Goal: Task Accomplishment & Management: Use online tool/utility

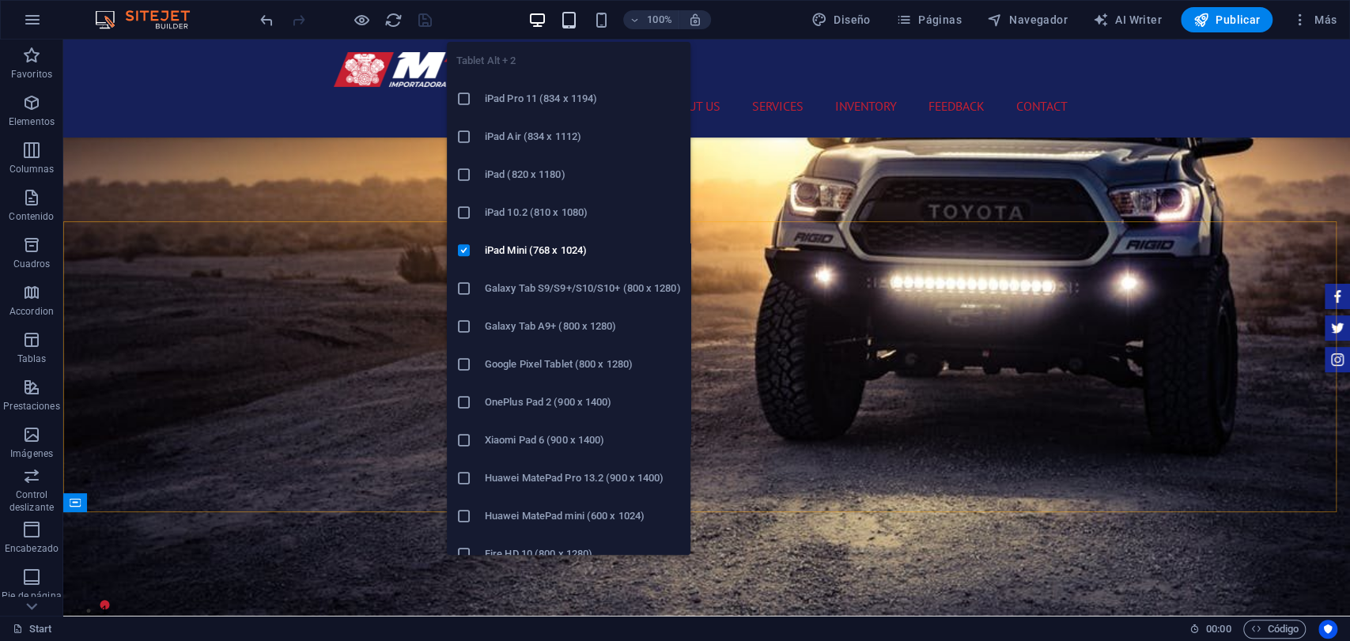
scroll to position [1339, 0]
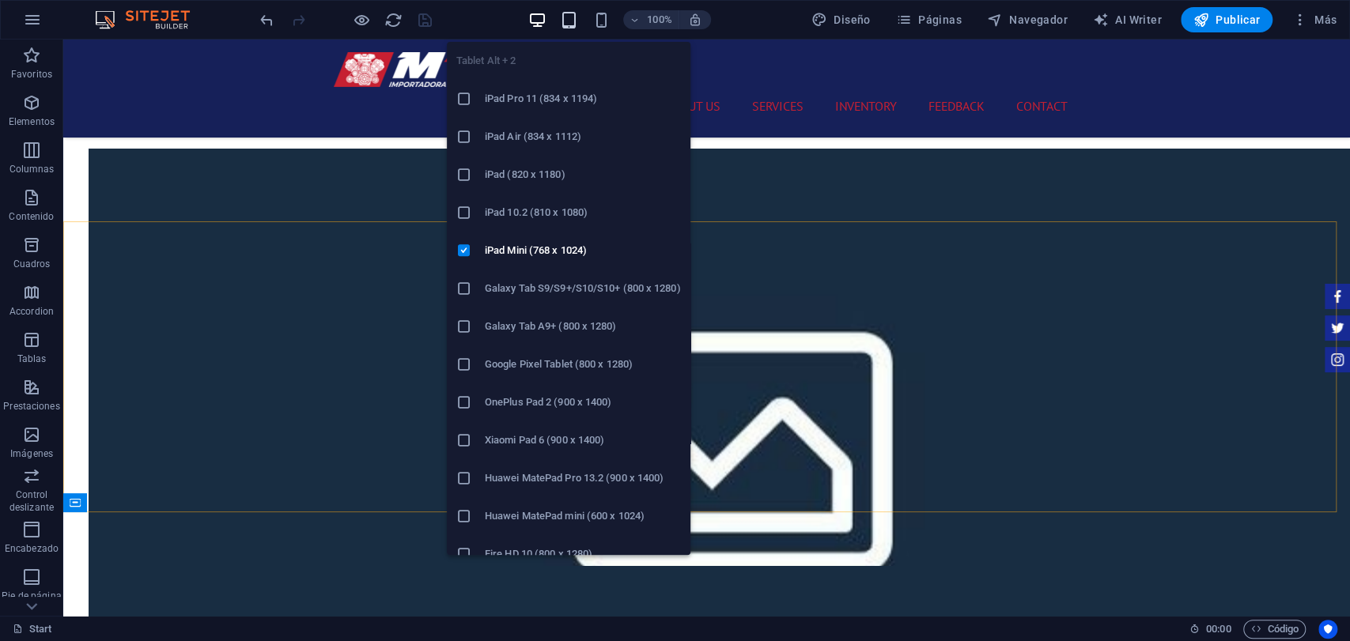
click at [577, 25] on icon "button" at bounding box center [569, 20] width 18 height 18
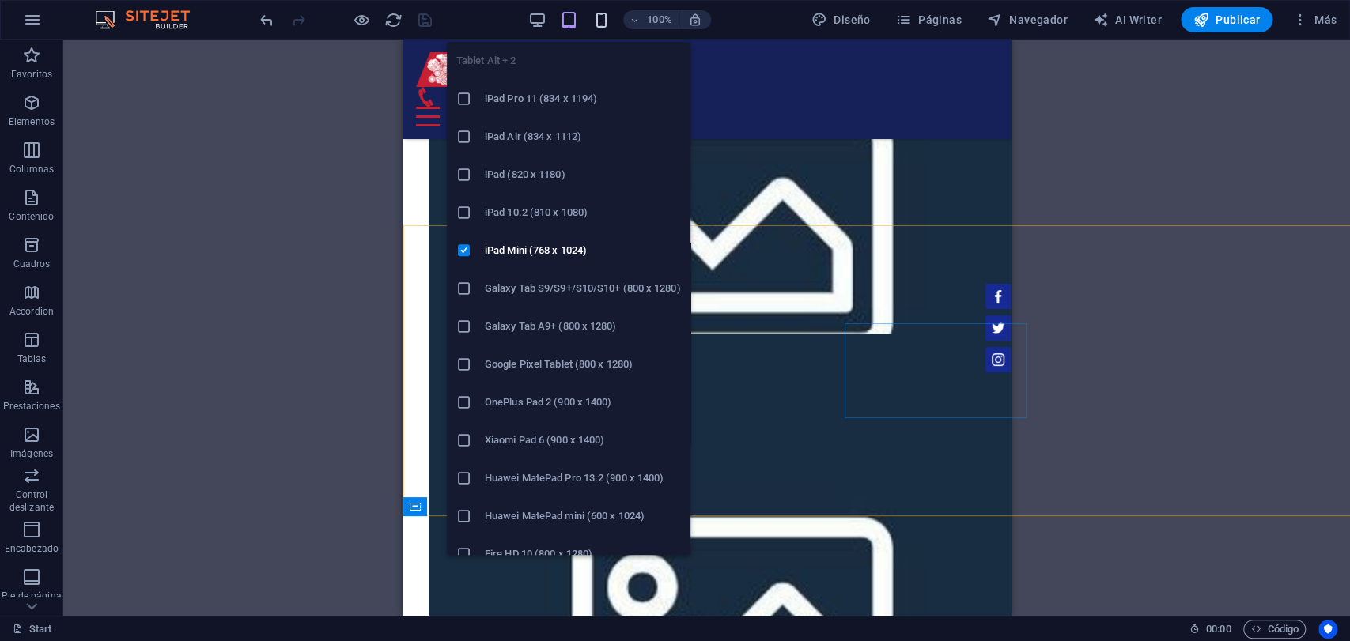
scroll to position [1336, 0]
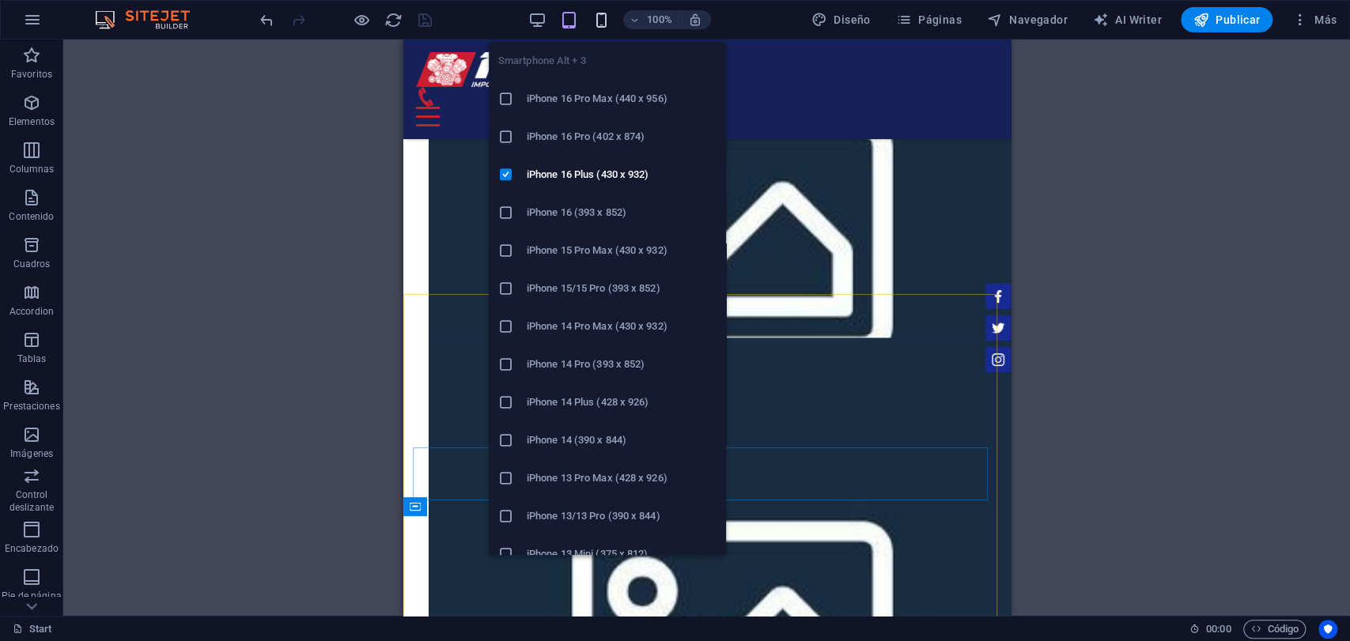
click at [595, 25] on icon "button" at bounding box center [600, 20] width 18 height 18
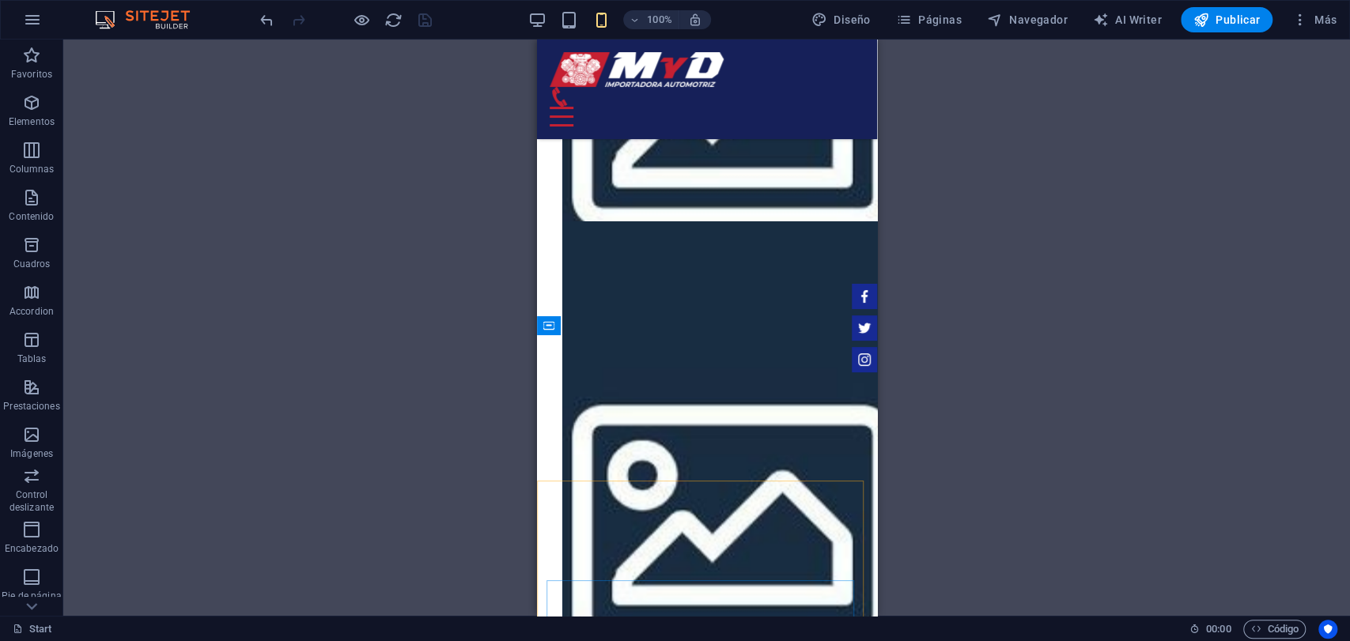
scroll to position [1512, 0]
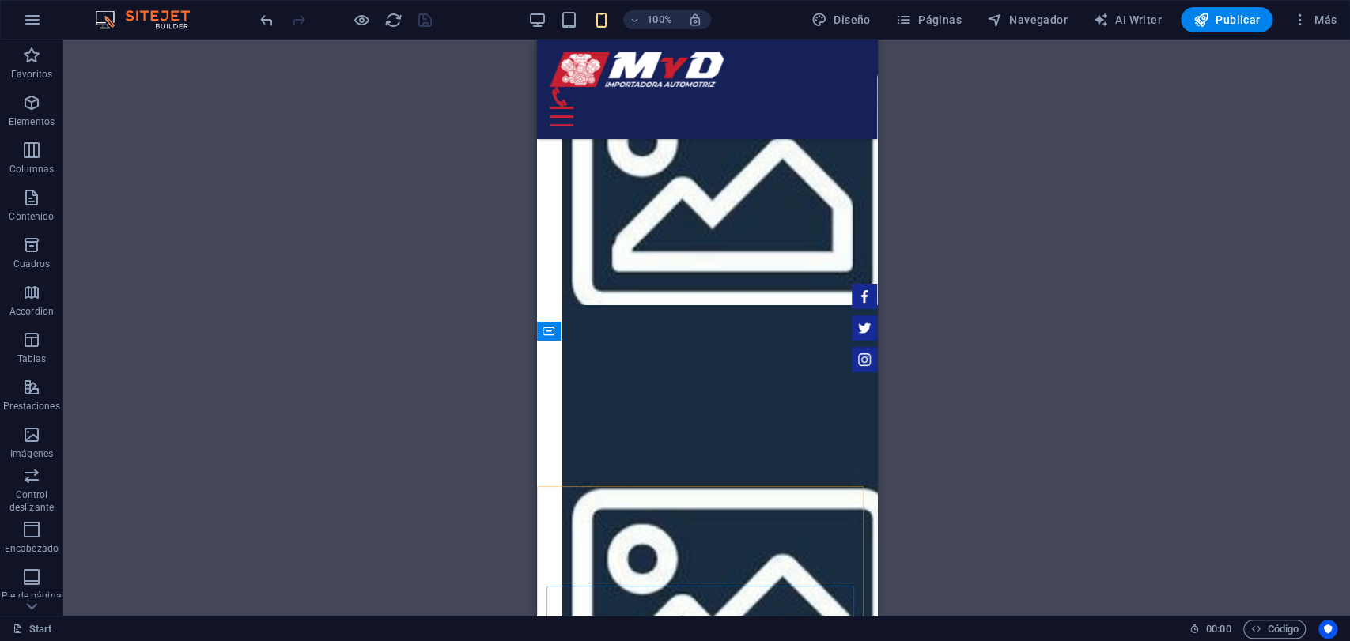
click at [535, 31] on div "100%" at bounding box center [619, 19] width 183 height 25
click at [552, 14] on div "100%" at bounding box center [619, 19] width 183 height 25
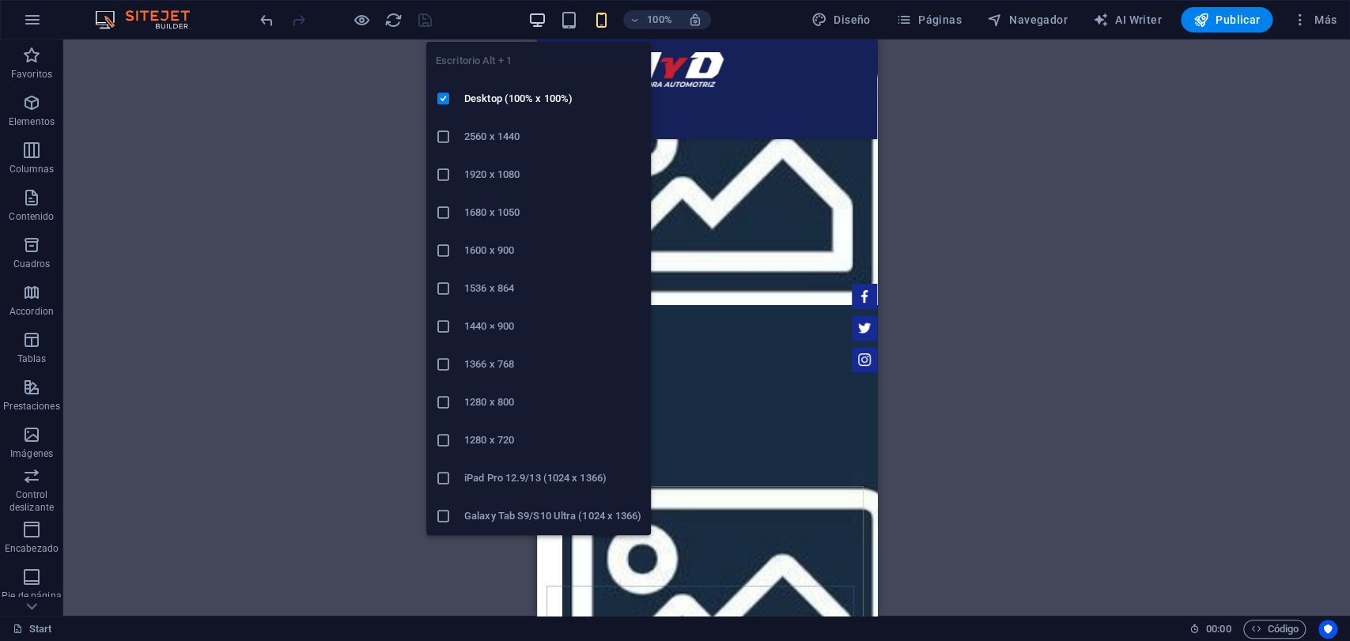
click at [533, 21] on icon "button" at bounding box center [537, 20] width 18 height 18
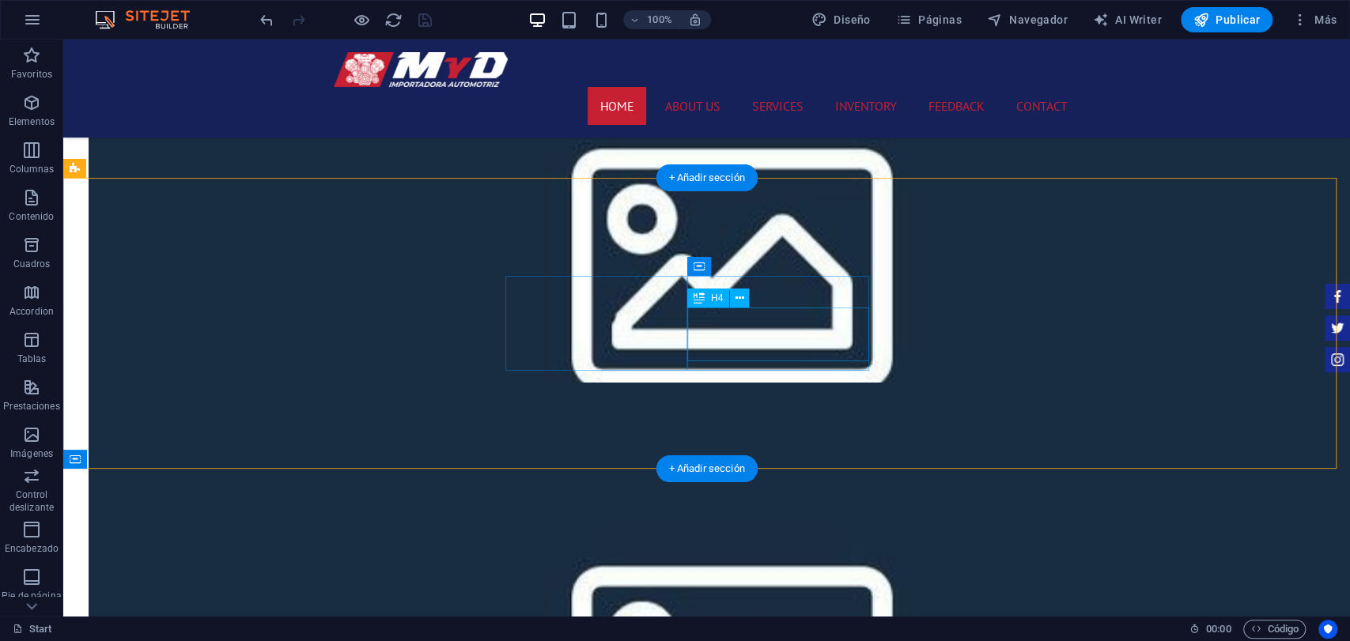
scroll to position [1347, 0]
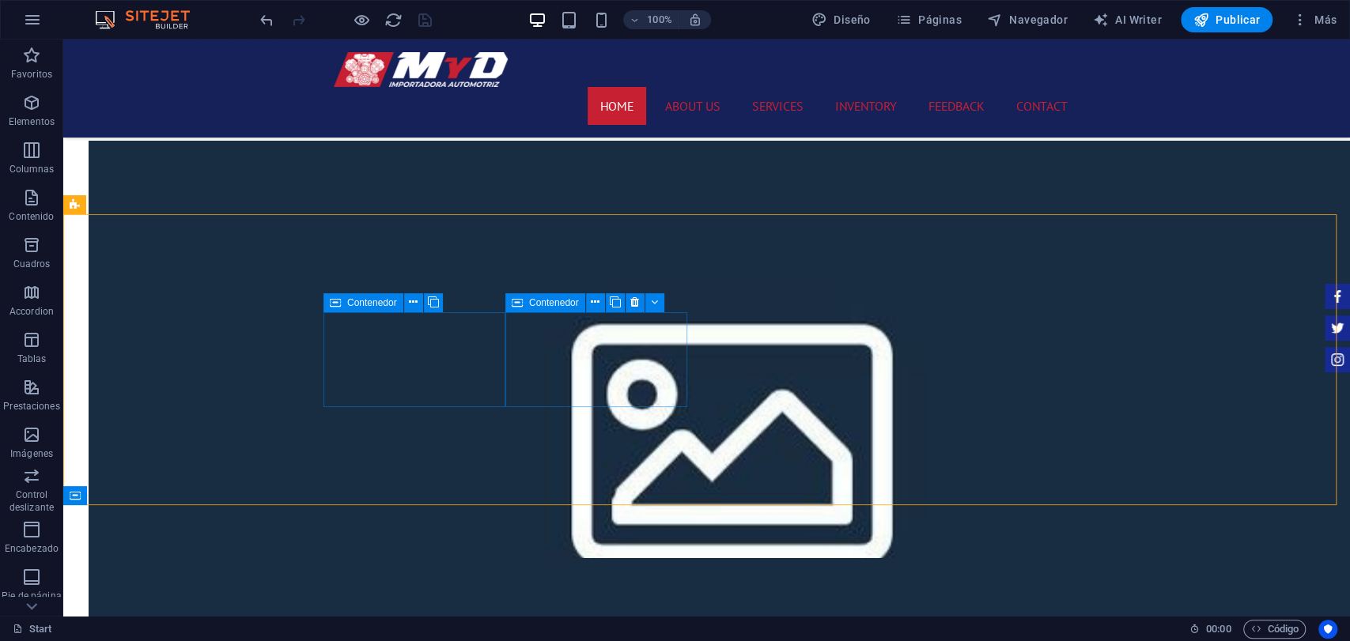
drag, startPoint x: 369, startPoint y: 306, endPoint x: 46, endPoint y: 183, distance: 346.1
click at [369, 306] on span "Contenedor" at bounding box center [372, 302] width 50 height 9
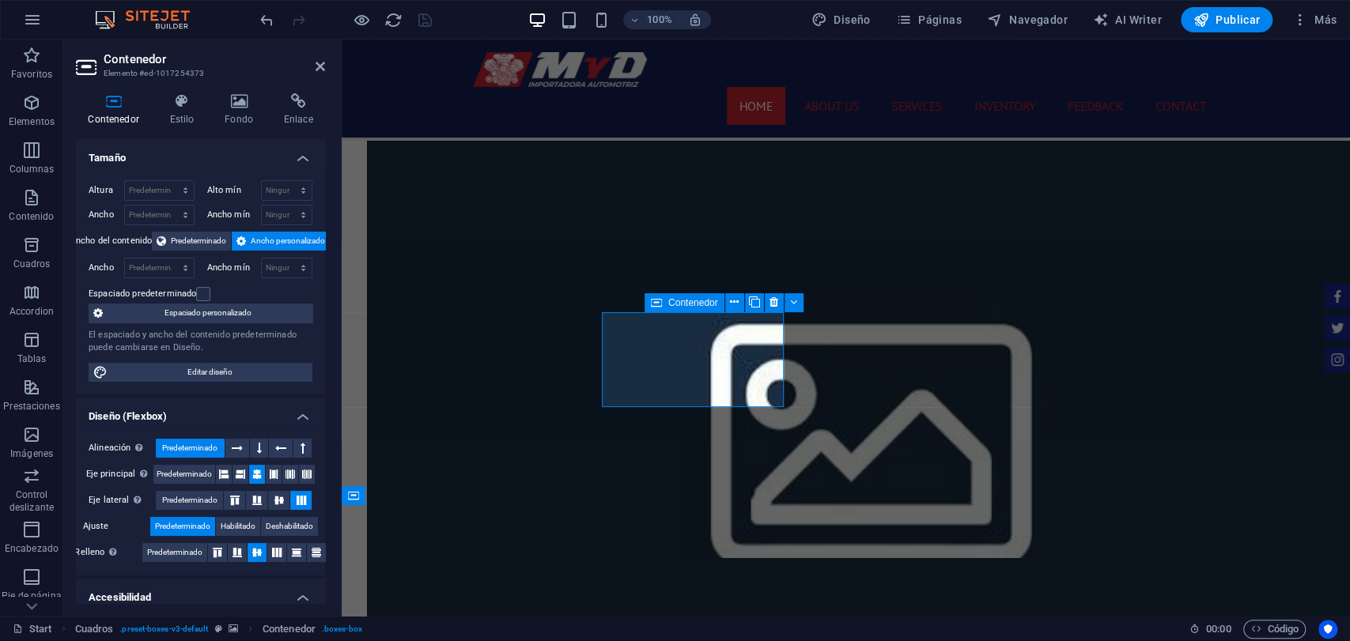
select select "rem"
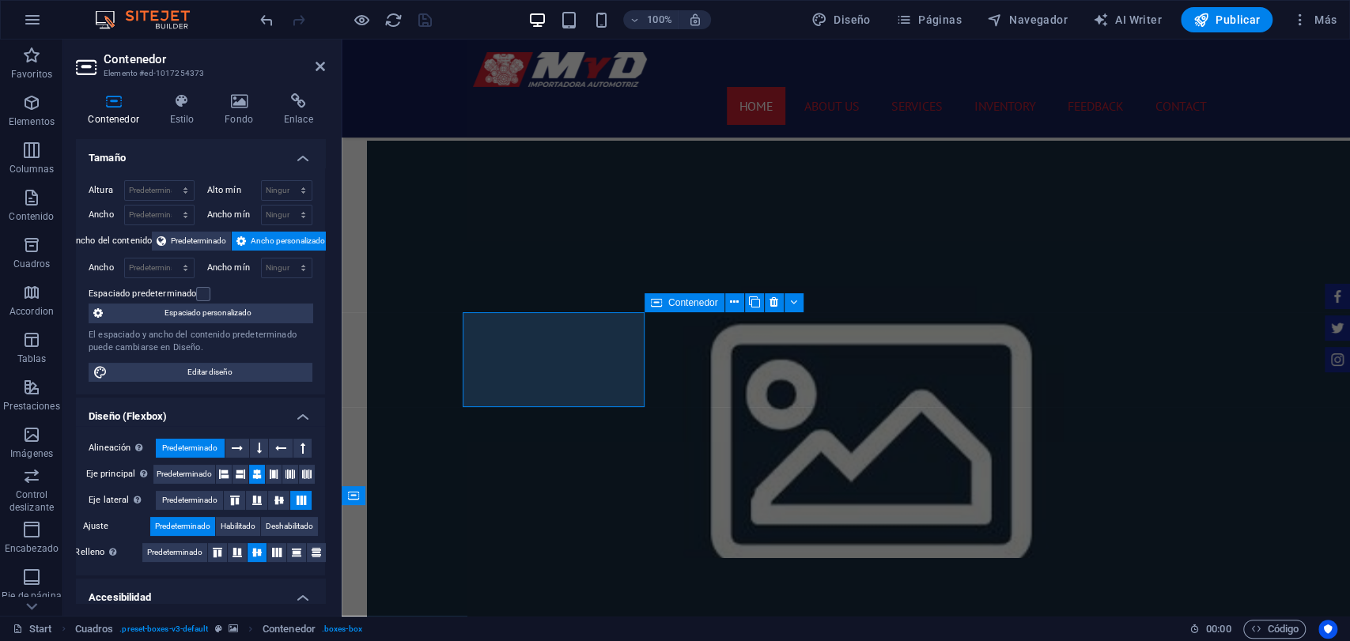
click at [156, 123] on h4 "Contenedor" at bounding box center [116, 109] width 81 height 33
click at [192, 119] on h4 "Estilo" at bounding box center [184, 109] width 55 height 33
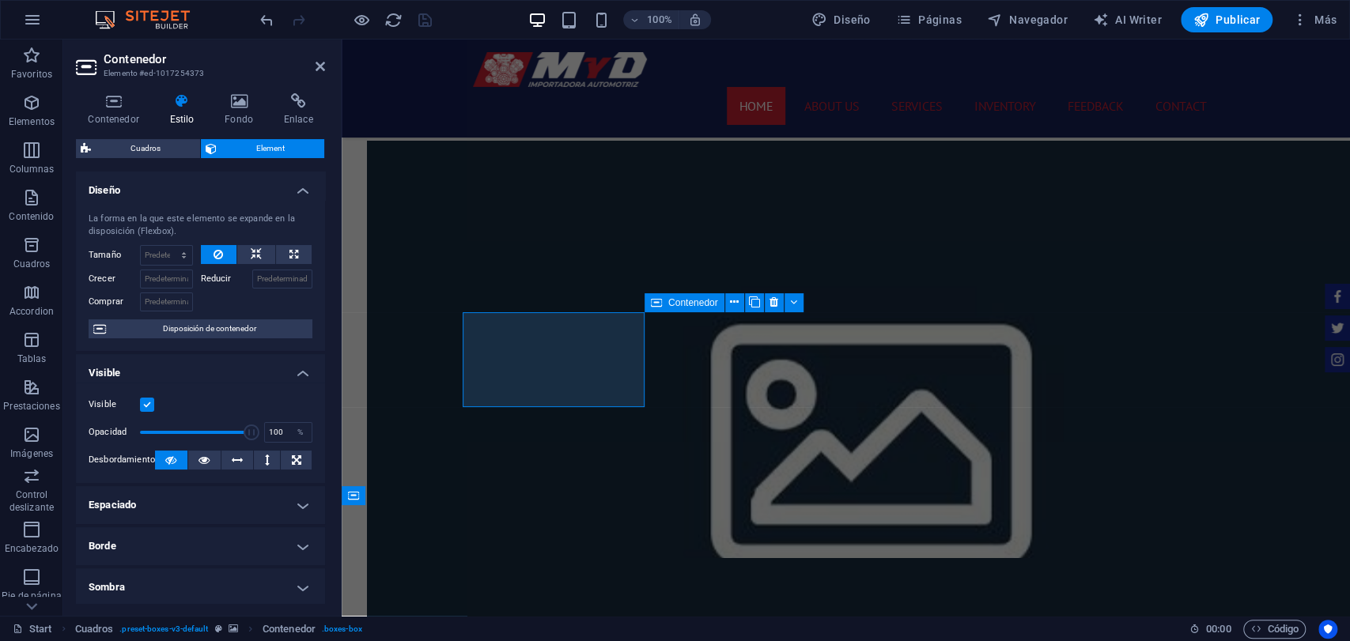
drag, startPoint x: 211, startPoint y: 510, endPoint x: 213, endPoint y: 501, distance: 9.0
click at [213, 508] on h4 "Espaciado" at bounding box center [200, 505] width 249 height 38
click at [205, 531] on select "Predeterminado automático px % rem vw vh Personalizado" at bounding box center [204, 537] width 22 height 19
click at [166, 531] on input "0" at bounding box center [184, 537] width 62 height 19
drag, startPoint x: 166, startPoint y: 573, endPoint x: 138, endPoint y: 565, distance: 29.0
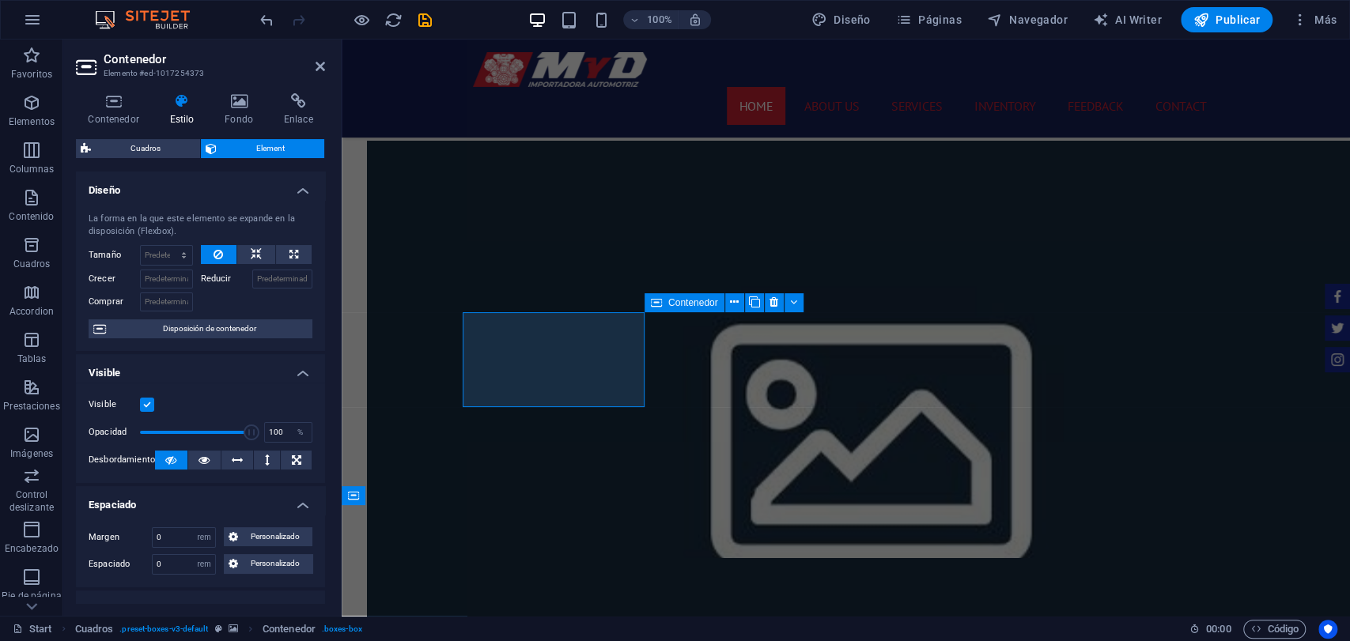
click at [138, 565] on div "Espaciado 0 Predeterminado px rem % vh vw Personalizado Personalizado" at bounding box center [201, 564] width 224 height 21
drag, startPoint x: 183, startPoint y: 563, endPoint x: 120, endPoint y: 565, distance: 63.3
click at [120, 565] on div "Espaciado 0 Predeterminado px rem % vh vw Personalizado Personalizado" at bounding box center [201, 564] width 224 height 21
drag, startPoint x: 164, startPoint y: 571, endPoint x: 139, endPoint y: 572, distance: 25.3
click at [142, 578] on div "Margen 0 Predeterminado automático px % rem vw vh Personalizado Personalizado 0…" at bounding box center [200, 551] width 249 height 73
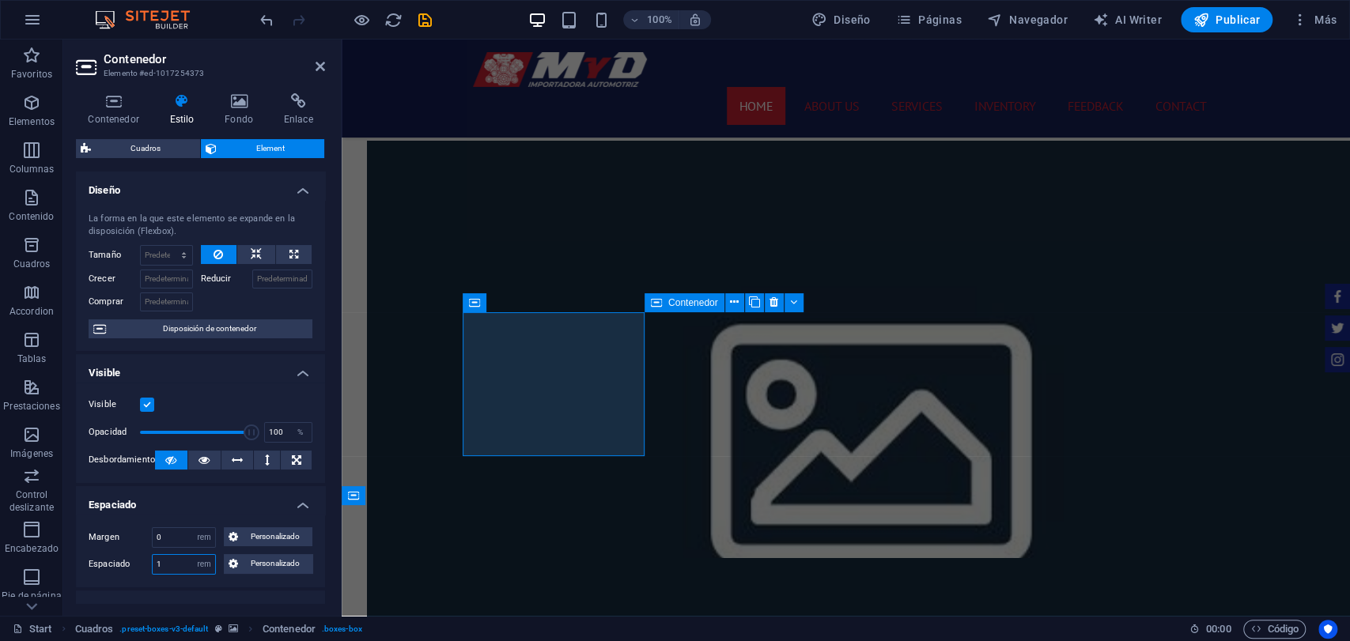
type input "0"
drag, startPoint x: 177, startPoint y: 538, endPoint x: 120, endPoint y: 549, distance: 57.9
click at [120, 549] on div "Margen 0 Predeterminado automático px % rem vw vh Personalizado Personalizado 0…" at bounding box center [200, 551] width 249 height 73
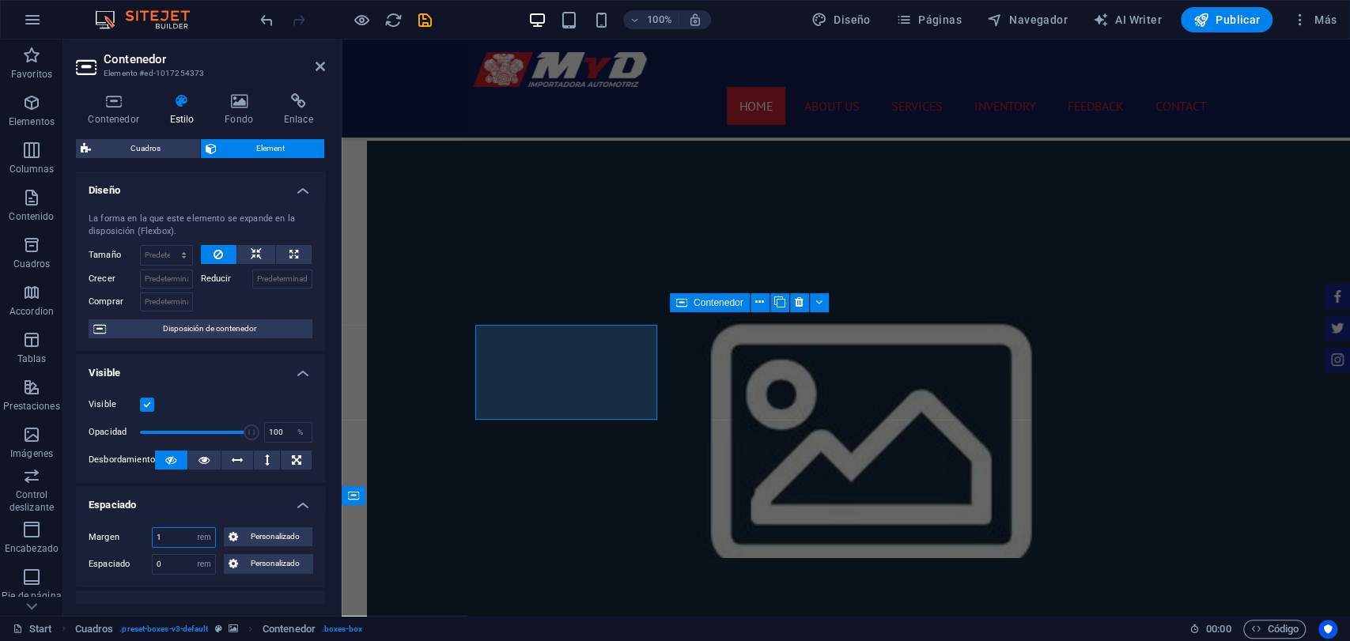
drag, startPoint x: 170, startPoint y: 542, endPoint x: 127, endPoint y: 546, distance: 42.9
click at [134, 546] on div "Margen 1 Predeterminado automático px % rem vw vh Personalizado Personalizado" at bounding box center [201, 537] width 224 height 21
click at [672, 310] on icon at bounding box center [668, 302] width 11 height 19
type input "0.5"
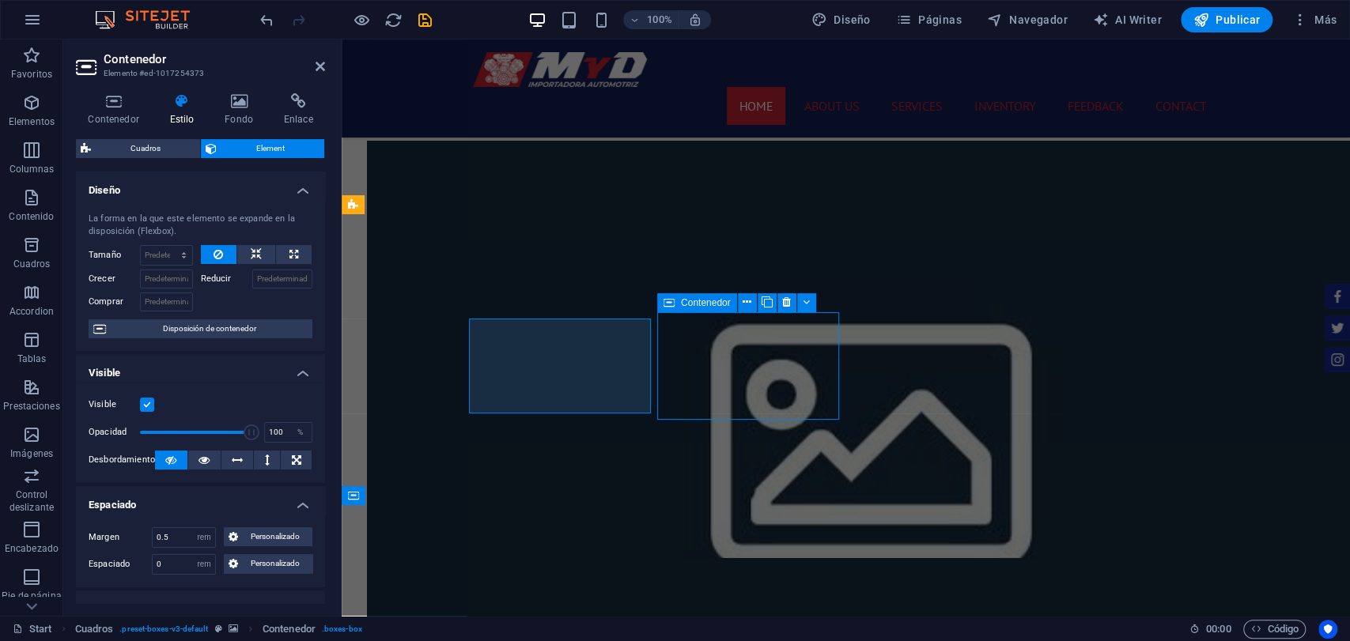
click at [672, 310] on icon at bounding box center [668, 302] width 11 height 19
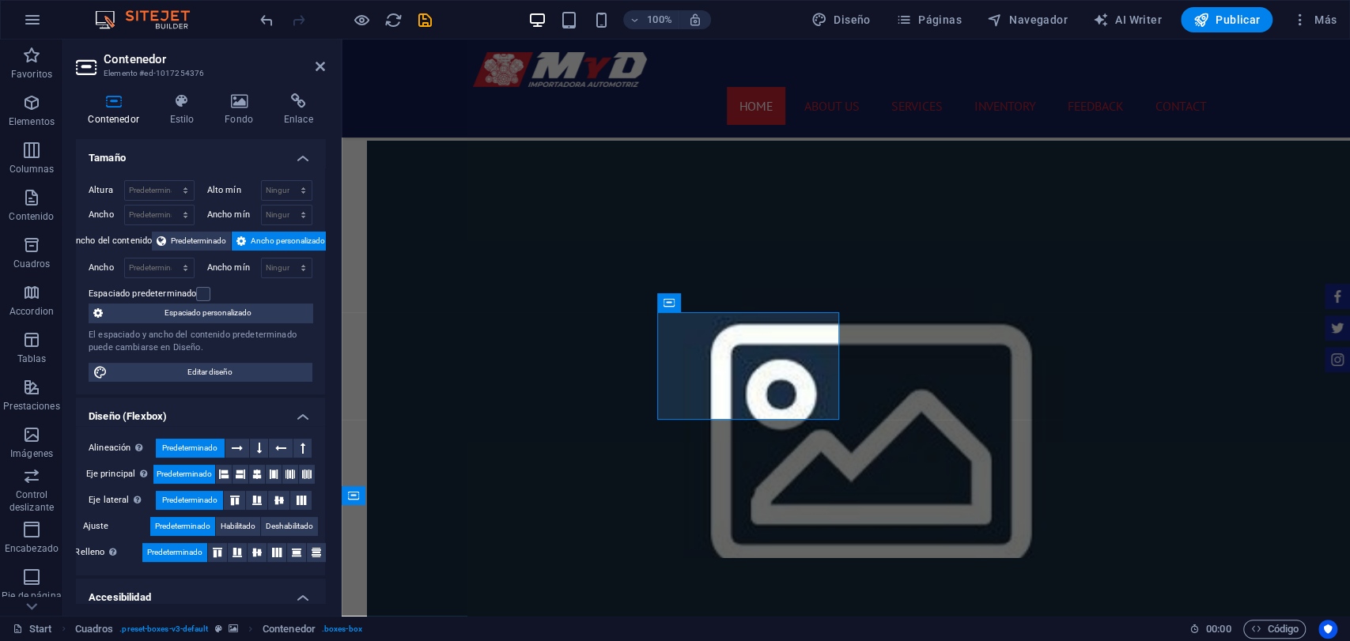
select select "rem"
click at [192, 97] on icon at bounding box center [181, 101] width 49 height 16
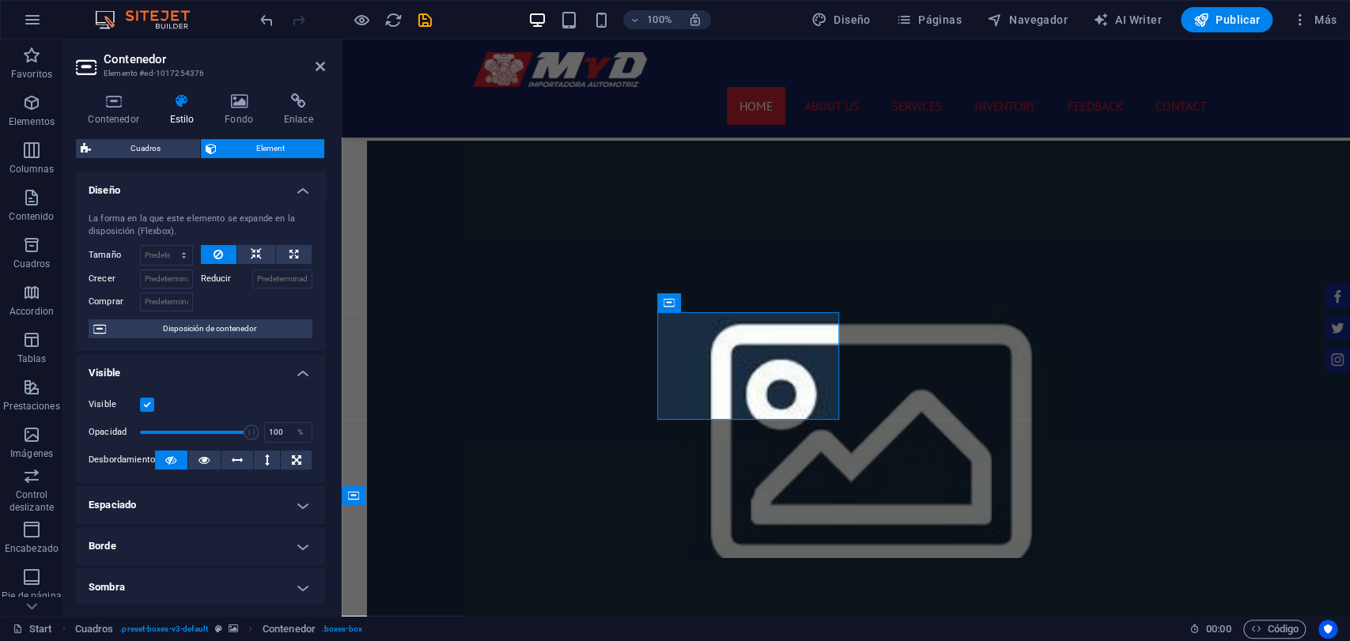
click at [221, 512] on h4 "Espaciado" at bounding box center [200, 505] width 249 height 38
drag, startPoint x: 182, startPoint y: 544, endPoint x: 110, endPoint y: 546, distance: 72.0
click at [119, 543] on div "Margen 0 Predeterminado automático px % rem vw vh Personalizado Personalizado" at bounding box center [201, 537] width 224 height 21
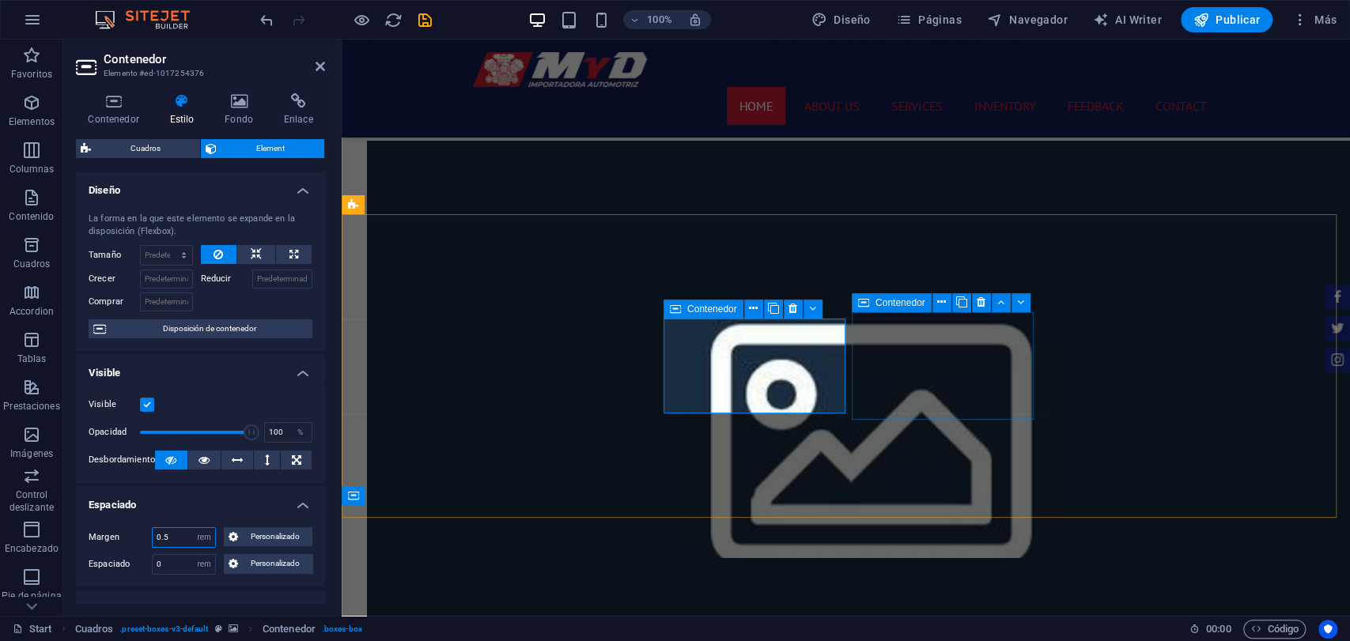
click at [867, 298] on icon at bounding box center [863, 302] width 11 height 19
type input "0.5"
click at [867, 298] on icon at bounding box center [863, 302] width 11 height 19
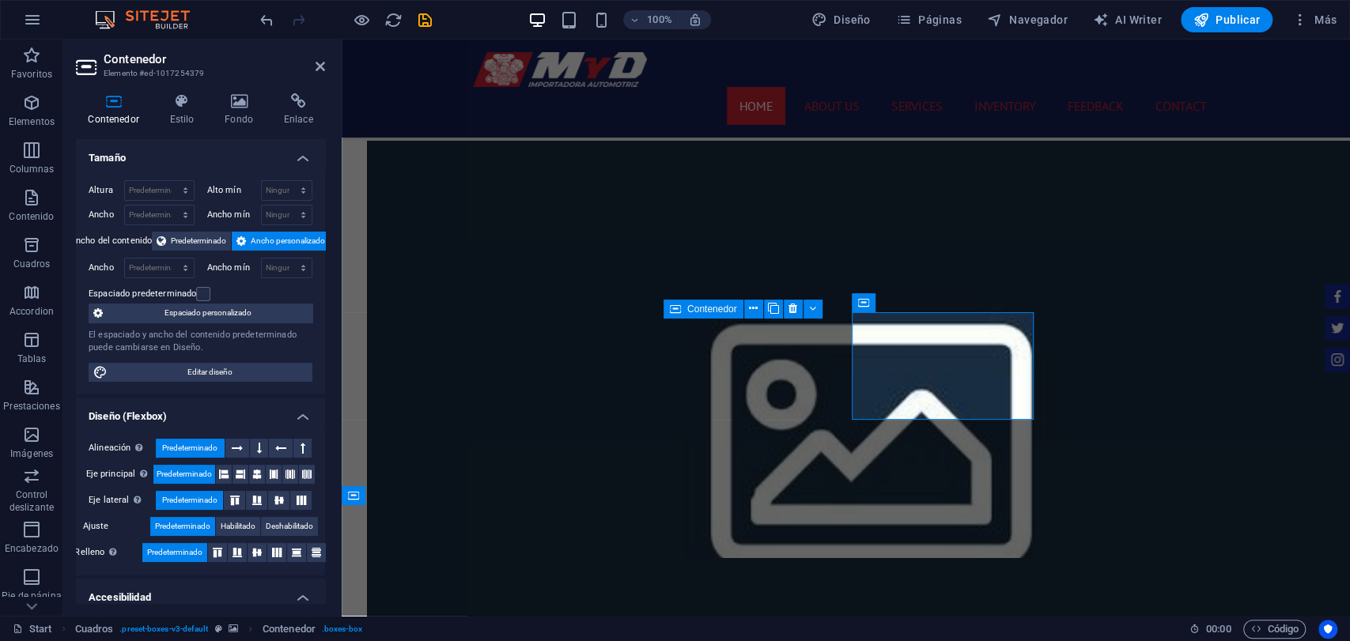
click at [156, 128] on div "Contenedor Estilo Fondo Enlace Tamaño Altura Predeterminado px rem % vh vw Alto…" at bounding box center [200, 348] width 249 height 510
click at [172, 127] on div "Contenedor Estilo Fondo Enlace Tamaño Altura Predeterminado px rem % vh vw Alto…" at bounding box center [200, 348] width 249 height 510
click at [187, 92] on div "Contenedor Estilo Fondo Enlace Tamaño Altura Predeterminado px rem % vh vw Alto…" at bounding box center [200, 348] width 274 height 535
click at [178, 115] on h4 "Estilo" at bounding box center [184, 109] width 55 height 33
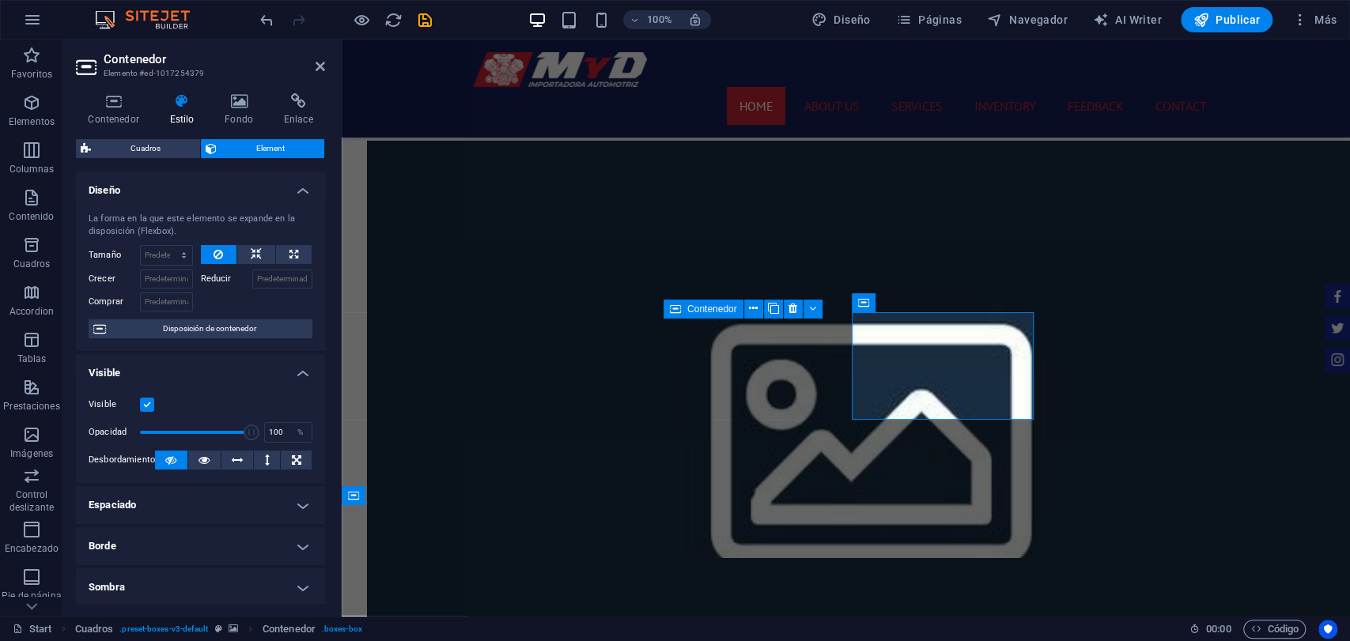
click at [189, 516] on h4 "Espaciado" at bounding box center [200, 505] width 249 height 38
click at [180, 528] on input "0" at bounding box center [184, 537] width 62 height 19
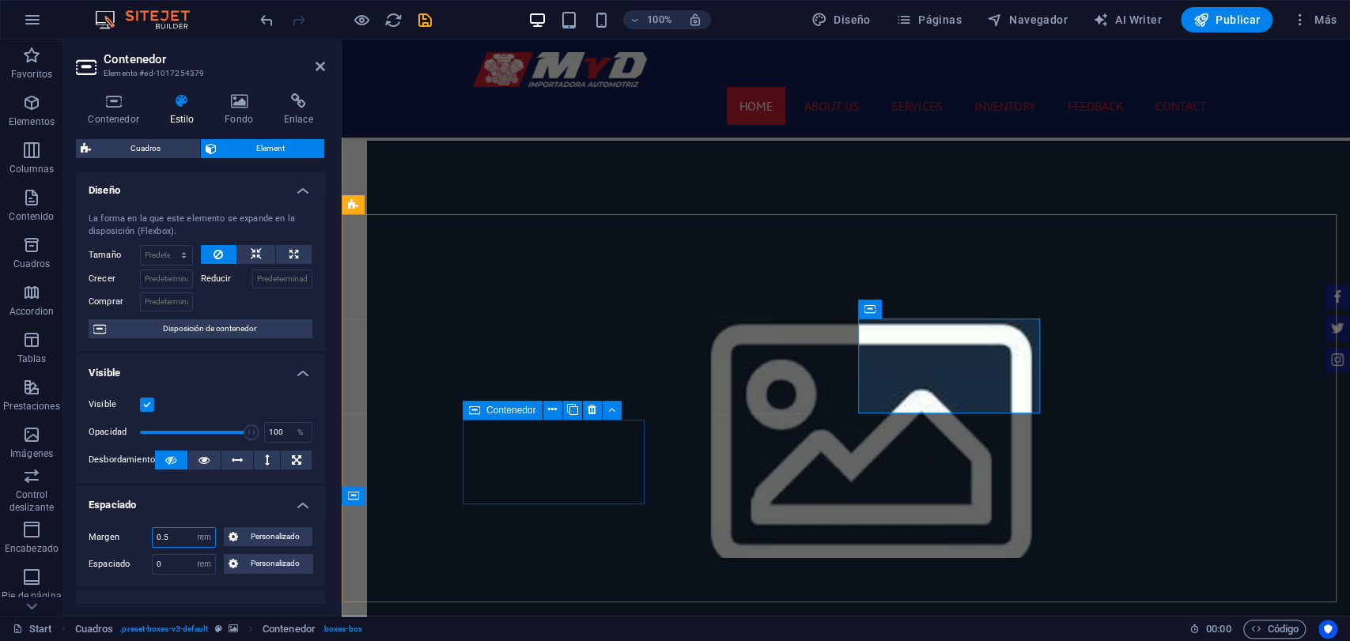
click at [484, 414] on div "Contenedor" at bounding box center [503, 410] width 80 height 19
type input "0.5"
drag, startPoint x: 484, startPoint y: 414, endPoint x: 60, endPoint y: 411, distance: 423.8
click at [484, 414] on div "Contenedor" at bounding box center [503, 410] width 80 height 19
select select "rem"
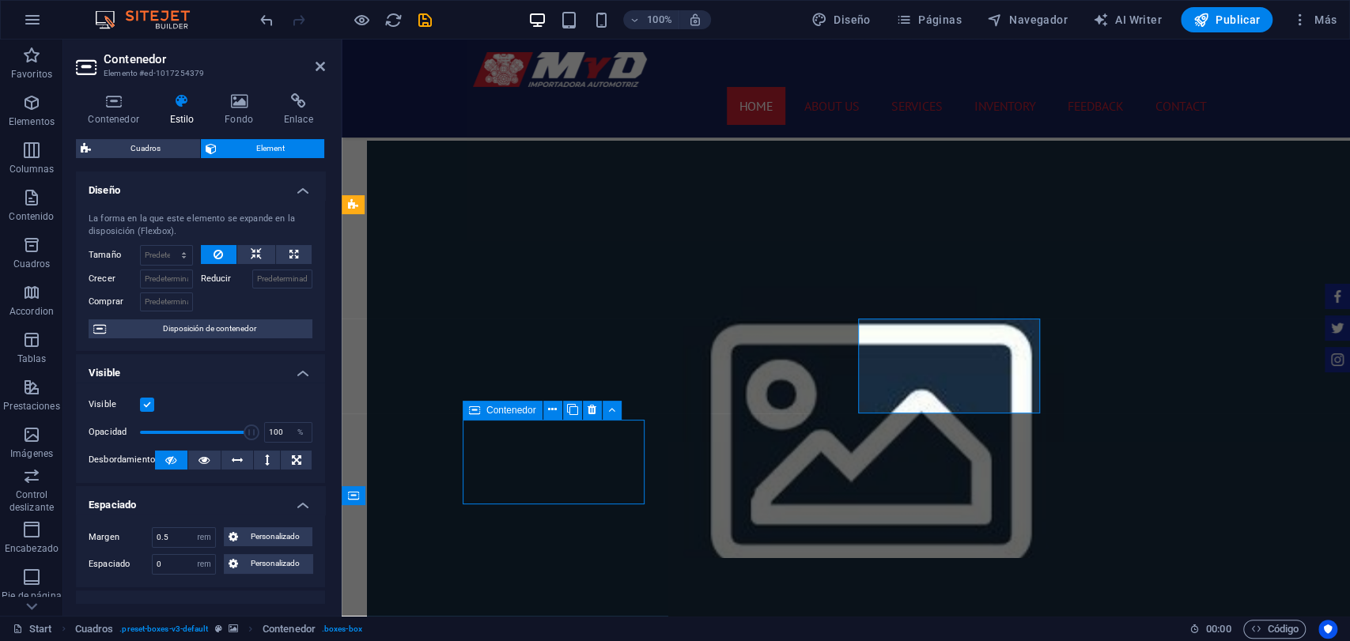
select select "rem"
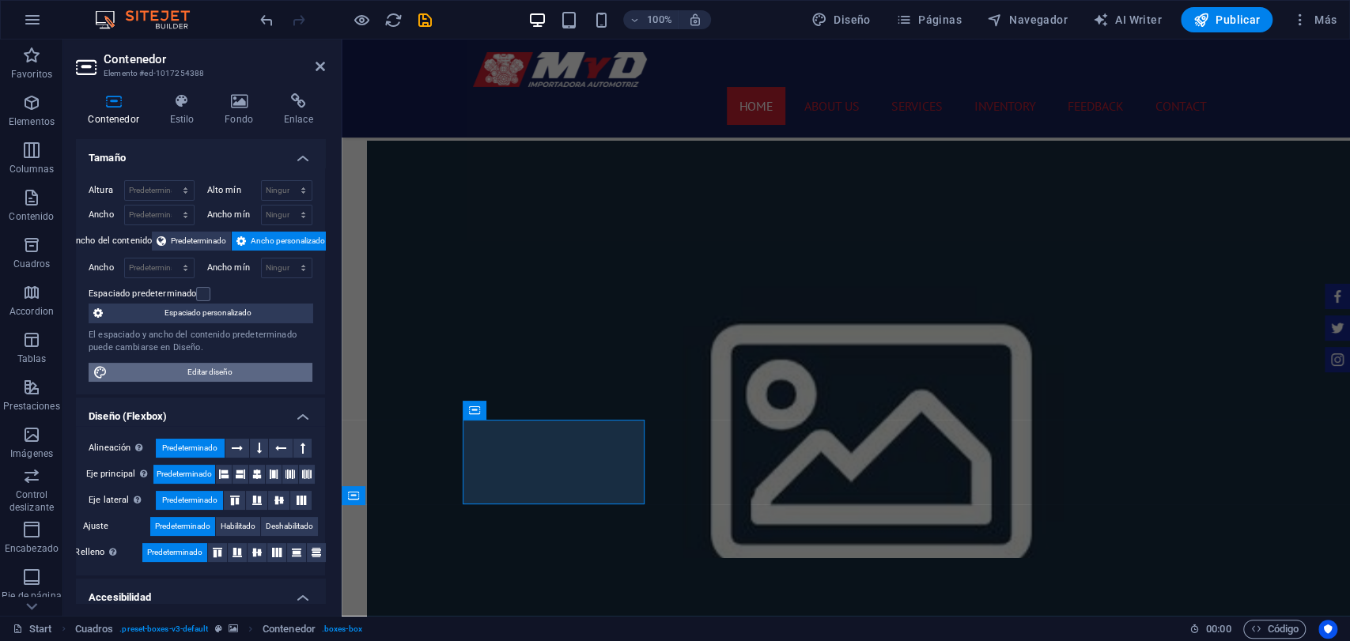
scroll to position [88, 0]
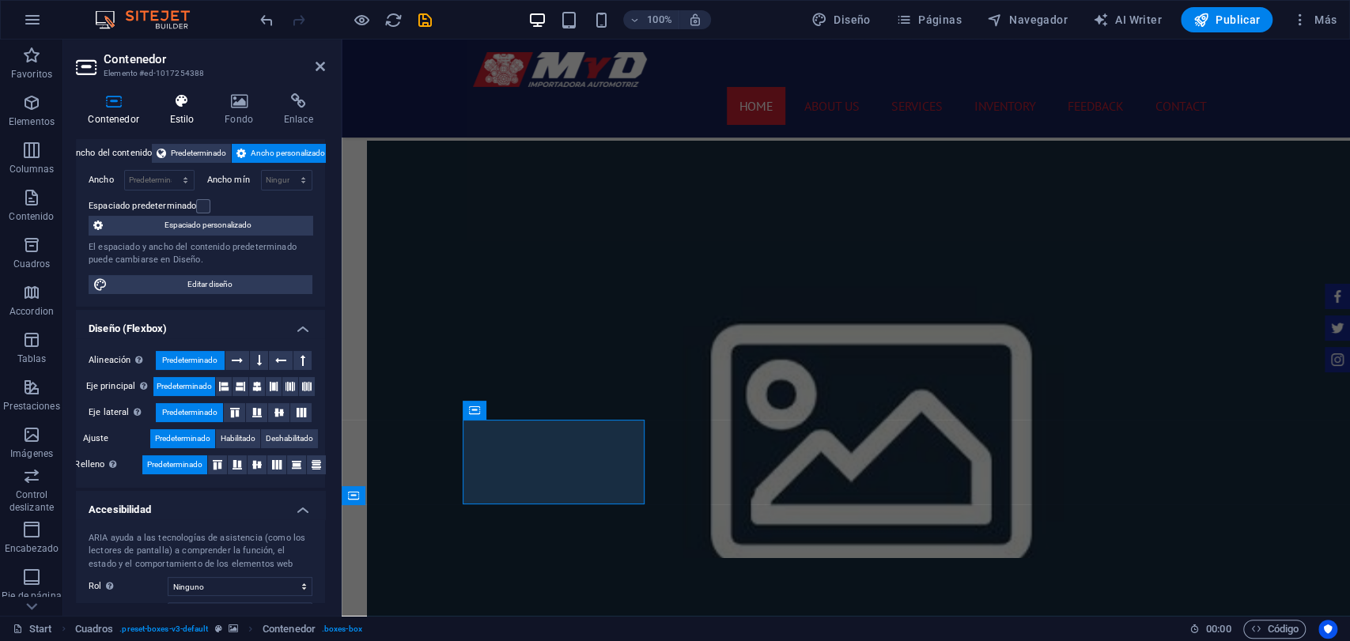
click at [157, 96] on icon at bounding box center [181, 101] width 49 height 16
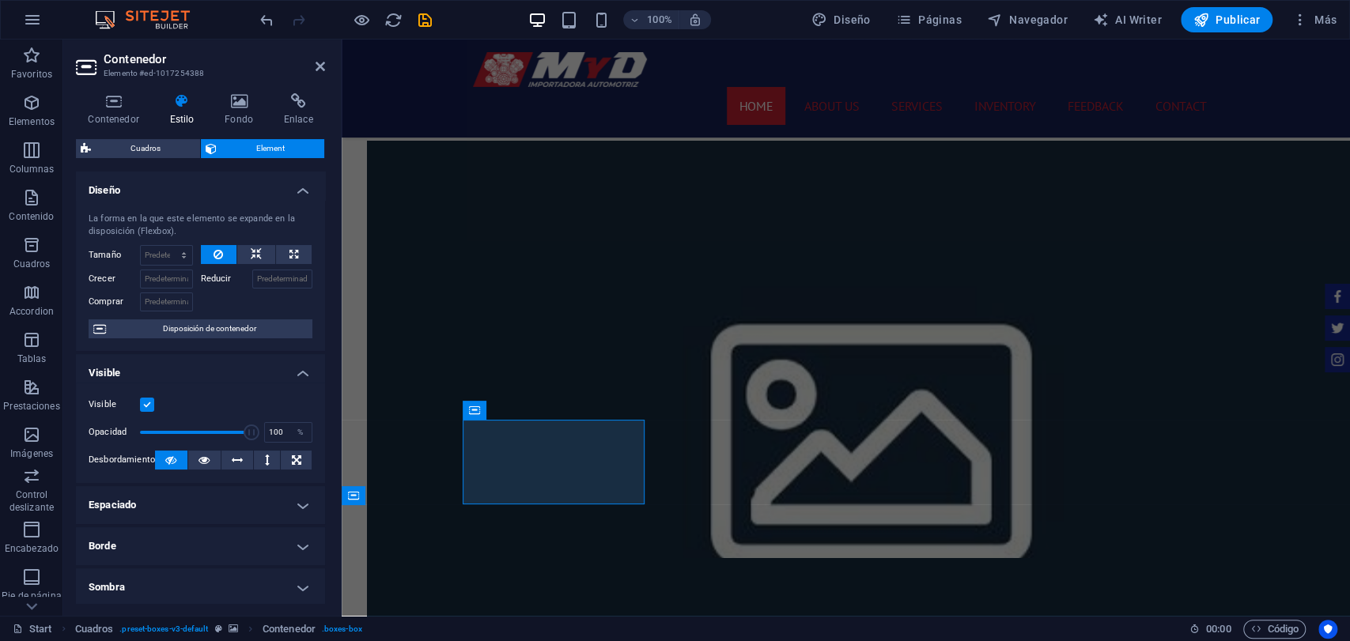
click at [202, 501] on h4 "Espaciado" at bounding box center [200, 505] width 249 height 38
click at [169, 535] on input "0" at bounding box center [184, 537] width 62 height 19
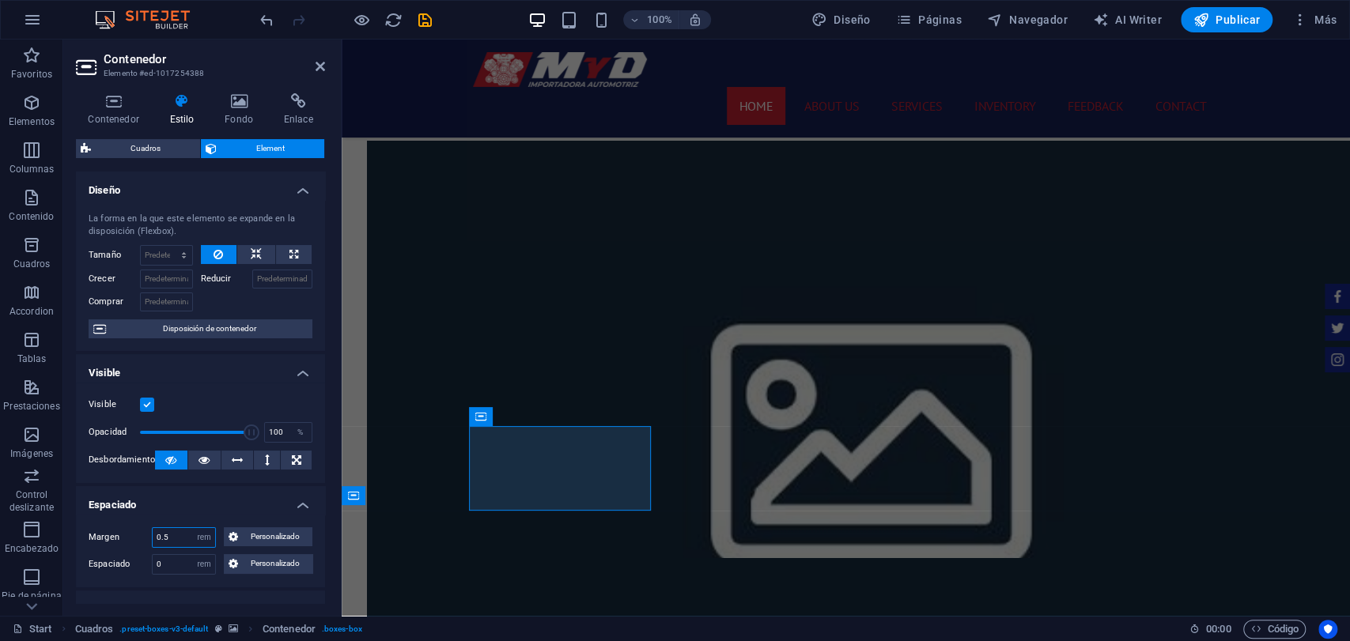
type input "0.5"
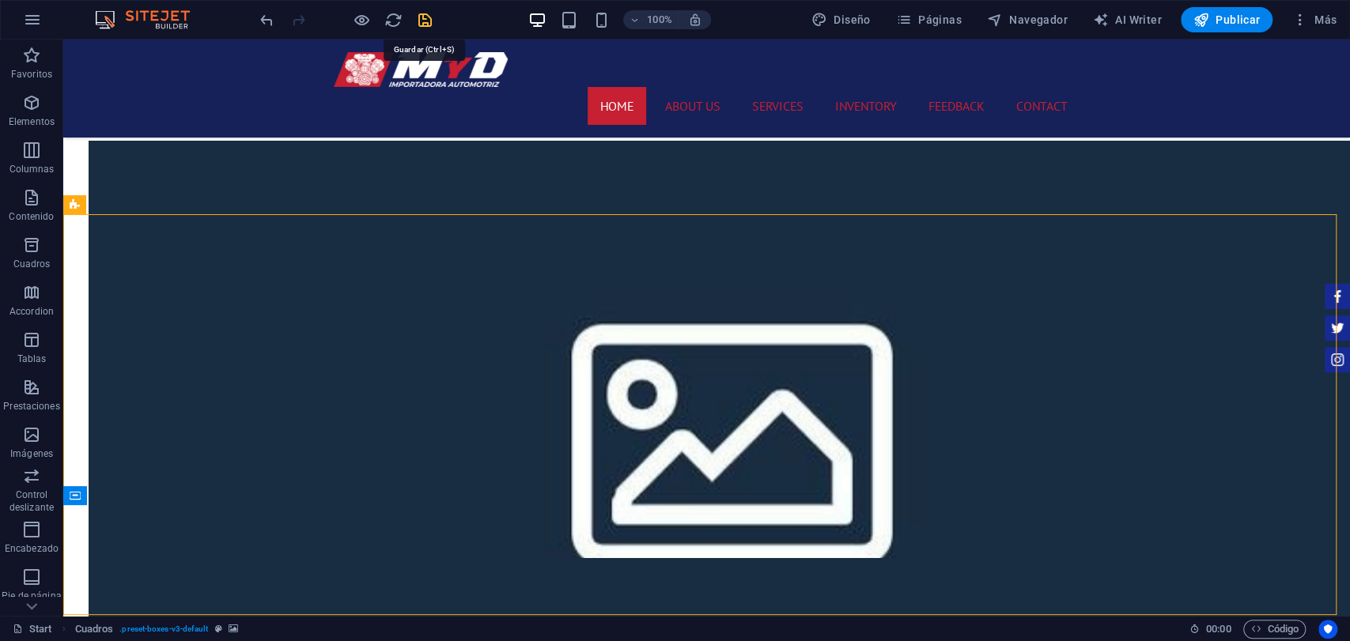
click at [421, 21] on icon "save" at bounding box center [425, 20] width 18 height 18
checkbox input "false"
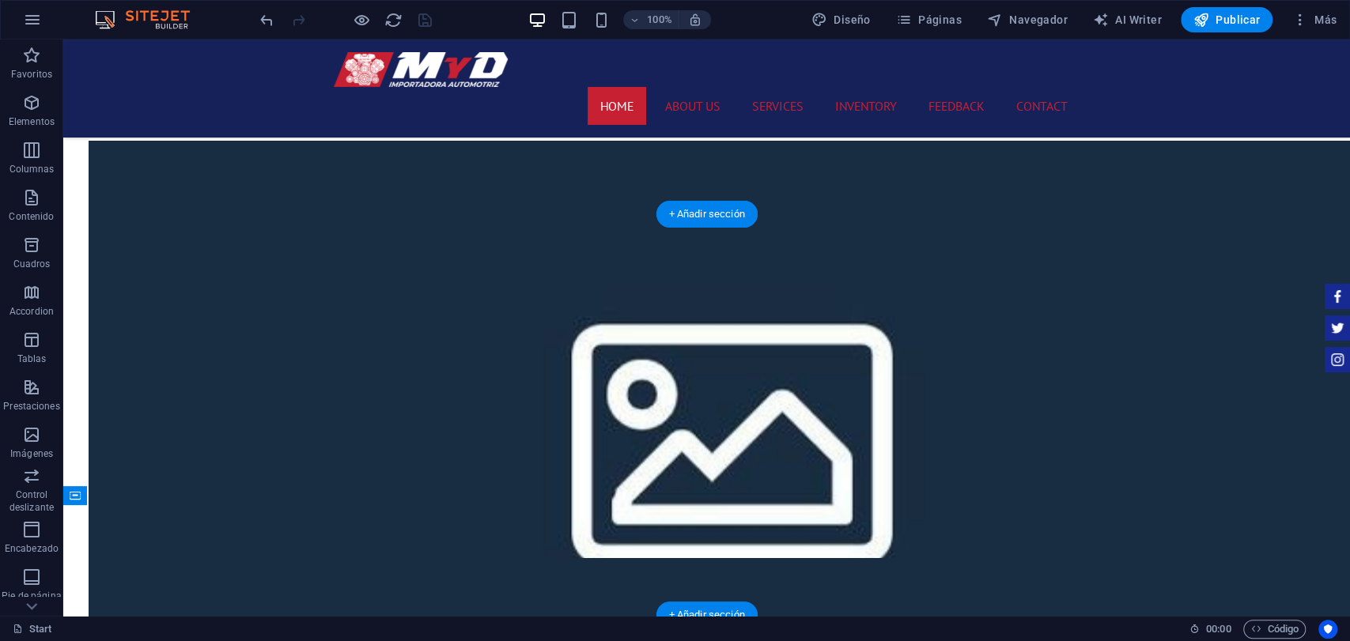
select select "rem"
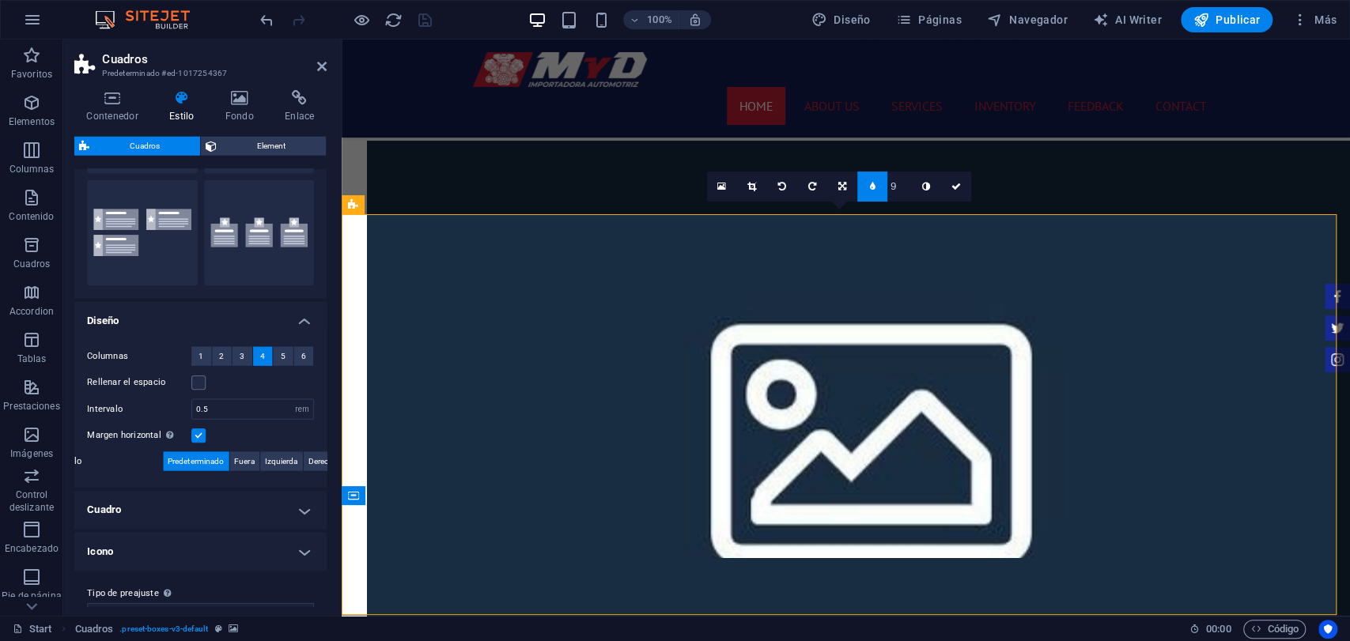
scroll to position [169, 0]
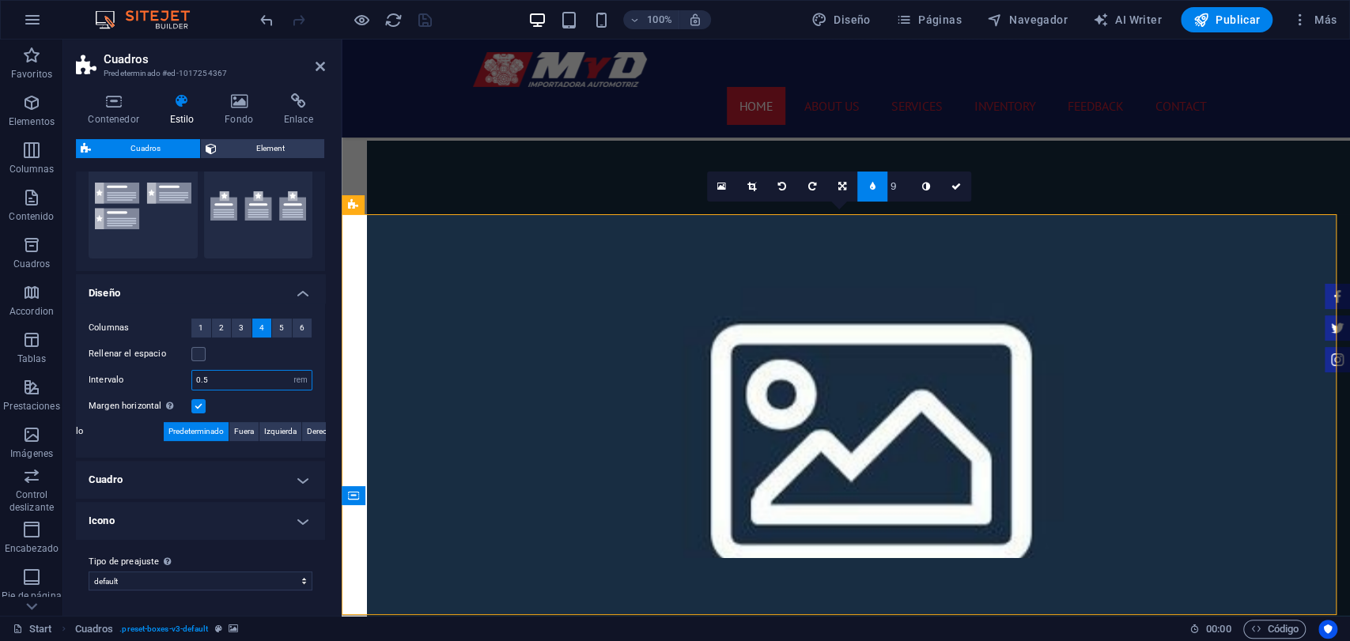
drag, startPoint x: 236, startPoint y: 373, endPoint x: 220, endPoint y: 375, distance: 16.7
click at [220, 375] on input "0.5" at bounding box center [251, 380] width 119 height 19
click at [147, 467] on h4 "Cuadro" at bounding box center [200, 481] width 249 height 38
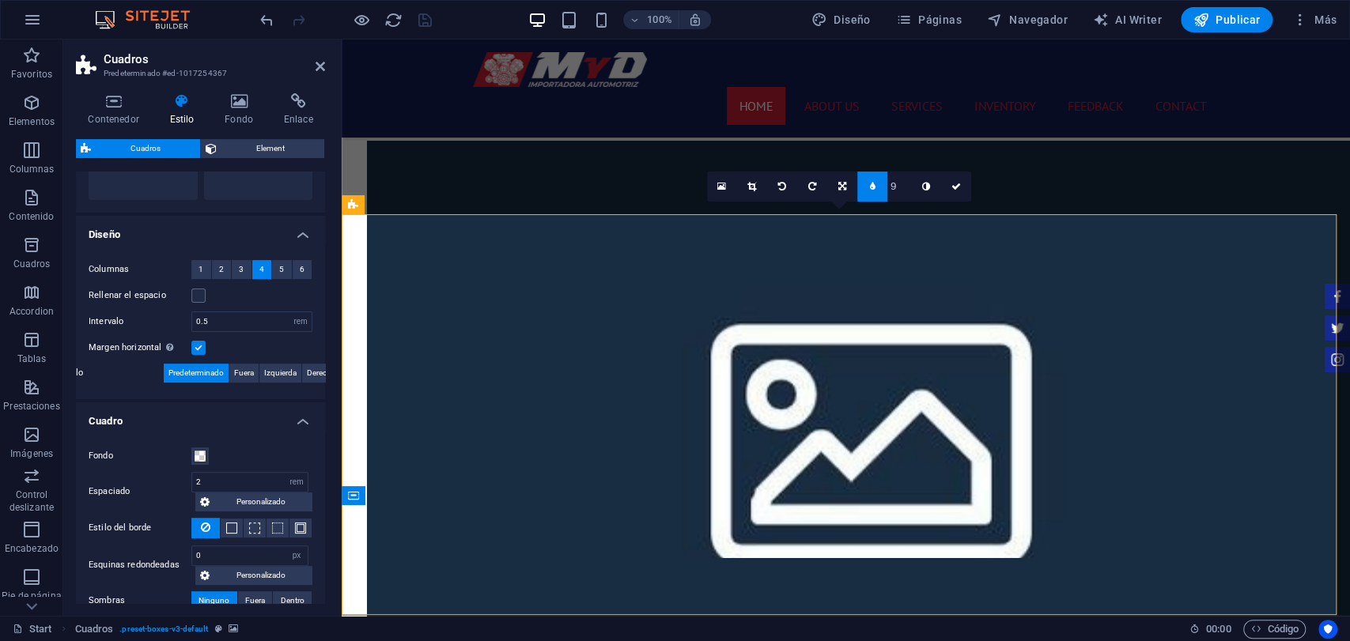
scroll to position [256, 0]
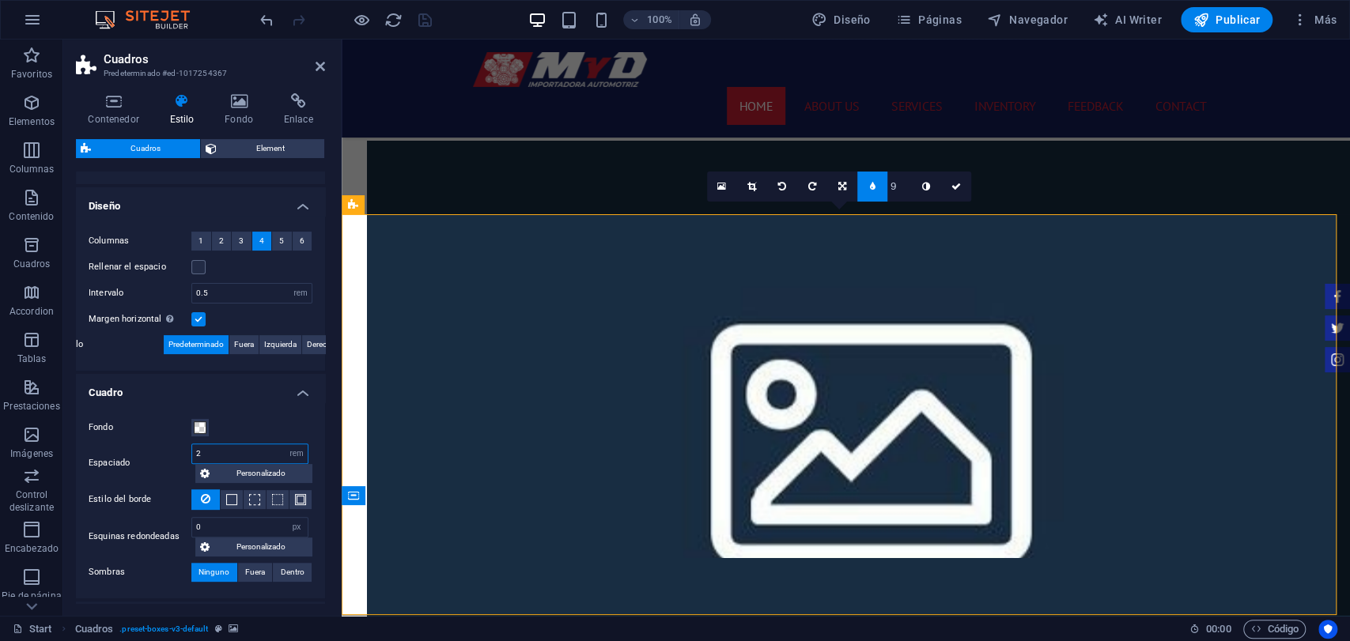
drag, startPoint x: 209, startPoint y: 455, endPoint x: 177, endPoint y: 451, distance: 31.9
click at [177, 451] on div "Espaciado 2 px rem % vh vw Personalizado Personalizado" at bounding box center [201, 464] width 224 height 40
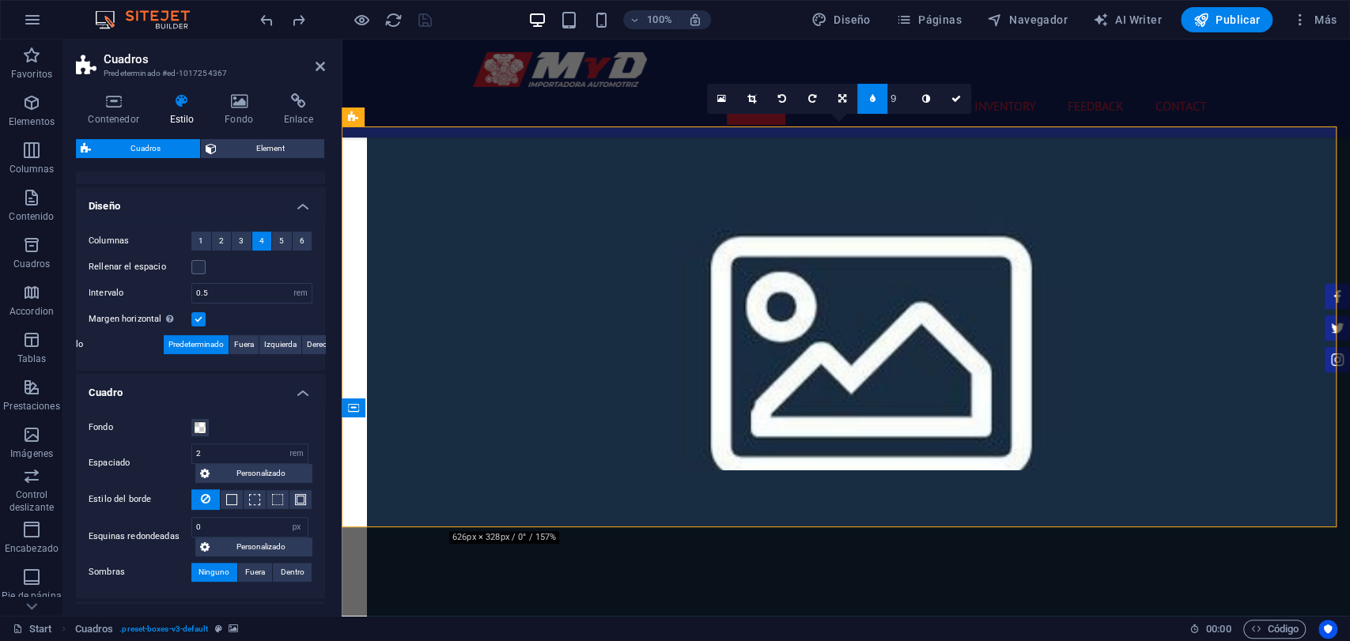
scroll to position [344, 0]
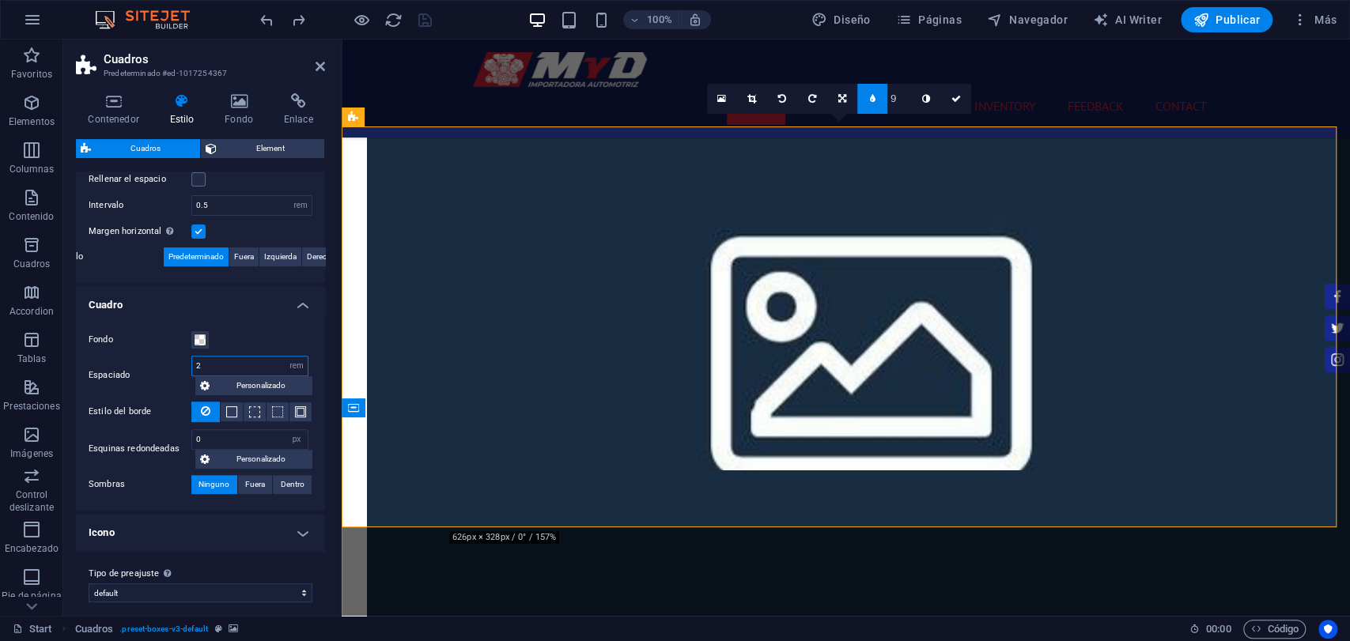
drag, startPoint x: 261, startPoint y: 364, endPoint x: 184, endPoint y: 371, distance: 77.0
click at [184, 371] on div "Espaciado 2 px rem % vh vw Personalizado Personalizado" at bounding box center [201, 376] width 224 height 40
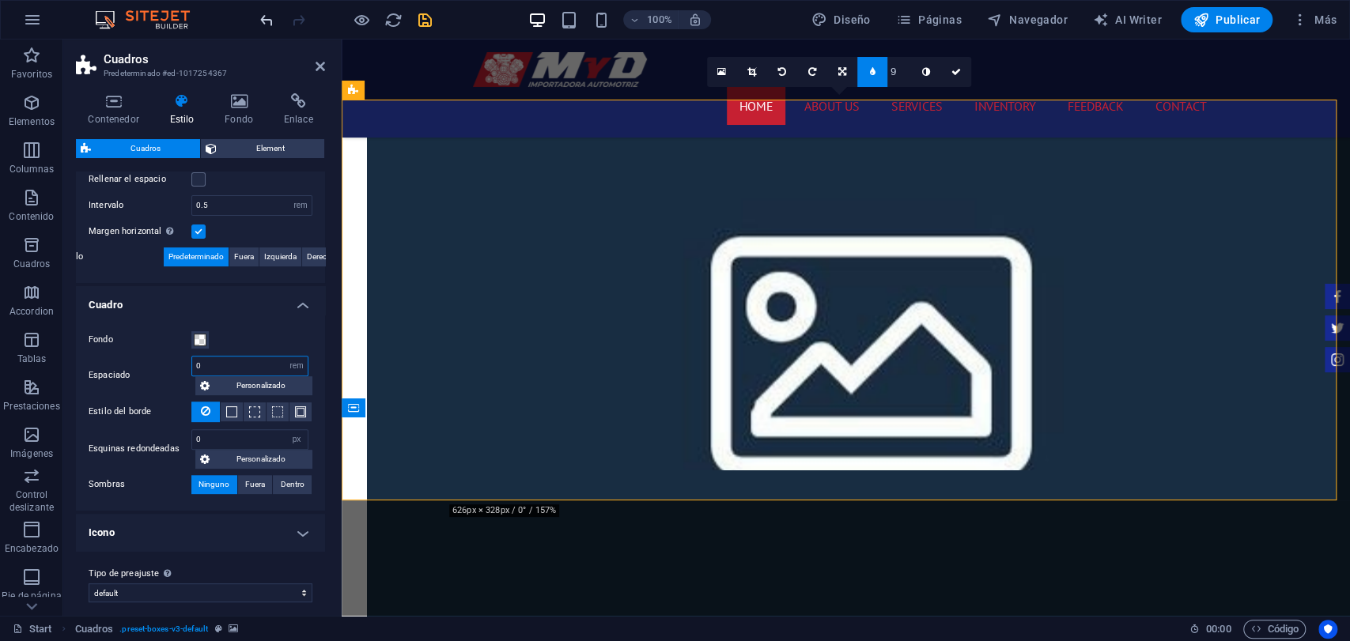
type input "0"
click at [268, 25] on icon "undo" at bounding box center [267, 20] width 18 height 18
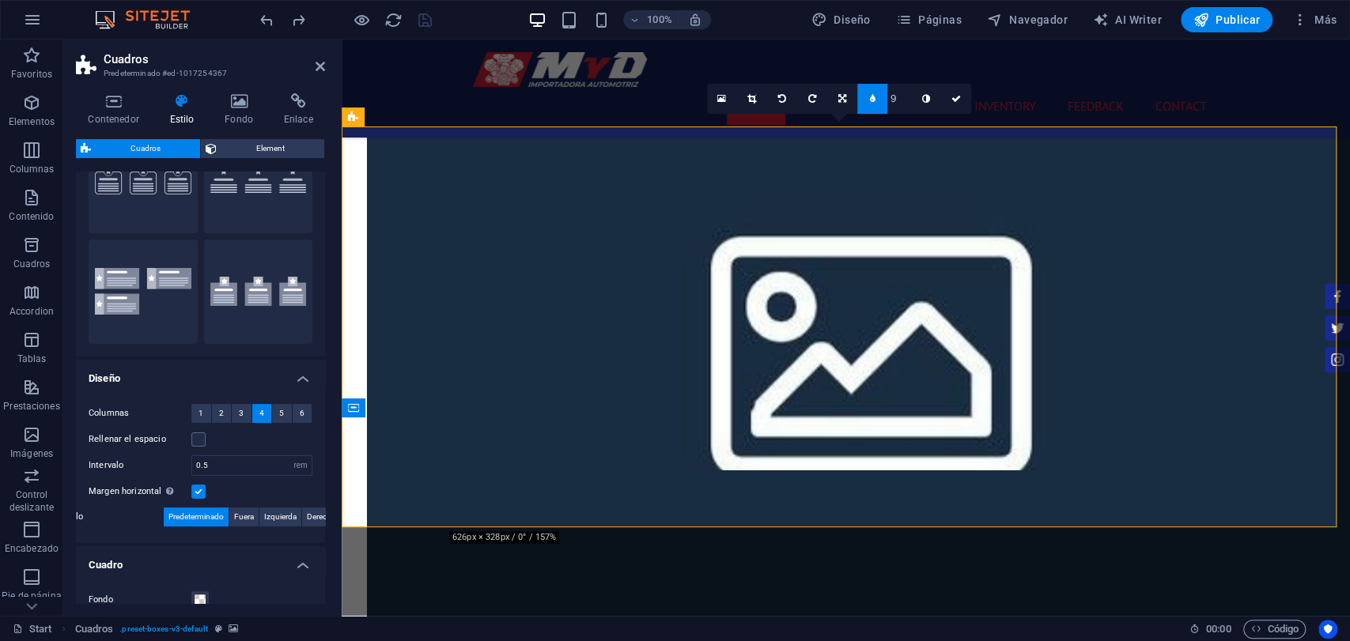
scroll to position [0, 0]
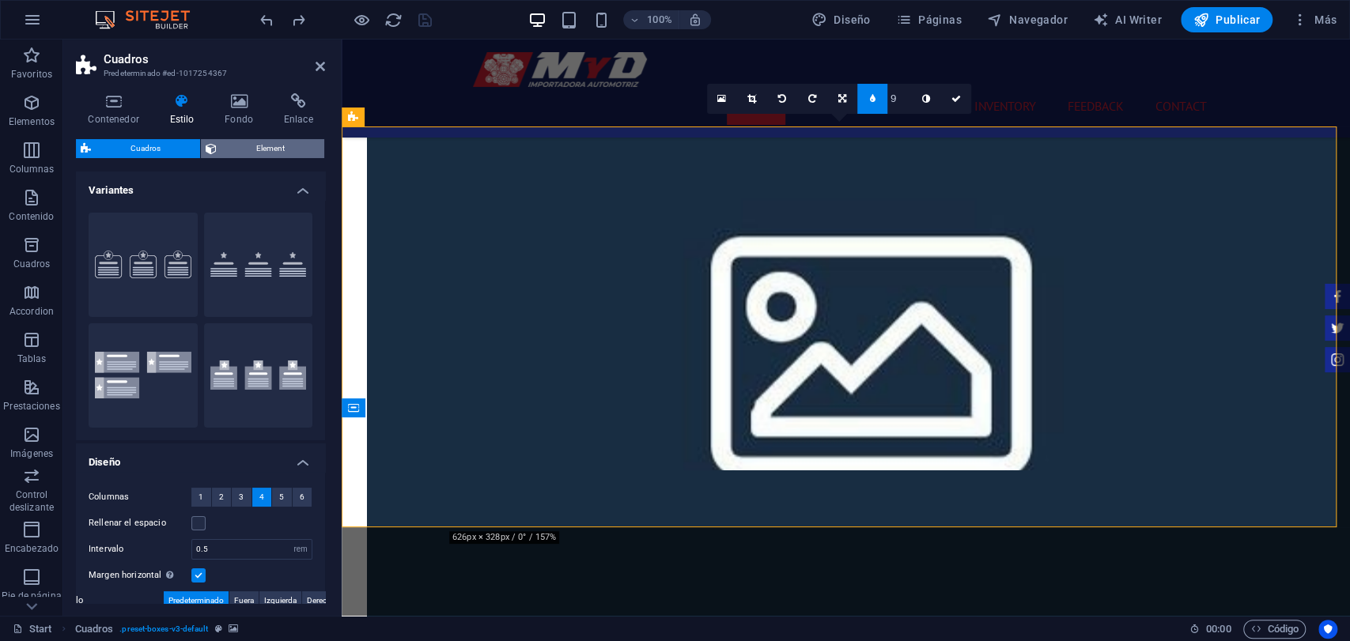
click at [235, 139] on span "Element" at bounding box center [270, 148] width 98 height 19
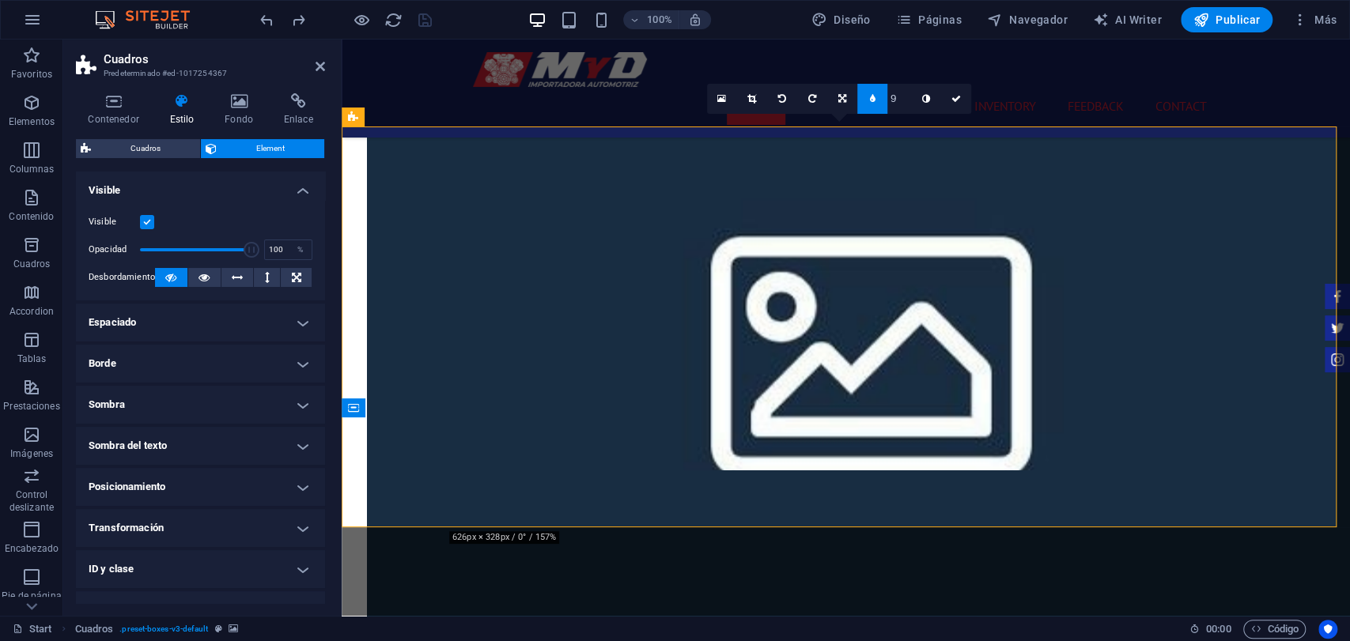
click at [144, 330] on h4 "Espaciado" at bounding box center [200, 323] width 249 height 38
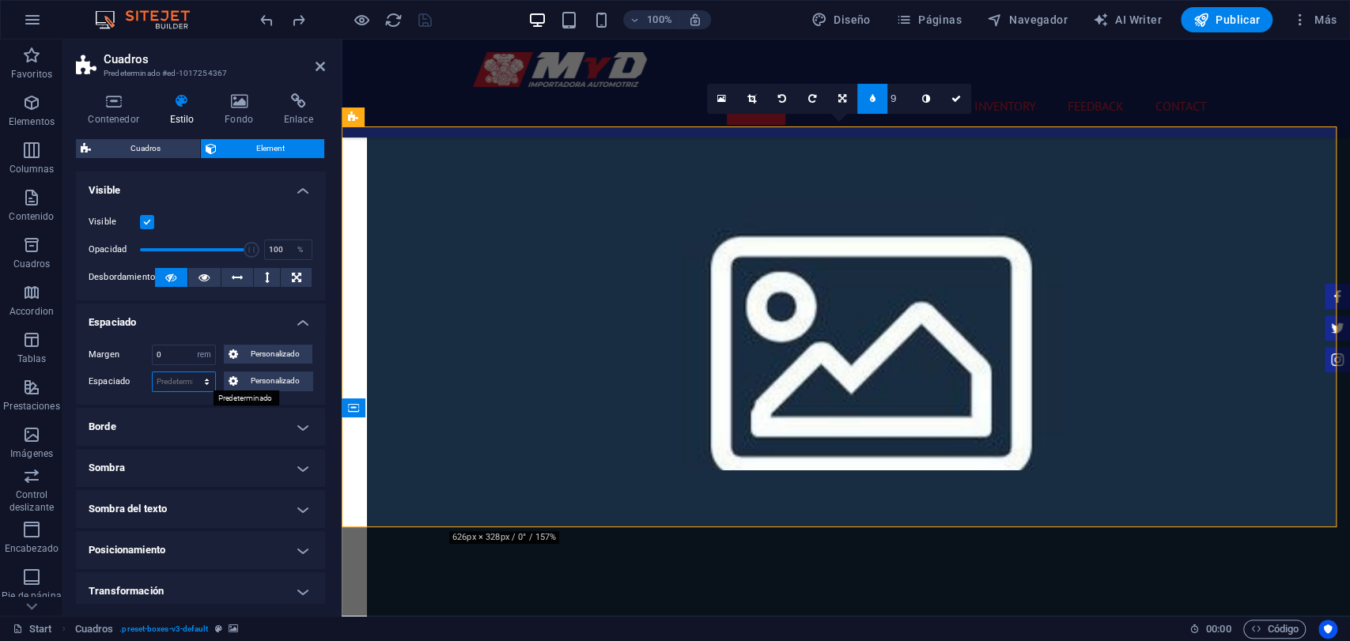
click at [198, 375] on select "Predeterminado px rem % vh vw Personalizado" at bounding box center [184, 381] width 62 height 19
click at [153, 372] on select "Predeterminado px rem % vh vw Personalizado" at bounding box center [184, 381] width 62 height 19
click at [200, 389] on select "Predeterminado px rem % vh vw Personalizado" at bounding box center [184, 381] width 62 height 19
click at [191, 372] on select "Predeterminado px rem % vh vw Personalizado" at bounding box center [184, 381] width 62 height 19
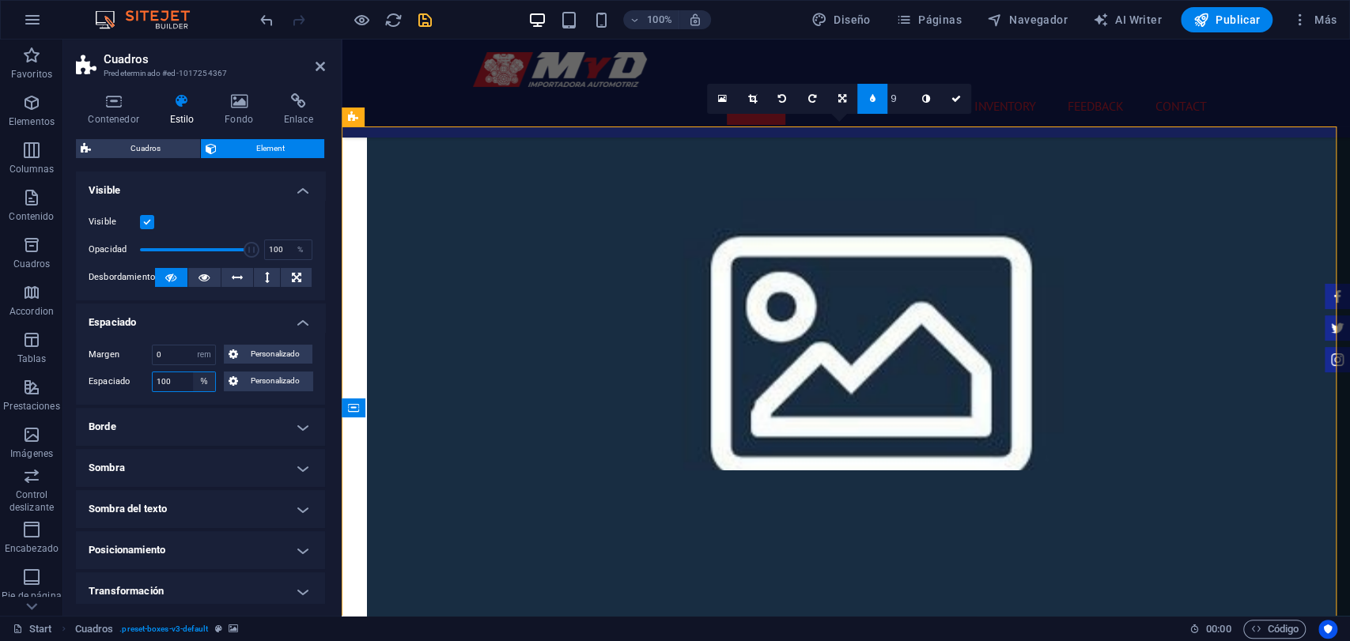
click at [209, 389] on select "Predeterminado px rem % vh vw Personalizado" at bounding box center [204, 381] width 22 height 19
select select "rem"
click at [193, 372] on select "Predeterminado px rem % vh vw Personalizado" at bounding box center [204, 381] width 22 height 19
type input "0"
click at [151, 350] on label "Margen" at bounding box center [120, 355] width 63 height 19
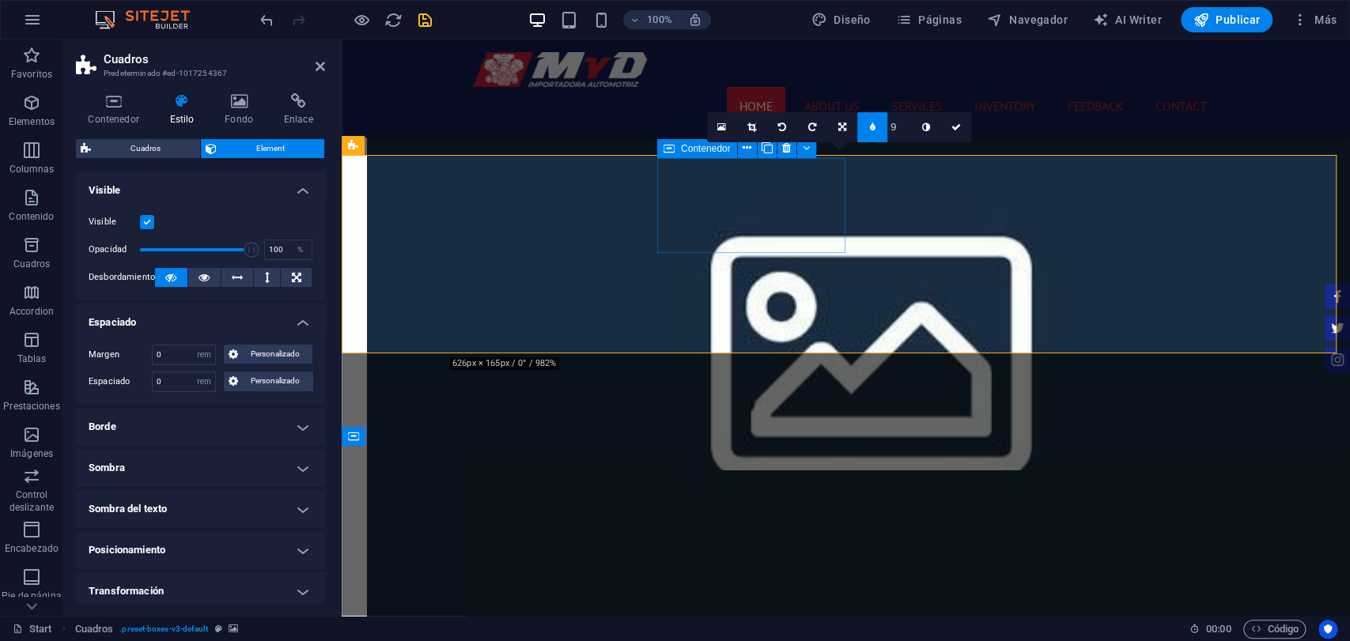
scroll to position [1347, 0]
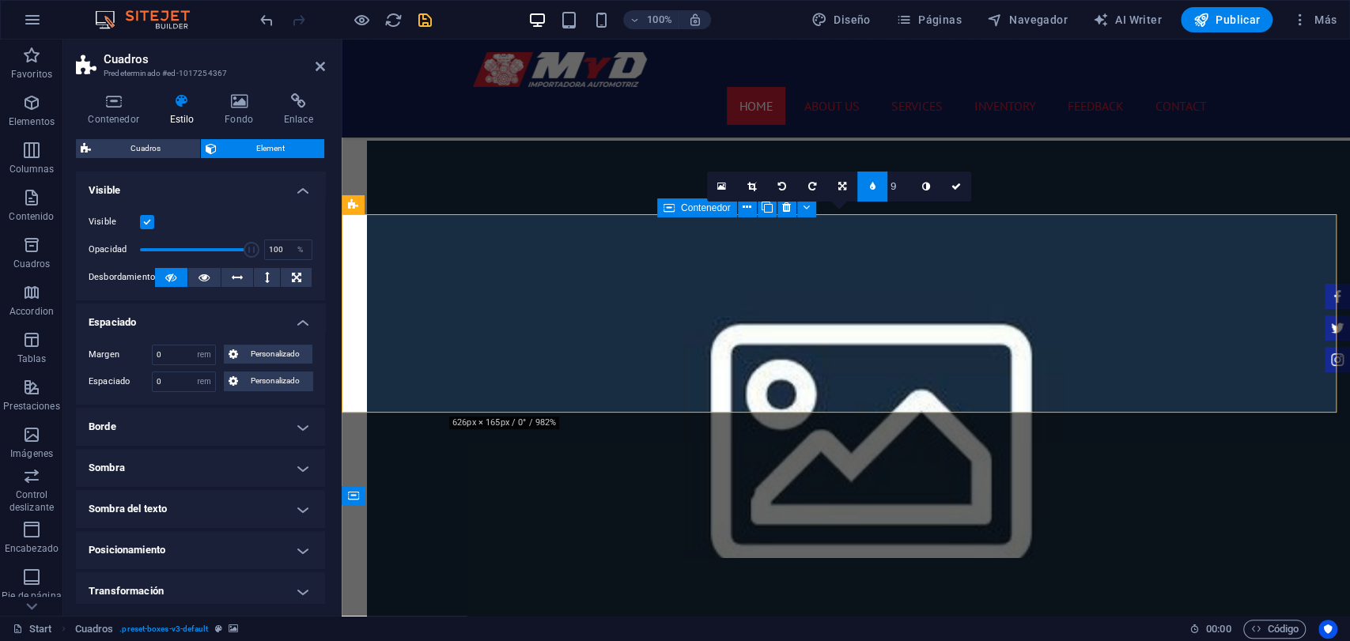
click at [943, 191] on link at bounding box center [956, 187] width 30 height 30
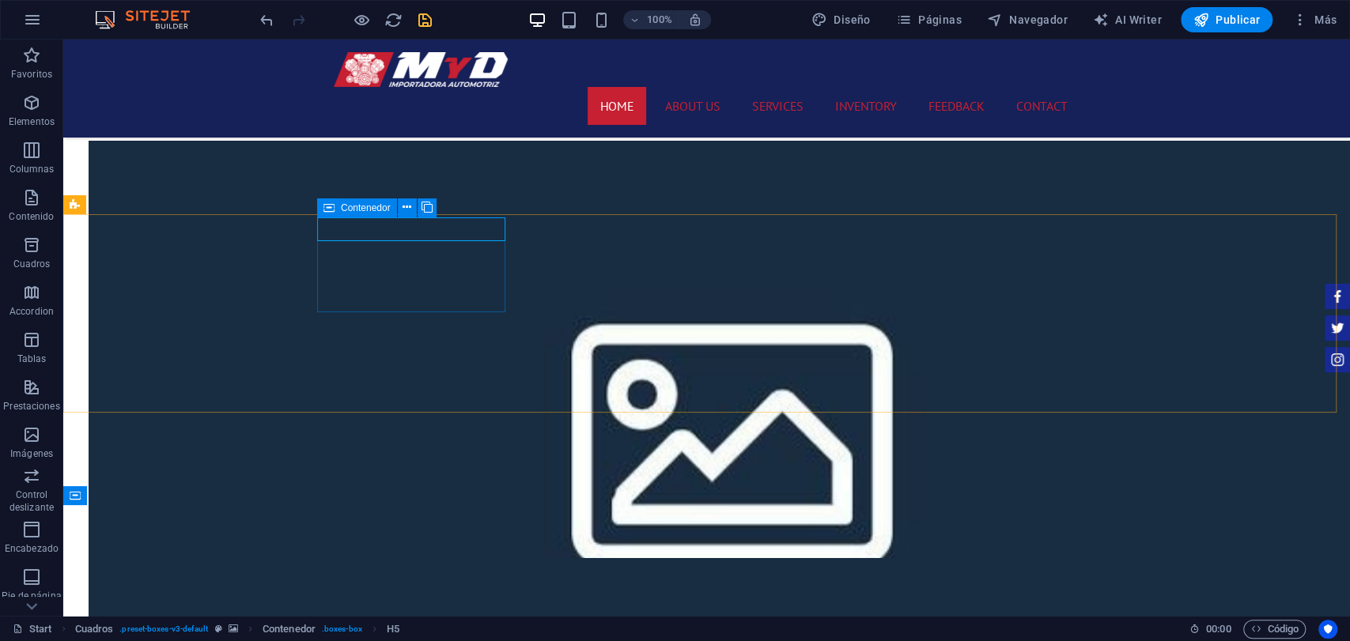
click at [330, 203] on icon at bounding box center [328, 207] width 11 height 19
select select "rem"
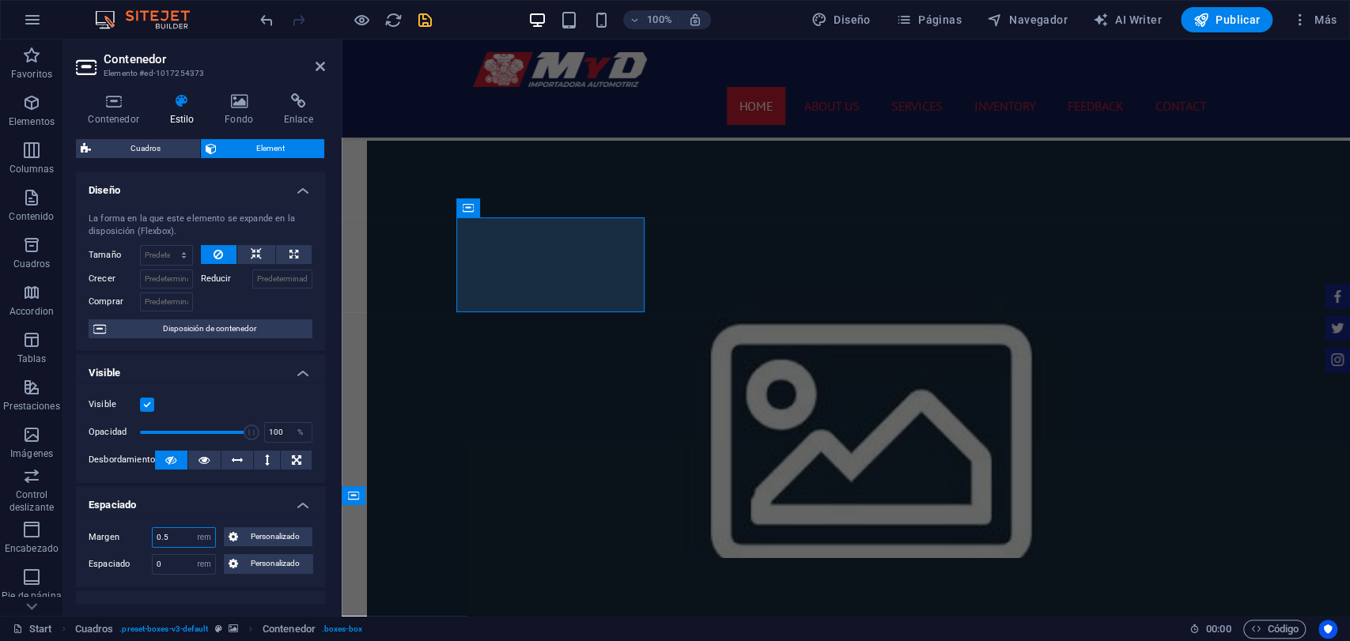
drag, startPoint x: 170, startPoint y: 538, endPoint x: 149, endPoint y: 538, distance: 20.6
click at [149, 538] on div "Margen 0.5 Predeterminado automático px % rem vw vh Personalizado Personalizado" at bounding box center [201, 537] width 224 height 21
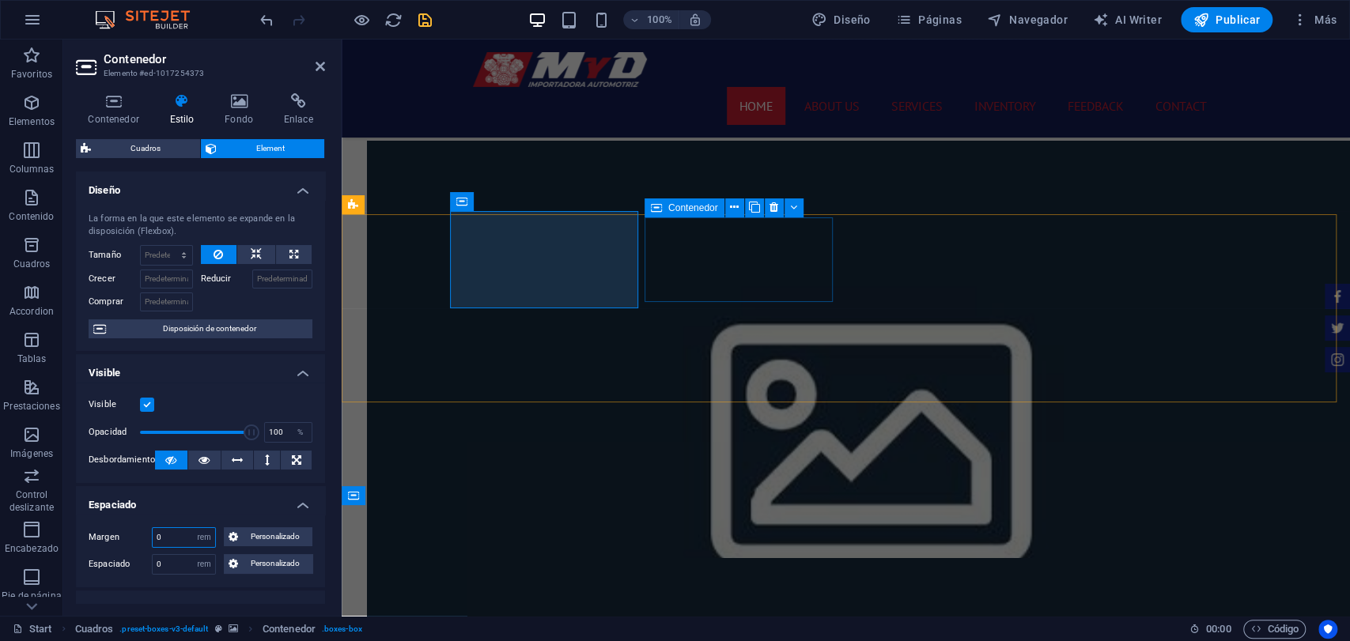
click at [665, 201] on div "Contenedor" at bounding box center [684, 207] width 80 height 19
type input "0"
click at [665, 201] on div "Contenedor" at bounding box center [684, 207] width 80 height 19
select select "rem"
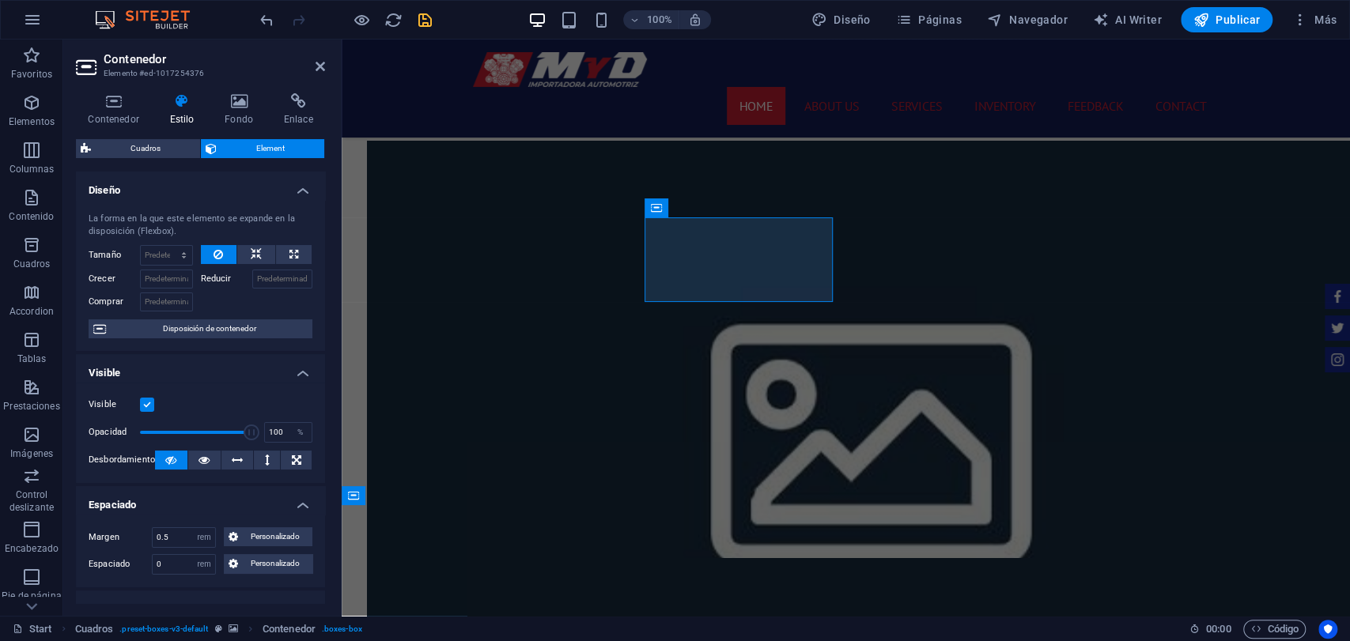
drag, startPoint x: 176, startPoint y: 547, endPoint x: 164, endPoint y: 549, distance: 12.0
click at [164, 549] on div "Margen 0.5 Predeterminado automático px % rem vw vh Personalizado Personalizado…" at bounding box center [200, 551] width 249 height 73
drag, startPoint x: 166, startPoint y: 538, endPoint x: 118, endPoint y: 549, distance: 49.3
click at [118, 549] on div "Margen 0.5 Predeterminado automático px % rem vw vh Personalizado Personalizado…" at bounding box center [200, 551] width 249 height 73
type input "0"
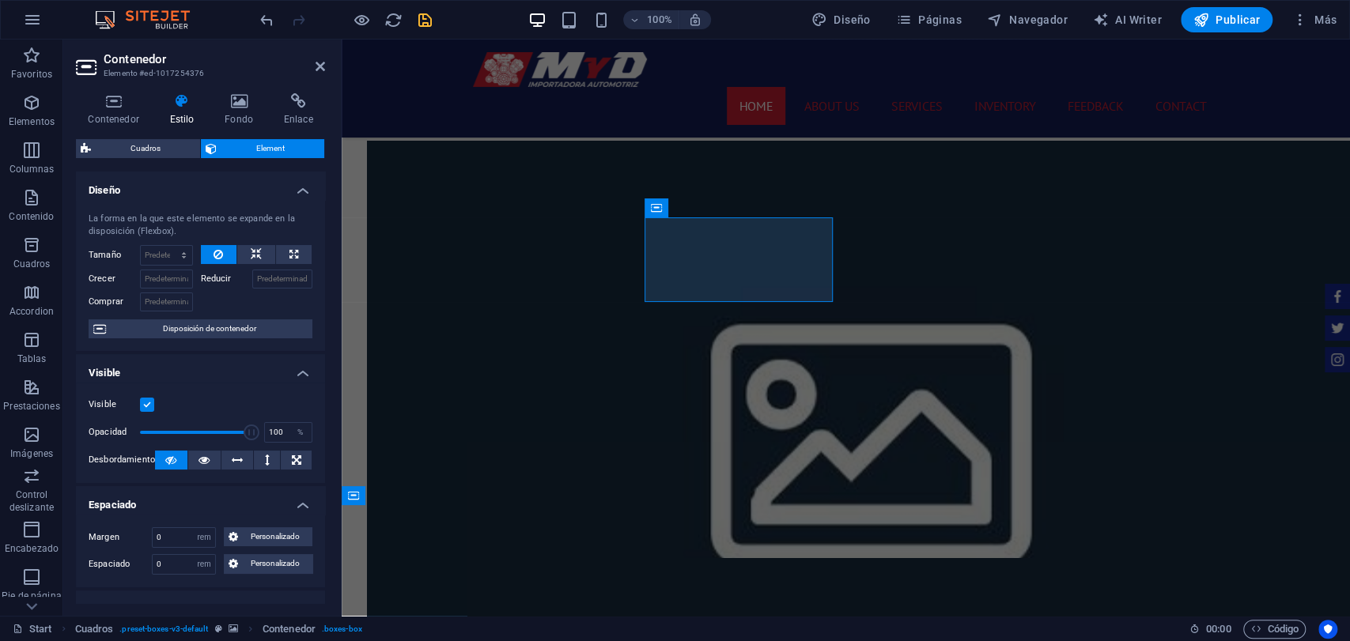
click at [145, 528] on label "Margen" at bounding box center [120, 537] width 63 height 19
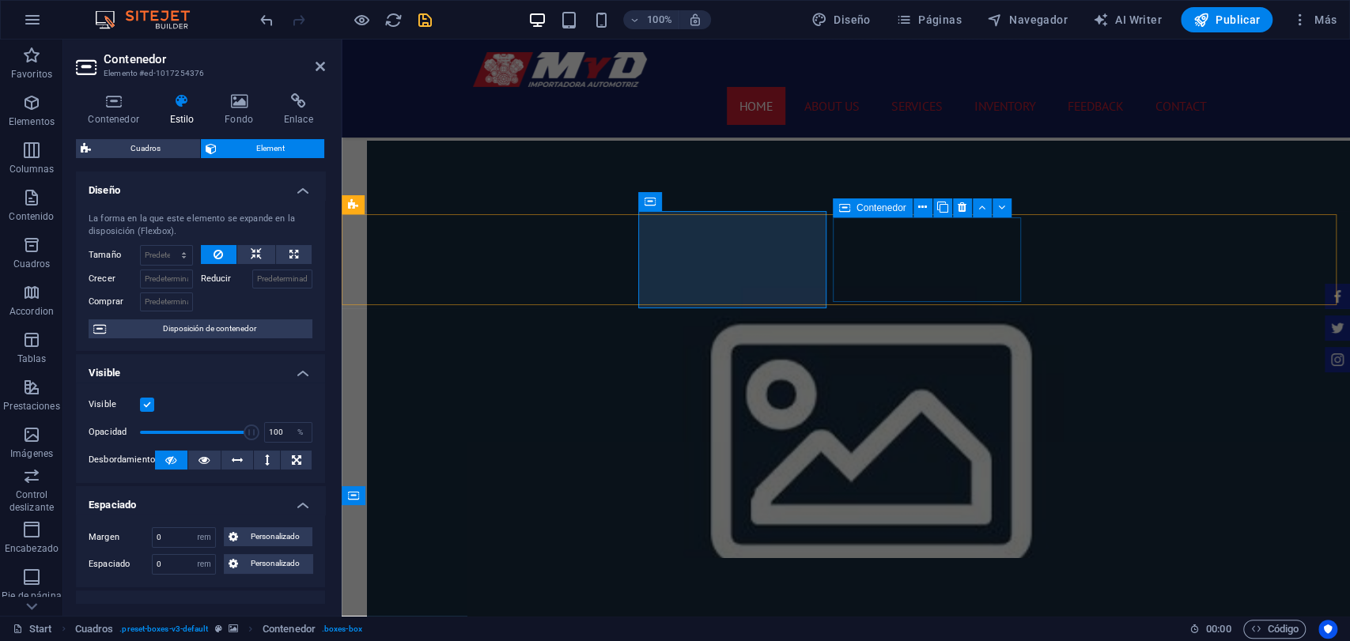
click at [852, 208] on div "Contenedor" at bounding box center [873, 207] width 80 height 19
select select "rem"
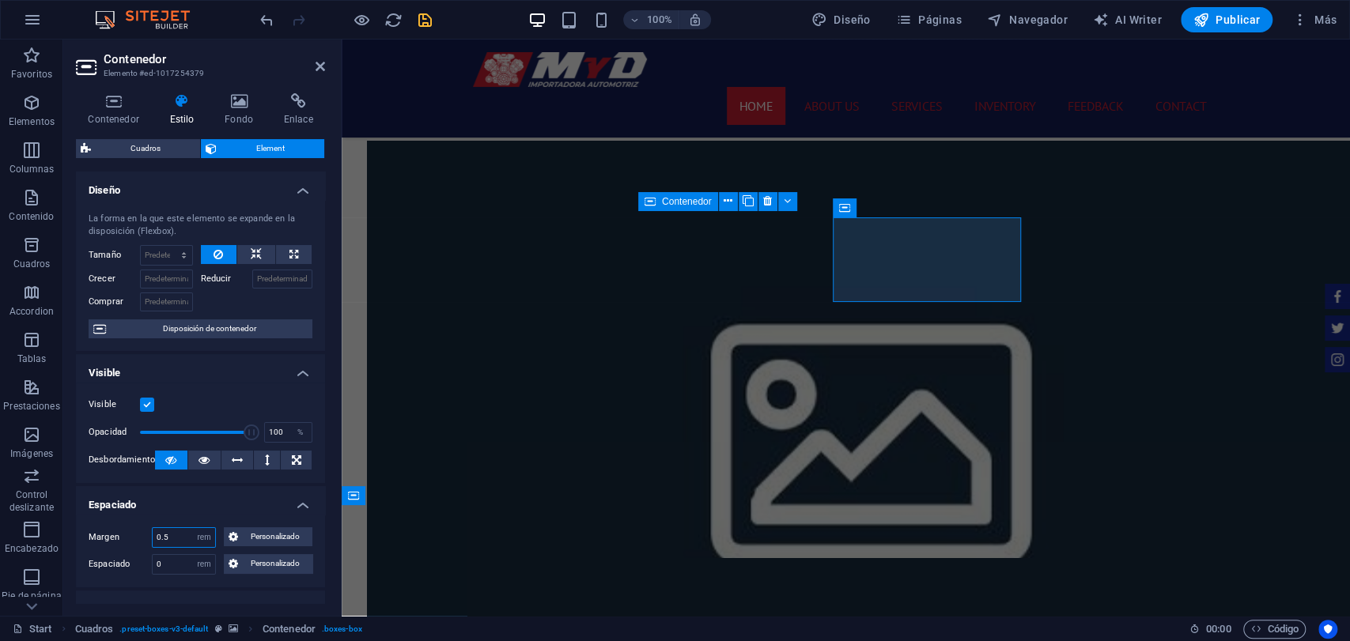
drag, startPoint x: 177, startPoint y: 544, endPoint x: 132, endPoint y: 542, distance: 45.1
click at [132, 542] on div "Margen 0.5 Predeterminado automático px % rem vw vh Personalizado Personalizado" at bounding box center [201, 537] width 224 height 21
type input "0"
click at [134, 538] on label "Margen" at bounding box center [120, 537] width 63 height 19
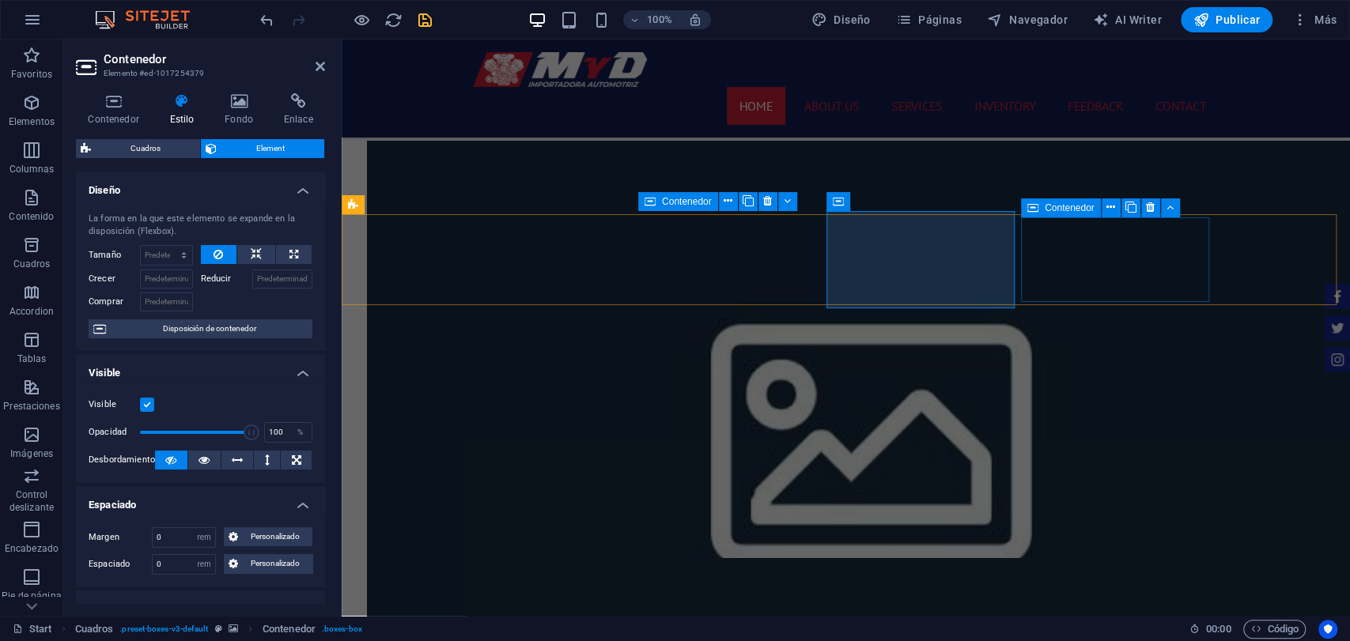
click at [1031, 208] on icon at bounding box center [1032, 207] width 11 height 19
drag, startPoint x: 1031, startPoint y: 208, endPoint x: 505, endPoint y: 263, distance: 528.7
click at [1031, 208] on icon at bounding box center [1032, 207] width 11 height 19
select select "rem"
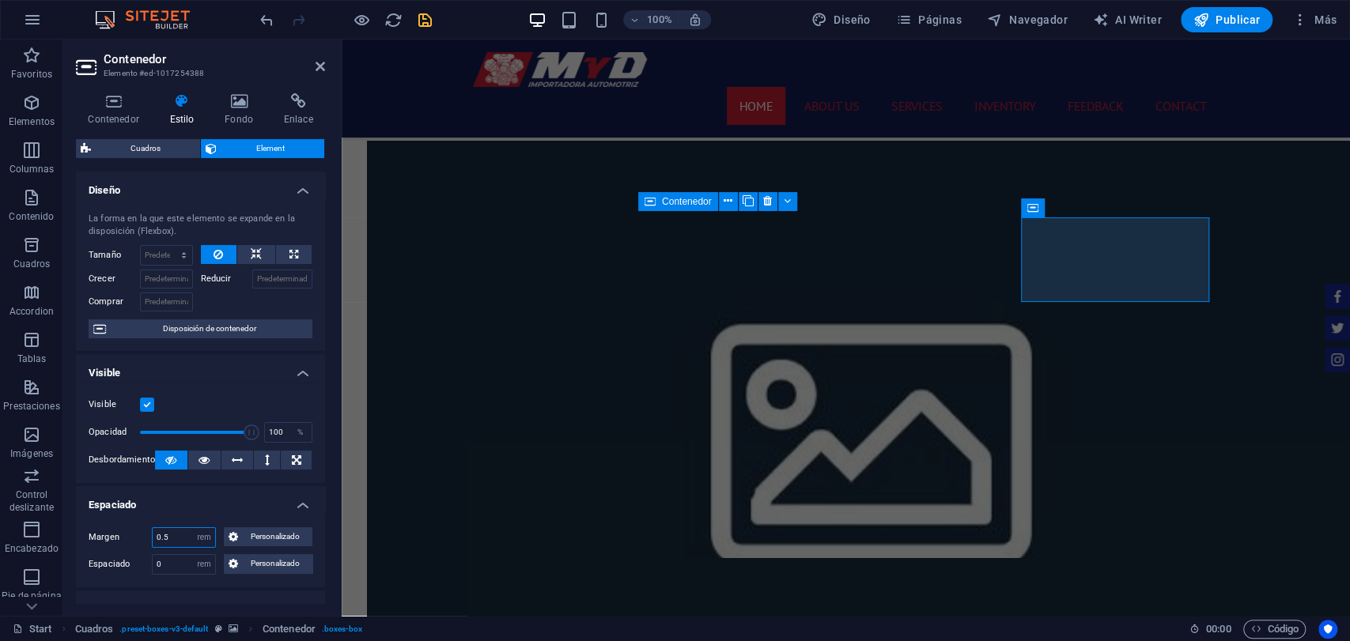
drag, startPoint x: 161, startPoint y: 535, endPoint x: 70, endPoint y: 501, distance: 97.6
click at [104, 549] on div "Margen 0.5 Predeterminado automático px % rem vw vh Personalizado Personalizado…" at bounding box center [200, 551] width 249 height 73
type input "0"
click at [70, 501] on div "Contenedor Estilo Fondo Enlace Tamaño Altura Predeterminado px rem % vh vw Alto…" at bounding box center [200, 348] width 274 height 535
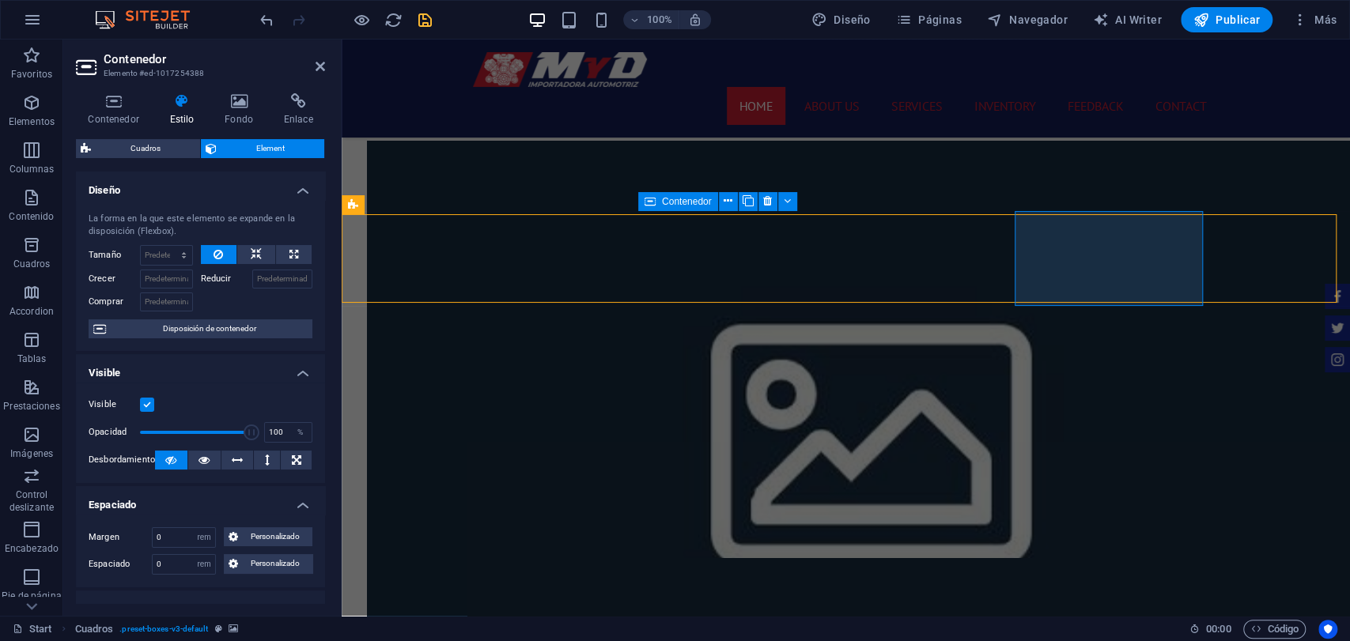
select select "rem"
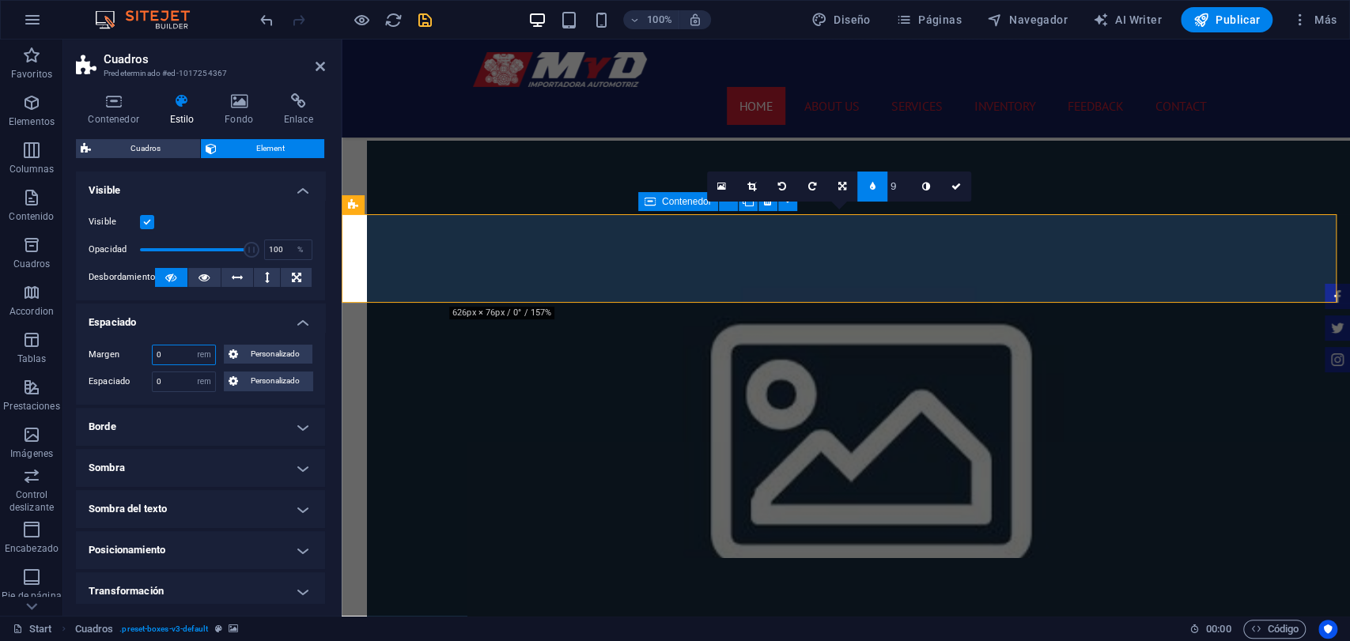
drag, startPoint x: 172, startPoint y: 361, endPoint x: 137, endPoint y: 368, distance: 35.4
click at [137, 368] on div "Margen 0 Predeterminado automático px % rem vw vh Personalizado Personalizado 0…" at bounding box center [200, 368] width 249 height 73
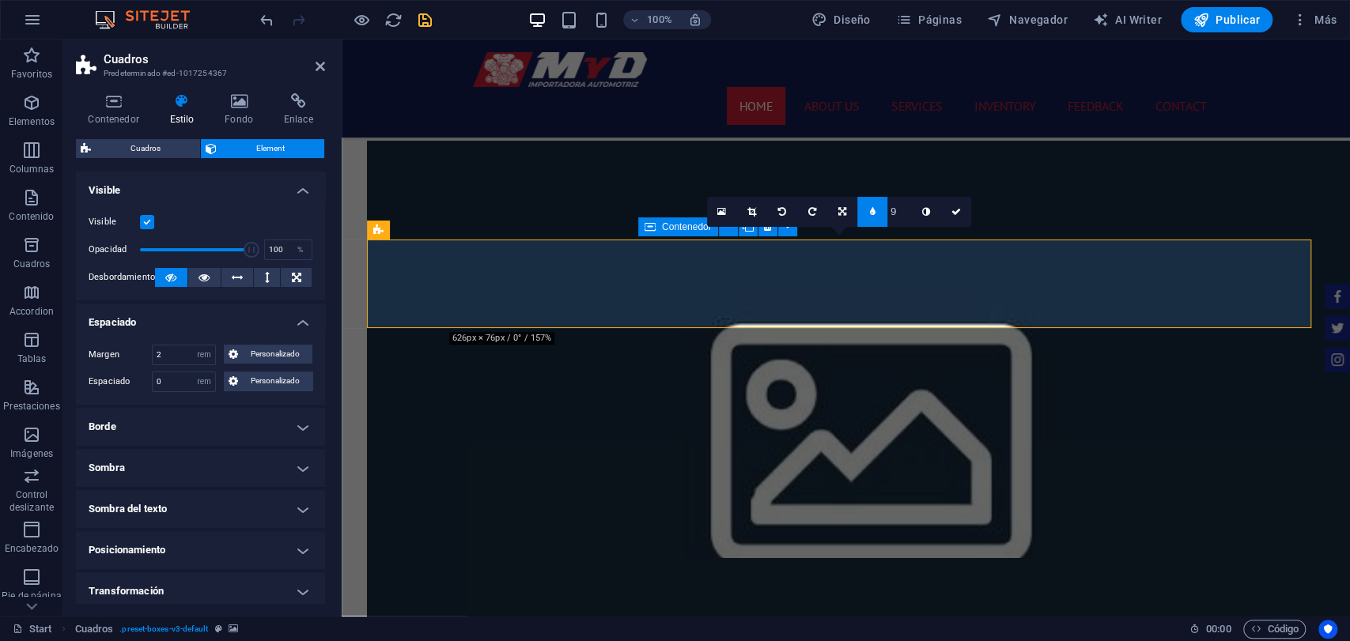
drag, startPoint x: 177, startPoint y: 366, endPoint x: 145, endPoint y: 369, distance: 31.8
click at [145, 369] on div "Margen 2 Predeterminado automático px % rem vw vh Personalizado Personalizado 0…" at bounding box center [200, 368] width 249 height 73
drag, startPoint x: 166, startPoint y: 359, endPoint x: 142, endPoint y: 366, distance: 24.8
click at [142, 366] on div "Margen 2 Predeterminado automático px % rem vw vh Personalizado Personalizado 0…" at bounding box center [200, 368] width 249 height 73
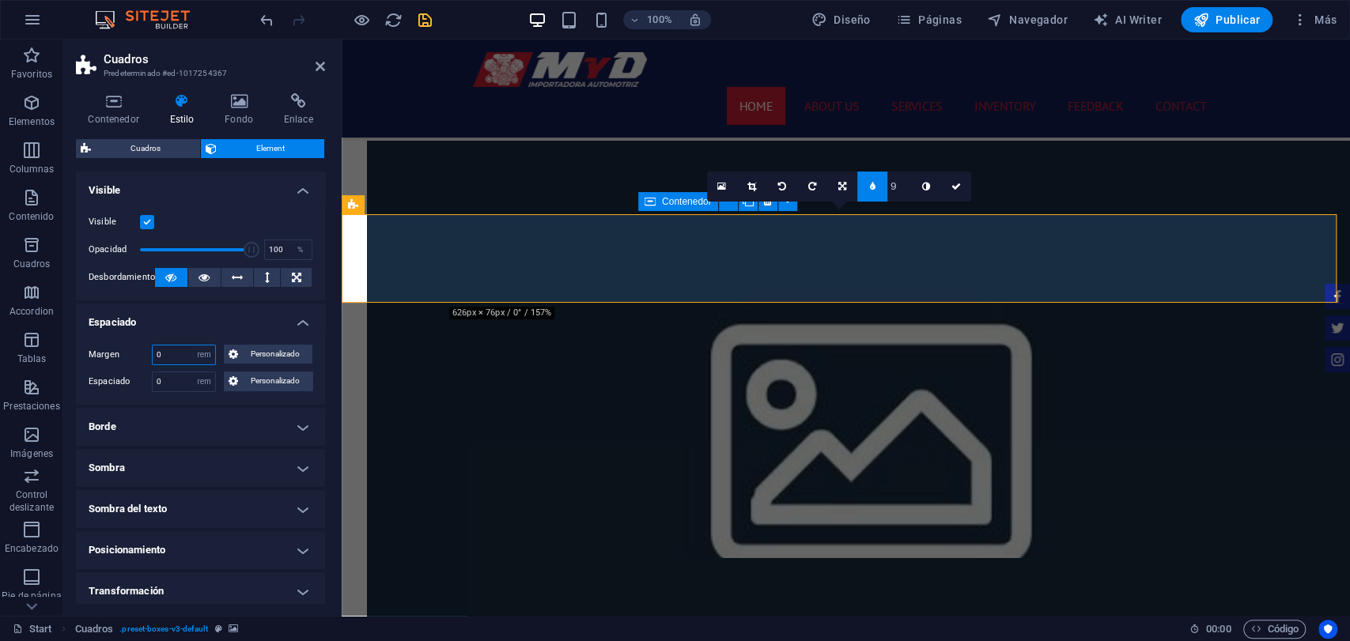
type input "0"
click at [142, 383] on div "Espaciado 0 Predeterminado px rem % vh vw Personalizado Personalizado" at bounding box center [201, 382] width 224 height 21
drag, startPoint x: 173, startPoint y: 376, endPoint x: 147, endPoint y: 381, distance: 26.5
click at [147, 381] on div "Espaciado 0 Predeterminado px rem % vh vw Personalizado Personalizado" at bounding box center [201, 382] width 224 height 21
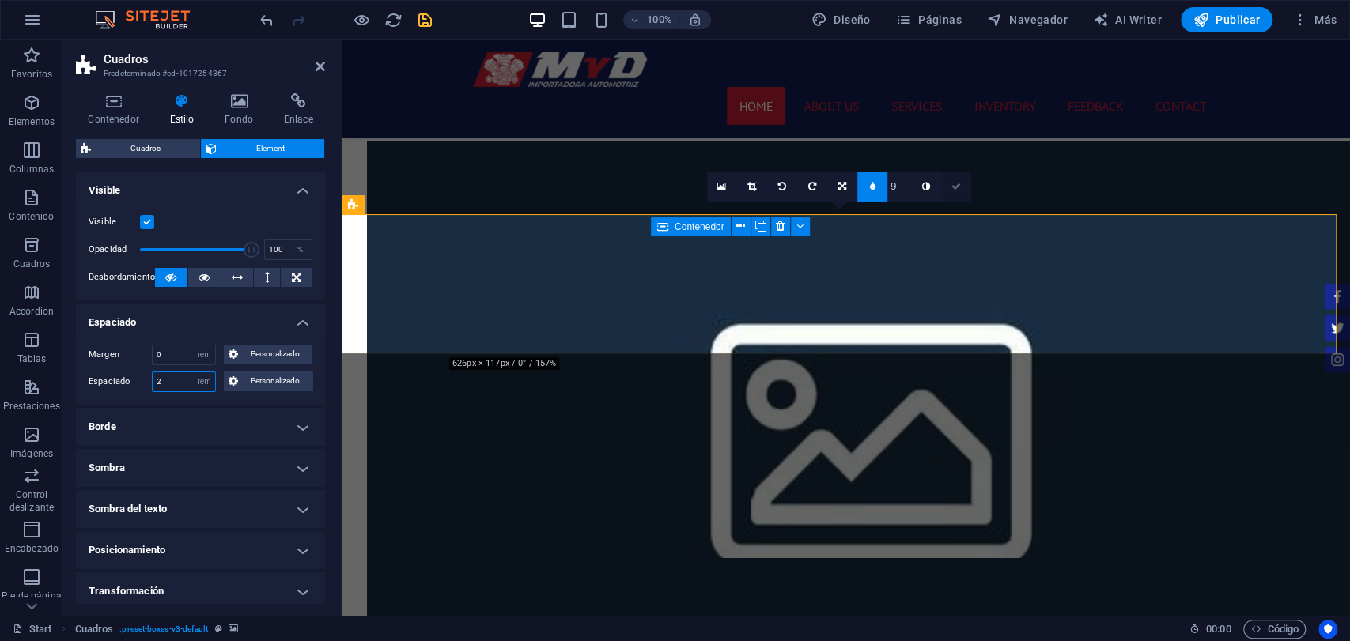
type input "2"
click at [958, 183] on icon at bounding box center [955, 186] width 9 height 9
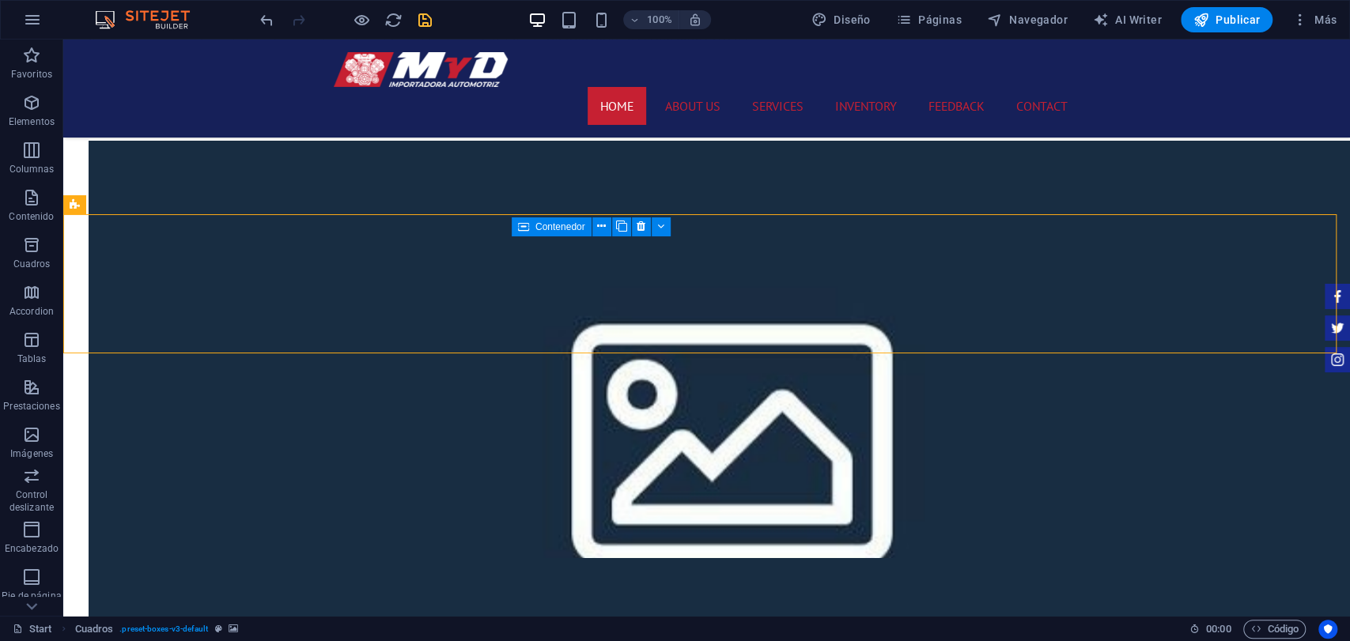
click at [425, 31] on div at bounding box center [345, 19] width 177 height 25
click at [436, 24] on div "100% Diseño Páginas Navegador AI Writer Publicar Más" at bounding box center [800, 19] width 1086 height 25
drag, startPoint x: 420, startPoint y: 21, endPoint x: 528, endPoint y: 63, distance: 116.2
click at [420, 21] on icon "save" at bounding box center [425, 20] width 18 height 18
checkbox input "false"
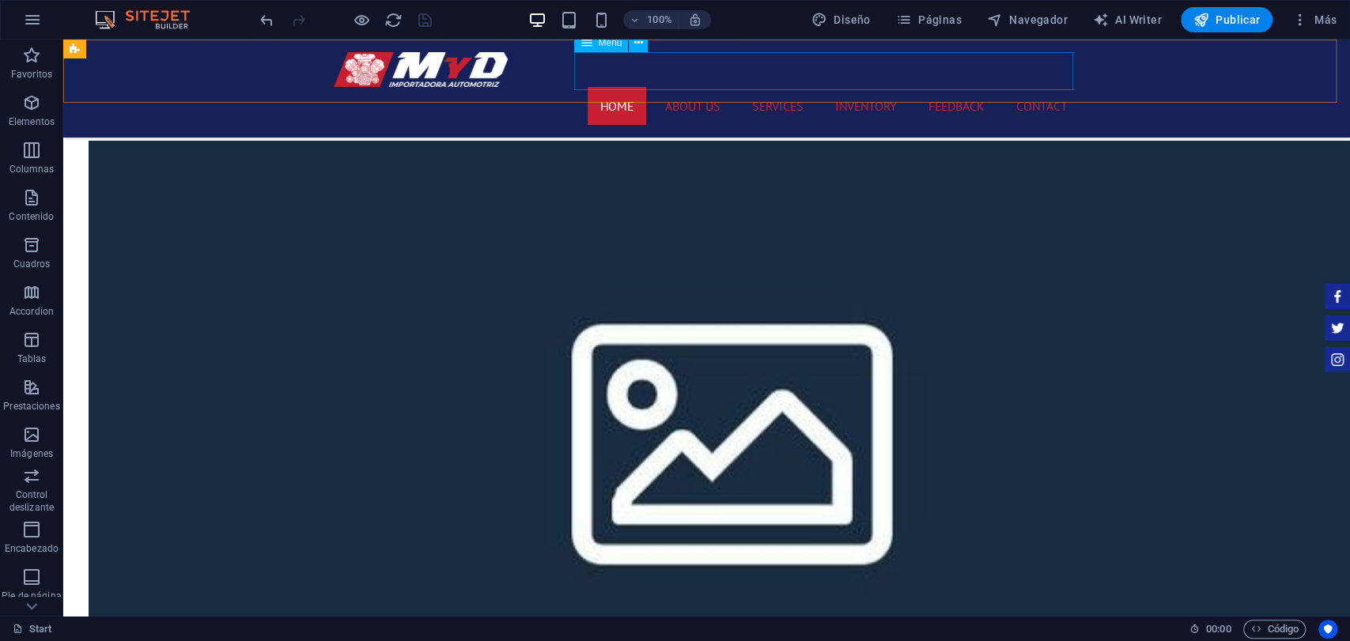
click at [587, 40] on icon at bounding box center [585, 42] width 11 height 19
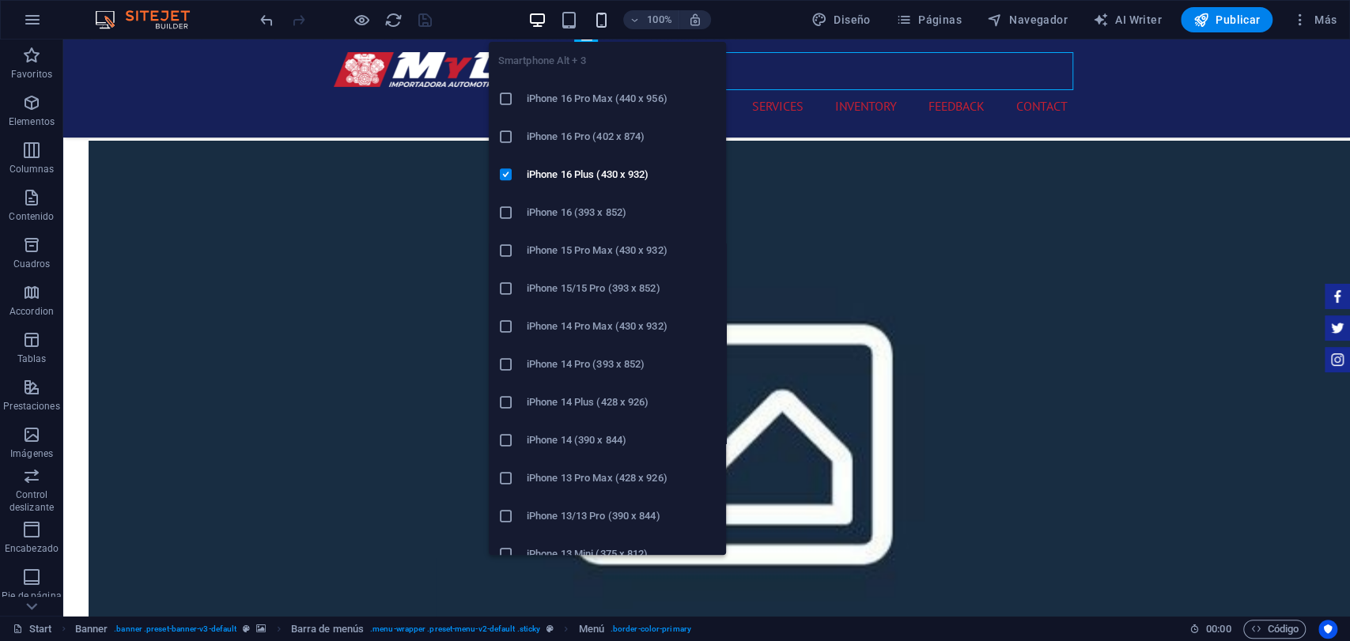
click at [597, 21] on icon "button" at bounding box center [600, 20] width 18 height 18
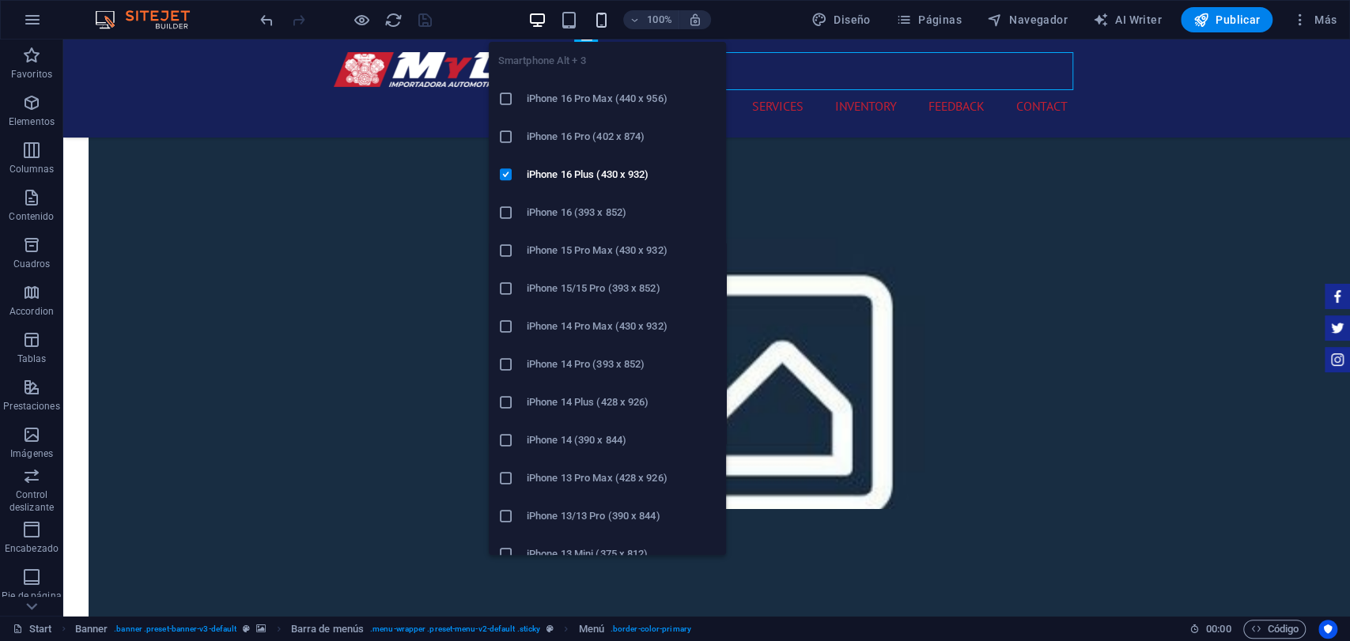
scroll to position [1343, 0]
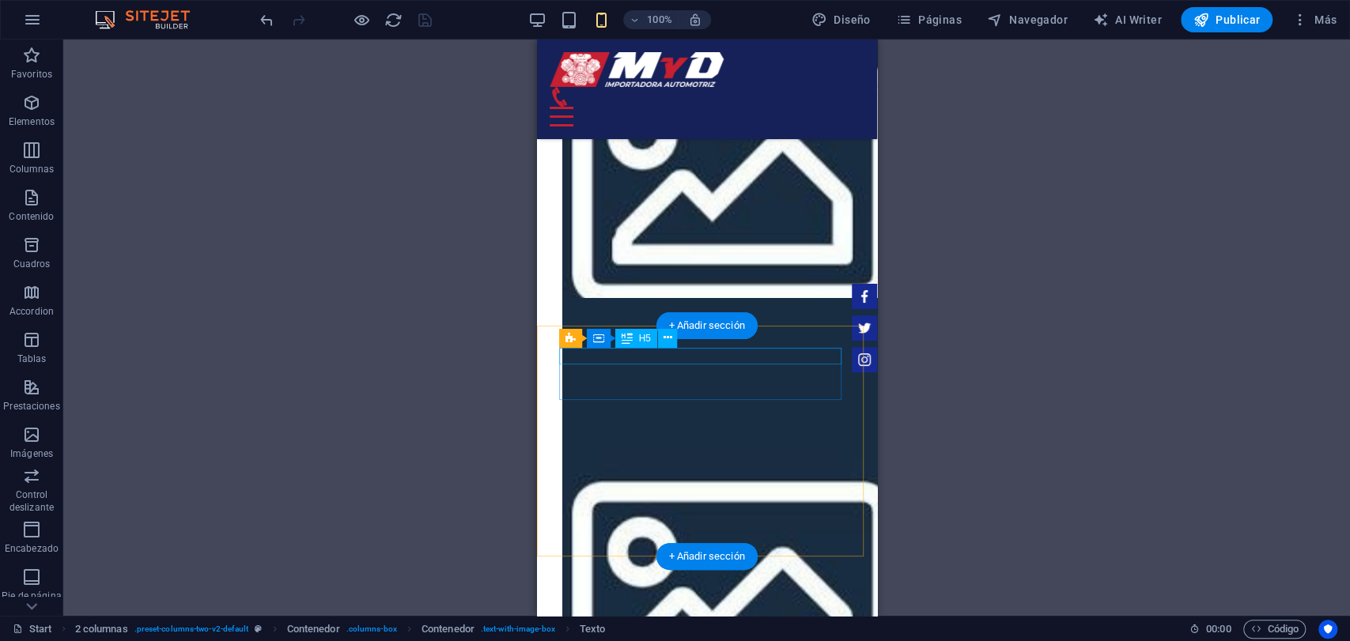
scroll to position [1871, 0]
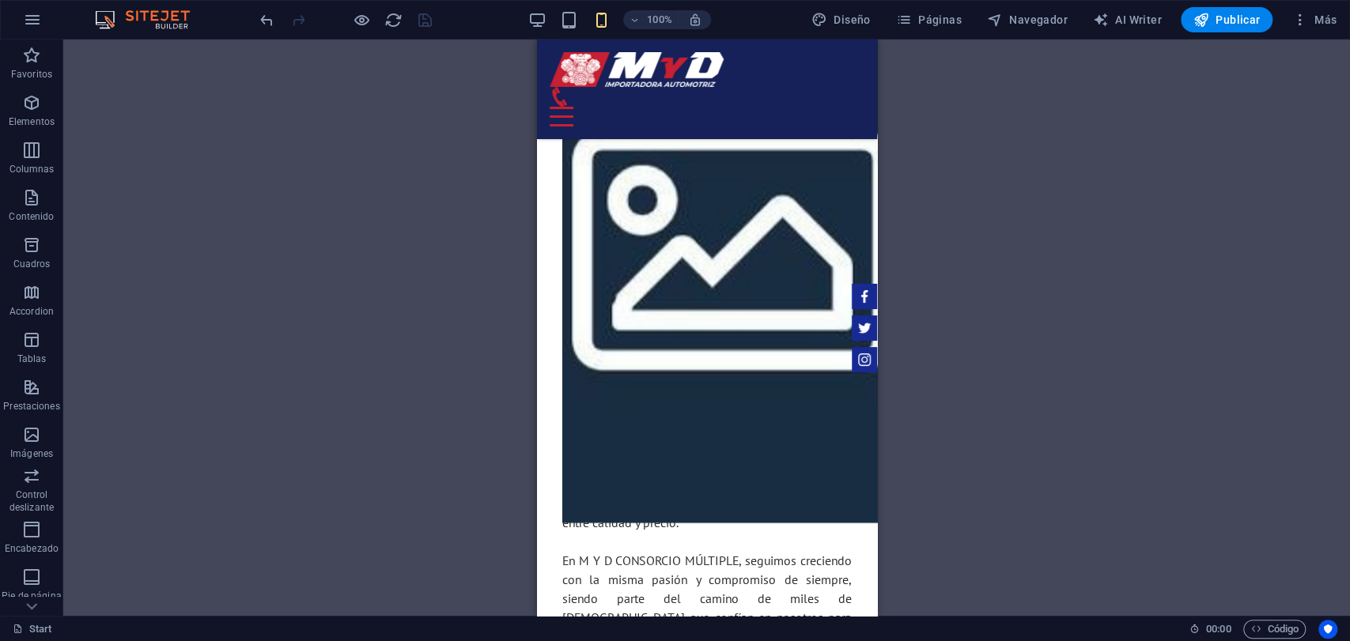
click at [548, 33] on div "100% Diseño Páginas Navegador AI Writer Publicar Más" at bounding box center [675, 20] width 1348 height 38
click at [560, 25] on div "100%" at bounding box center [619, 19] width 183 height 25
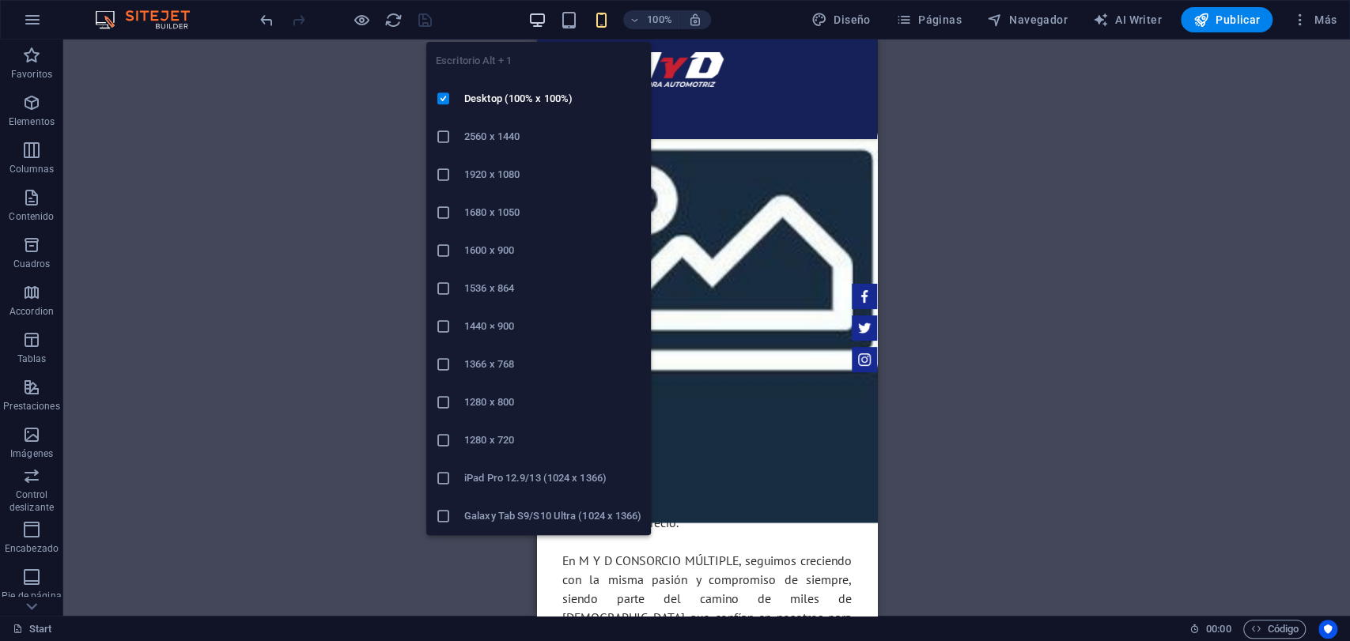
click at [543, 23] on icon "button" at bounding box center [537, 20] width 18 height 18
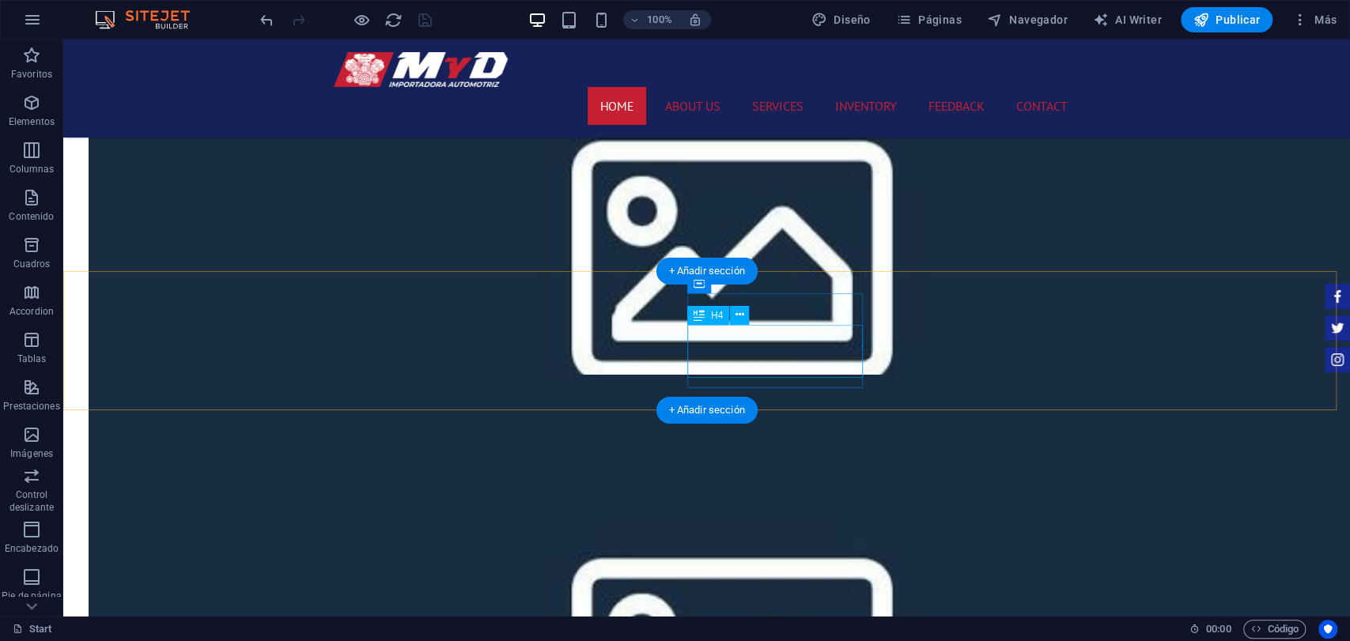
scroll to position [1267, 0]
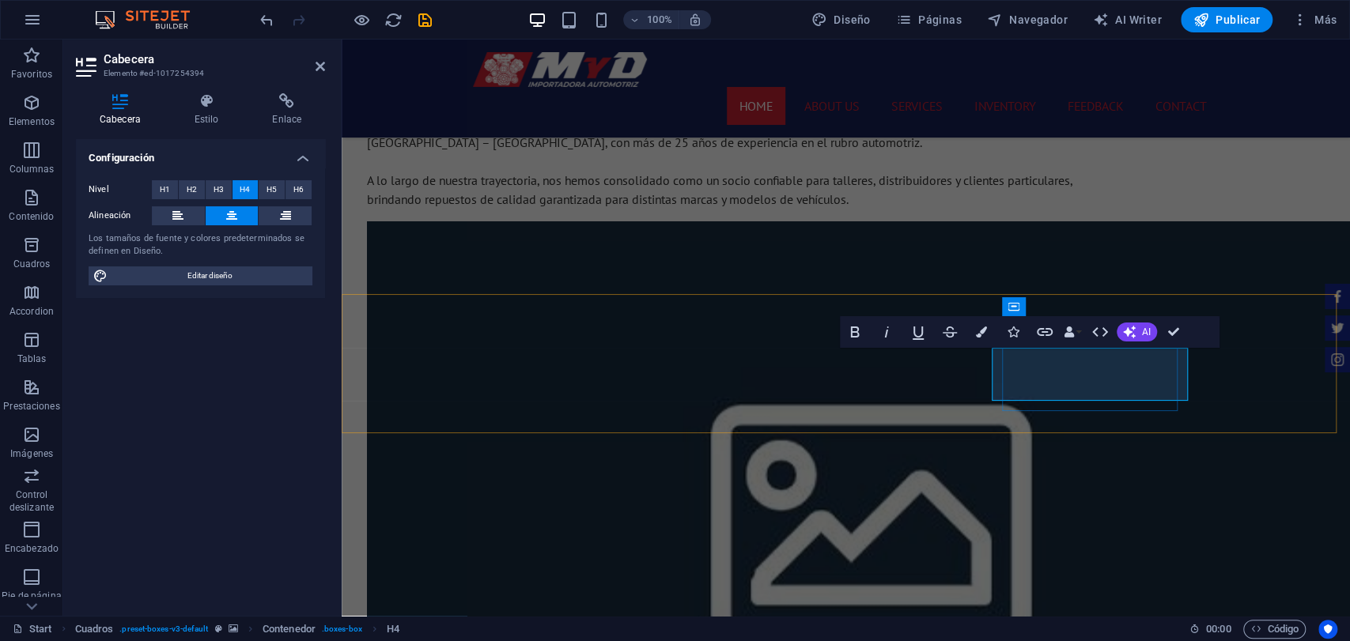
click at [283, 191] on button "H5" at bounding box center [272, 189] width 26 height 19
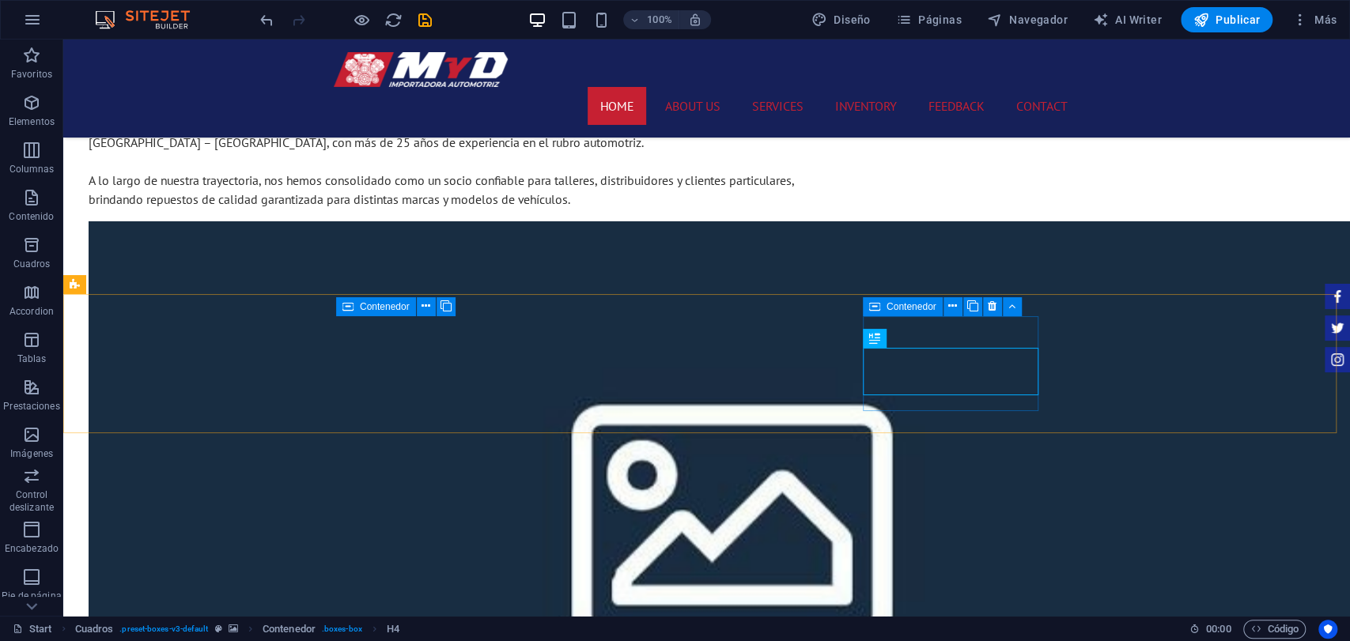
click at [891, 304] on span "Contenedor" at bounding box center [911, 306] width 50 height 9
select select "rem"
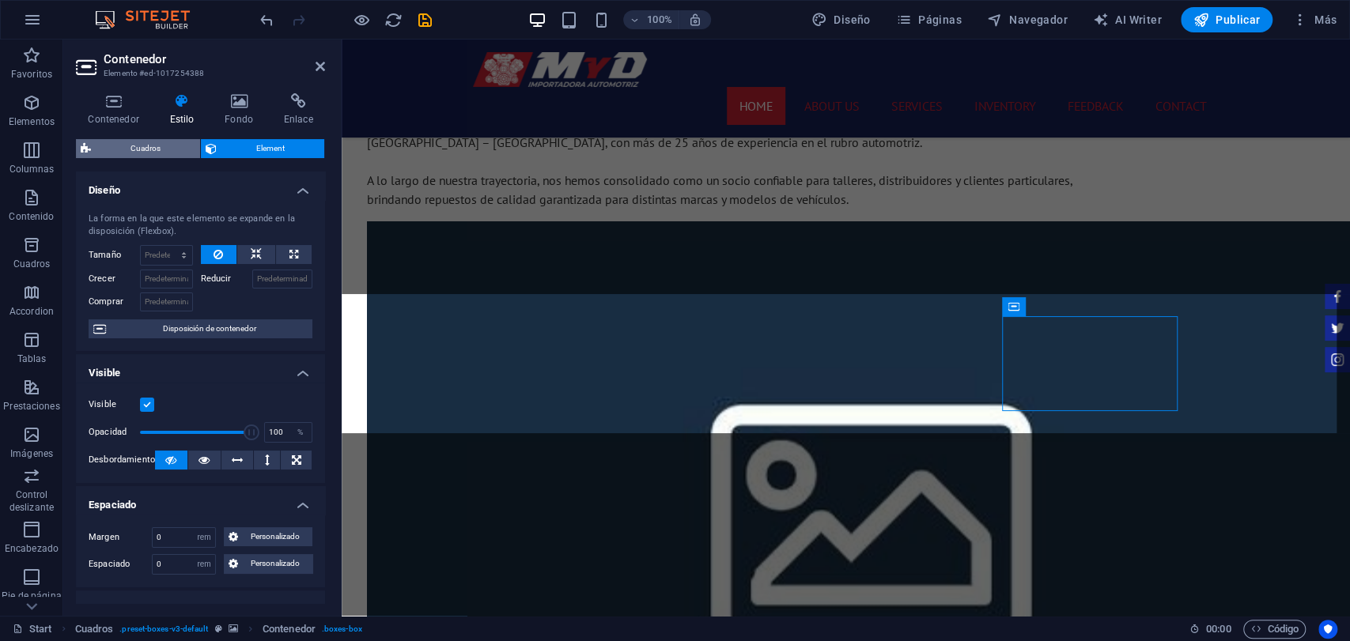
click at [131, 142] on span "Cuadros" at bounding box center [146, 148] width 100 height 19
select select "rem"
select select "px"
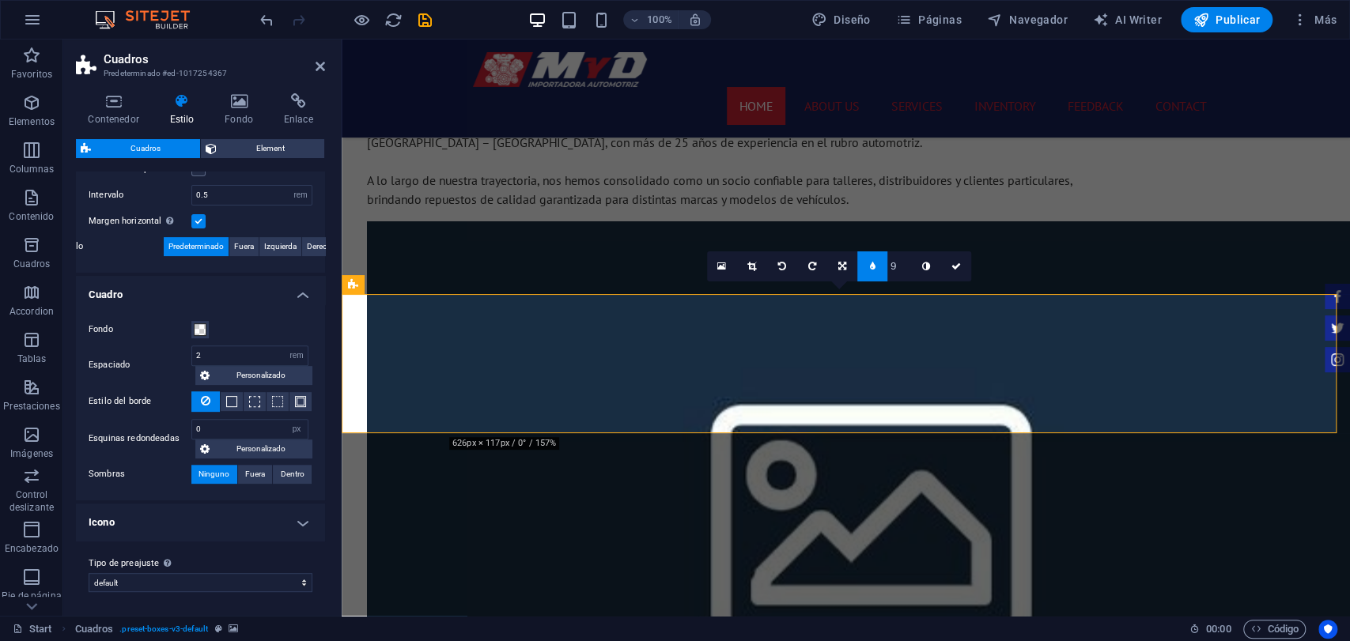
scroll to position [354, 0]
click at [217, 145] on button "Element" at bounding box center [262, 148] width 123 height 19
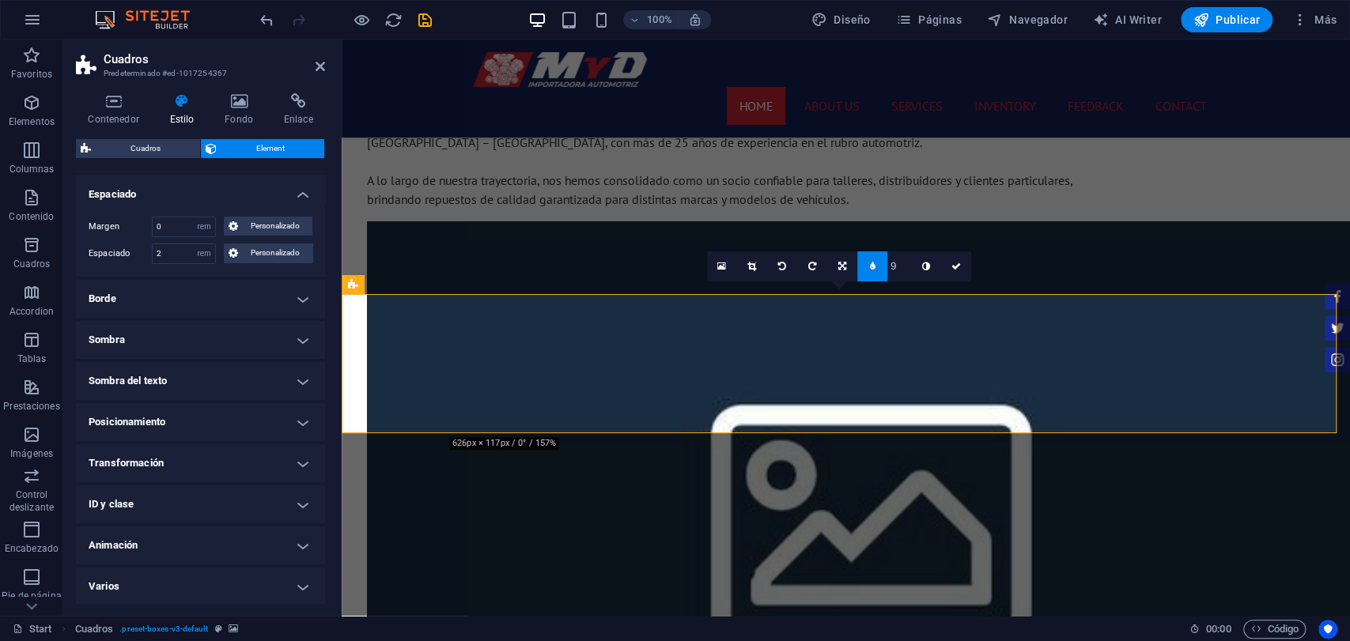
scroll to position [130, 0]
click at [158, 397] on h4 "Sombra del texto" at bounding box center [200, 380] width 249 height 38
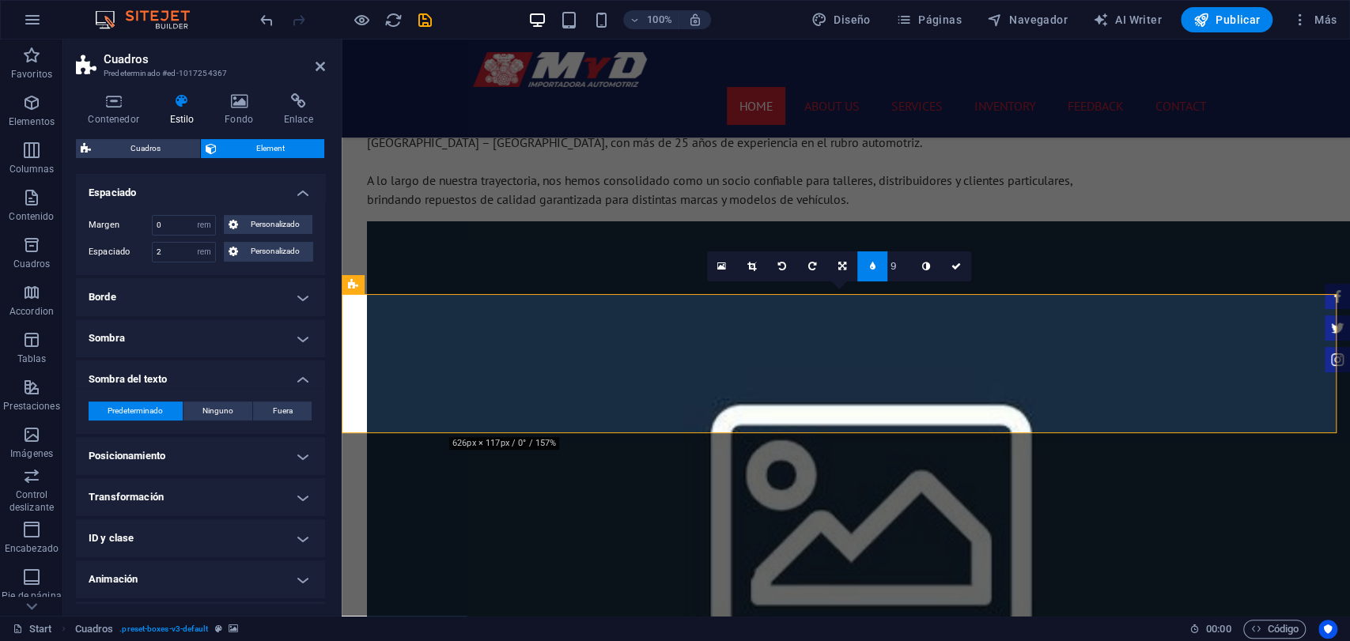
click at [187, 368] on h4 "Sombra del texto" at bounding box center [200, 375] width 249 height 28
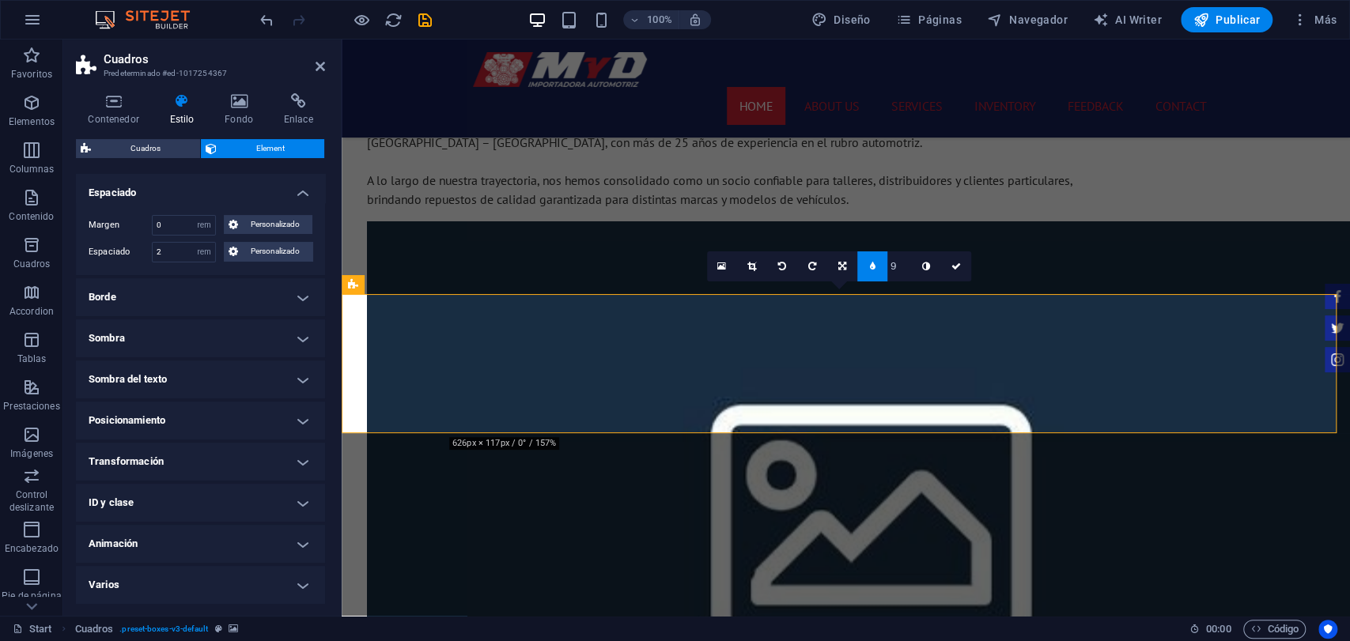
click at [184, 420] on h4 "Posicionamiento" at bounding box center [200, 421] width 249 height 38
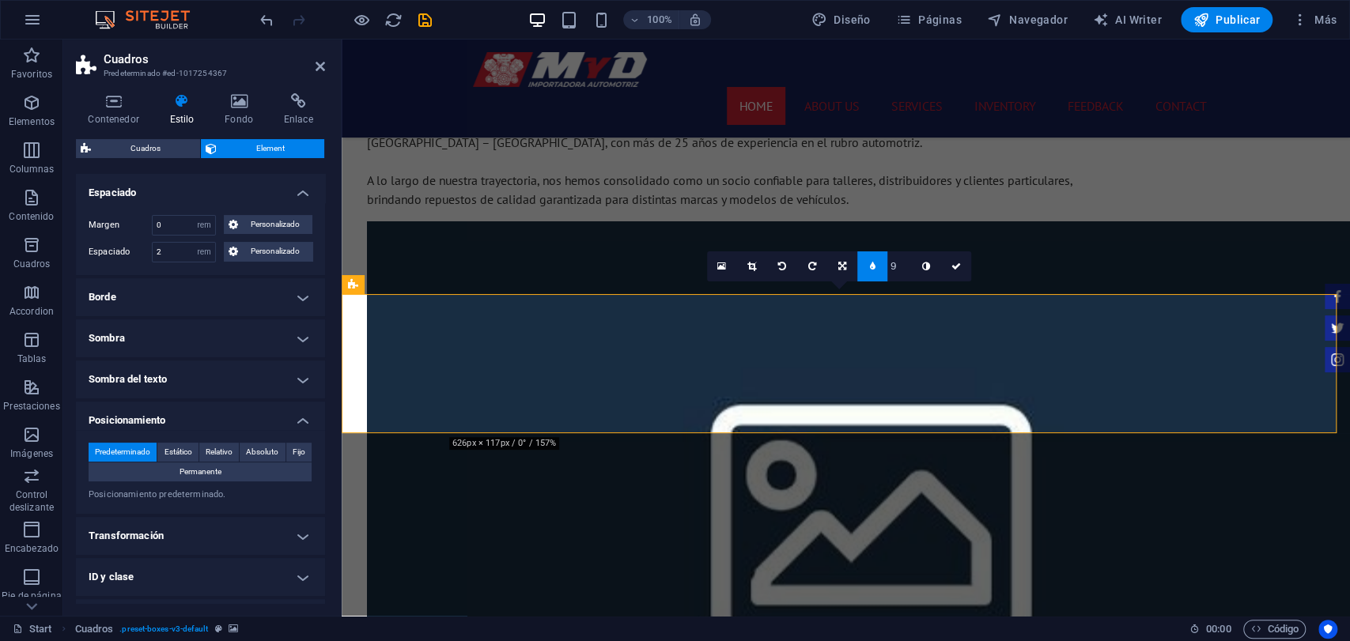
click at [183, 413] on h4 "Posicionamiento" at bounding box center [200, 416] width 249 height 28
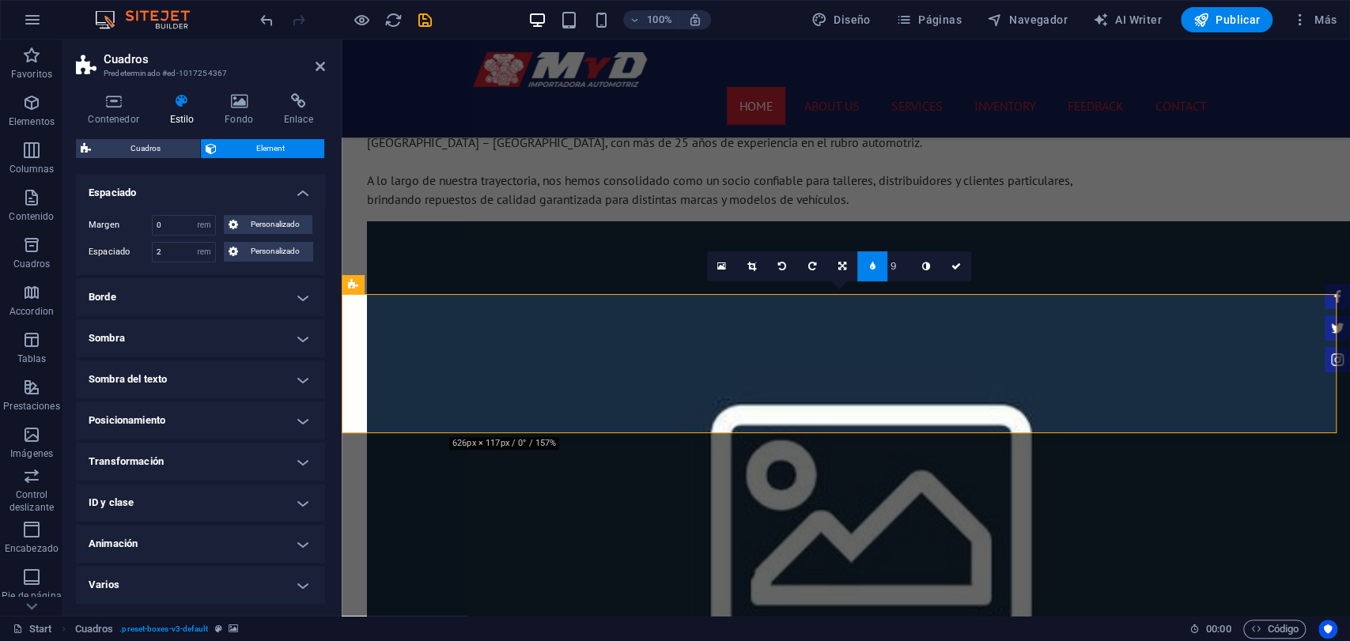
click at [187, 443] on h4 "Transformación" at bounding box center [200, 462] width 249 height 38
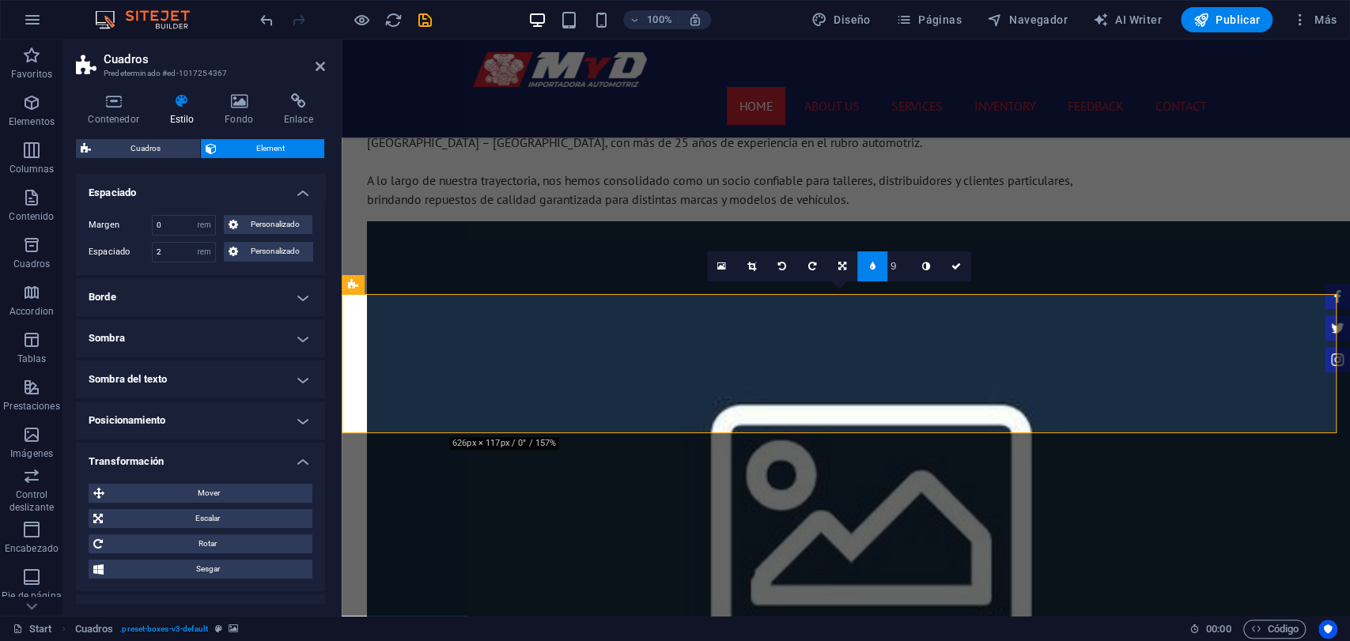
click at [235, 464] on h4 "Transformación" at bounding box center [200, 457] width 249 height 28
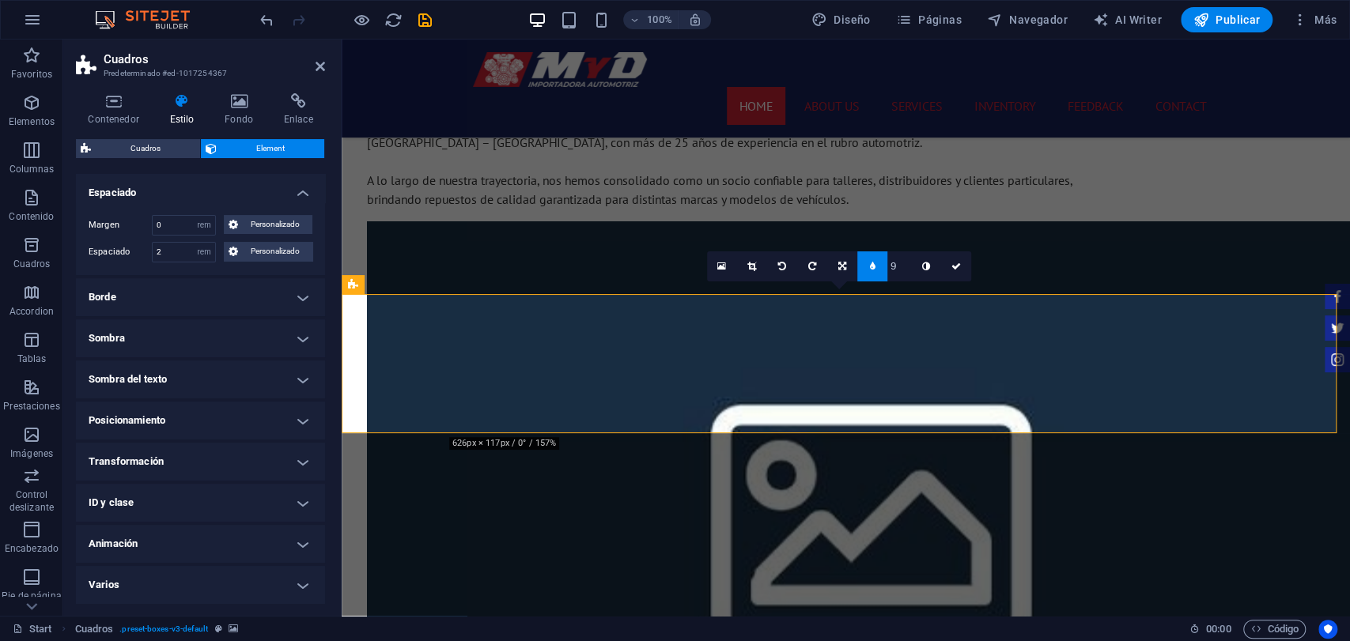
scroll to position [0, 0]
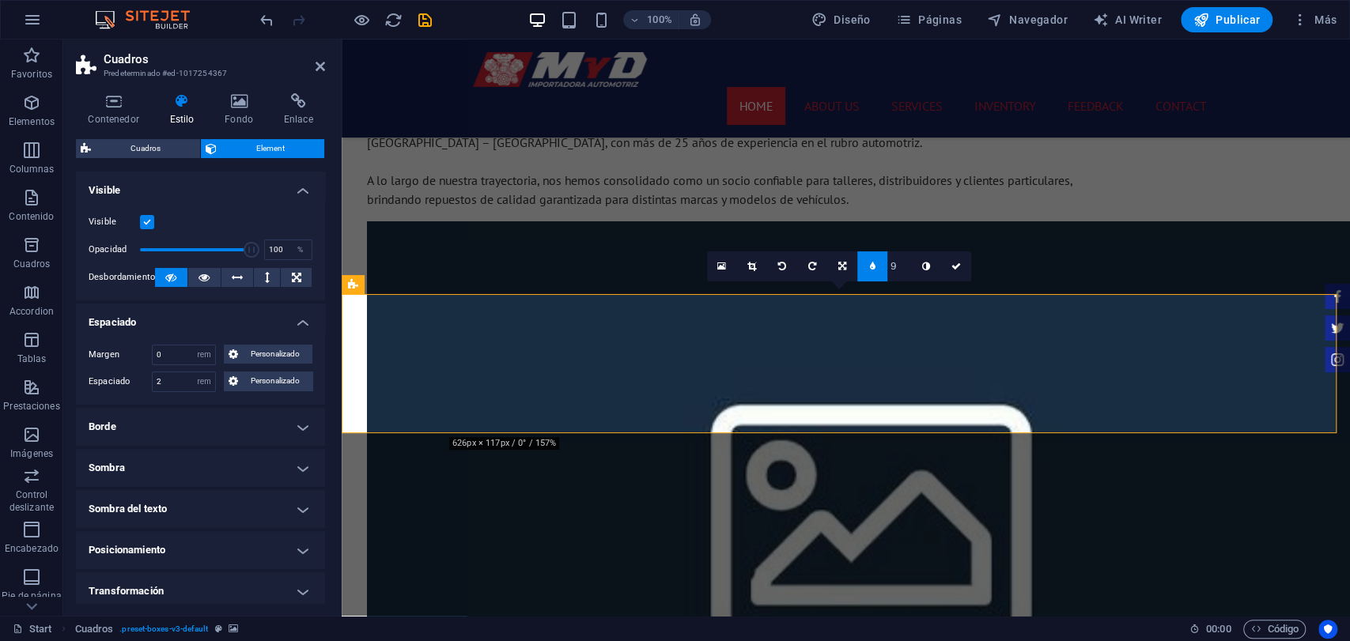
click at [142, 441] on h4 "Borde" at bounding box center [200, 427] width 249 height 38
click at [177, 419] on h4 "Borde" at bounding box center [200, 422] width 249 height 28
click at [191, 139] on span "Cuadros" at bounding box center [146, 148] width 100 height 19
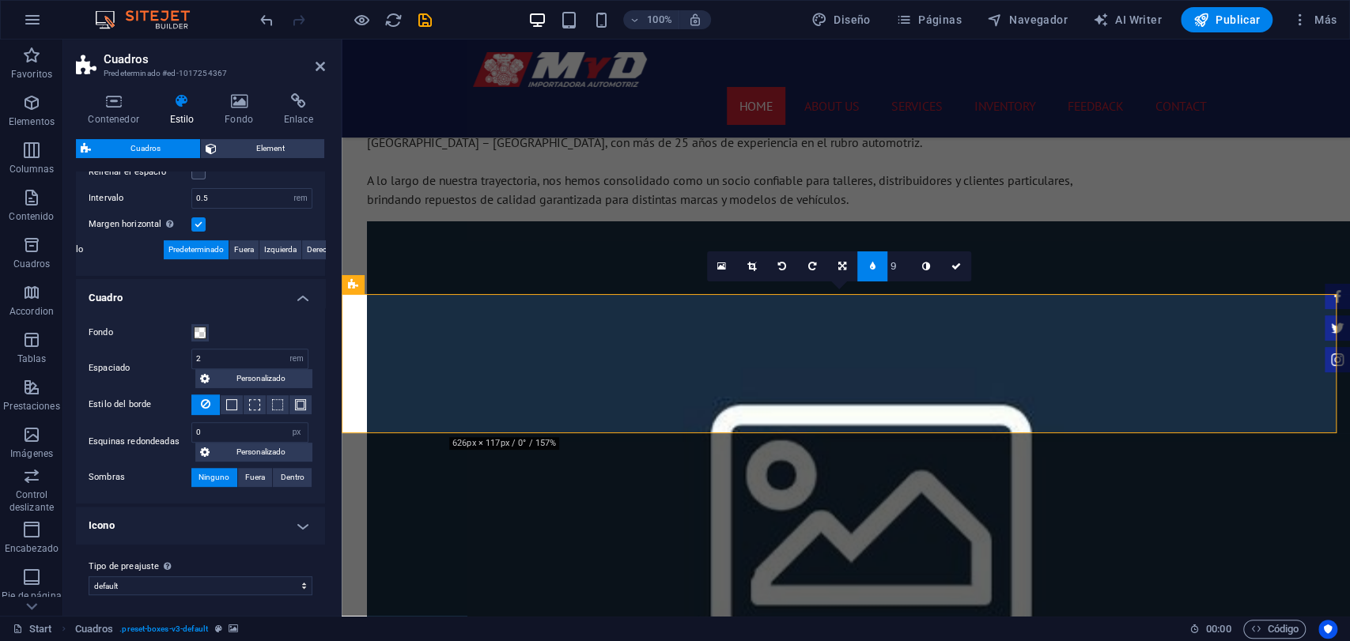
scroll to position [354, 0]
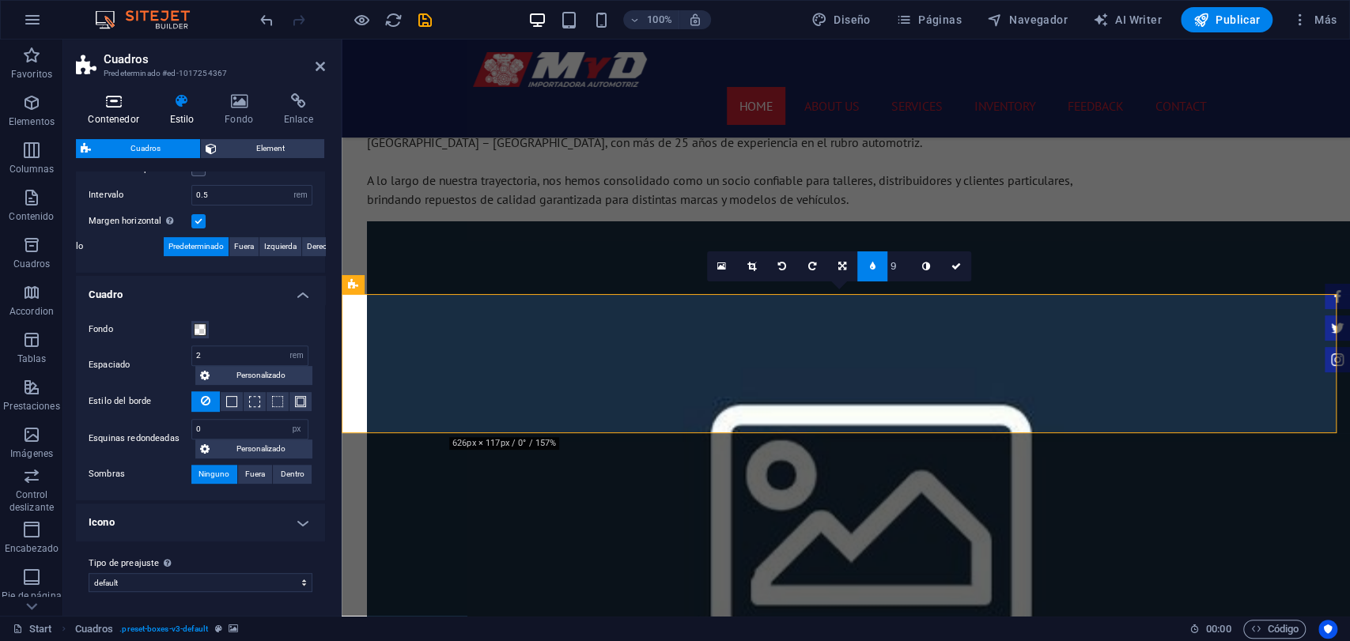
click at [130, 103] on icon at bounding box center [113, 101] width 75 height 16
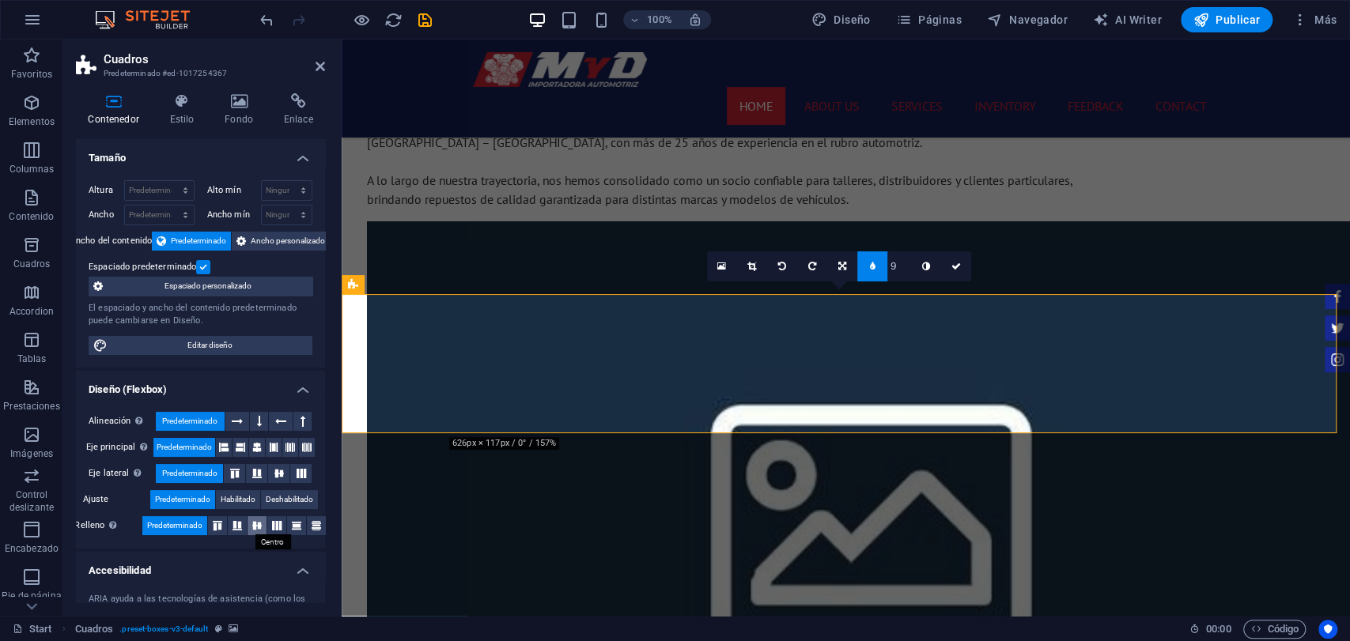
click at [259, 516] on button at bounding box center [256, 525] width 19 height 19
click at [272, 466] on button at bounding box center [278, 473] width 21 height 19
click at [262, 448] on button at bounding box center [257, 447] width 16 height 19
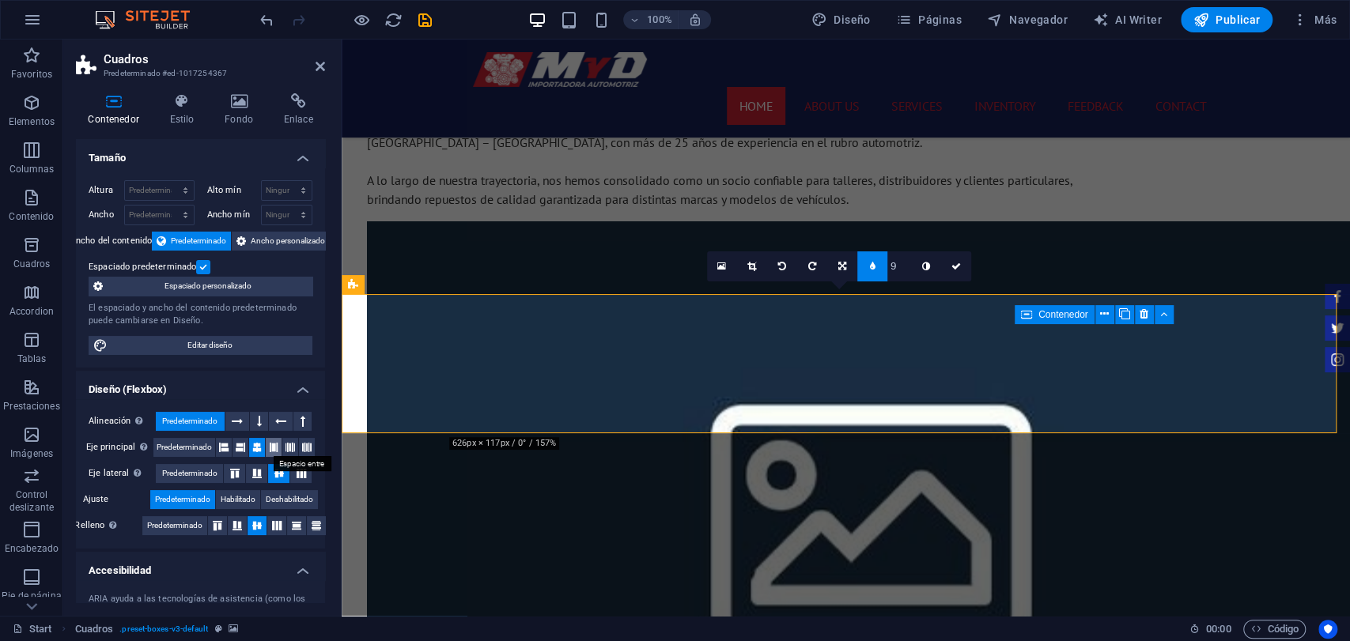
click at [269, 451] on icon at bounding box center [273, 447] width 9 height 19
click at [304, 451] on icon at bounding box center [306, 447] width 9 height 19
click at [290, 526] on icon at bounding box center [296, 525] width 19 height 9
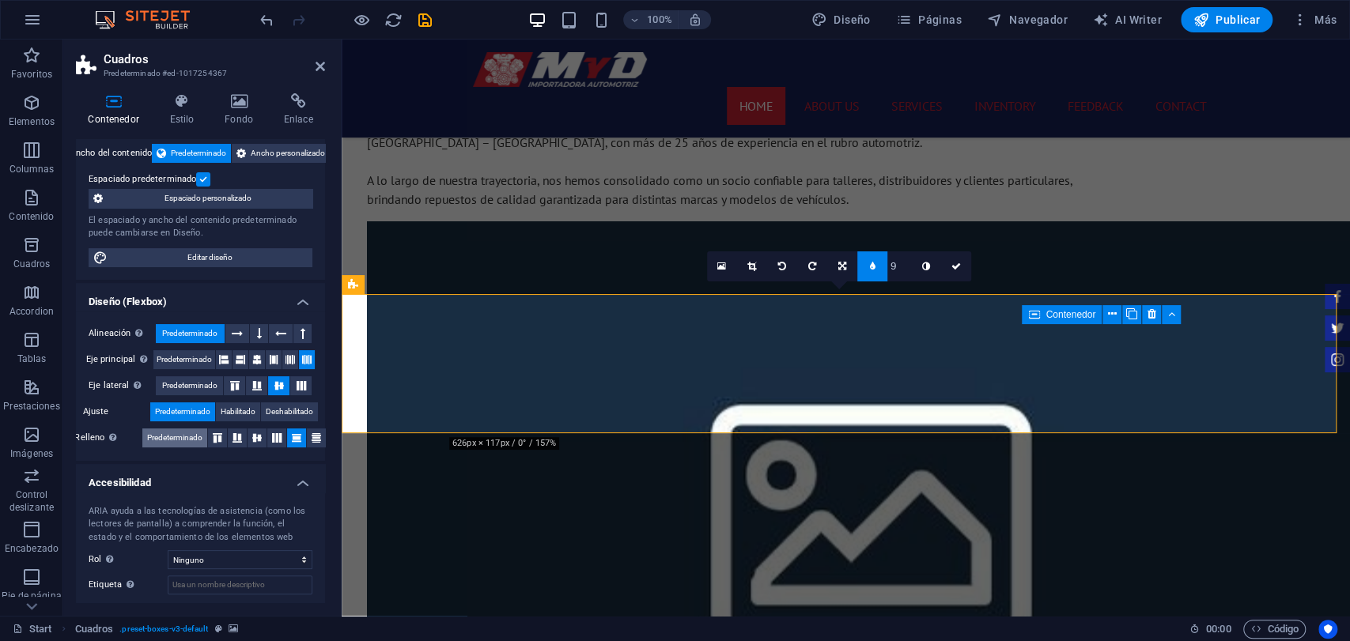
click at [188, 444] on span "Predeterminado" at bounding box center [174, 438] width 55 height 19
click at [949, 271] on link at bounding box center [956, 266] width 30 height 30
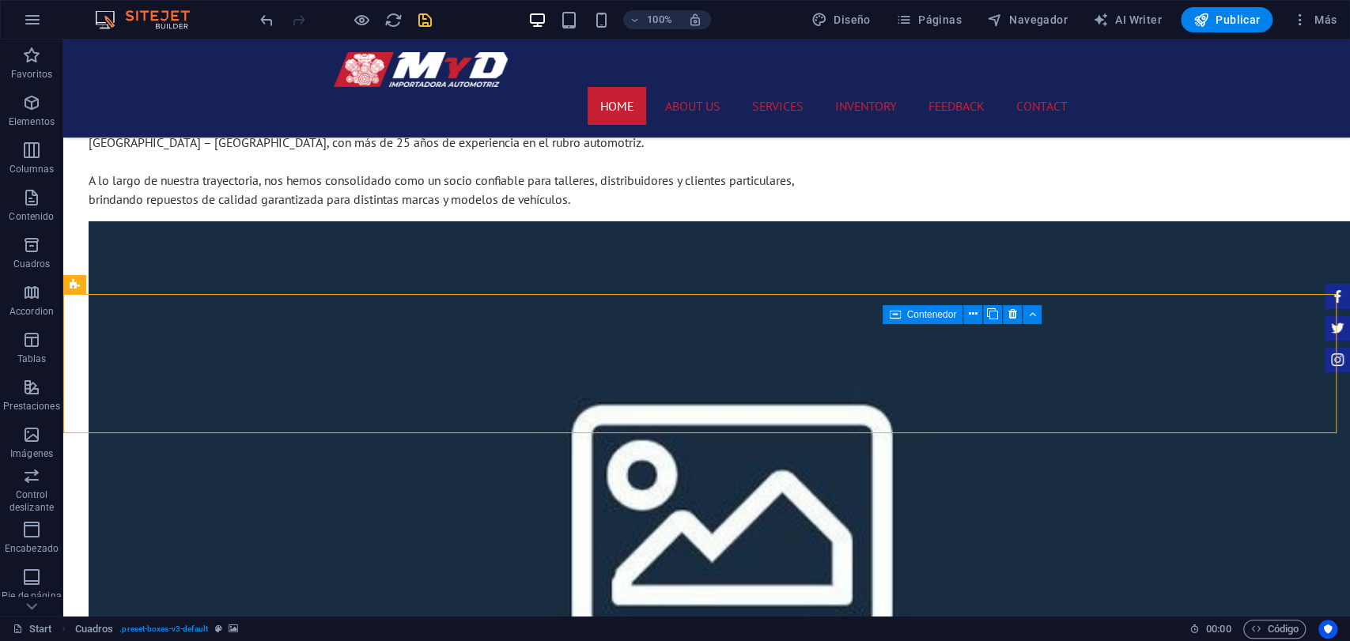
click at [424, 14] on icon "save" at bounding box center [425, 20] width 18 height 18
checkbox input "false"
click at [604, 4] on div "100% Diseño Páginas Navegador AI Writer Publicar Más" at bounding box center [675, 20] width 1348 height 38
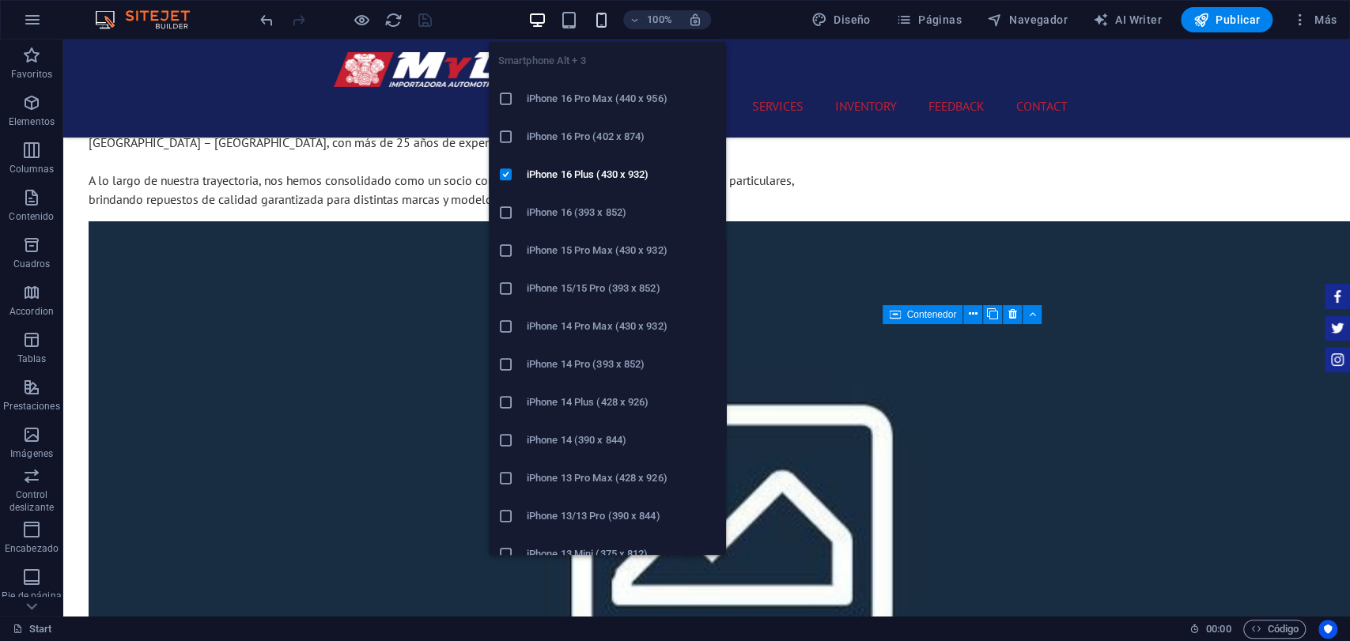
click at [595, 11] on icon "button" at bounding box center [600, 20] width 18 height 18
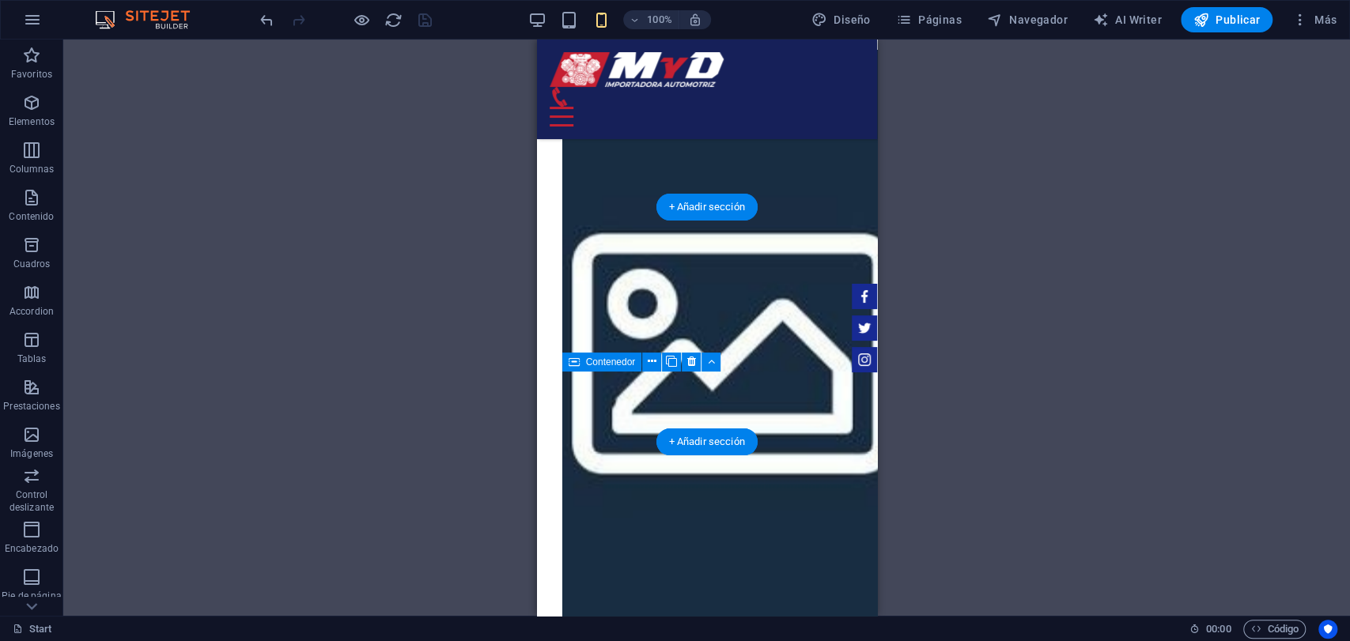
scroll to position [1790, 0]
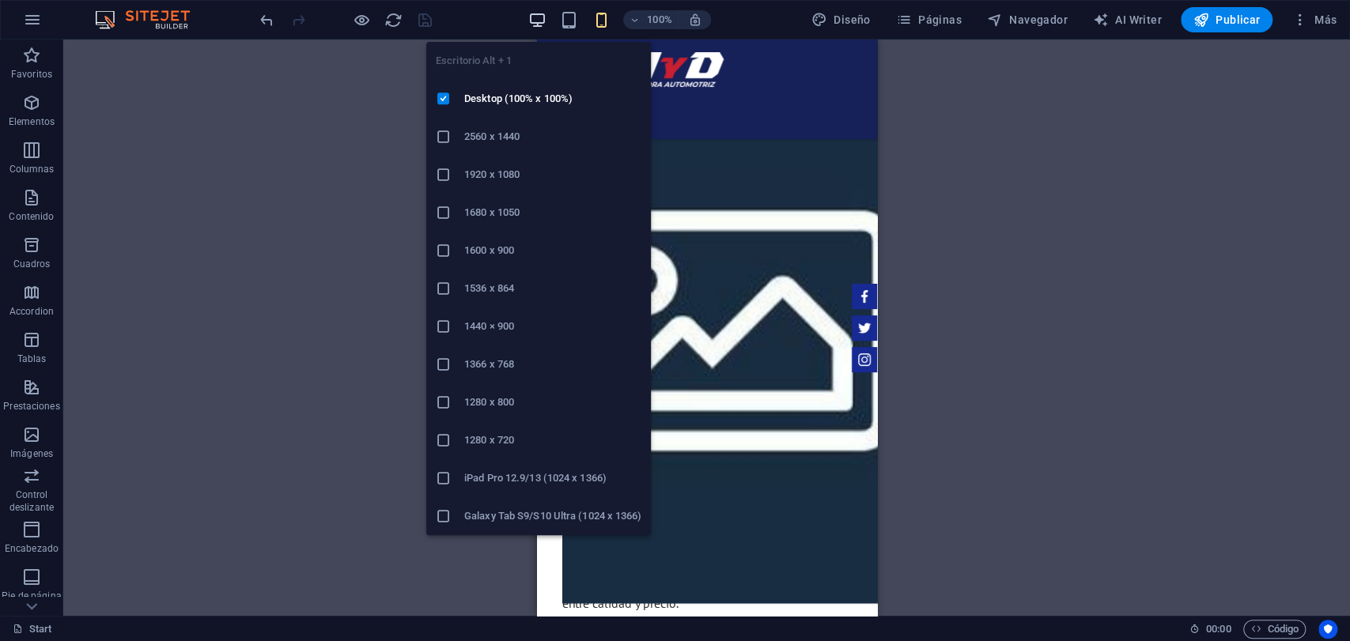
click at [538, 19] on icon "button" at bounding box center [537, 20] width 18 height 18
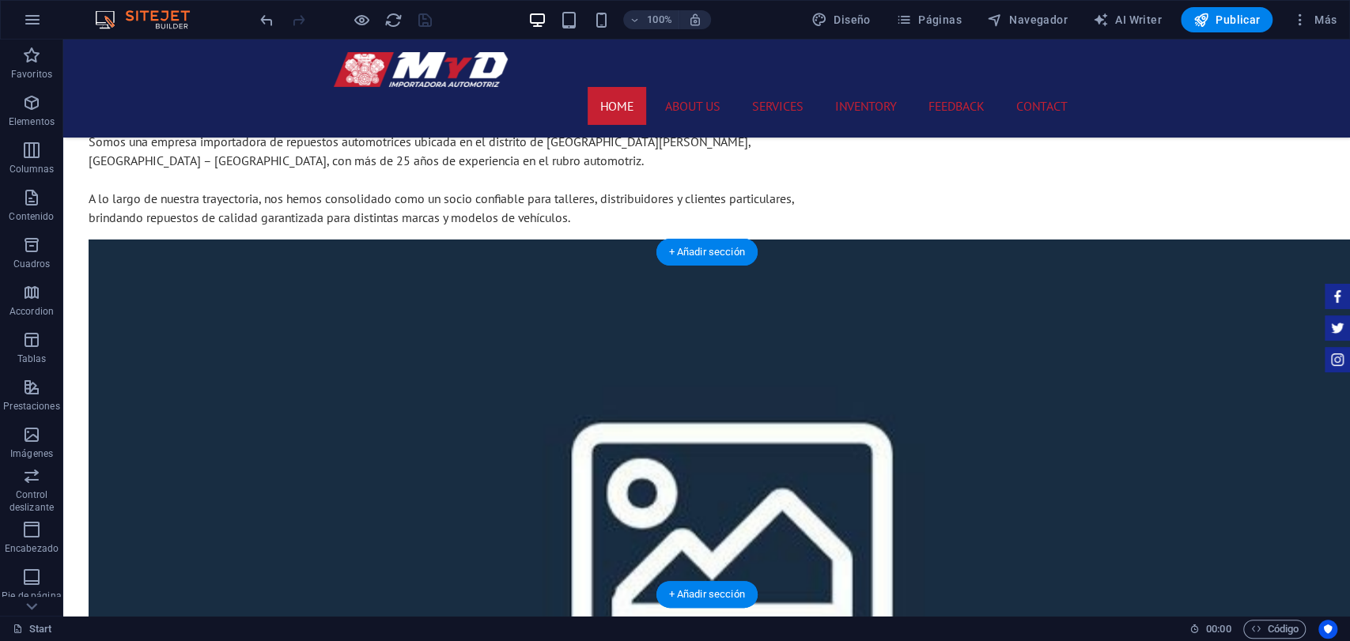
scroll to position [1450, 0]
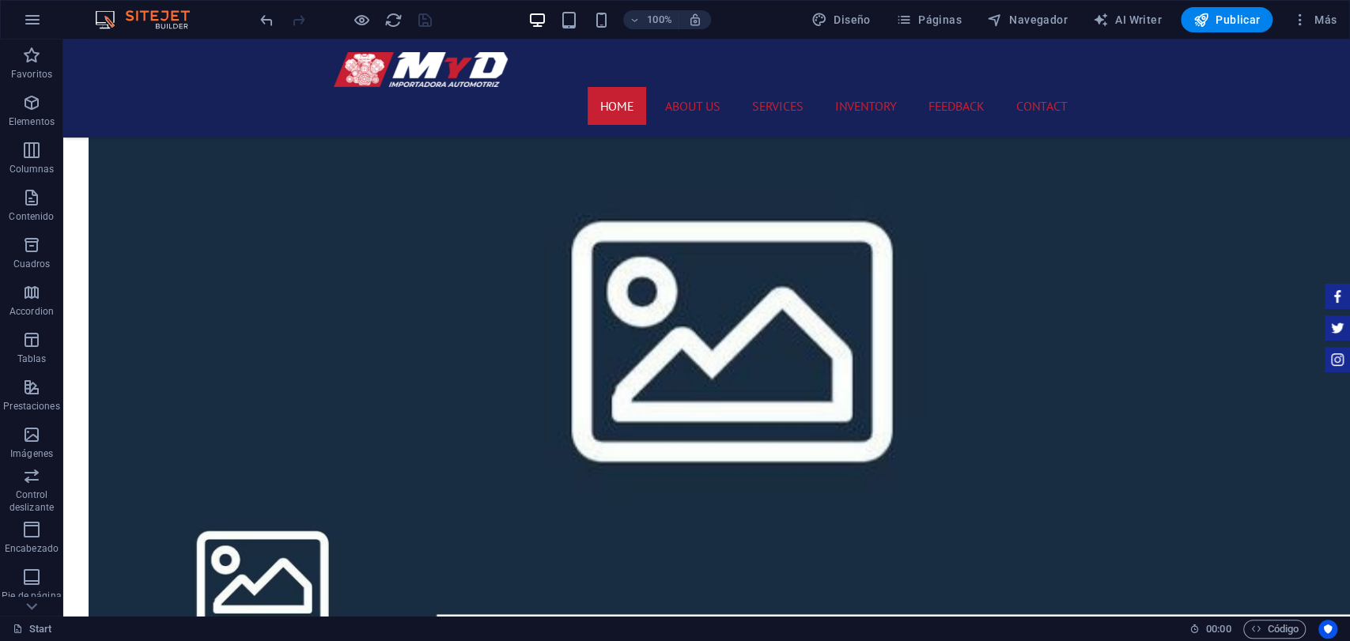
click at [607, 33] on div "100% Diseño Páginas Navegador AI Writer Publicar Más" at bounding box center [675, 20] width 1348 height 38
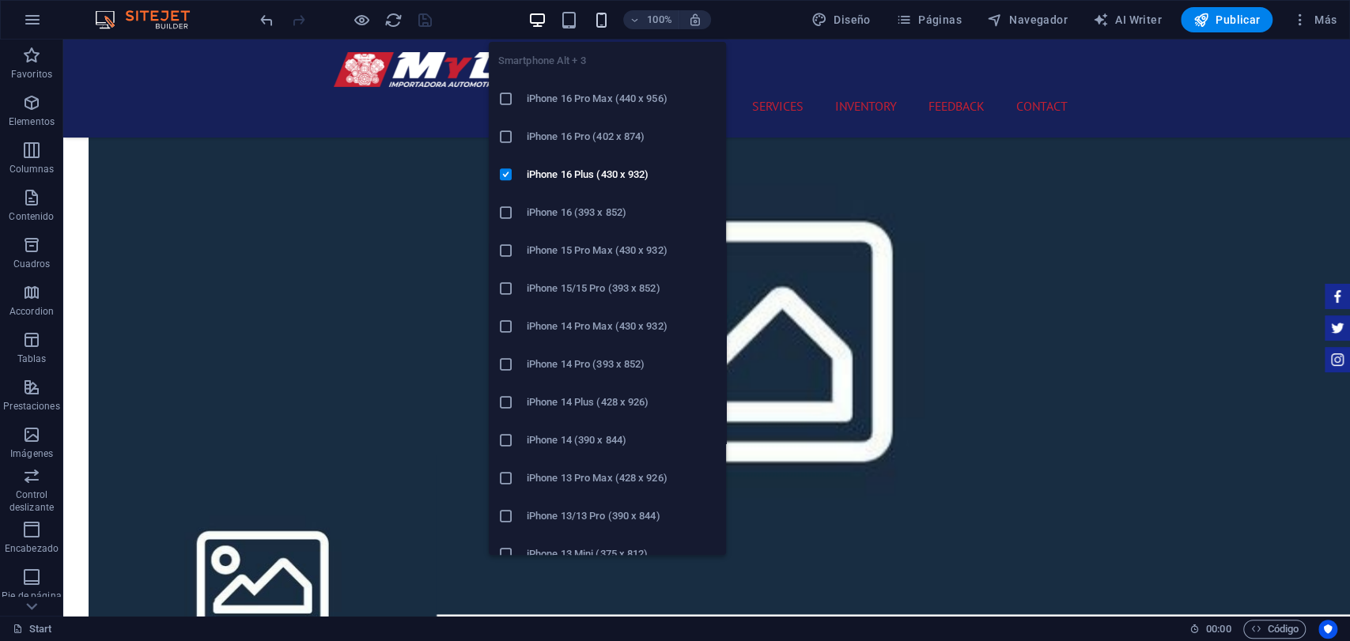
click at [609, 25] on icon "button" at bounding box center [600, 20] width 18 height 18
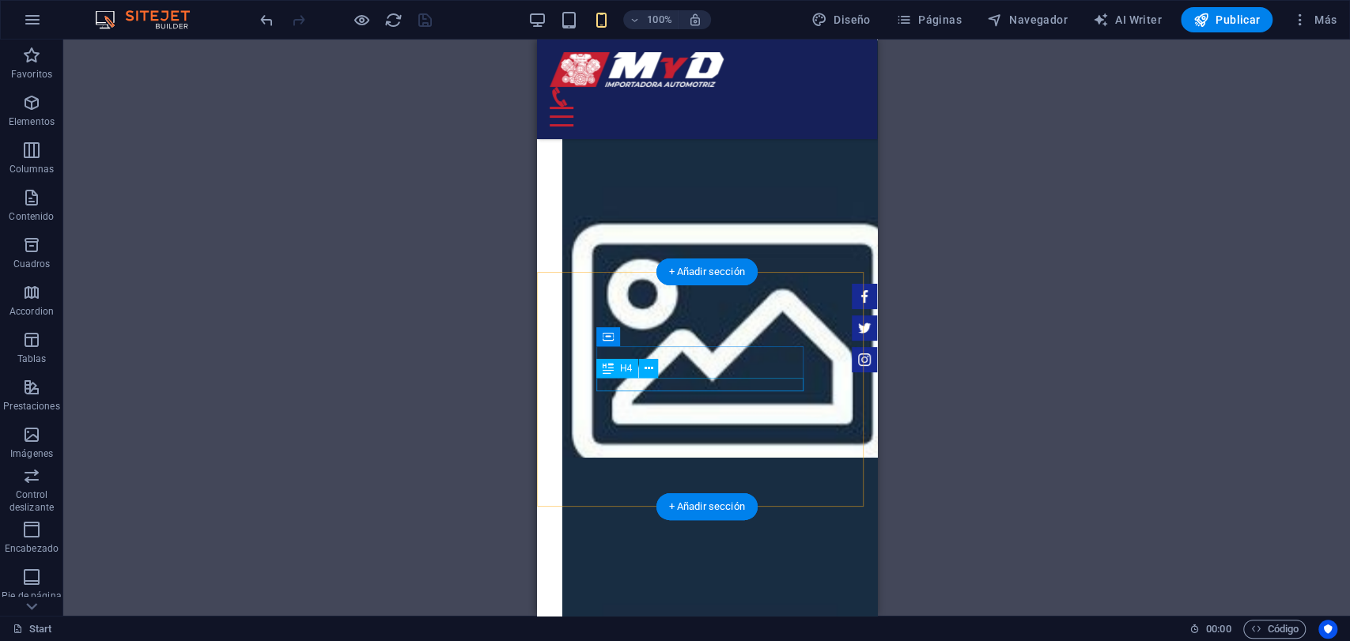
scroll to position [1798, 0]
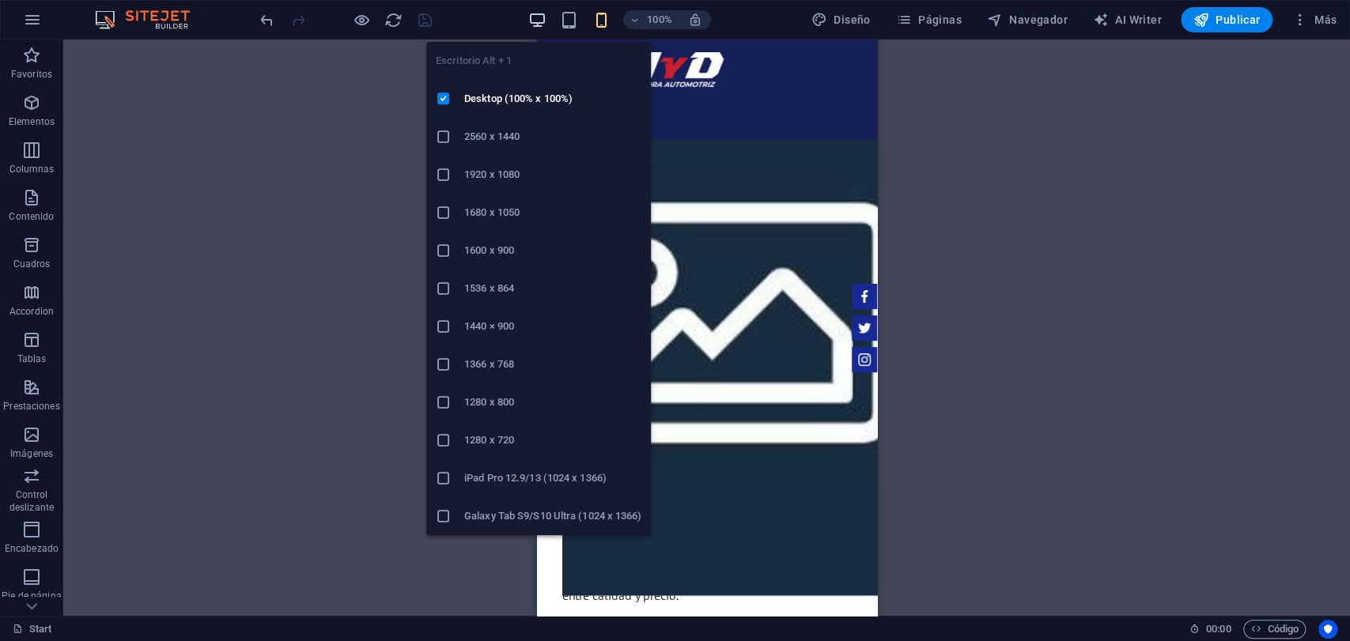
click at [531, 14] on icon "button" at bounding box center [537, 20] width 18 height 18
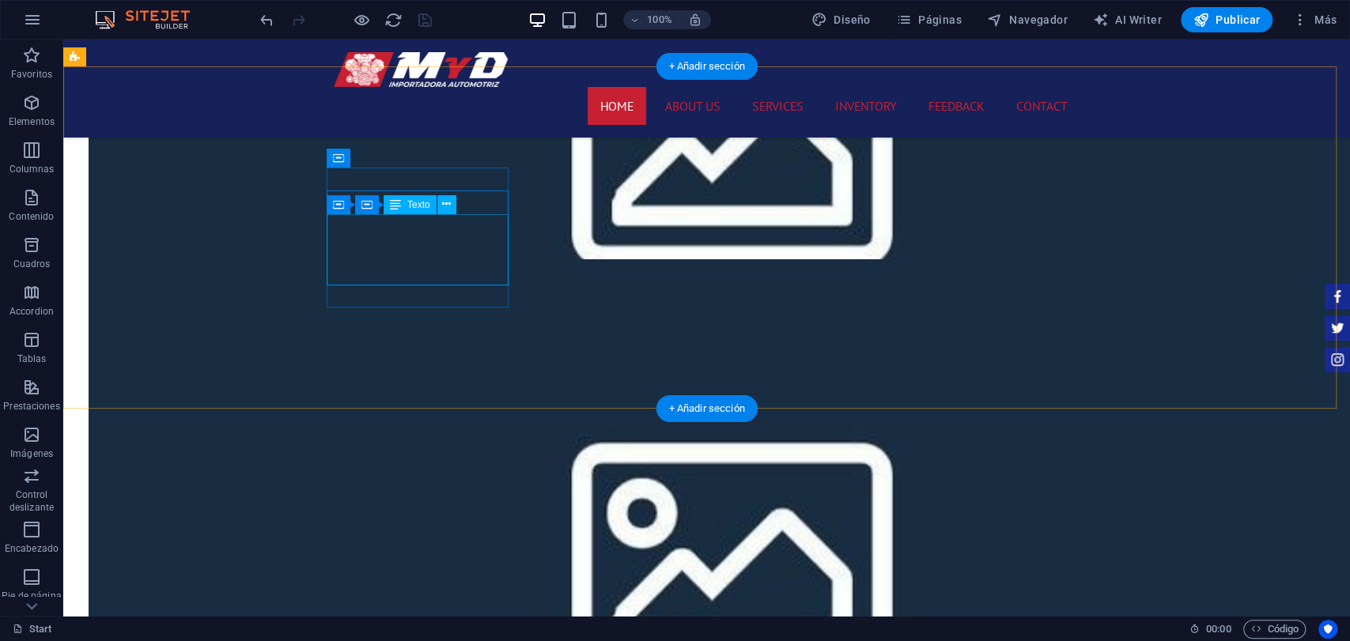
scroll to position [1634, 0]
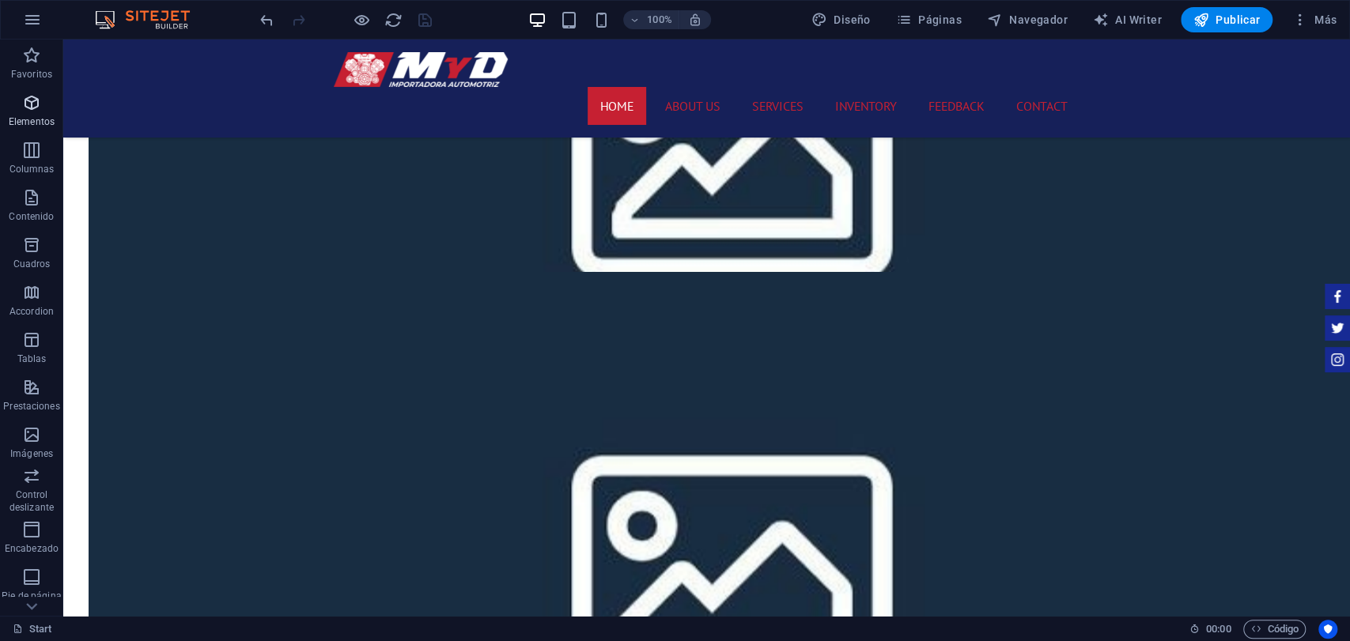
click at [42, 122] on p "Elementos" at bounding box center [32, 121] width 46 height 13
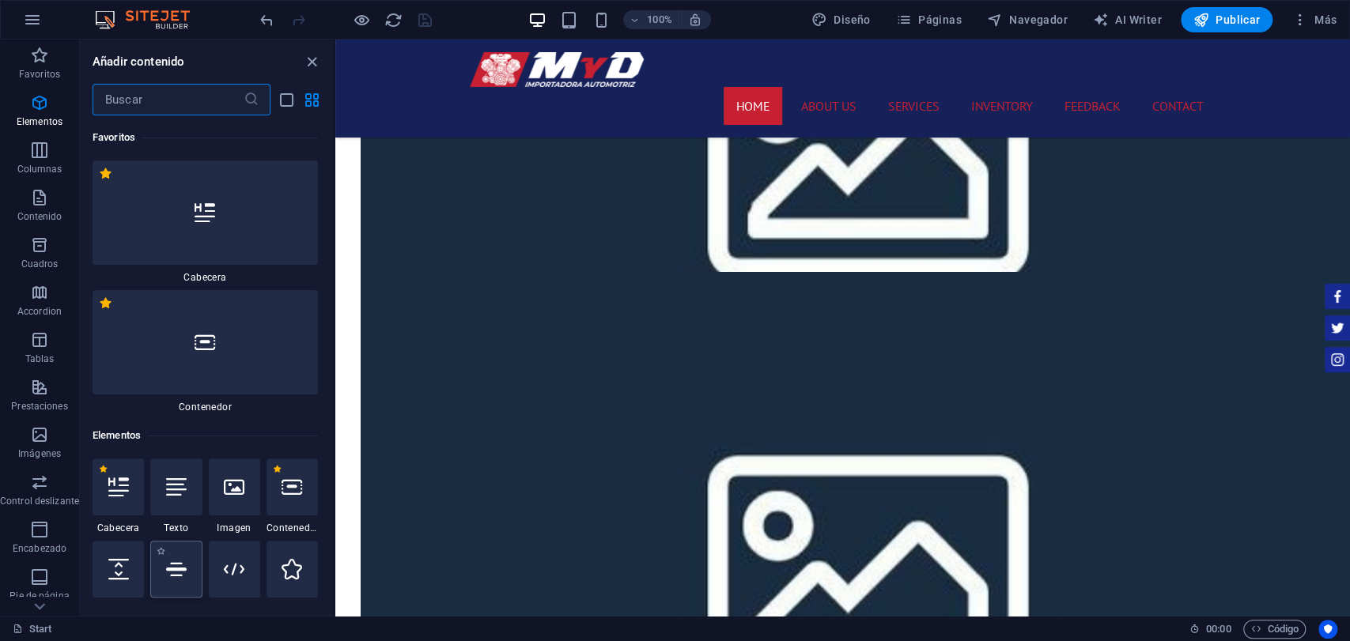
scroll to position [297, 0]
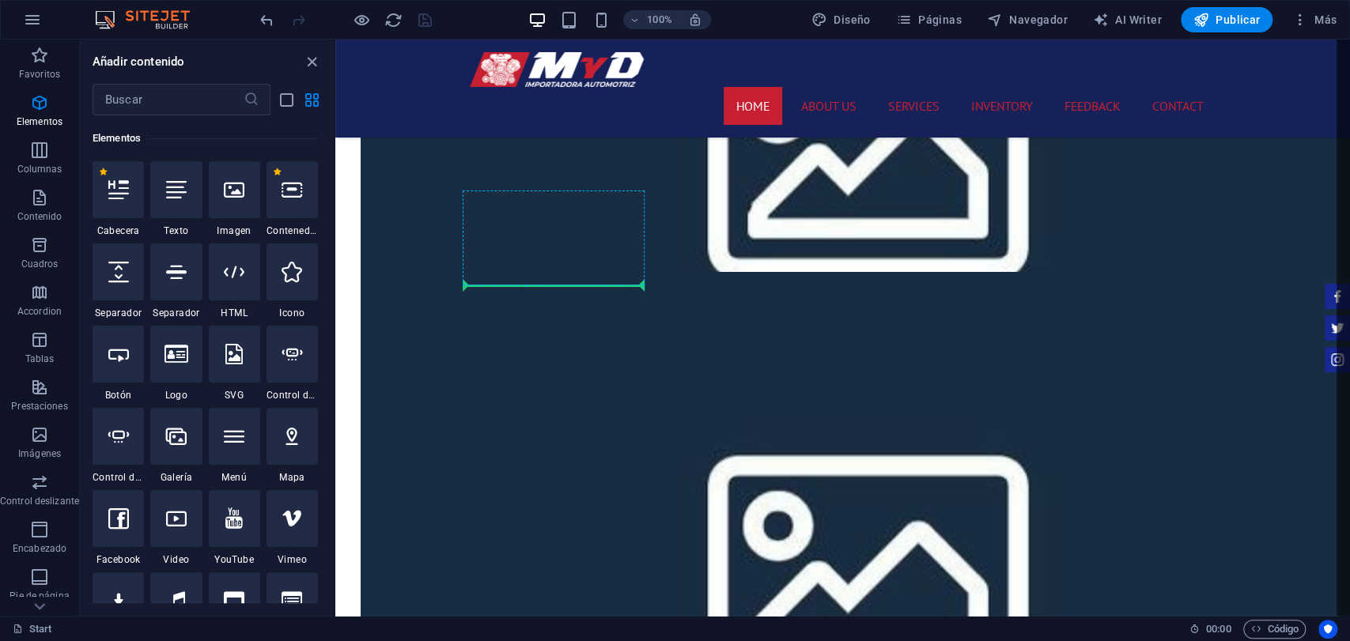
select select "%"
select select "px"
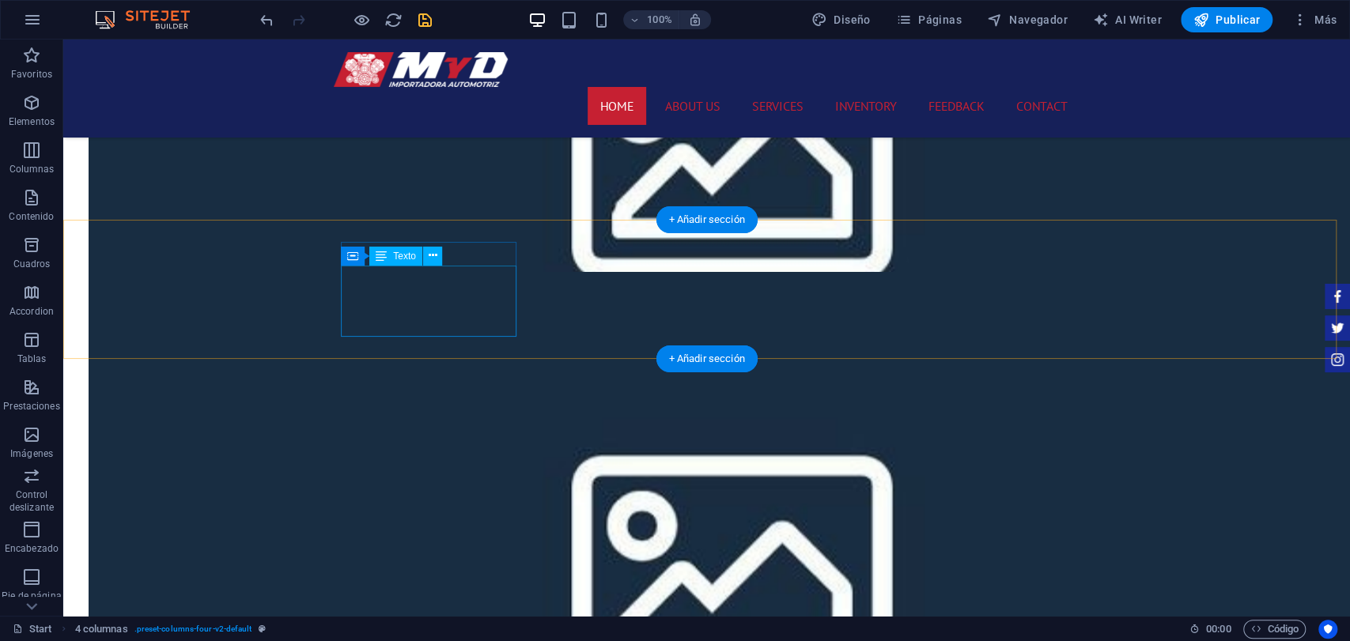
scroll to position [1283, 0]
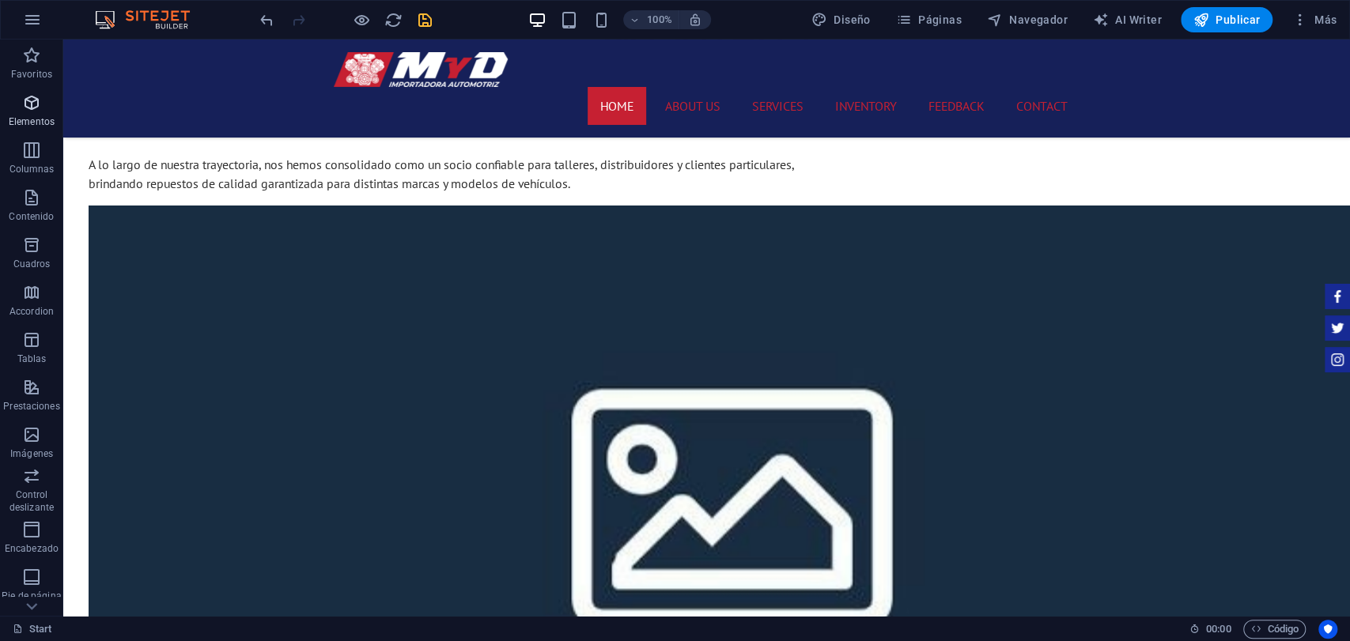
click at [25, 134] on div "Favoritos Elementos Columnas Contenido Cuadros Accordion Tablas Prestaciones Im…" at bounding box center [31, 396] width 63 height 712
click at [40, 125] on span "Elementos" at bounding box center [31, 112] width 63 height 38
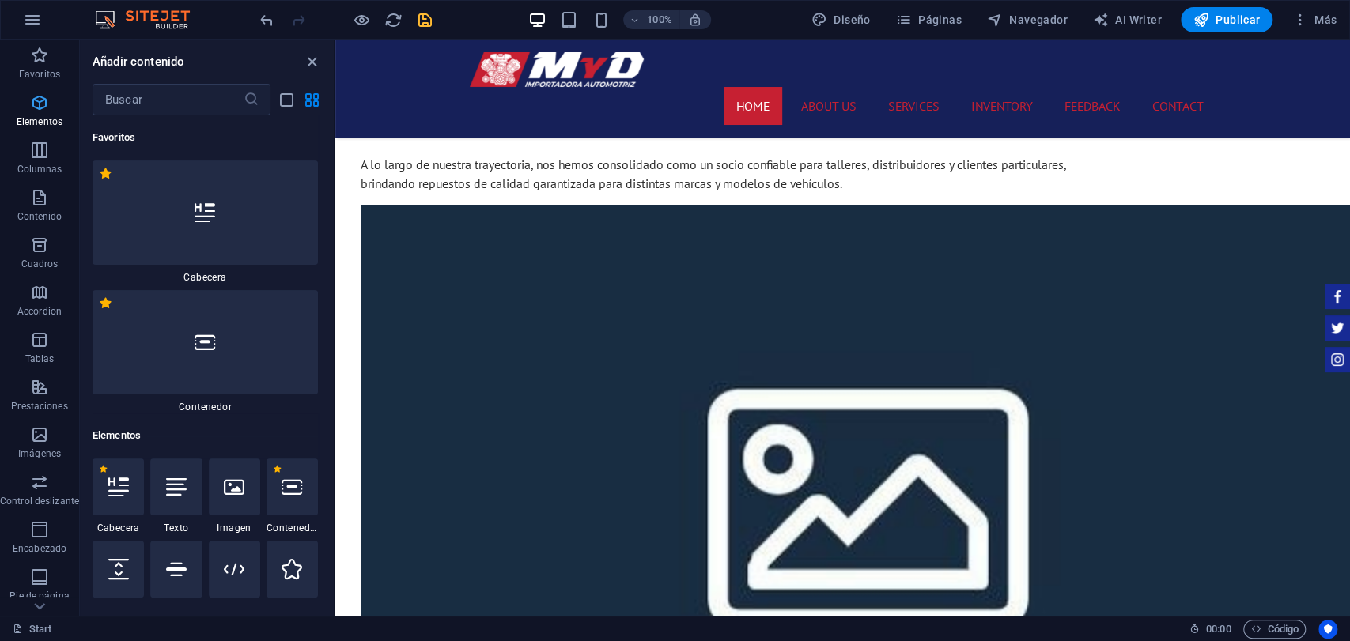
click at [38, 115] on span "Elementos" at bounding box center [39, 112] width 79 height 38
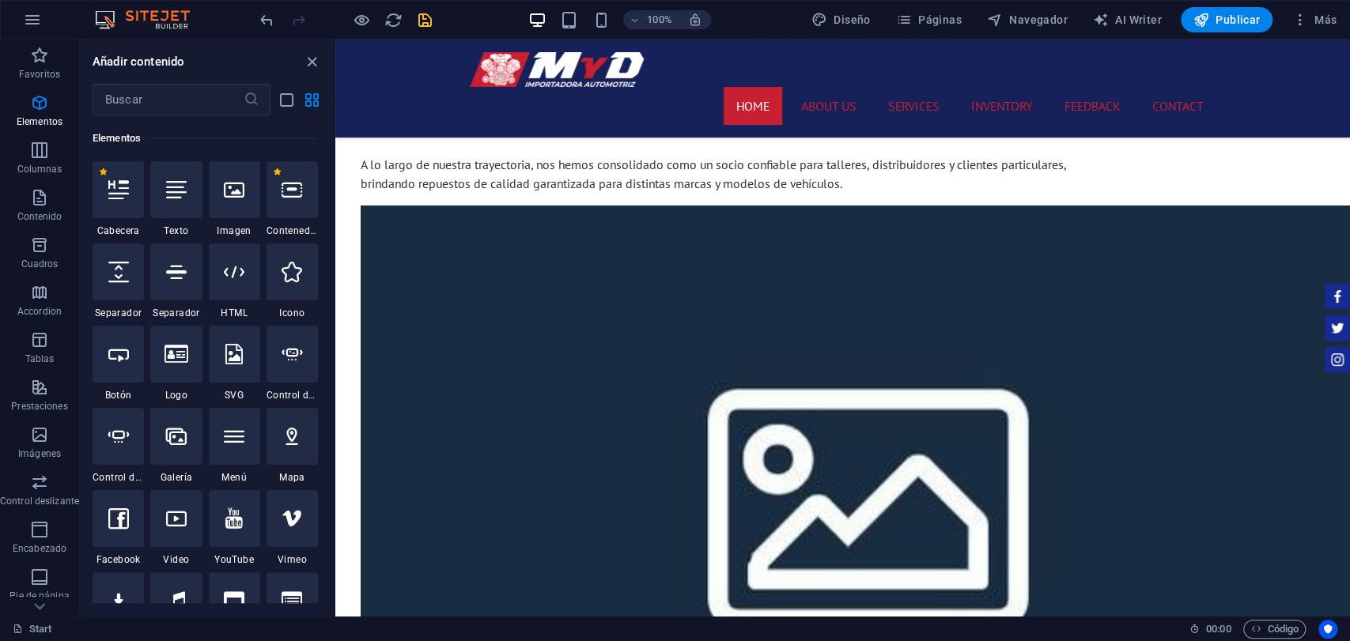
select select "%"
select select "px"
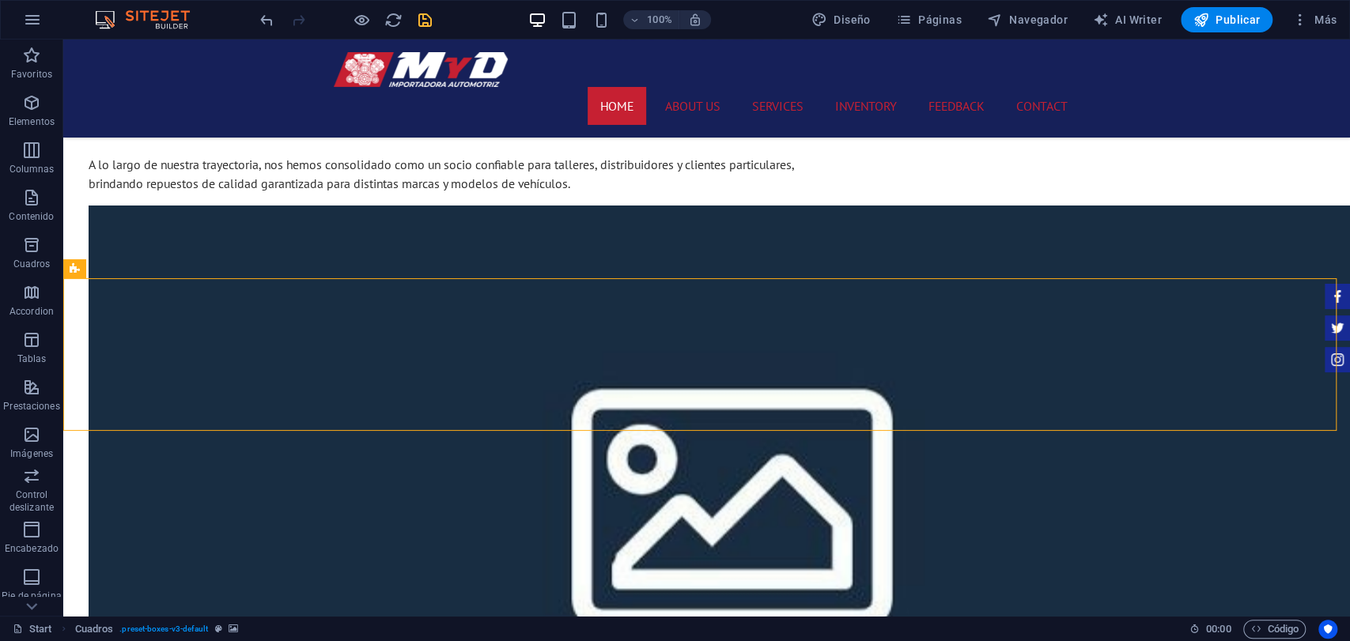
click at [421, 23] on icon "save" at bounding box center [425, 20] width 18 height 18
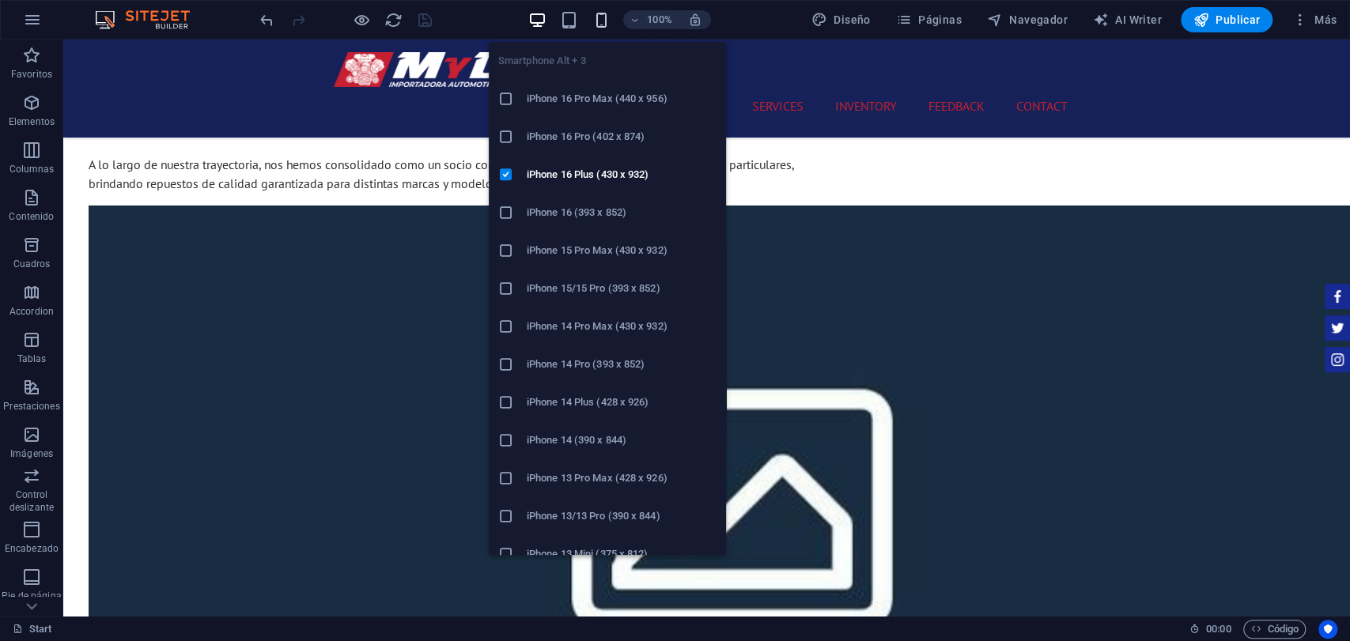
click at [603, 12] on icon "button" at bounding box center [600, 20] width 18 height 18
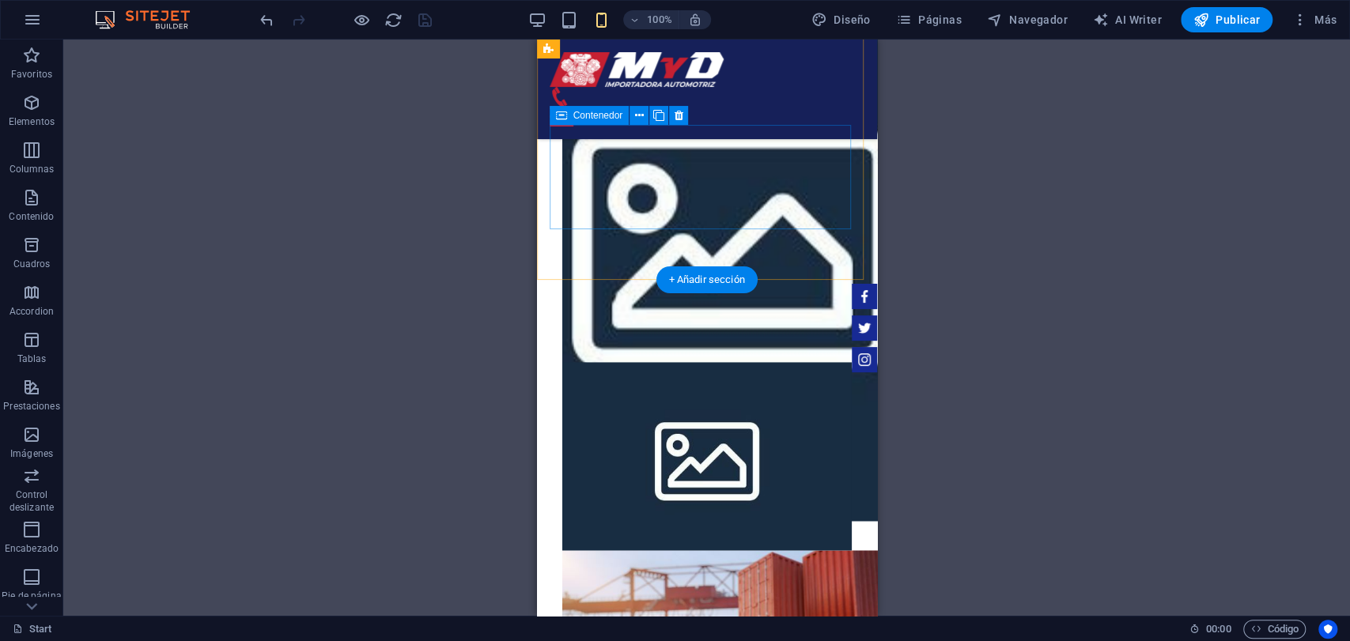
scroll to position [1718, 0]
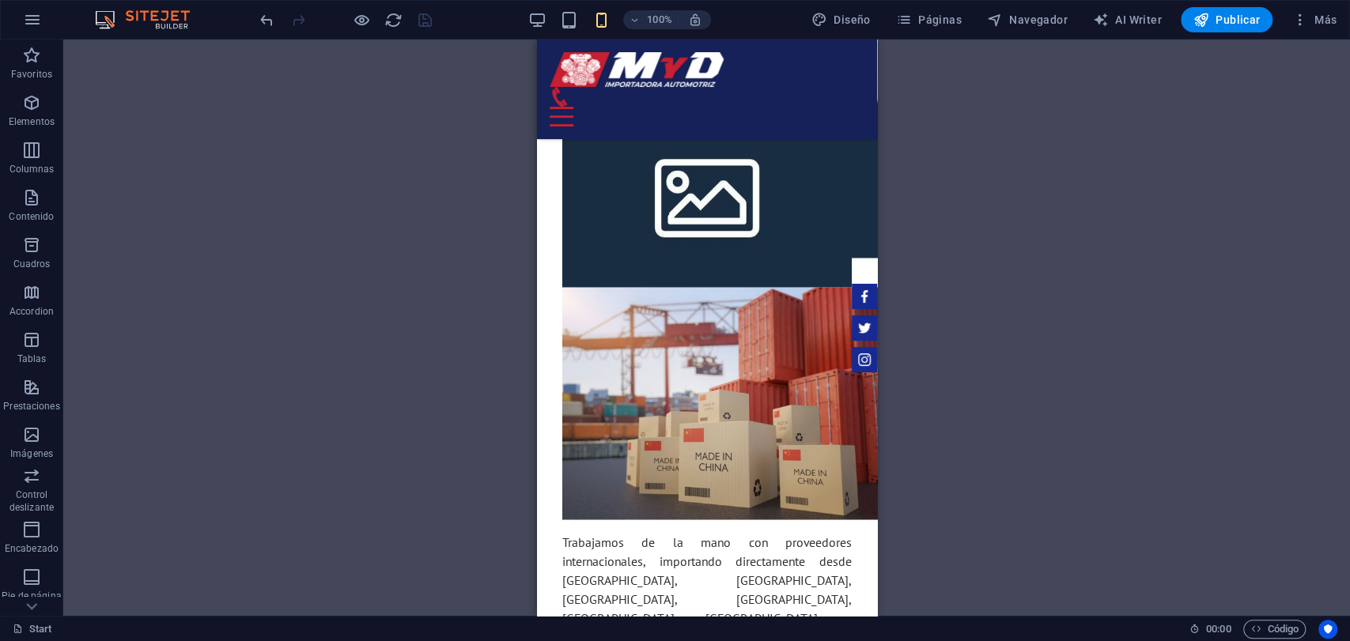
click at [525, 14] on div "100% Diseño Páginas Navegador AI Writer Publicar Más" at bounding box center [800, 19] width 1086 height 25
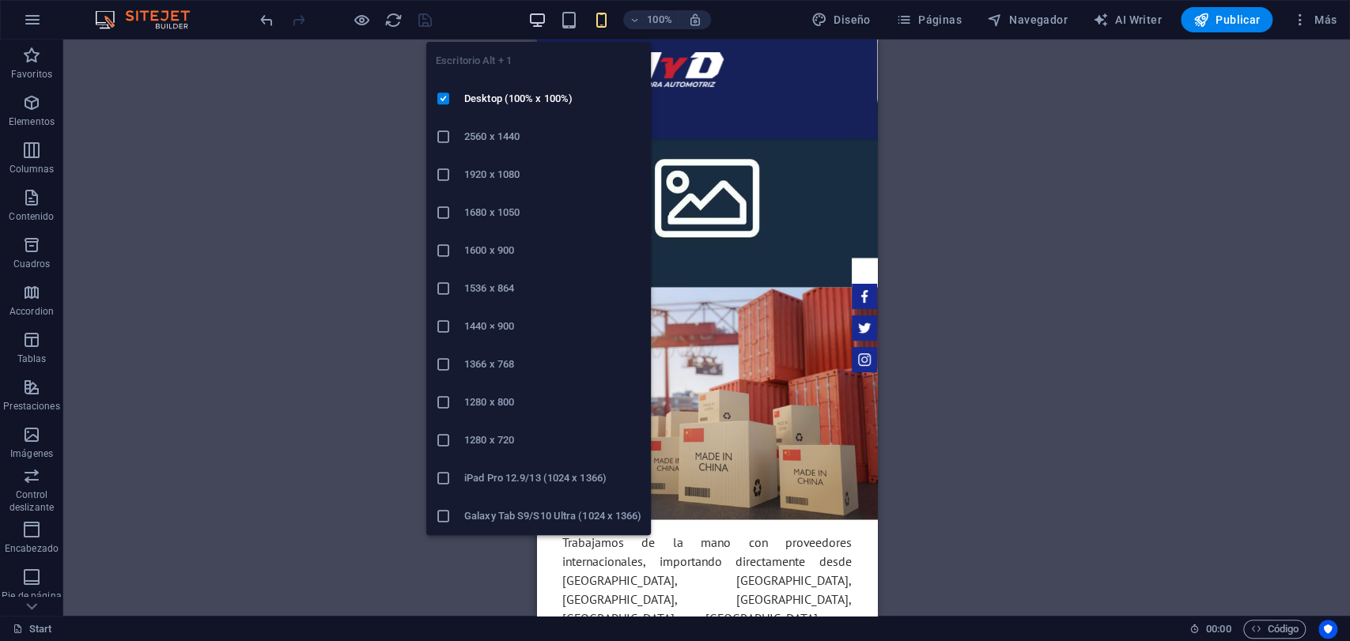
click at [546, 32] on div "Escritorio Alt + 1 Desktop (100% x 100%) 2560 x 1440 1920 x 1080 1680 x [PHONE_…" at bounding box center [538, 282] width 225 height 506
click at [539, 27] on icon "button" at bounding box center [537, 20] width 18 height 18
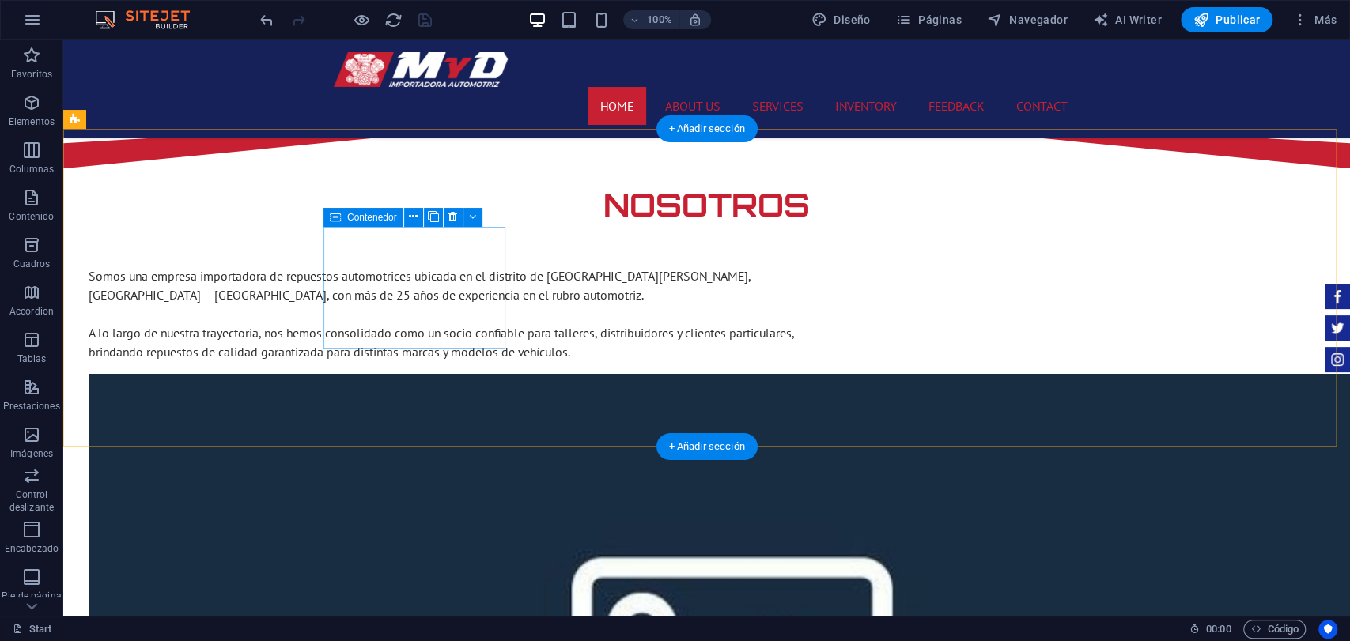
scroll to position [1290, 0]
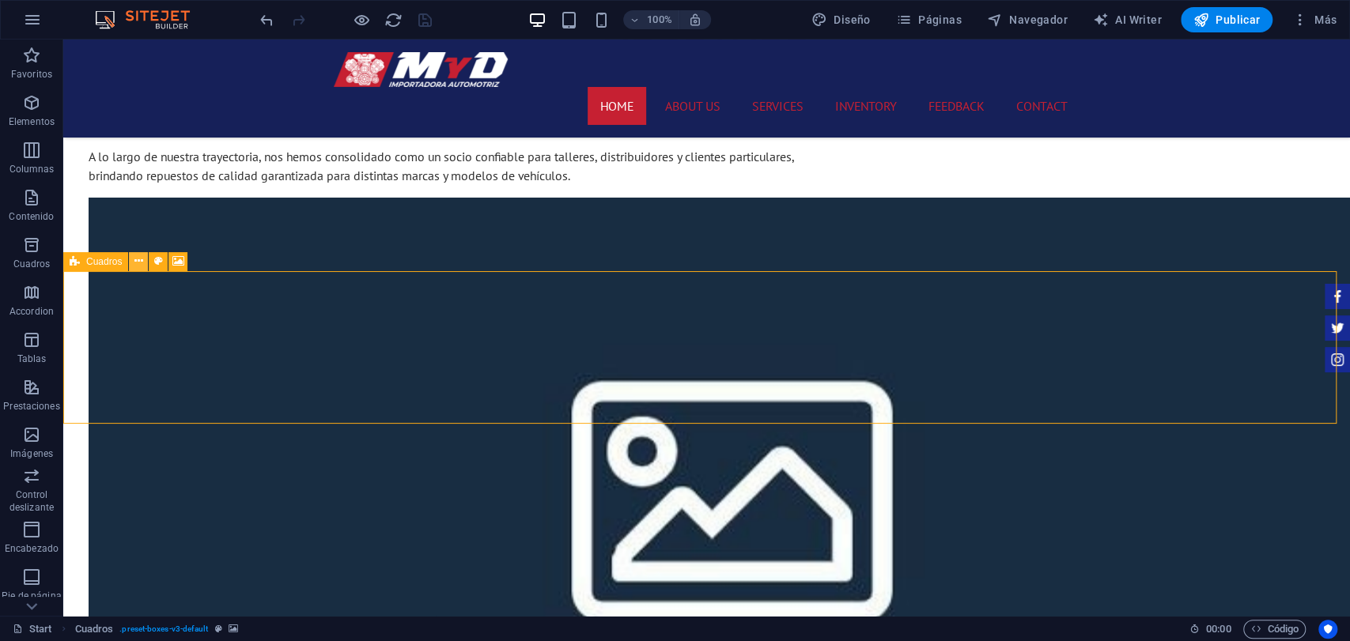
click at [145, 256] on button at bounding box center [138, 261] width 19 height 19
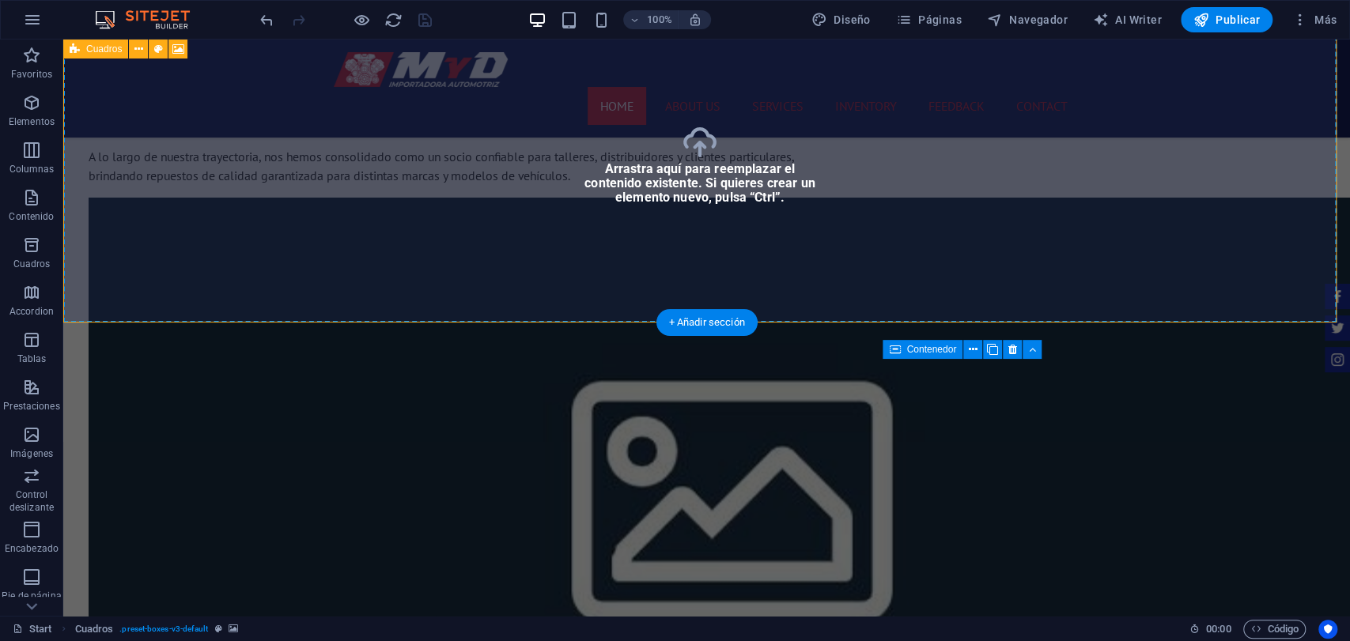
scroll to position [1114, 0]
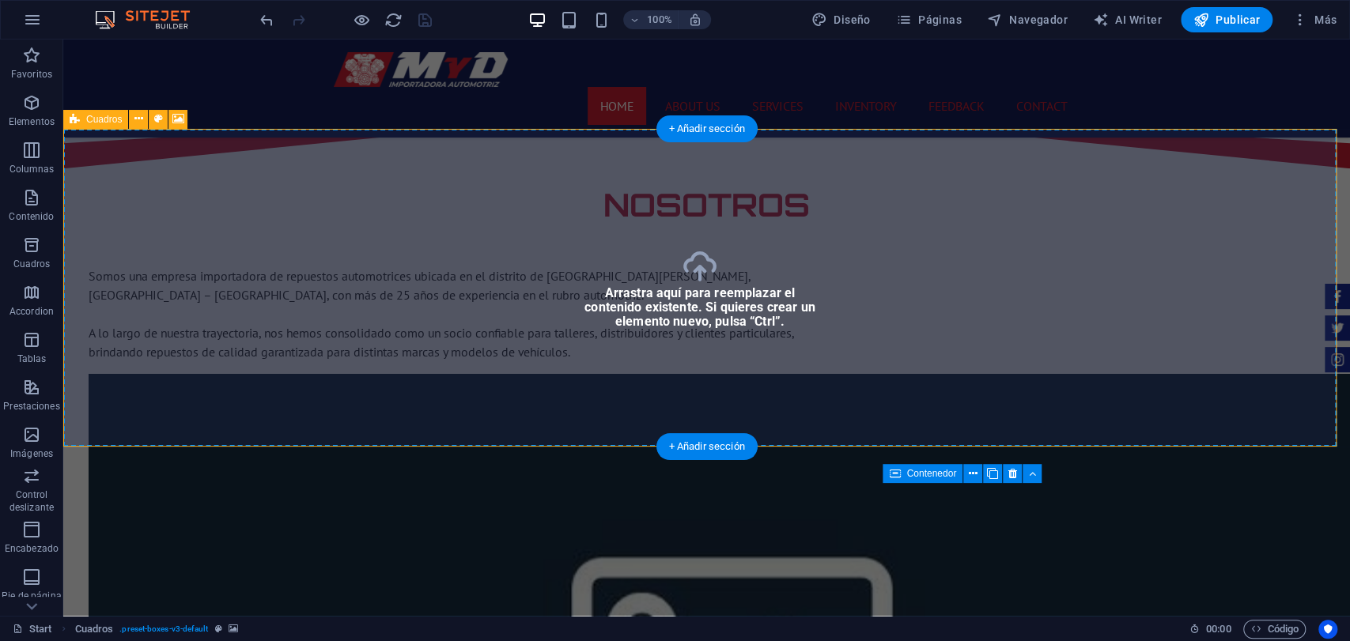
drag, startPoint x: 727, startPoint y: 433, endPoint x: 444, endPoint y: 268, distance: 327.8
click at [727, 433] on div "+ Añadir sección" at bounding box center [706, 446] width 101 height 27
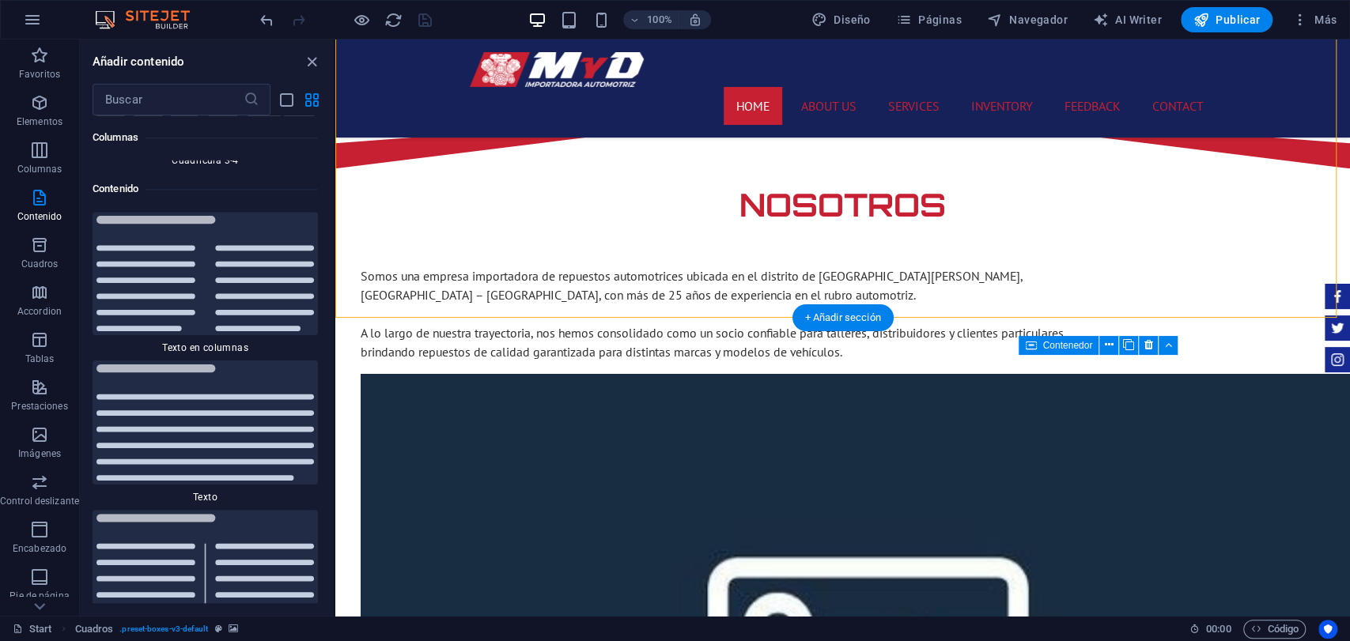
scroll to position [1290, 0]
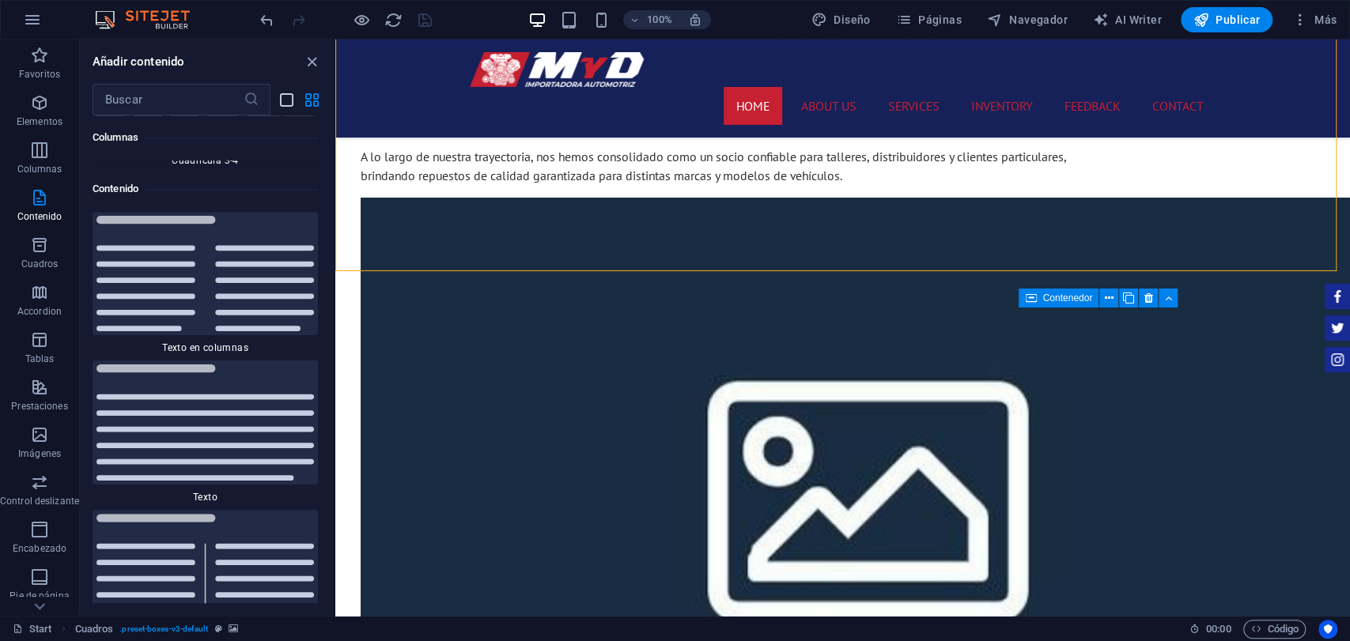
click at [293, 98] on icon "list-view" at bounding box center [287, 100] width 18 height 18
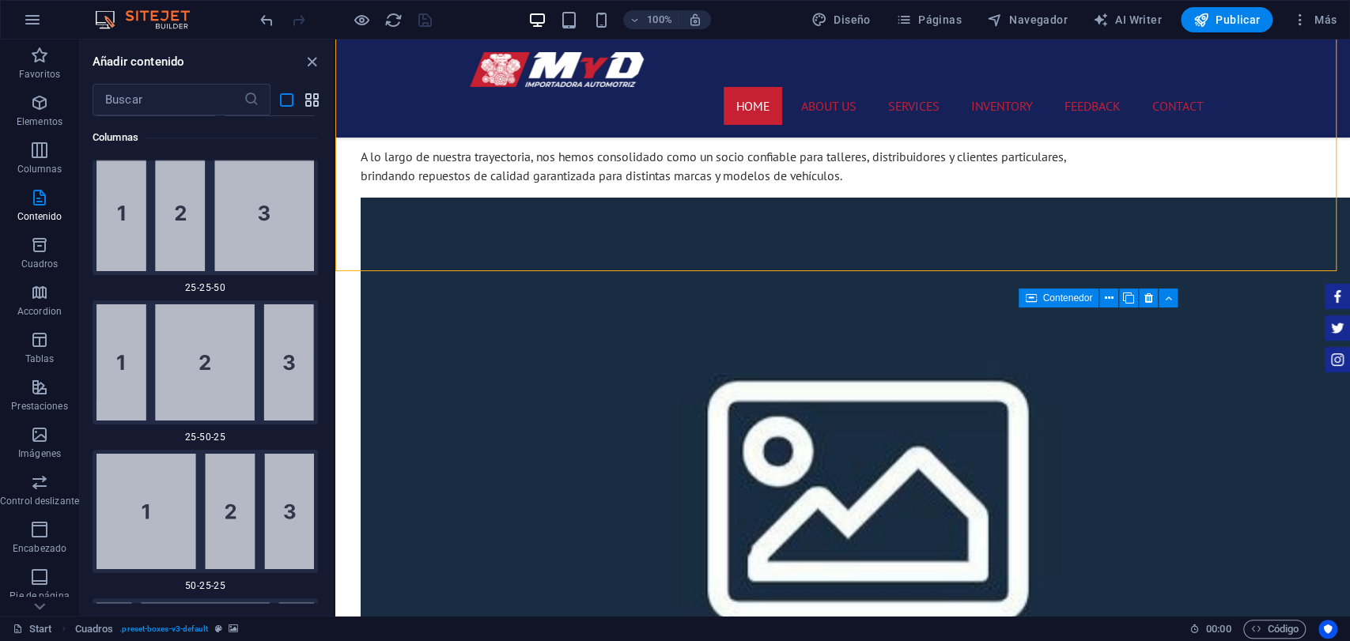
scroll to position [7980, 0]
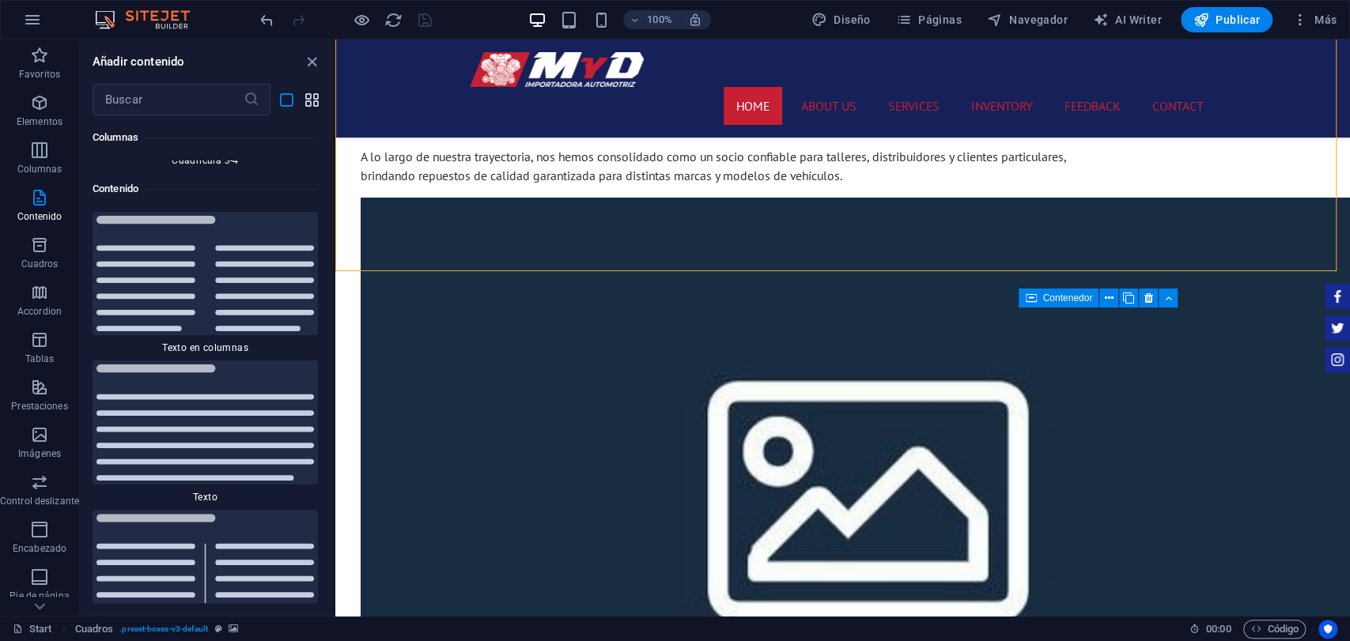
click at [317, 102] on icon "grid-view" at bounding box center [312, 100] width 18 height 18
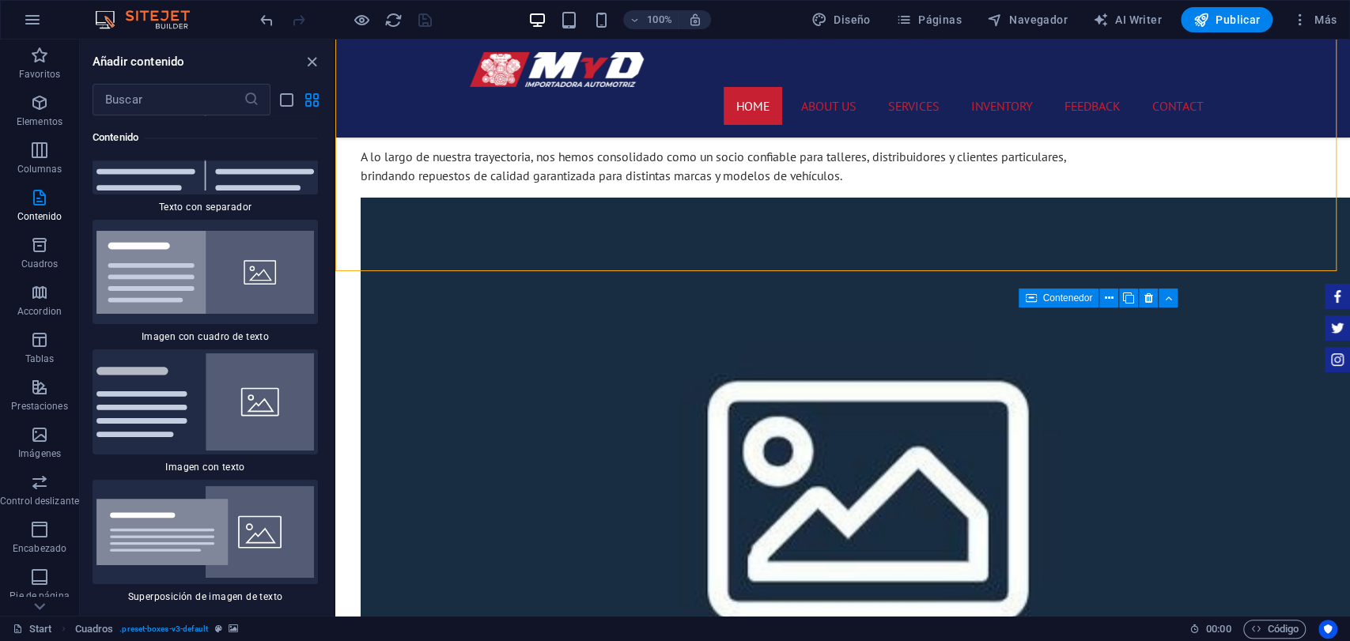
scroll to position [6368, 0]
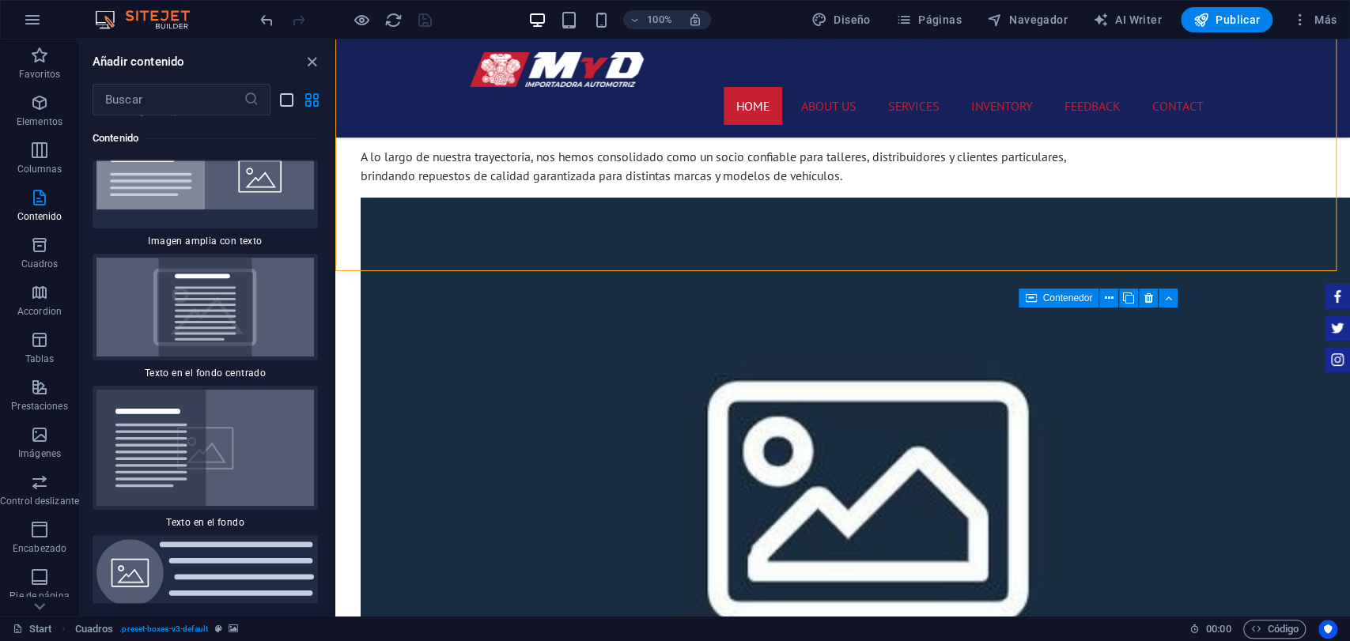
click at [288, 100] on icon "list-view" at bounding box center [287, 100] width 18 height 18
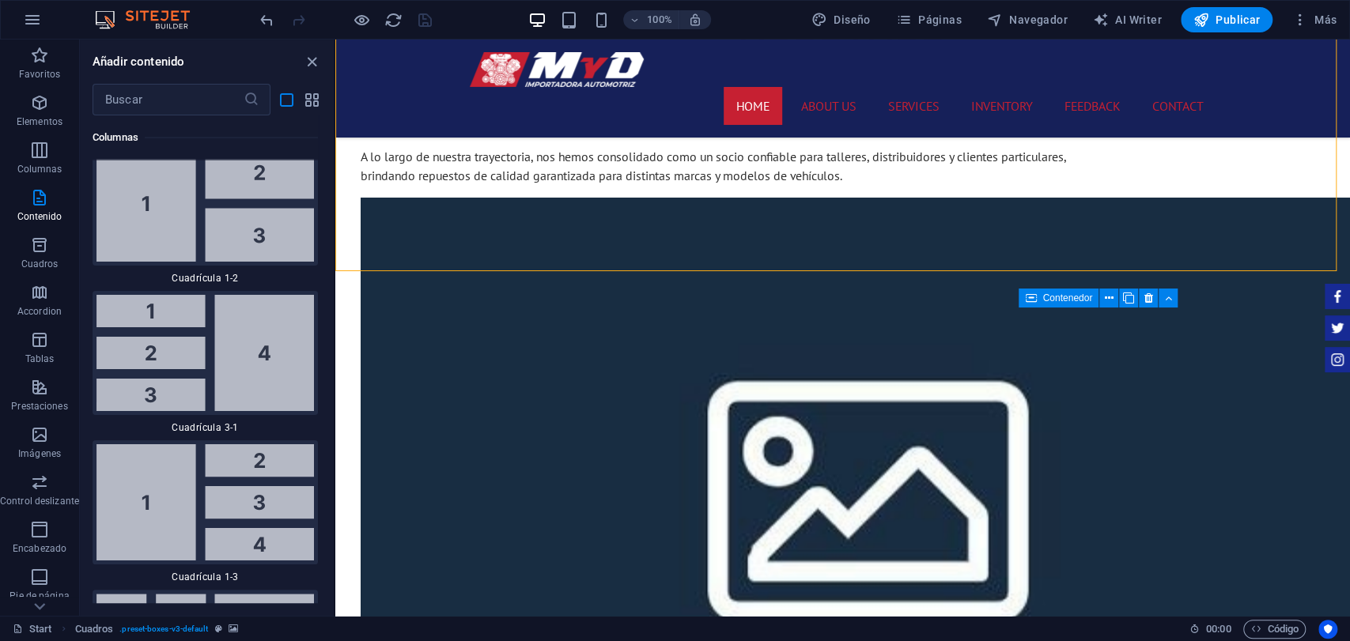
scroll to position [9035, 0]
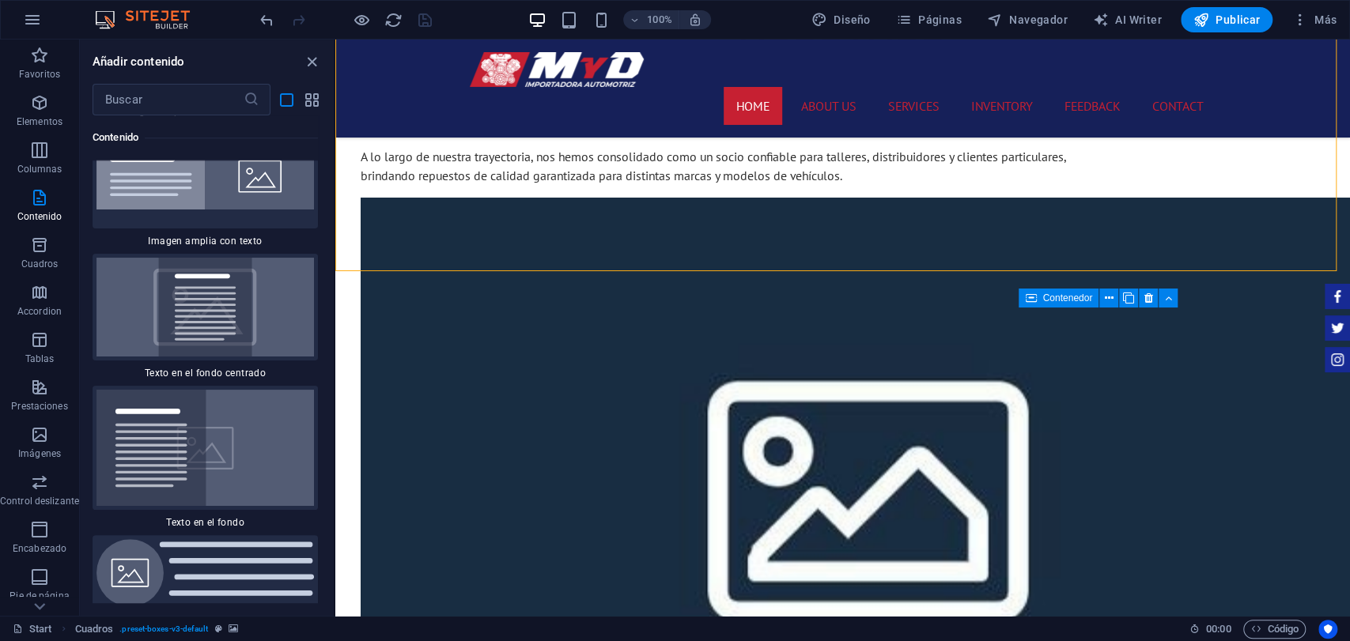
click at [323, 100] on div "​" at bounding box center [207, 100] width 254 height 32
drag, startPoint x: 315, startPoint y: 98, endPoint x: 316, endPoint y: 110, distance: 12.0
click at [312, 100] on icon "grid-view" at bounding box center [312, 100] width 18 height 18
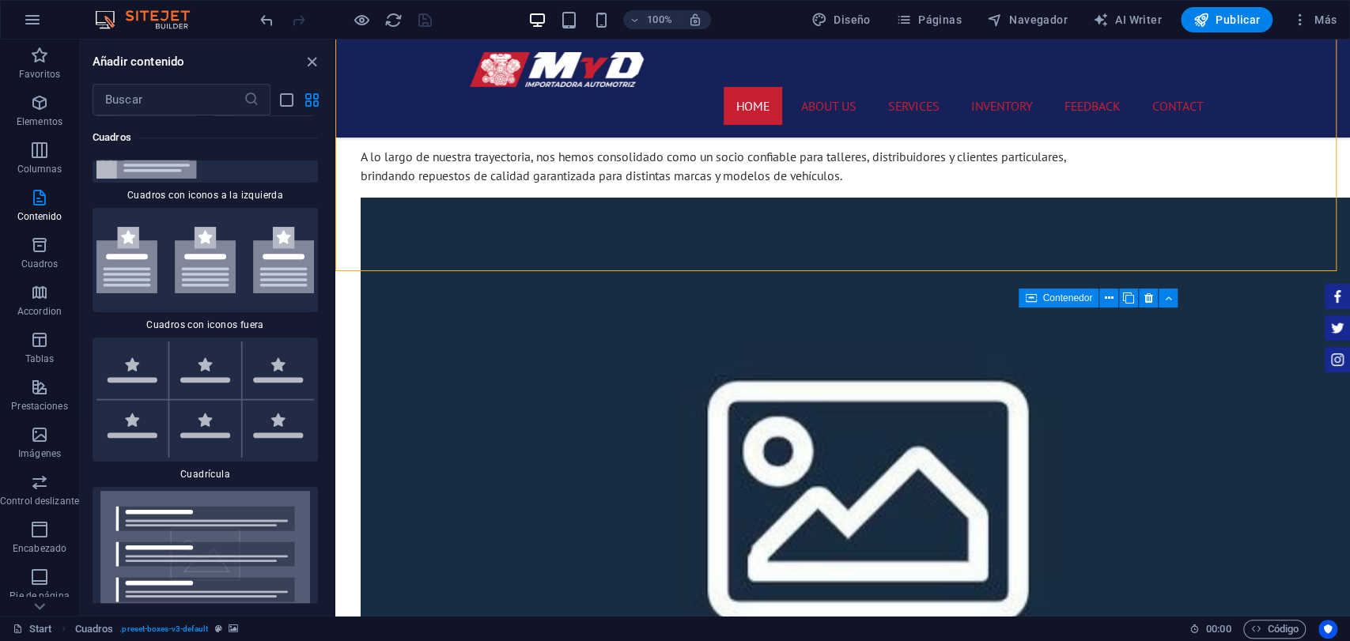
scroll to position [6368, 0]
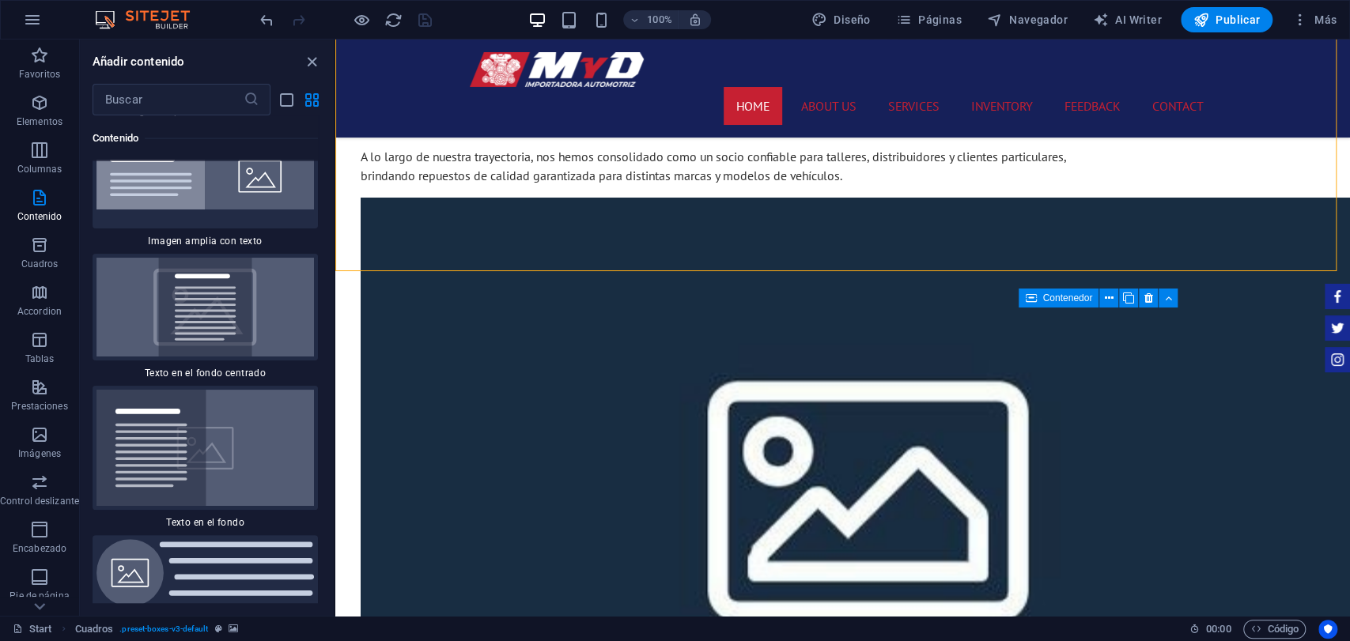
click at [142, 134] on h6 "Contenido" at bounding box center [205, 137] width 225 height 19
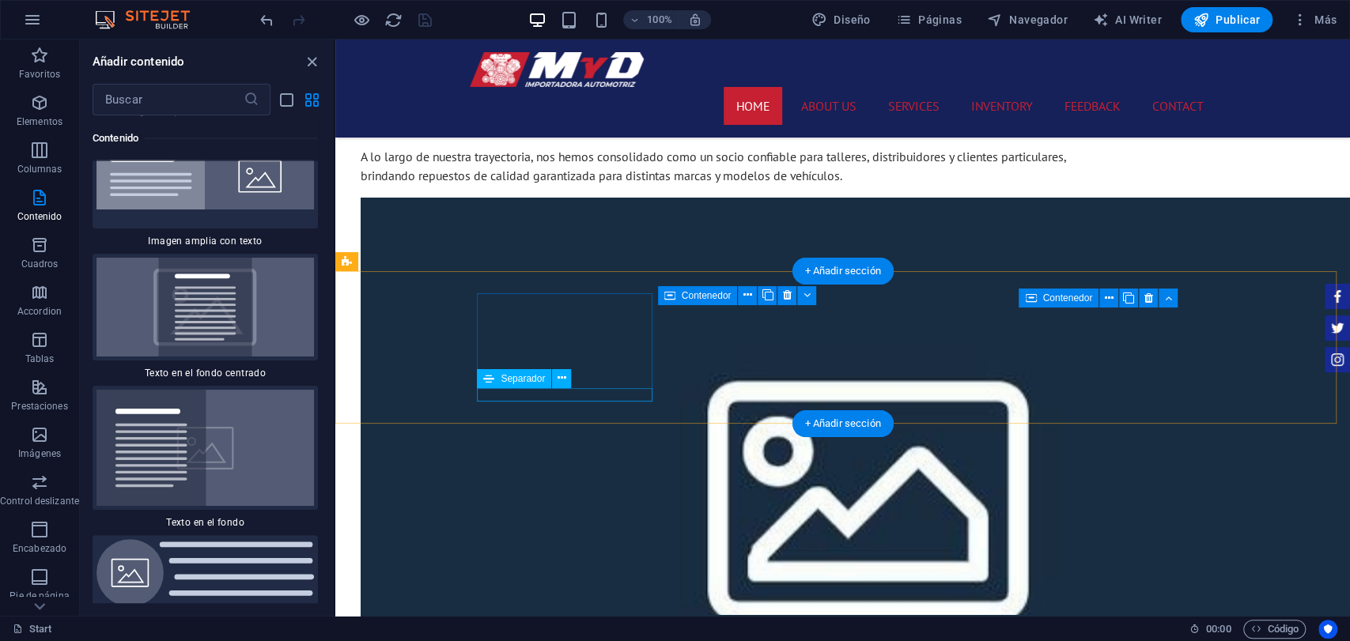
scroll to position [1378, 0]
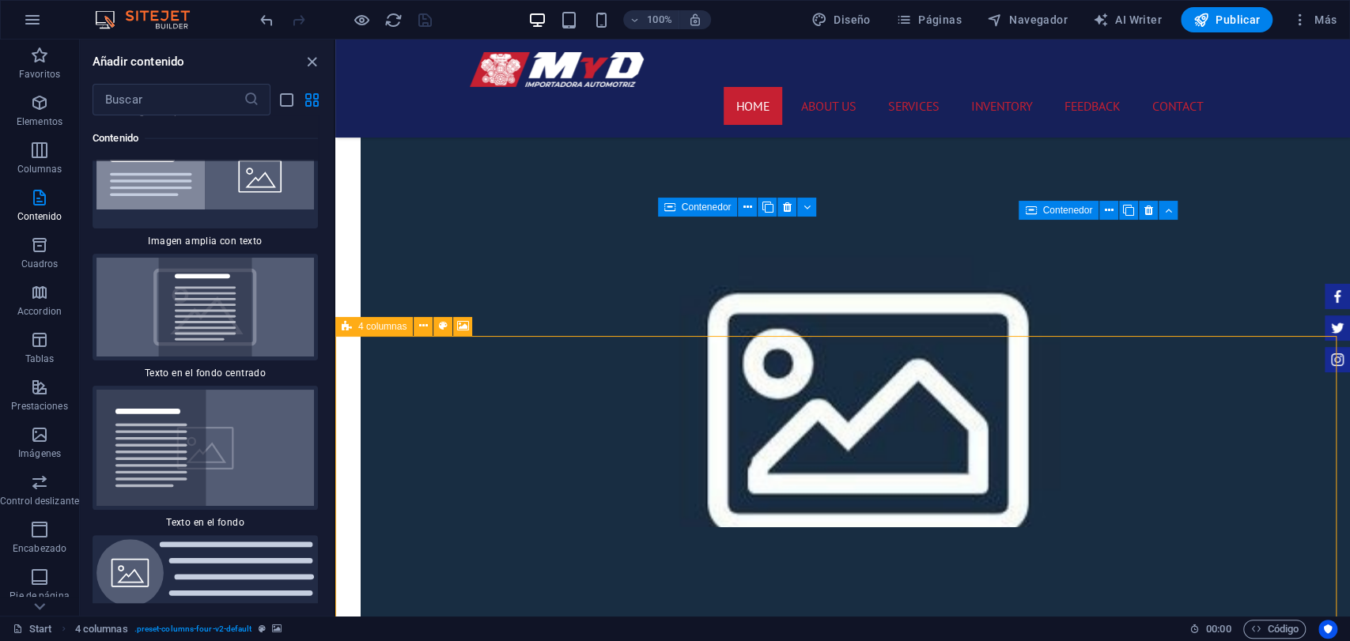
click at [346, 323] on icon at bounding box center [347, 326] width 10 height 19
click at [419, 327] on icon at bounding box center [423, 326] width 9 height 17
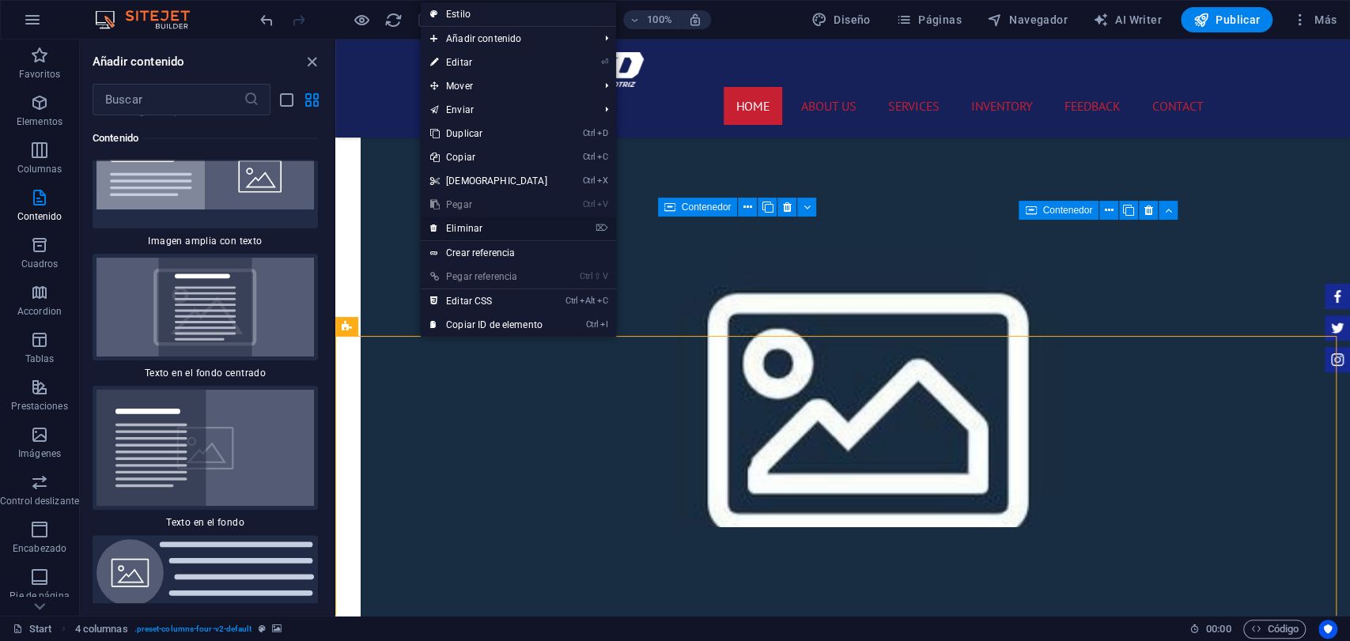
click at [462, 225] on link "⌦ Eliminar" at bounding box center [489, 229] width 136 height 24
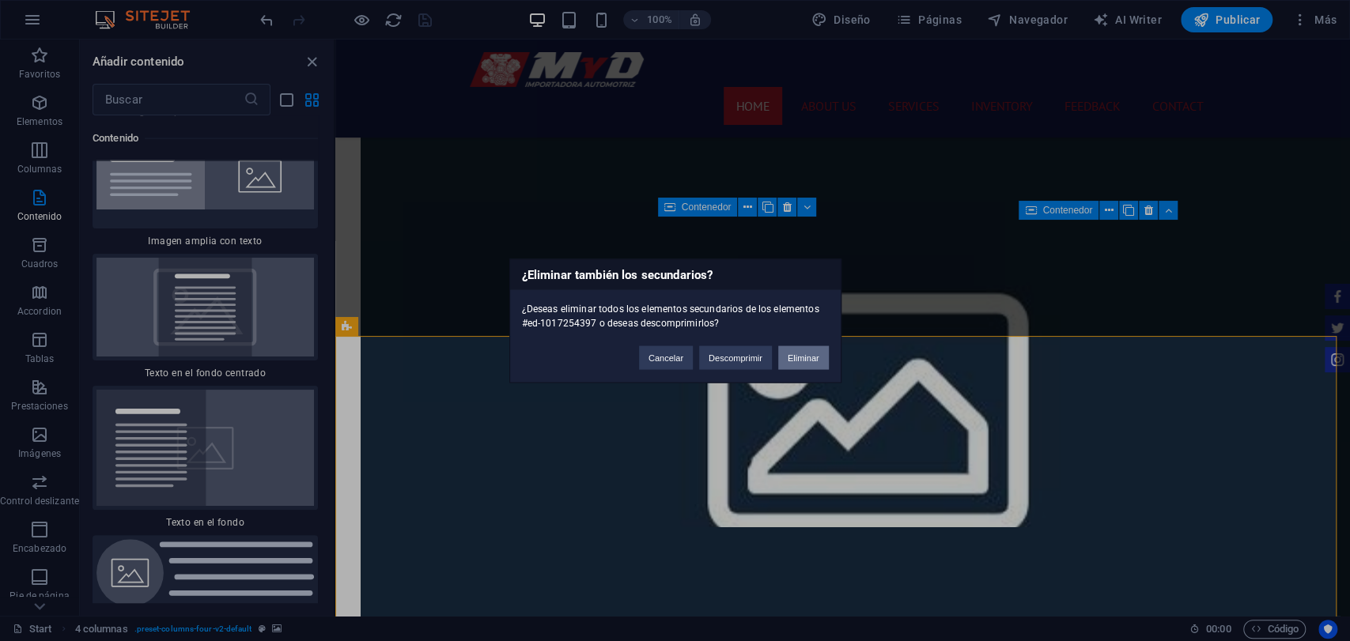
click at [808, 353] on button "Eliminar" at bounding box center [803, 358] width 51 height 24
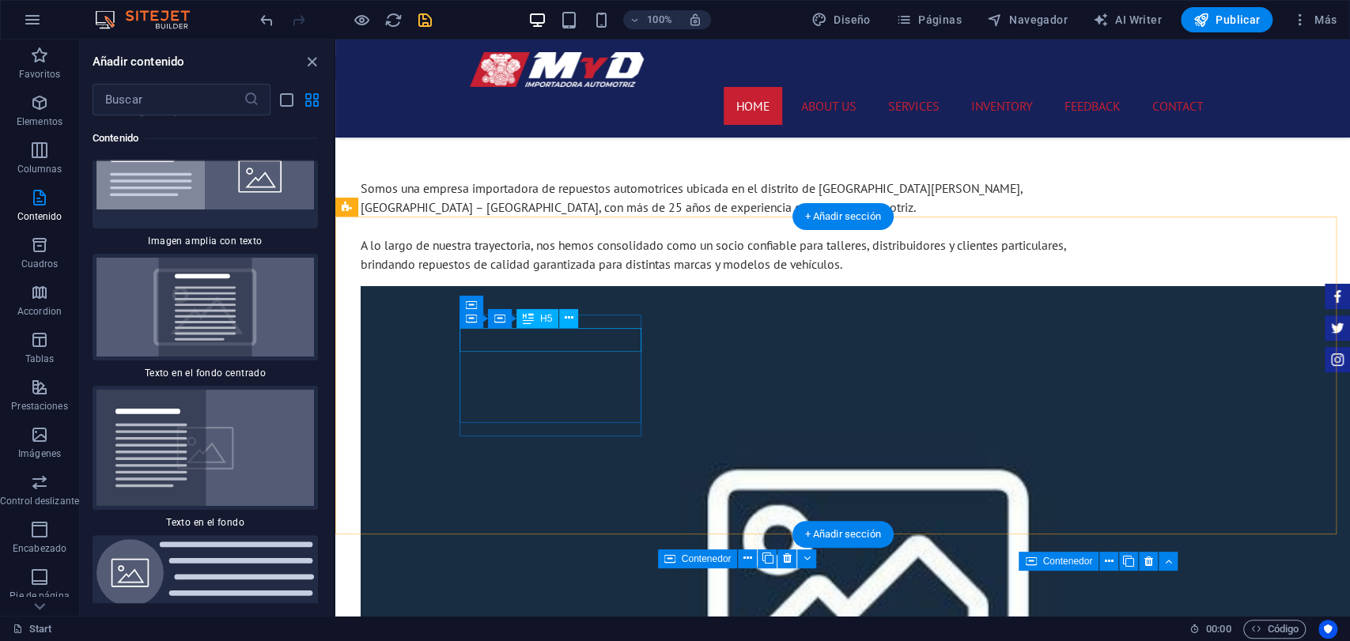
scroll to position [1026, 0]
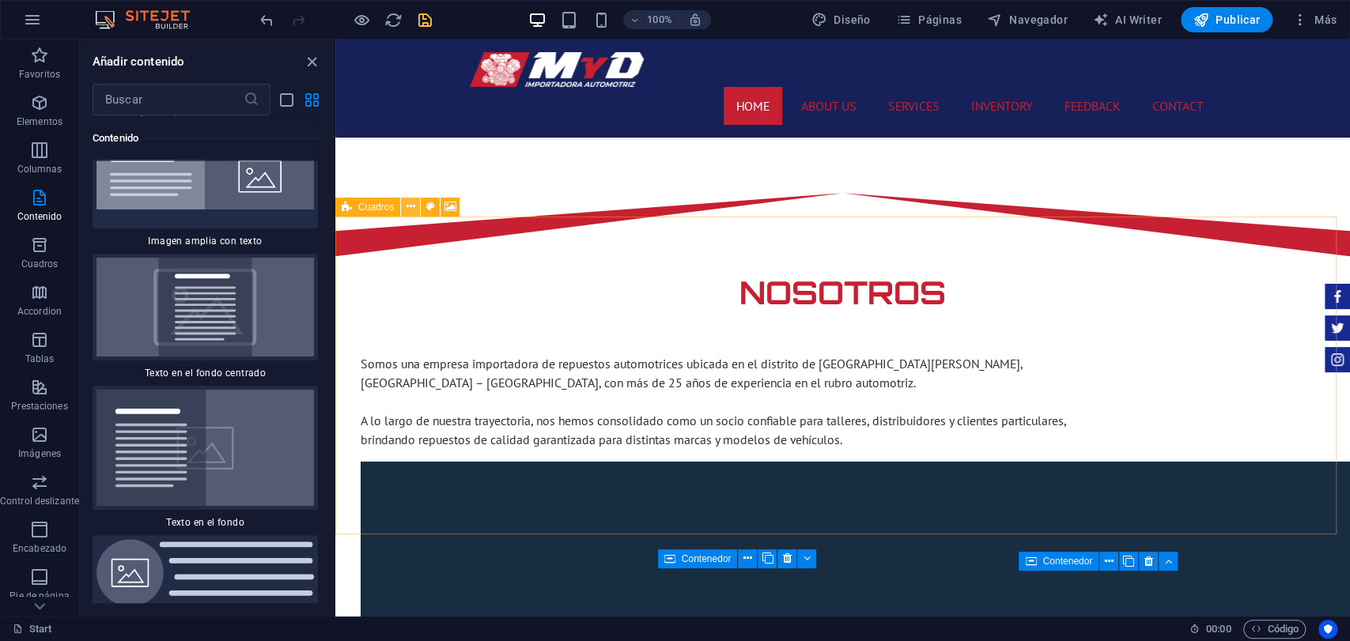
click at [406, 207] on icon at bounding box center [410, 206] width 9 height 17
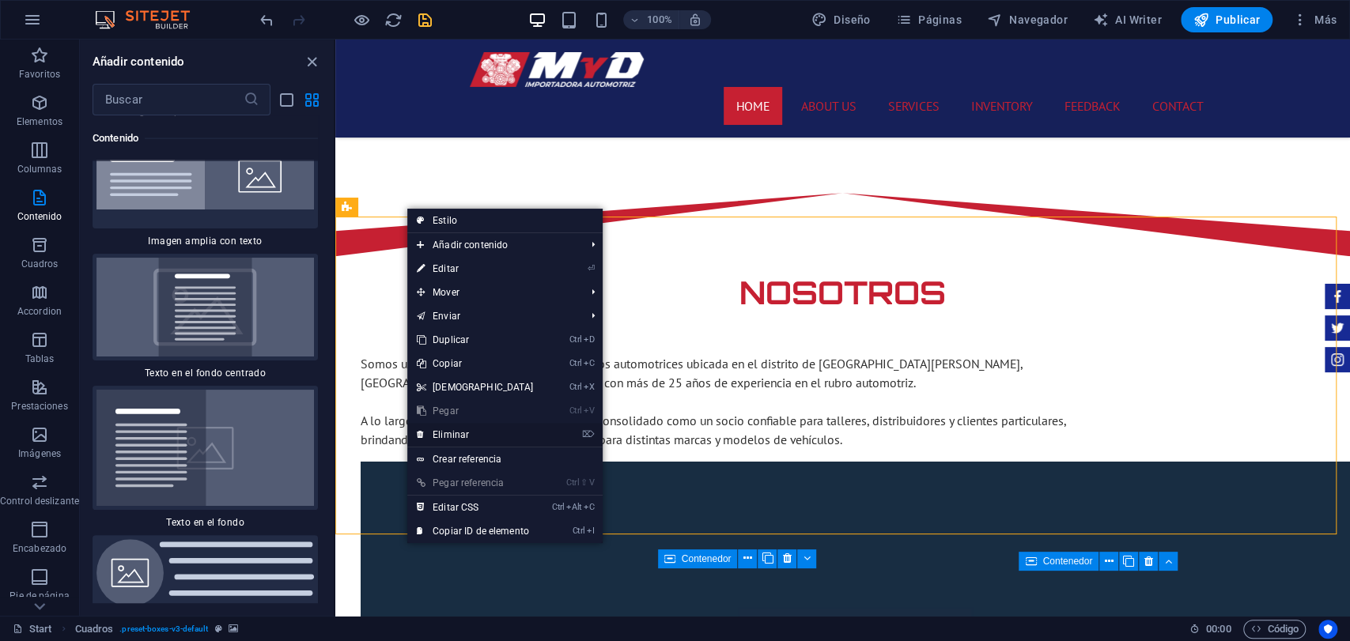
click at [481, 423] on link "⌦ Eliminar" at bounding box center [475, 435] width 136 height 24
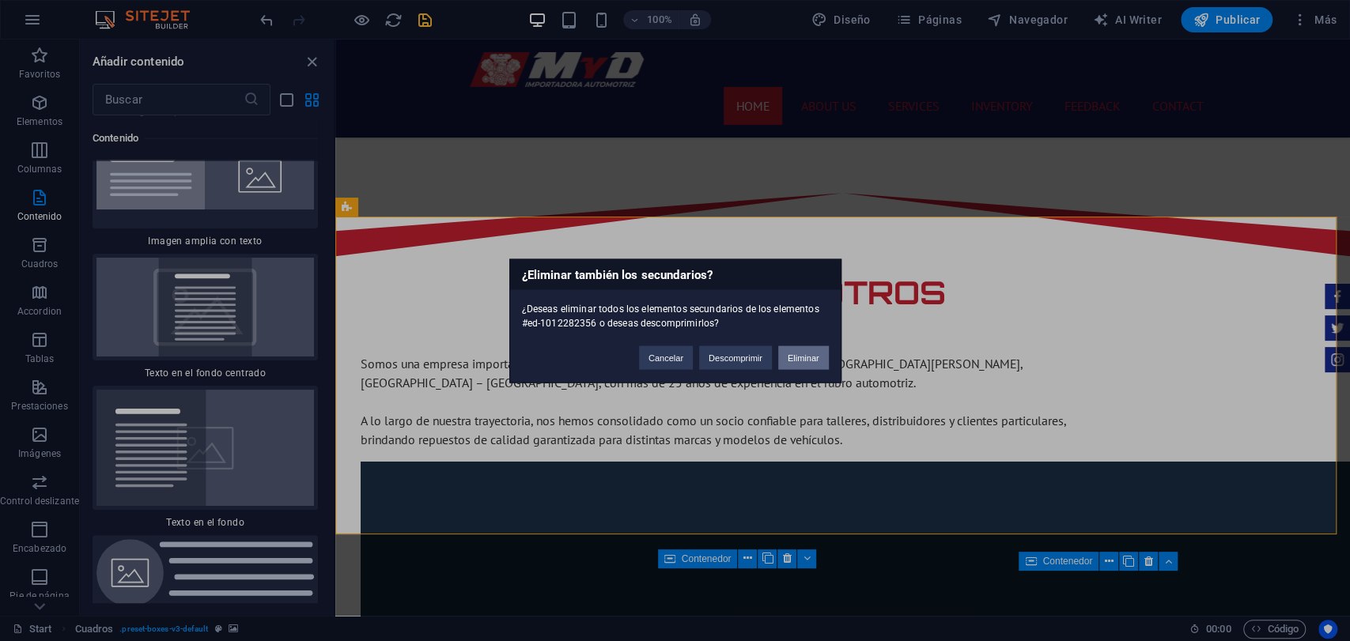
click at [814, 355] on button "Eliminar" at bounding box center [803, 358] width 51 height 24
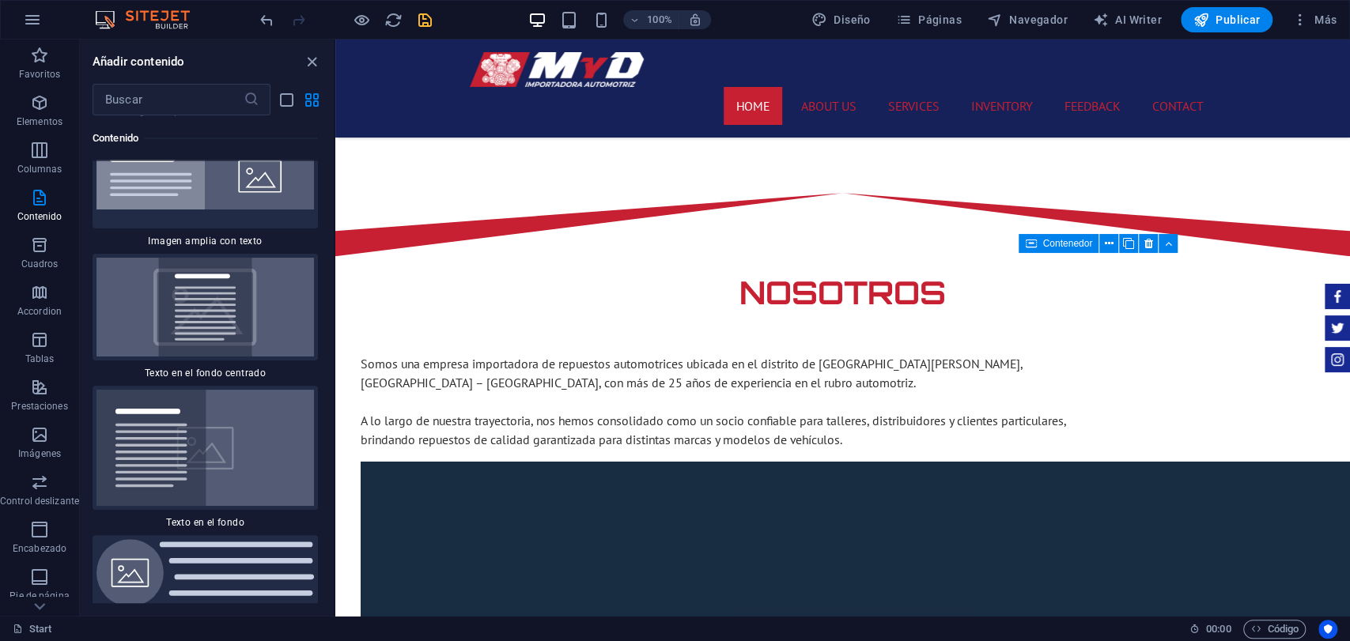
click at [434, 33] on div "100% Diseño Páginas Navegador AI Writer Publicar Más" at bounding box center [675, 20] width 1348 height 38
click at [427, 25] on icon "save" at bounding box center [425, 20] width 18 height 18
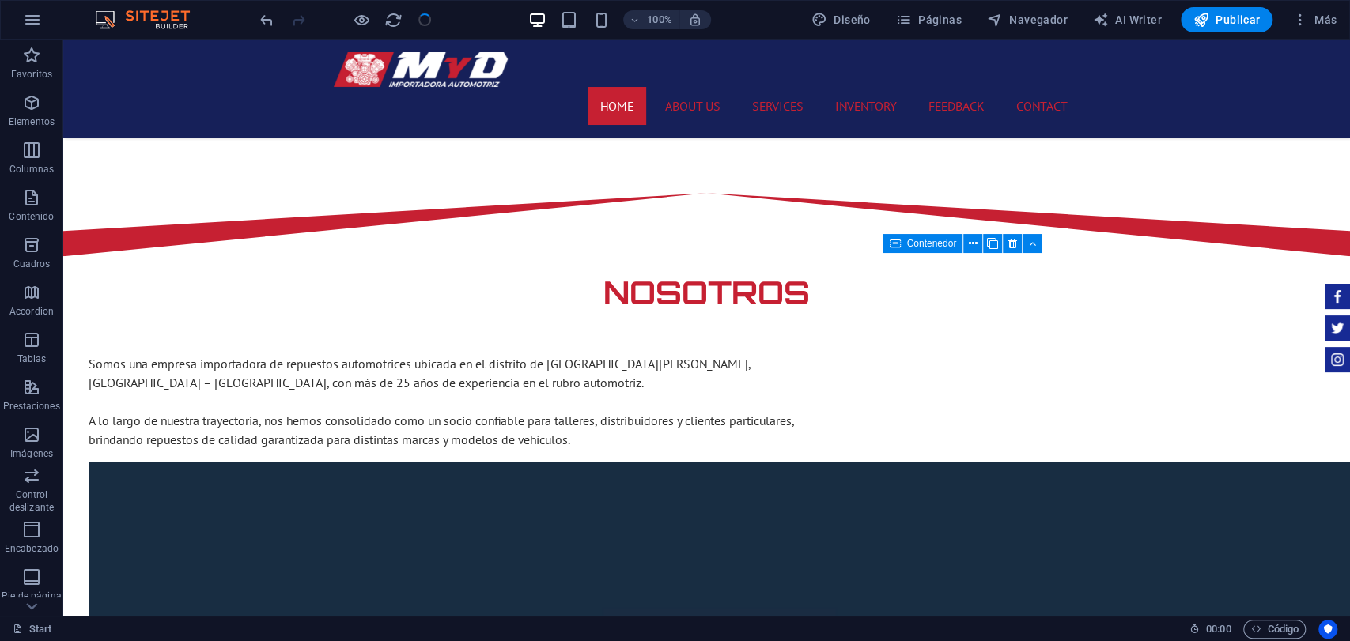
checkbox input "false"
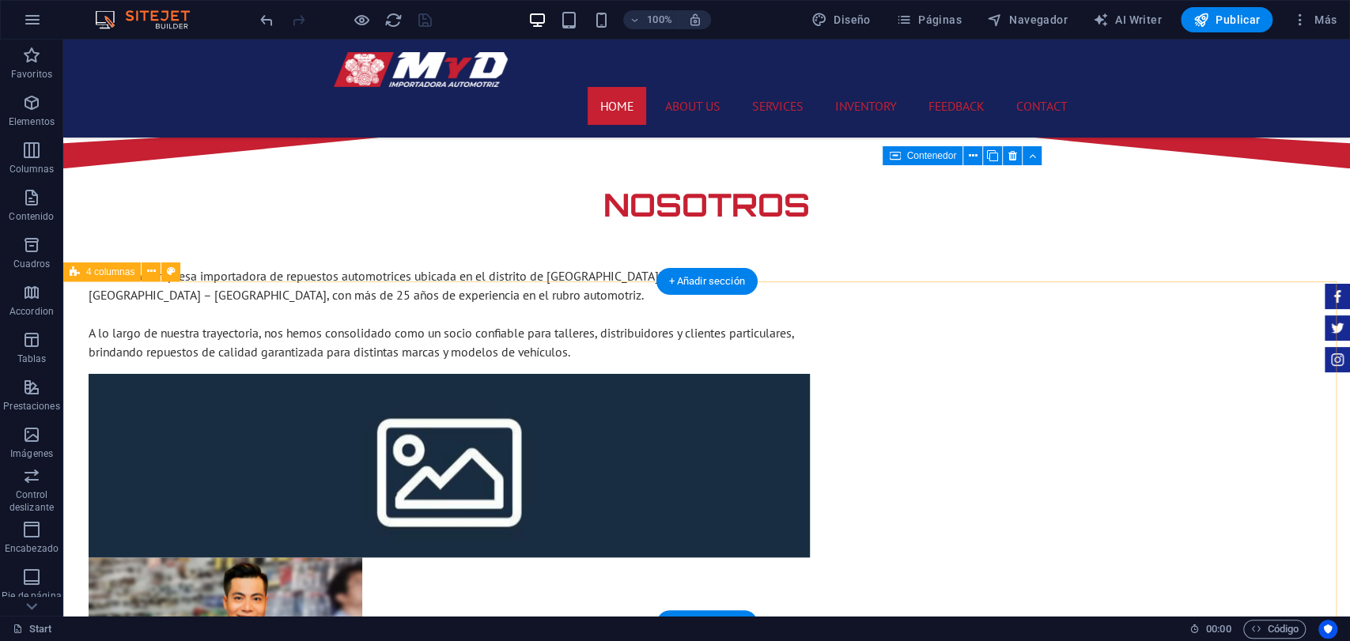
scroll to position [1202, 0]
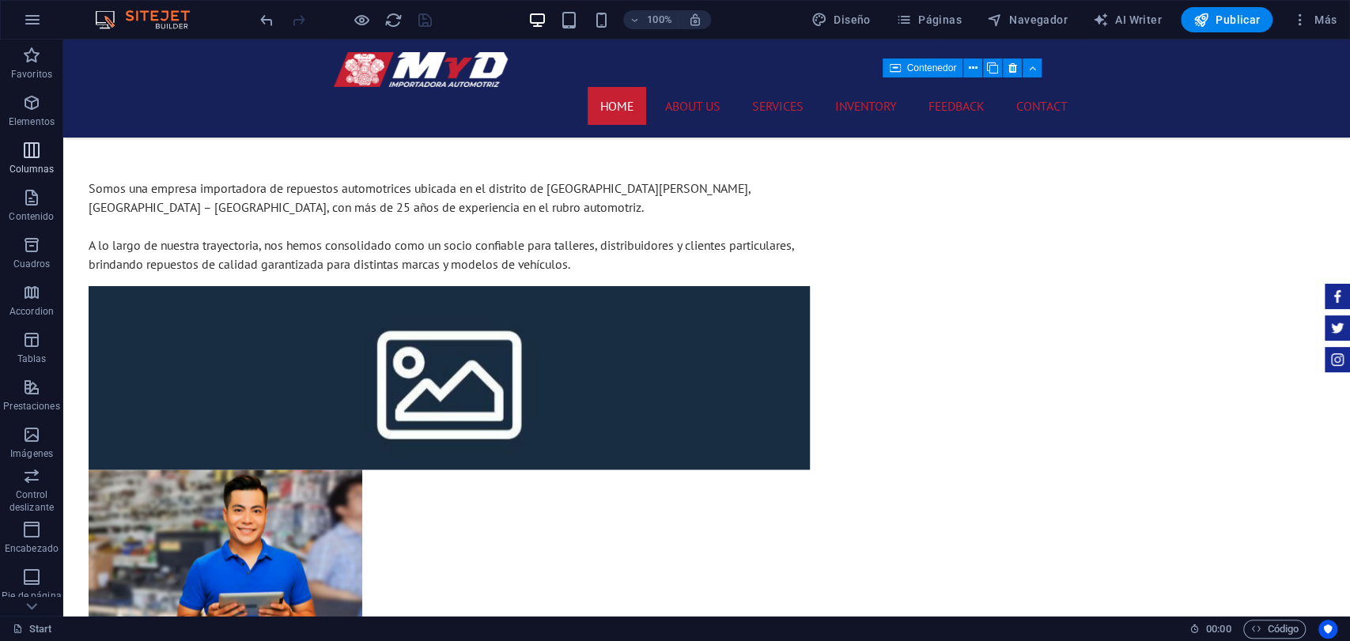
click at [33, 144] on icon "button" at bounding box center [31, 150] width 19 height 19
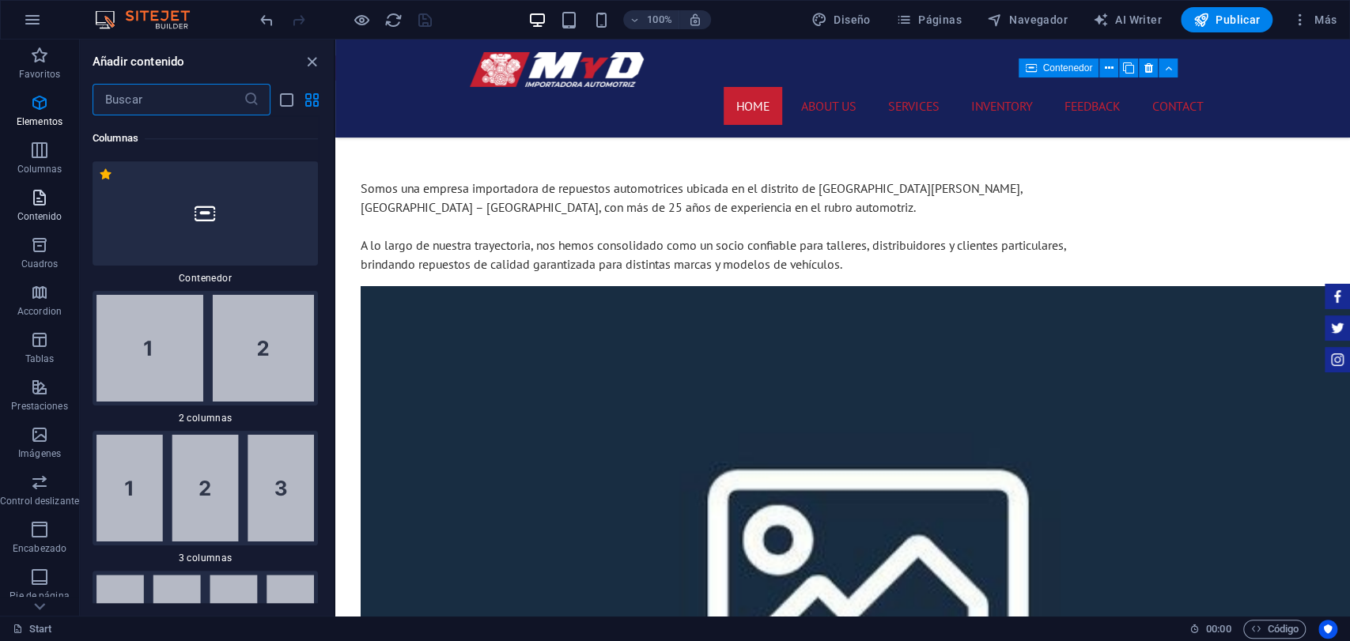
click at [38, 206] on icon "button" at bounding box center [39, 197] width 19 height 19
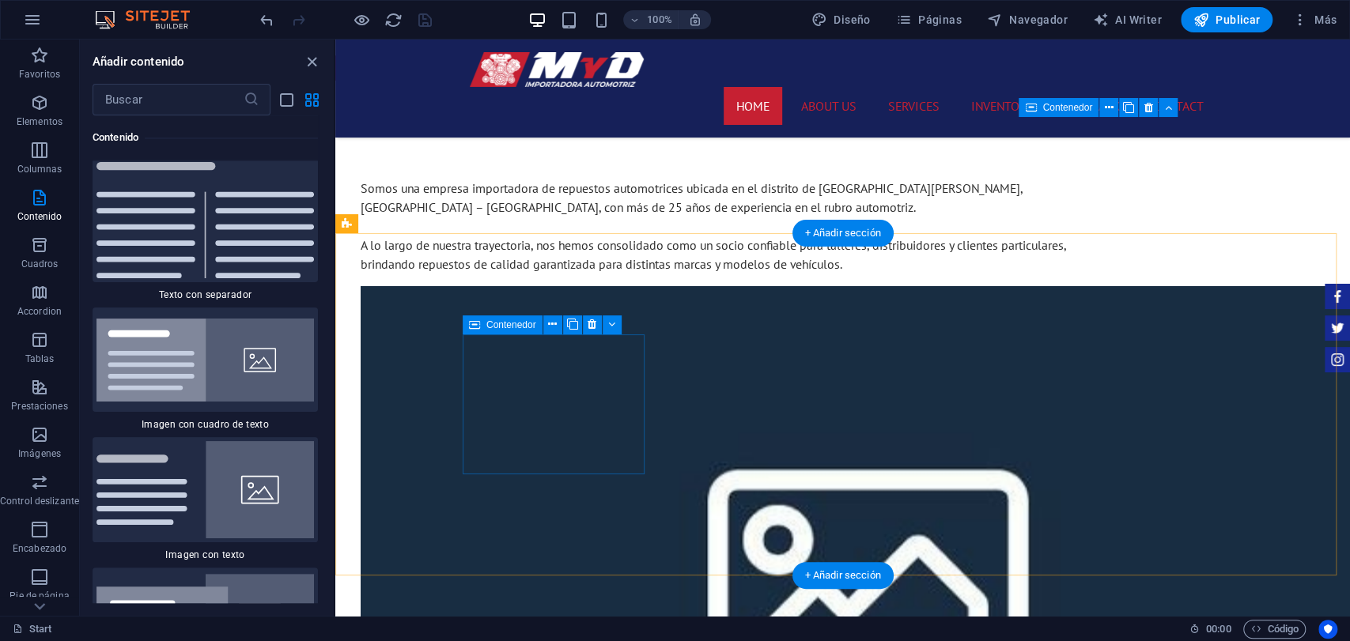
scroll to position [1114, 0]
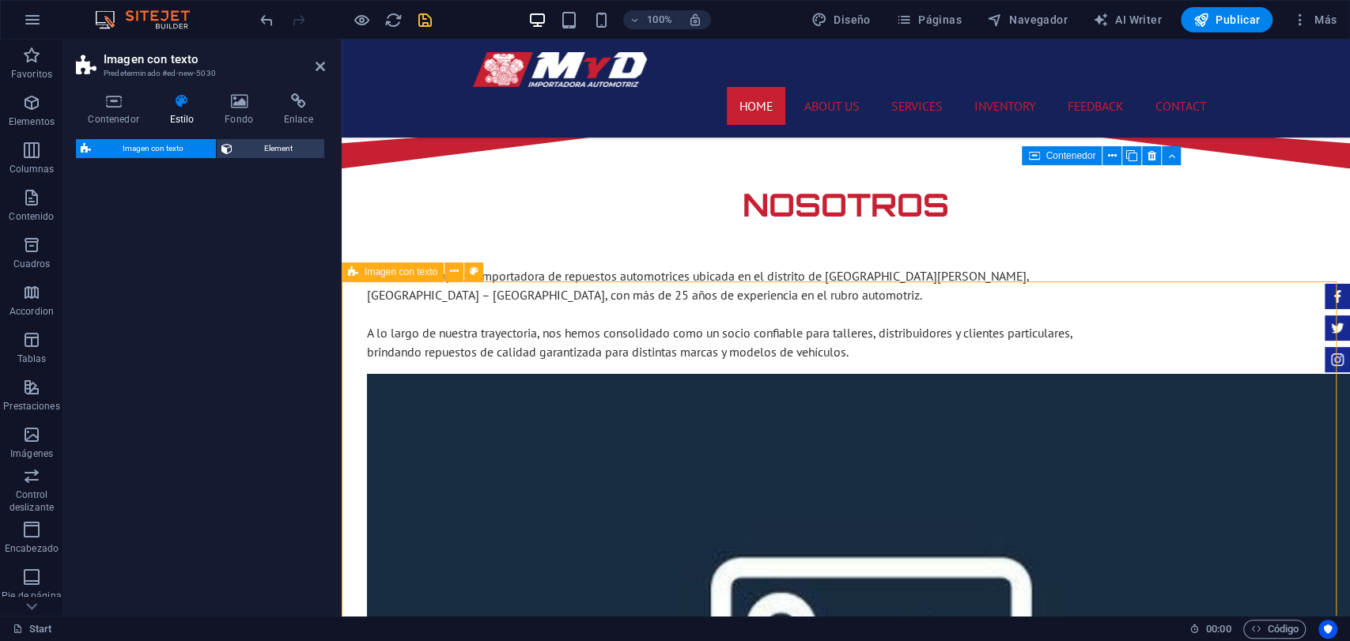
select select "rem"
select select "px"
select select "preset-text-with-image-v4-boxed"
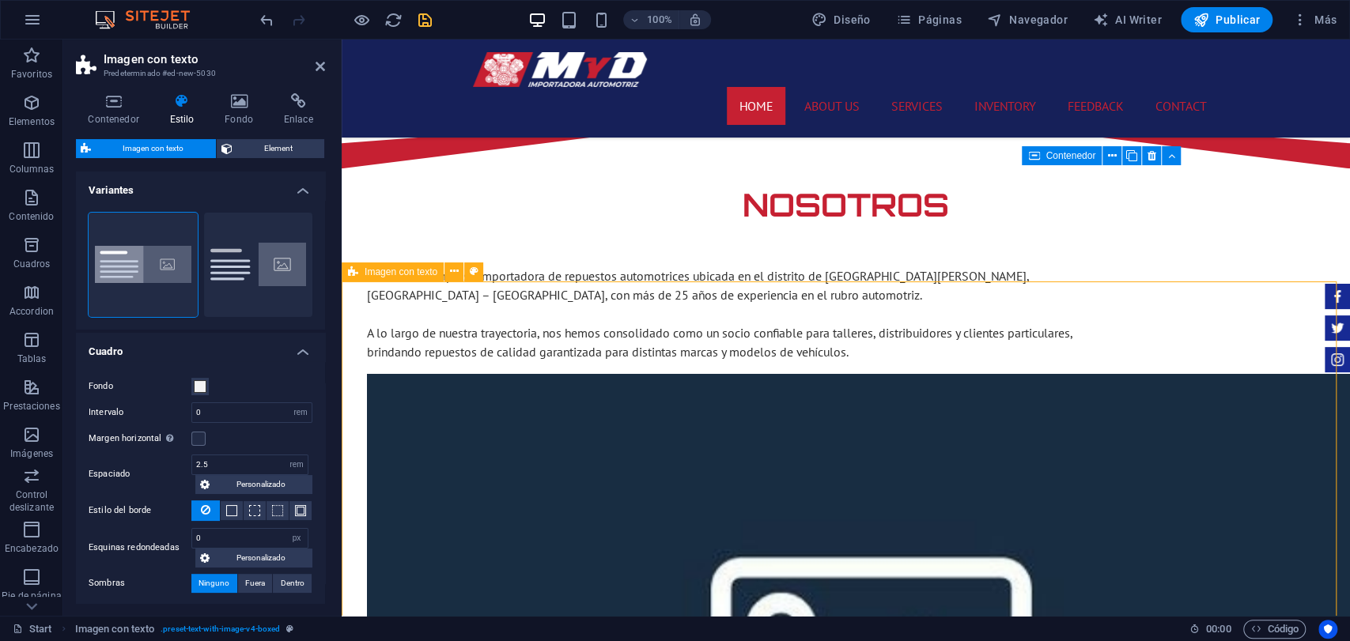
scroll to position [1290, 0]
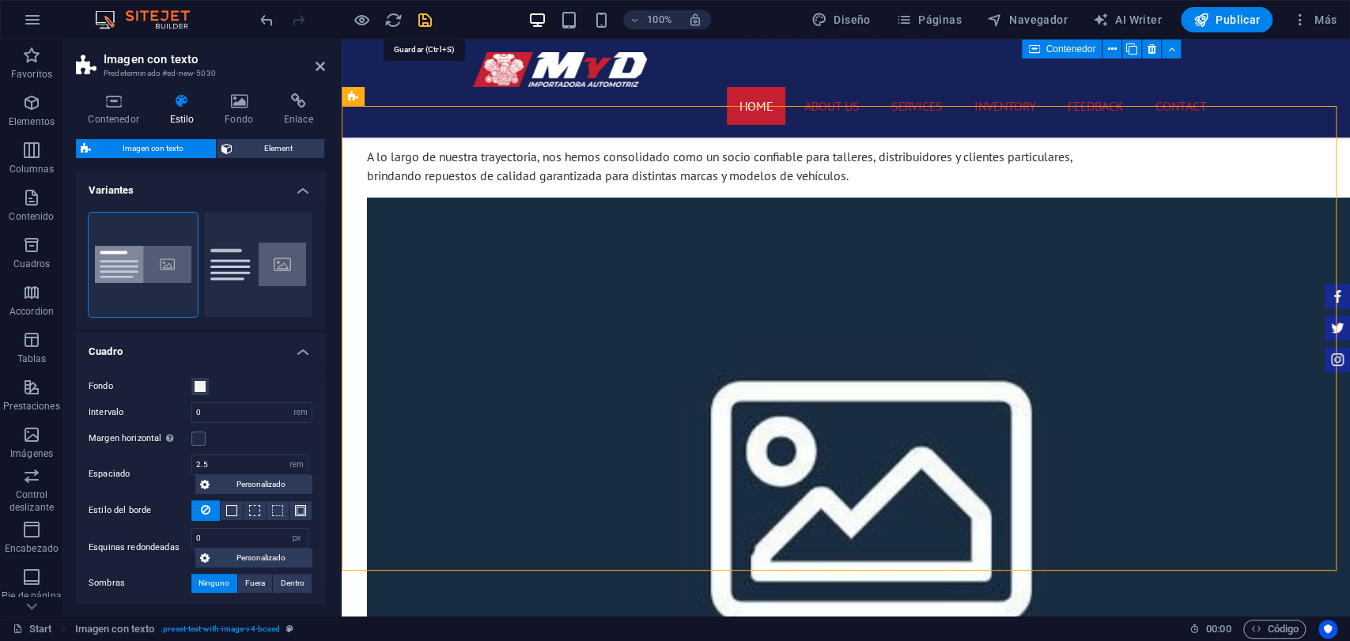
click at [423, 15] on icon "save" at bounding box center [425, 20] width 18 height 18
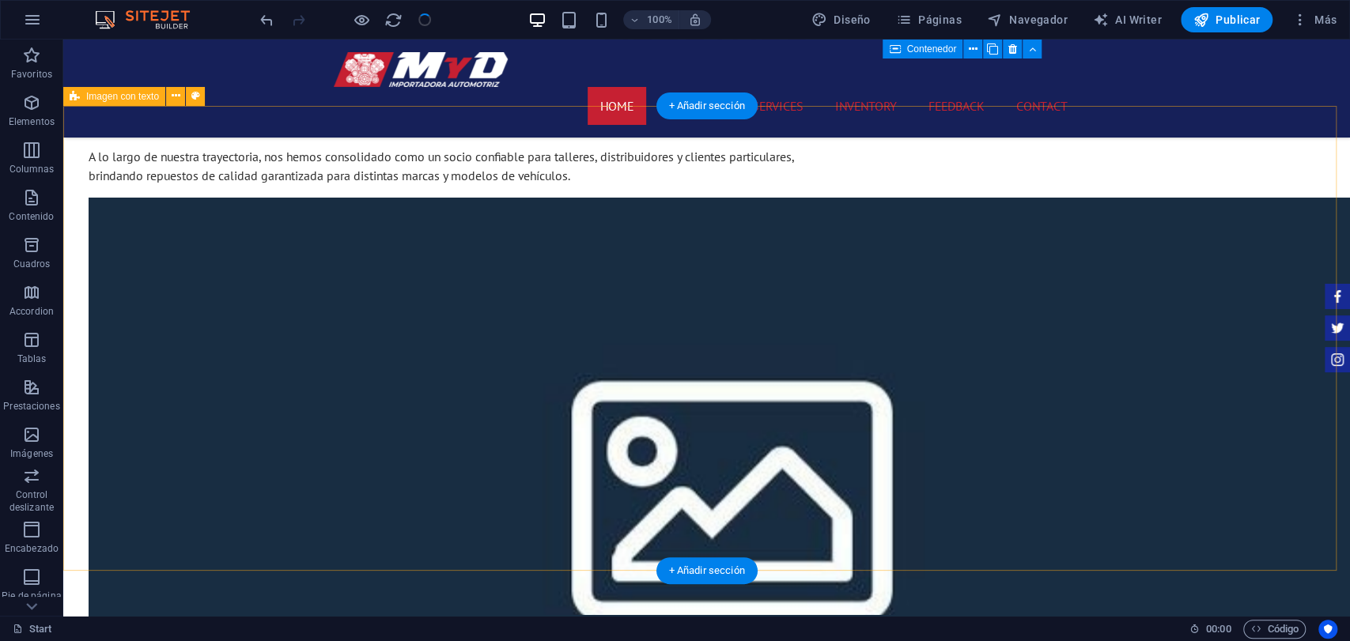
checkbox input "false"
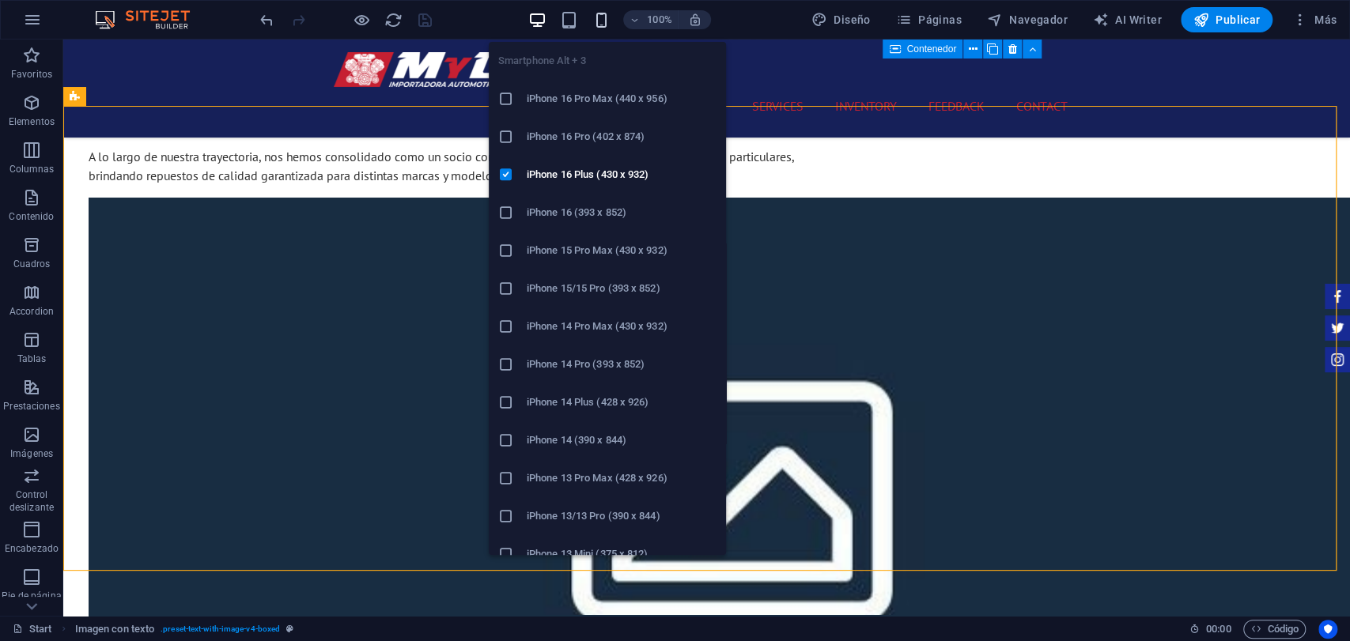
click at [607, 16] on icon "button" at bounding box center [600, 20] width 18 height 18
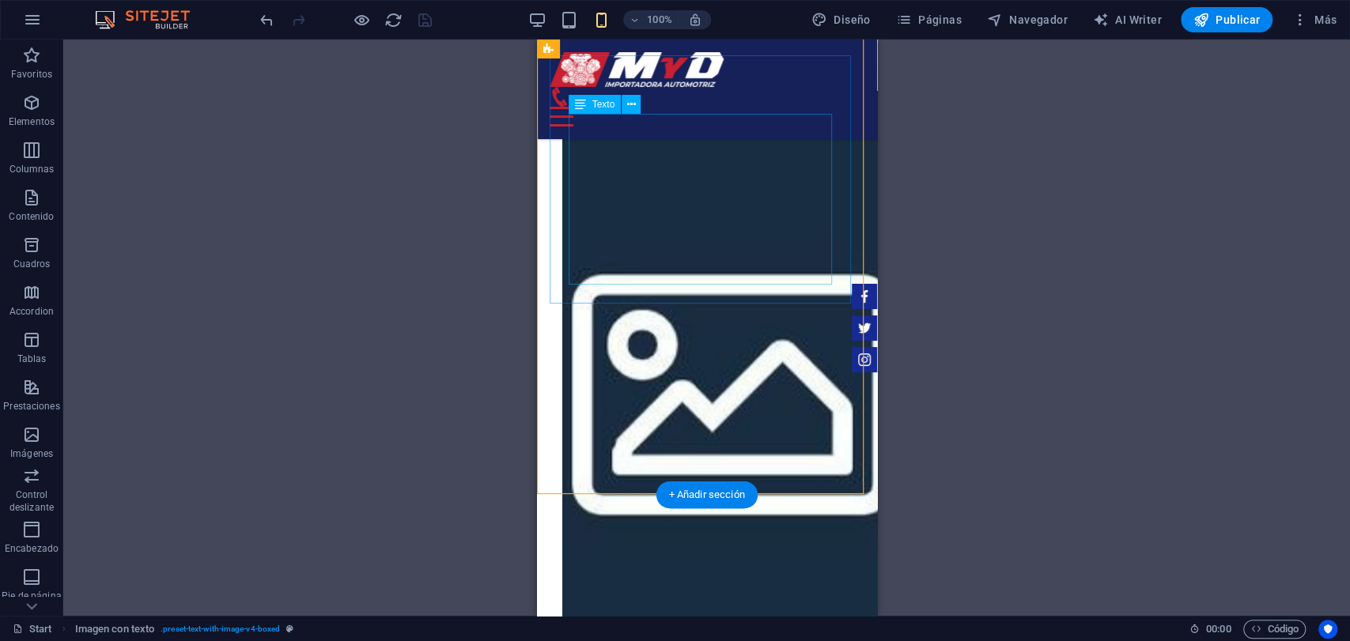
scroll to position [1902, 0]
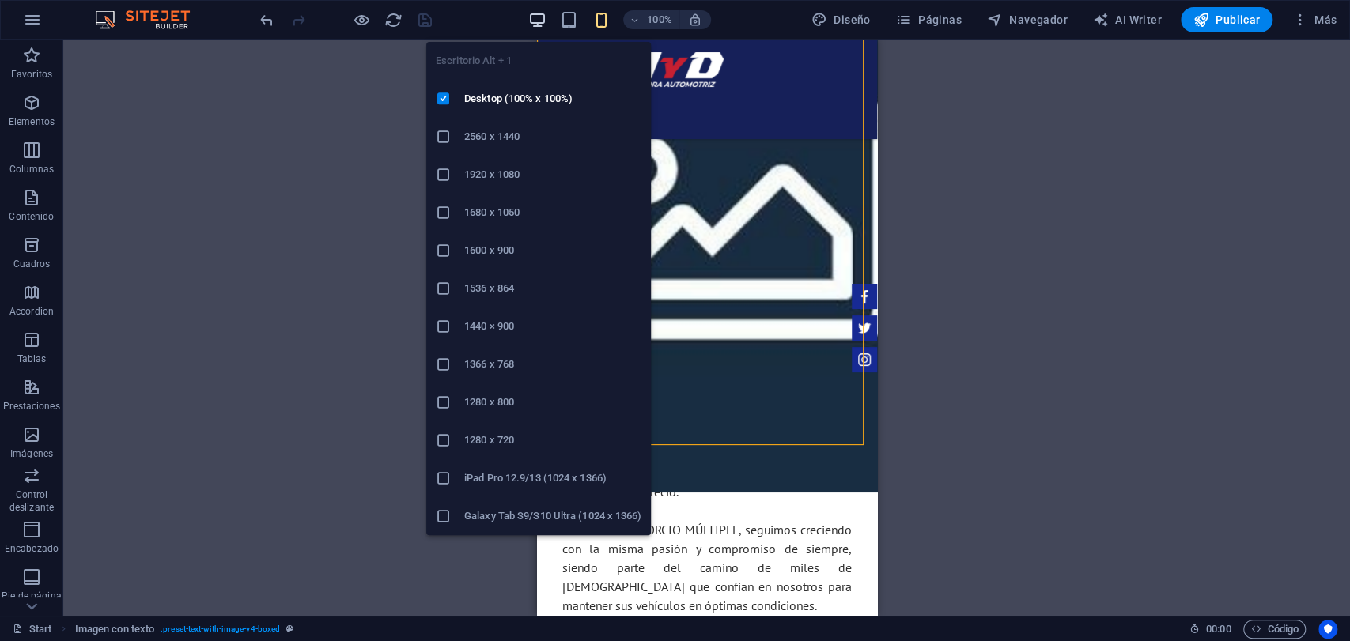
click at [541, 14] on icon "button" at bounding box center [537, 20] width 18 height 18
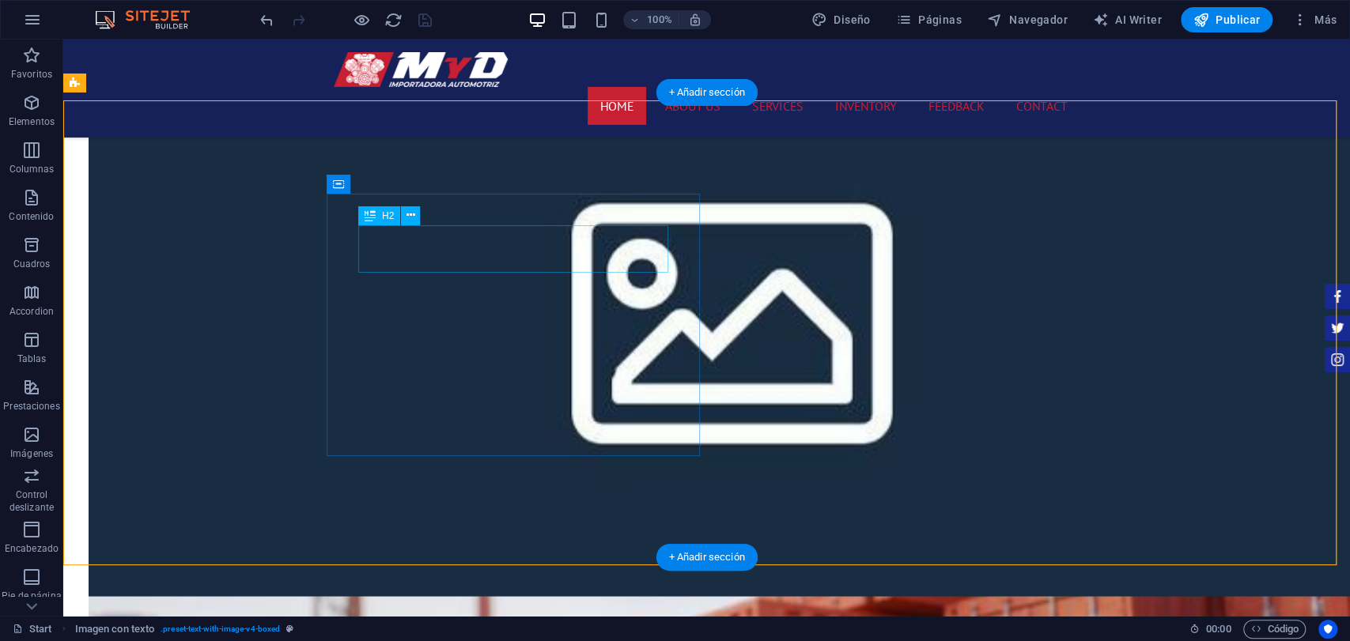
scroll to position [1303, 0]
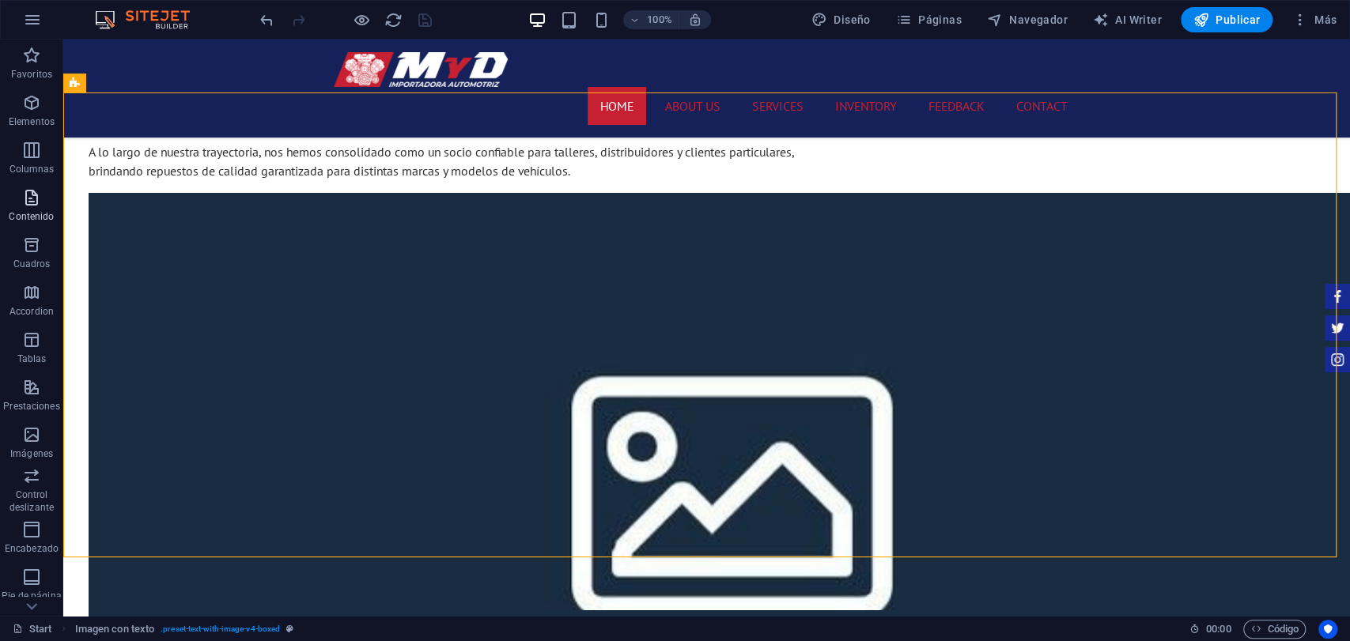
click at [55, 221] on span "Contenido" at bounding box center [31, 207] width 63 height 38
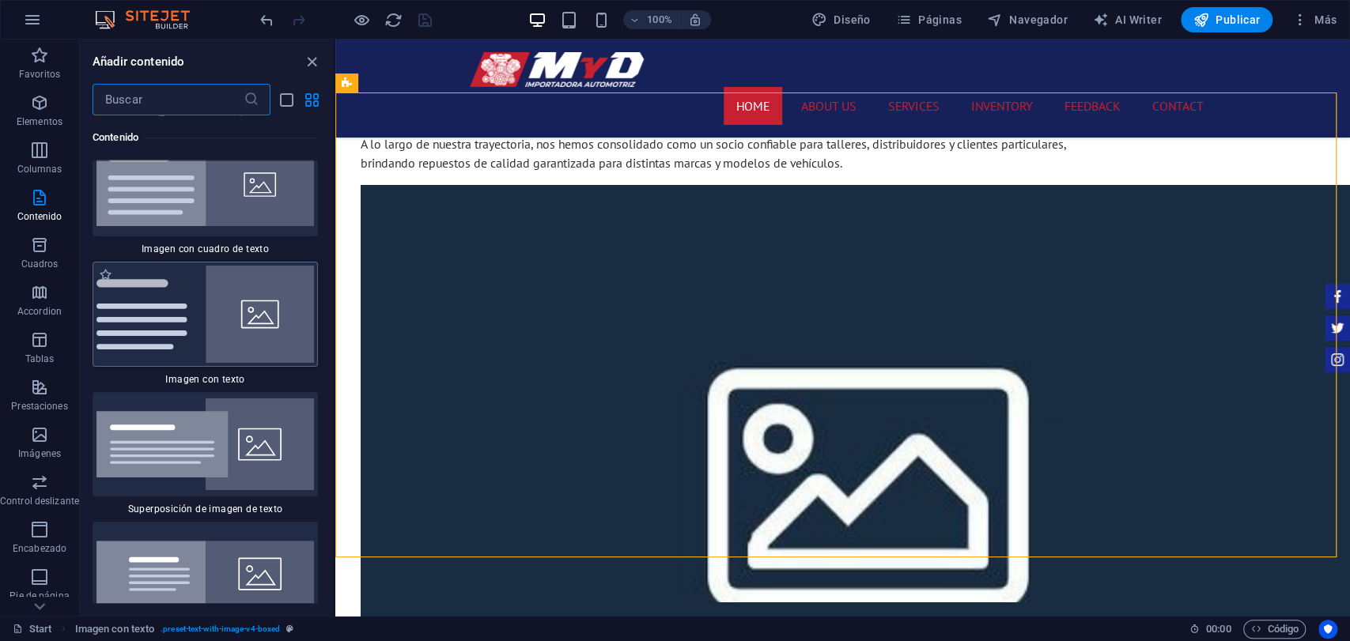
scroll to position [5929, 0]
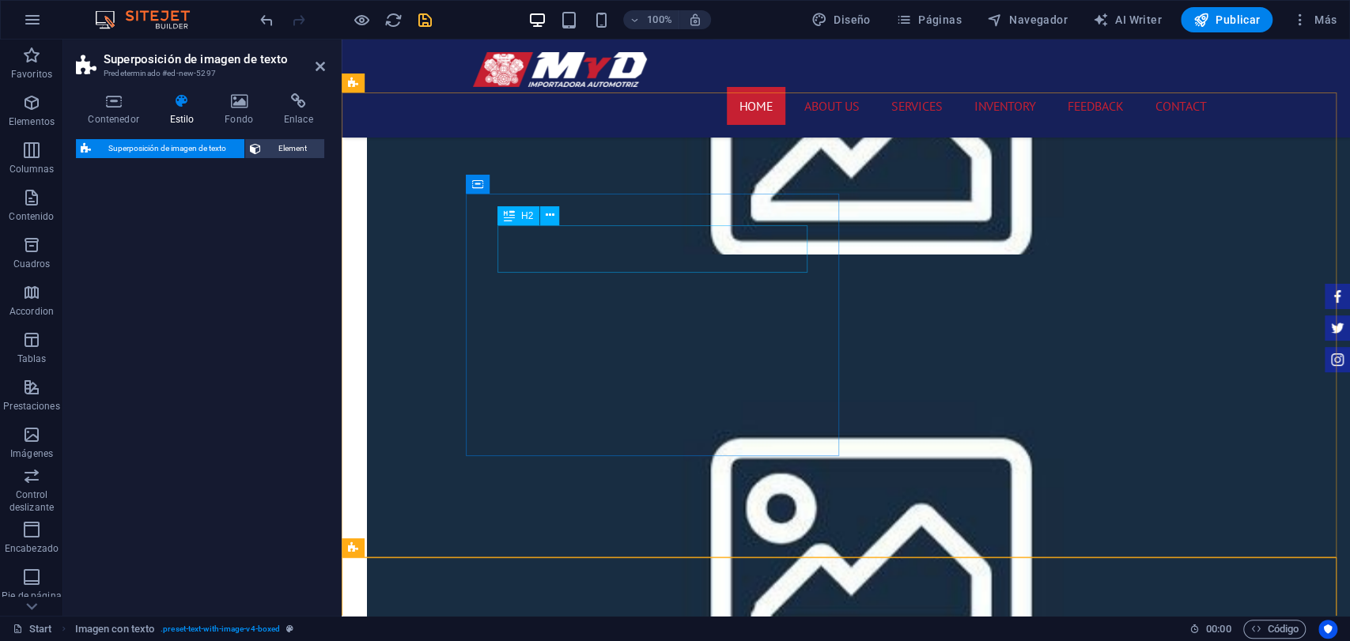
select select "rem"
select select "px"
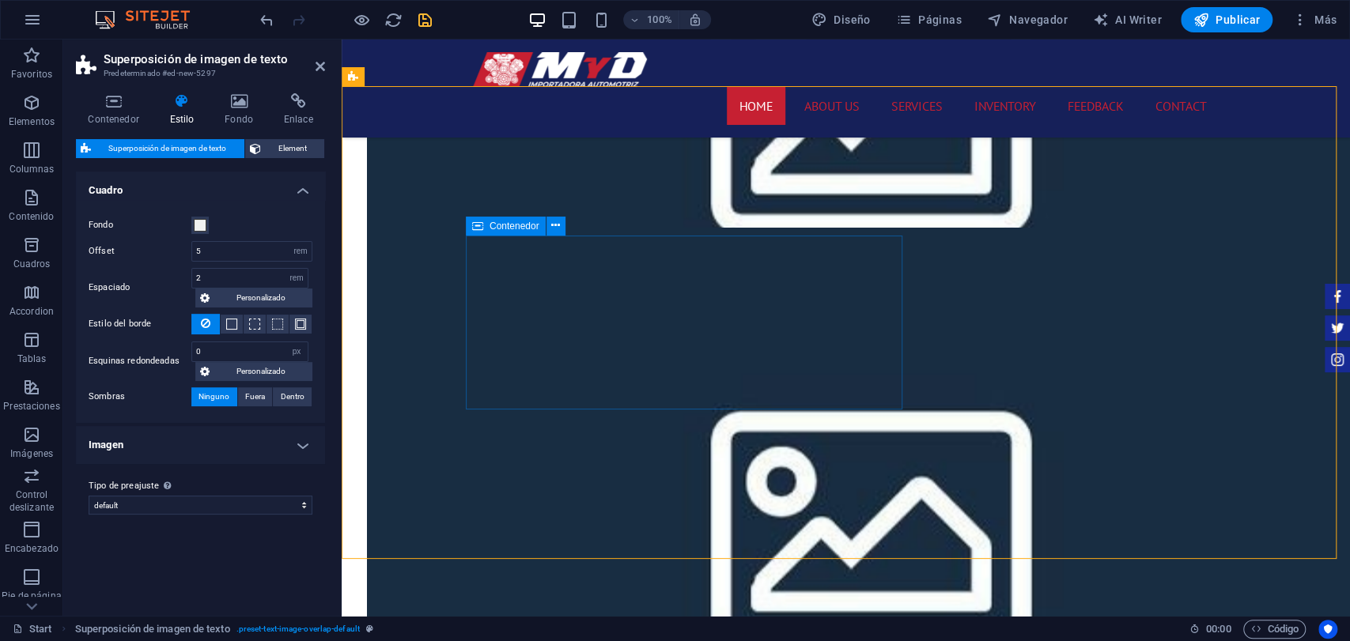
scroll to position [1831, 0]
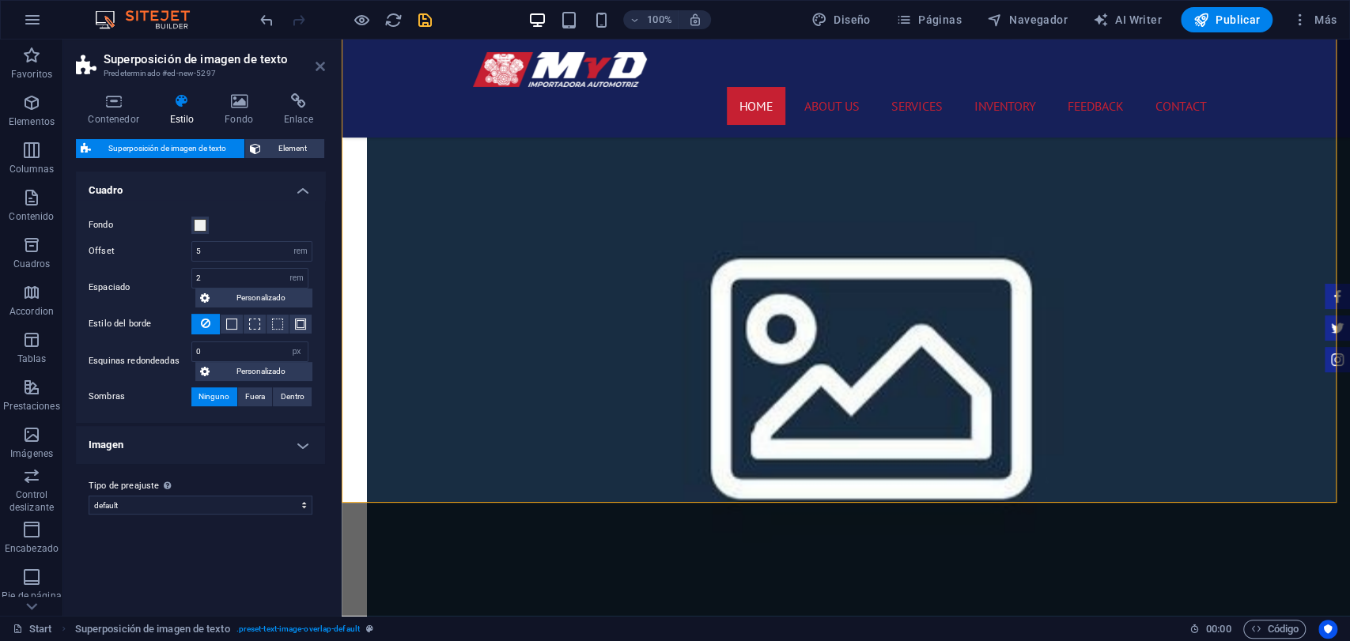
click at [319, 72] on icon at bounding box center [319, 66] width 9 height 13
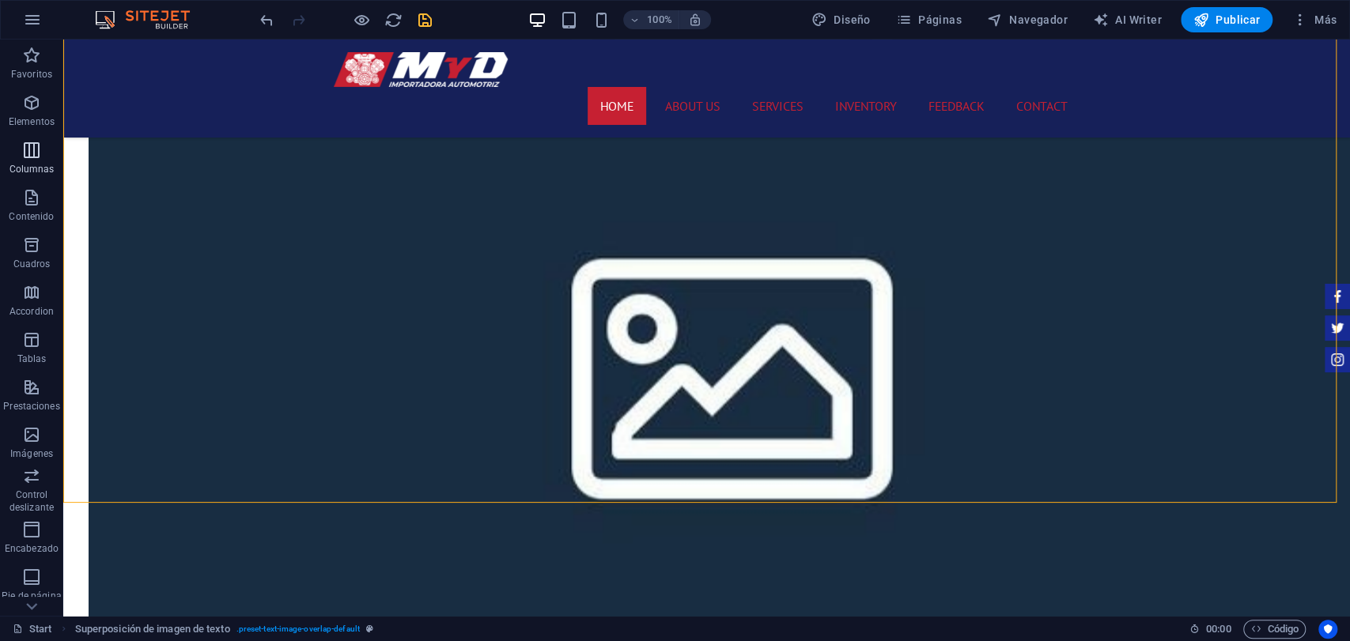
click at [47, 153] on span "Columnas" at bounding box center [31, 160] width 63 height 38
click at [52, 205] on span "Contenido" at bounding box center [31, 207] width 63 height 38
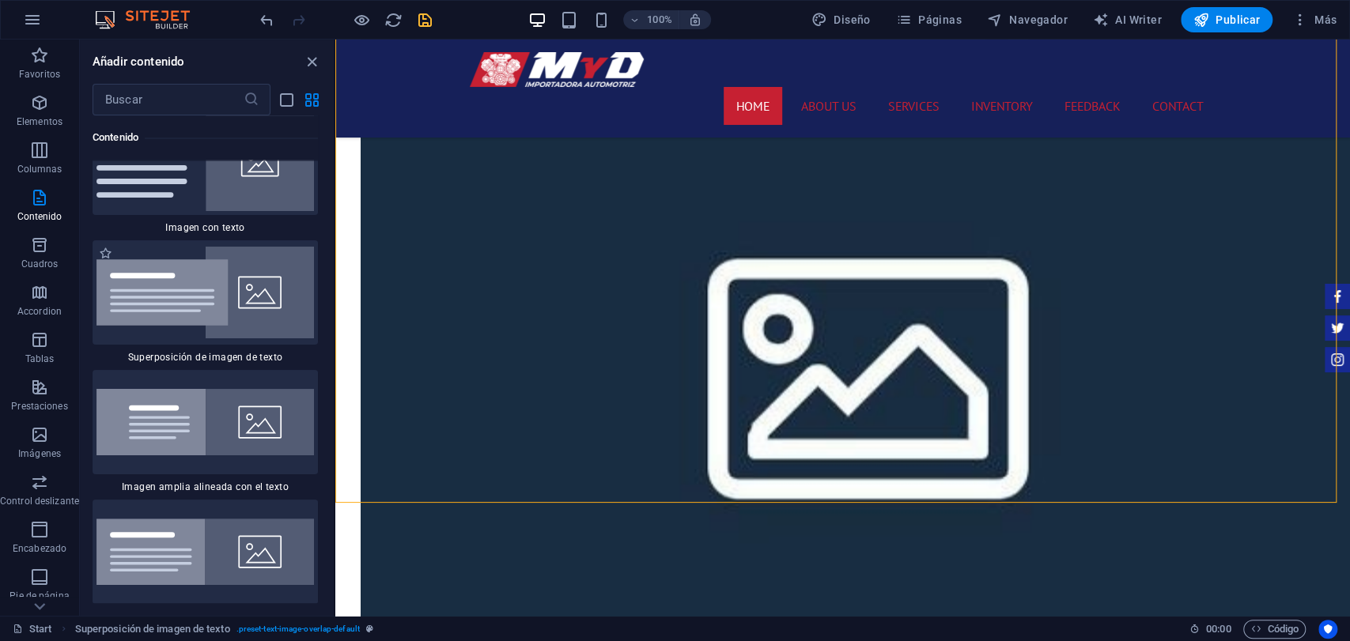
scroll to position [6017, 0]
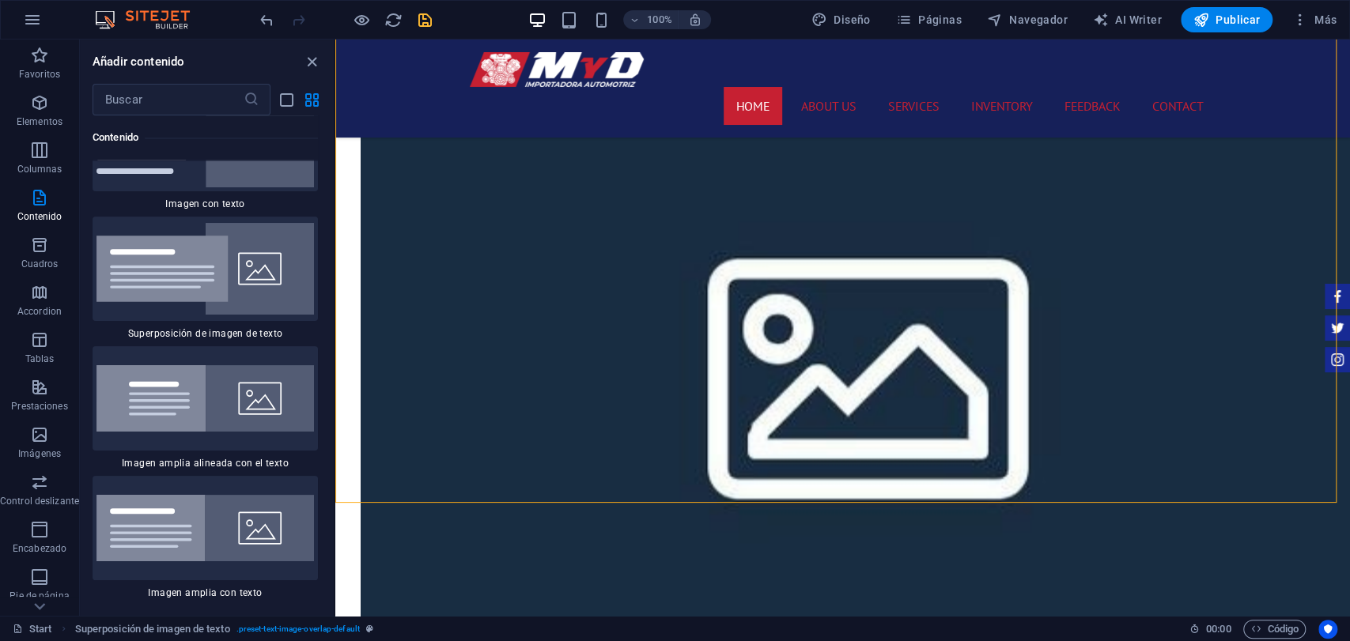
click at [413, 28] on div at bounding box center [345, 19] width 177 height 25
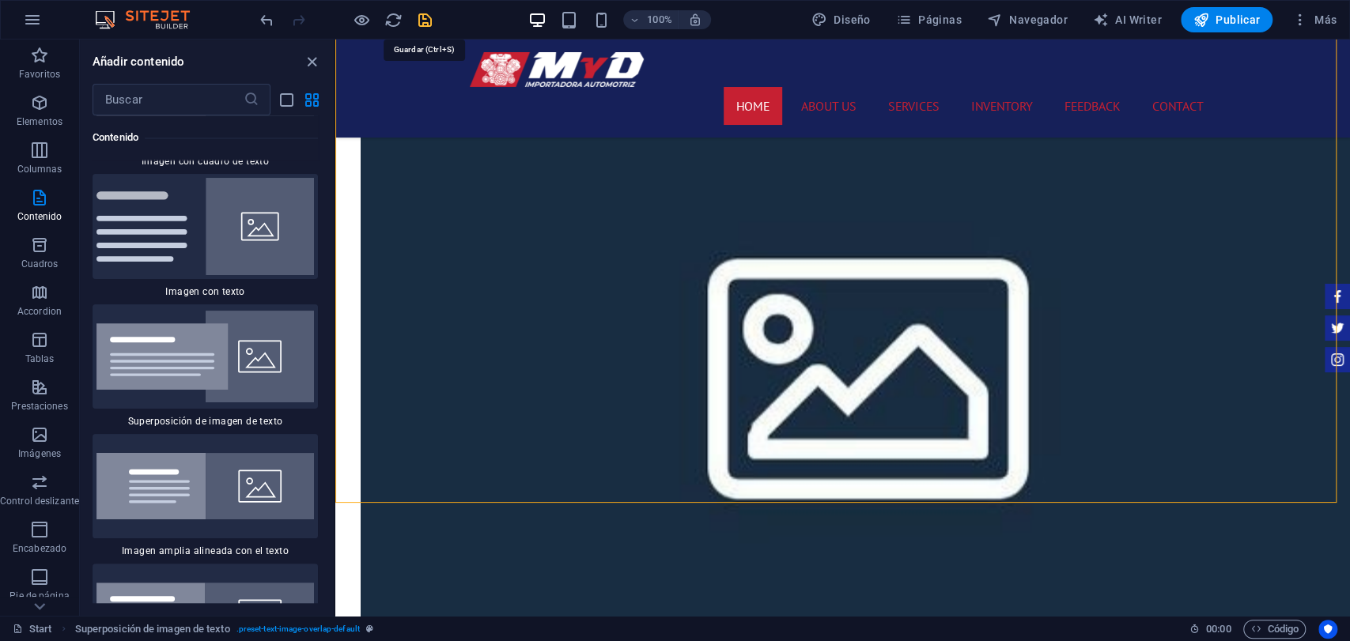
click at [426, 21] on icon "save" at bounding box center [425, 20] width 18 height 18
checkbox input "false"
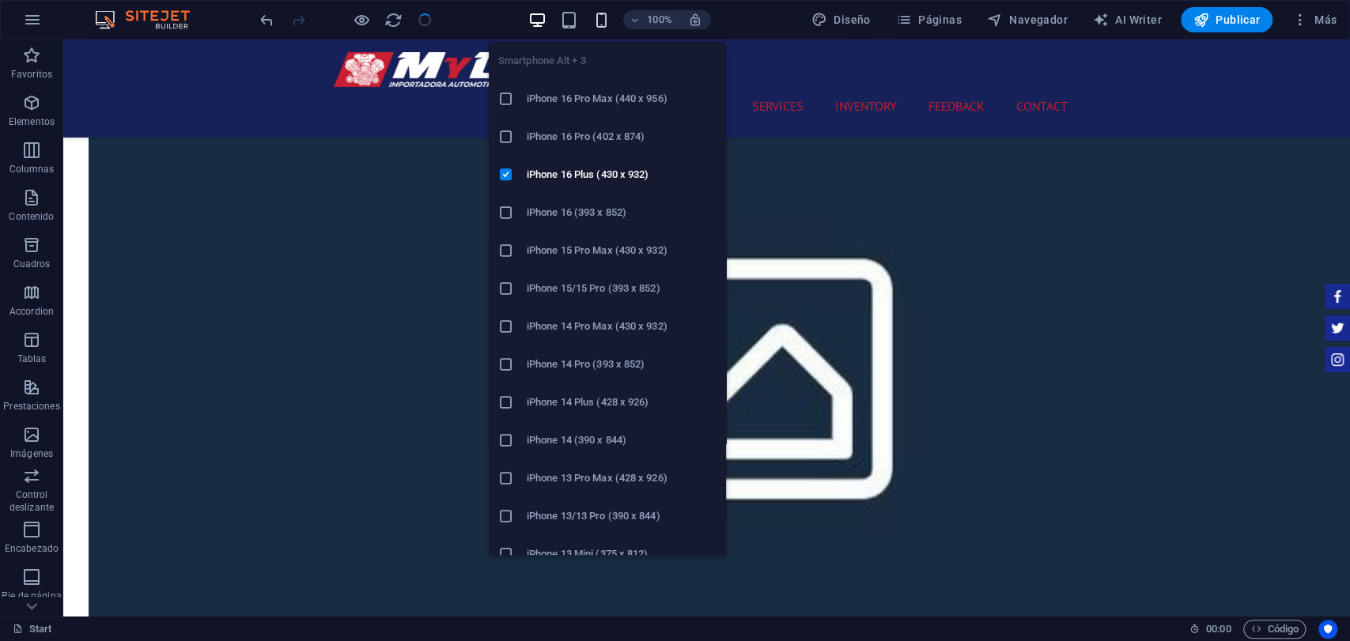
click at [595, 21] on icon "button" at bounding box center [600, 20] width 18 height 18
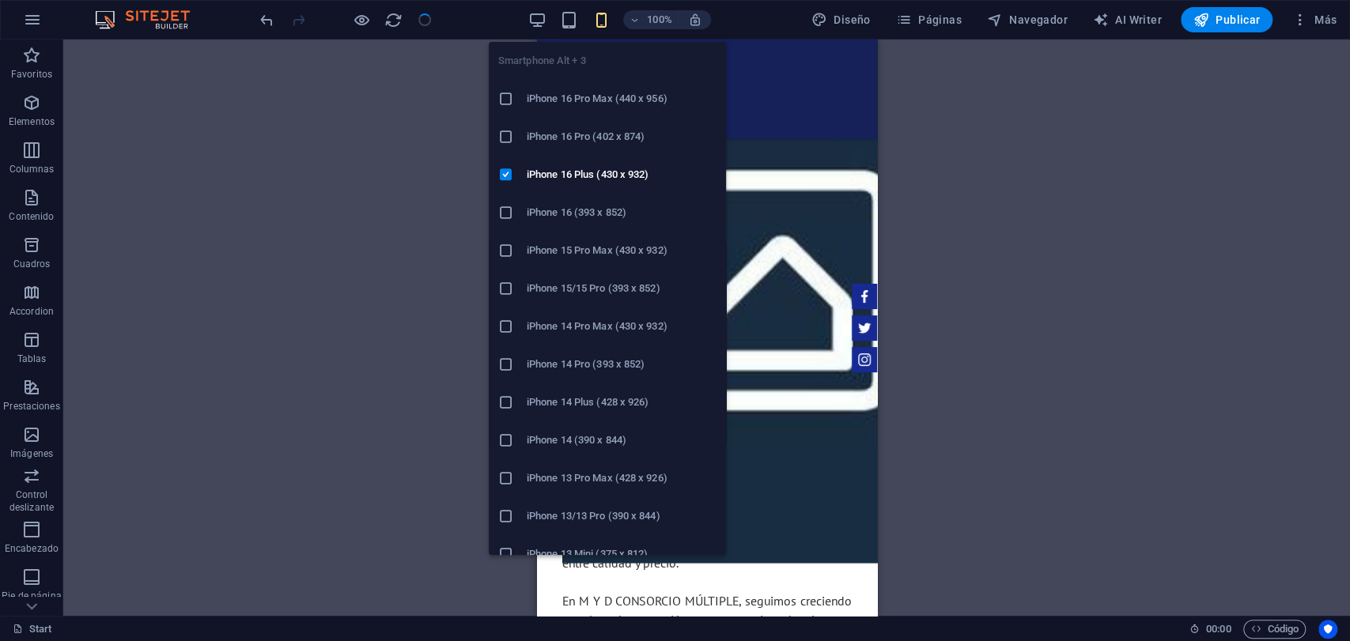
scroll to position [1827, 0]
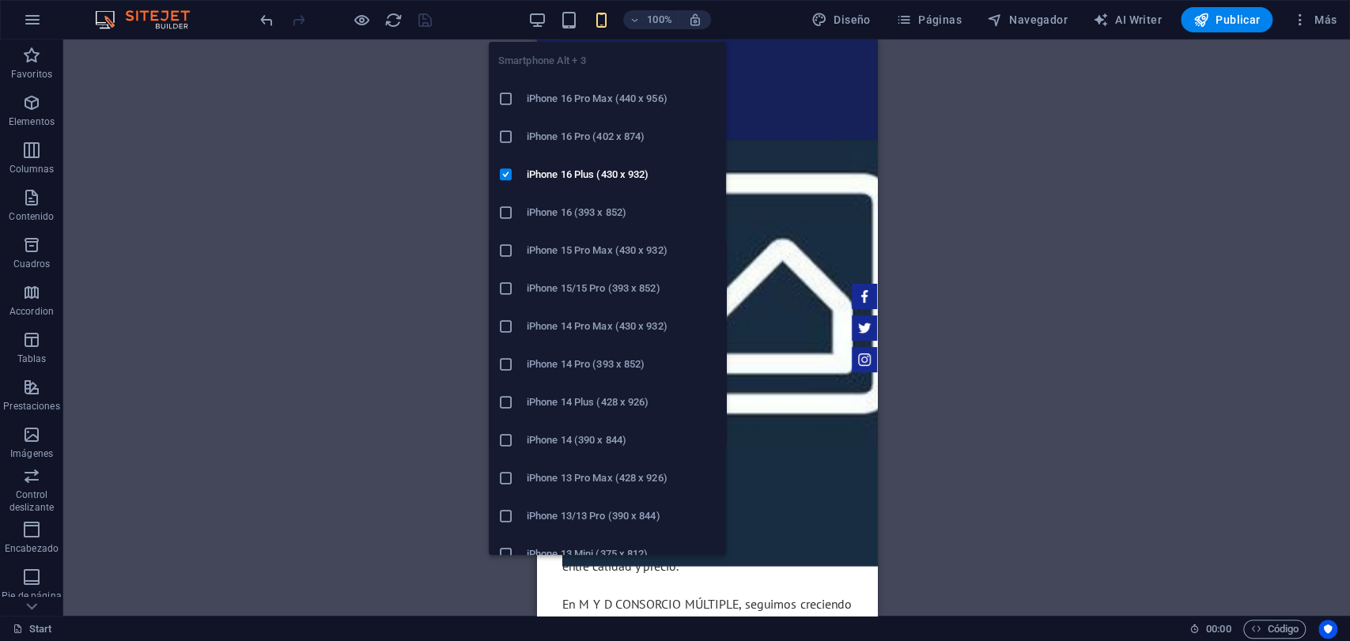
click at [595, 21] on icon "button" at bounding box center [600, 20] width 18 height 18
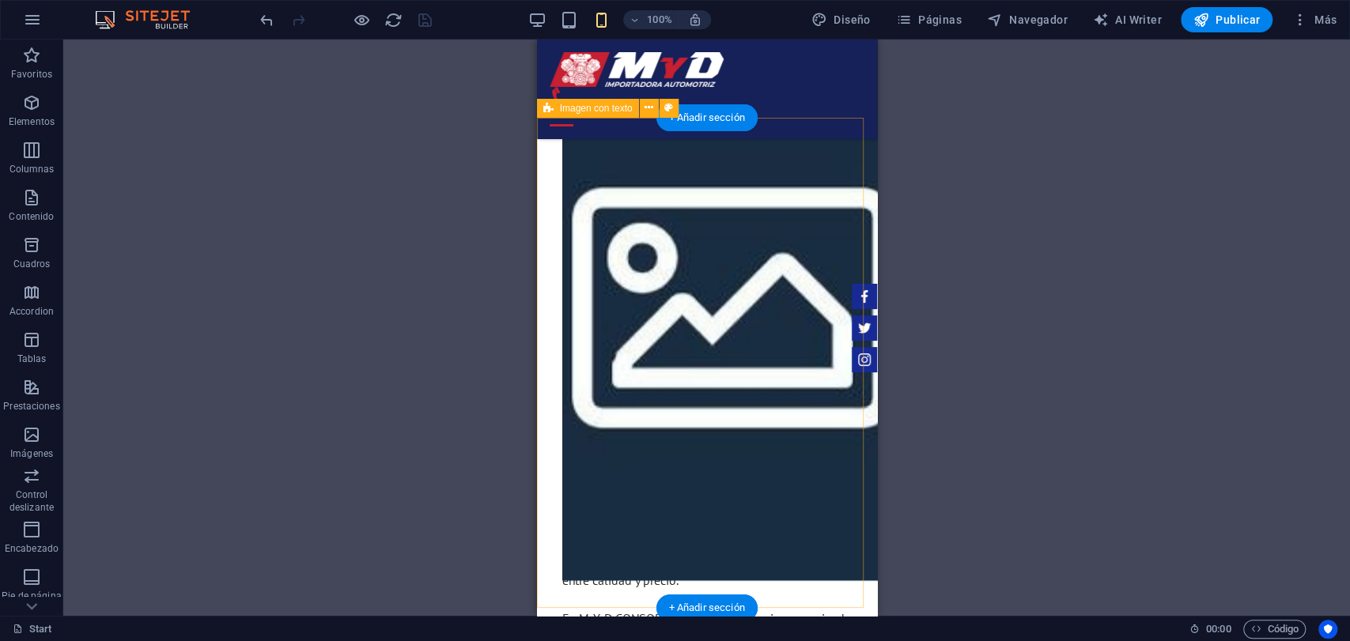
scroll to position [1740, 0]
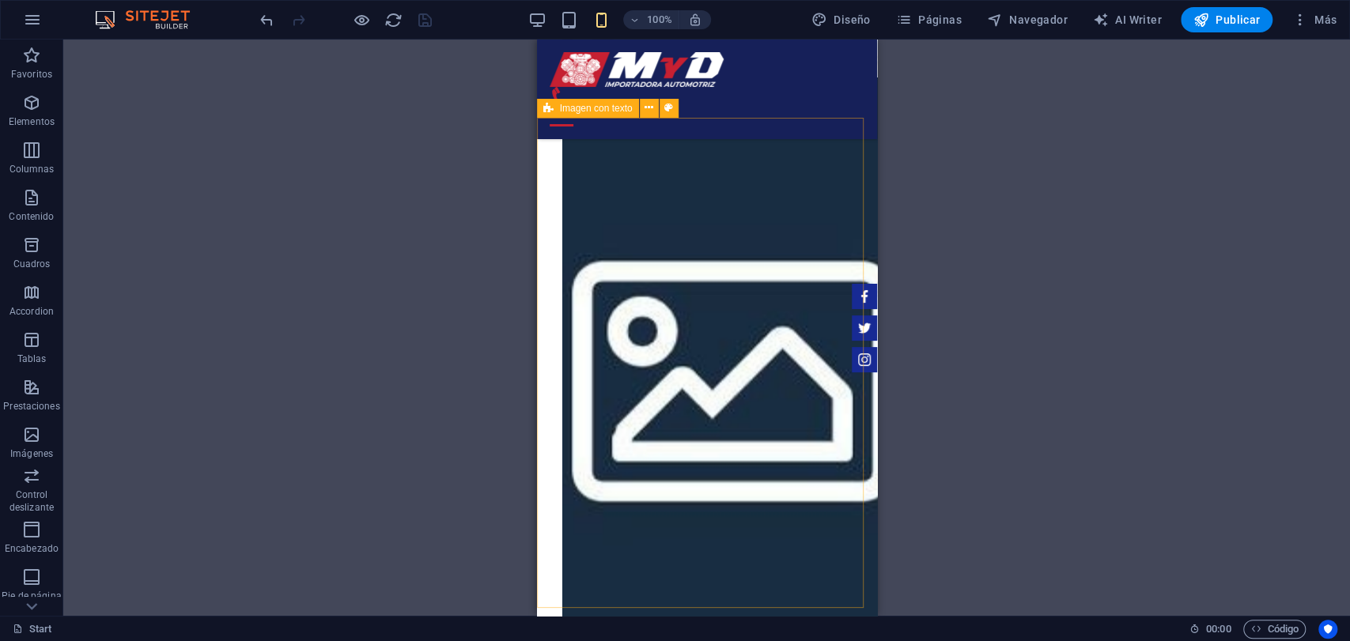
click at [563, 109] on span "Imagen con texto" at bounding box center [596, 108] width 73 height 9
select select "rem"
select select "px"
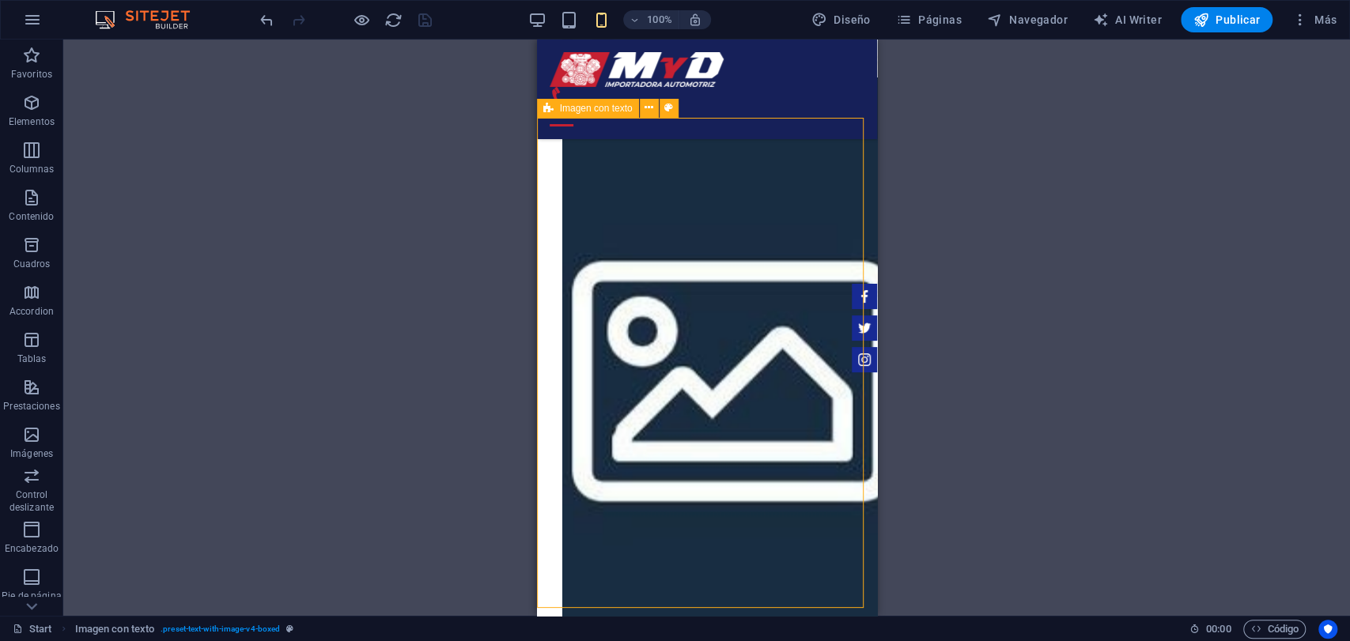
select select "preset-text-with-image-v4-boxed"
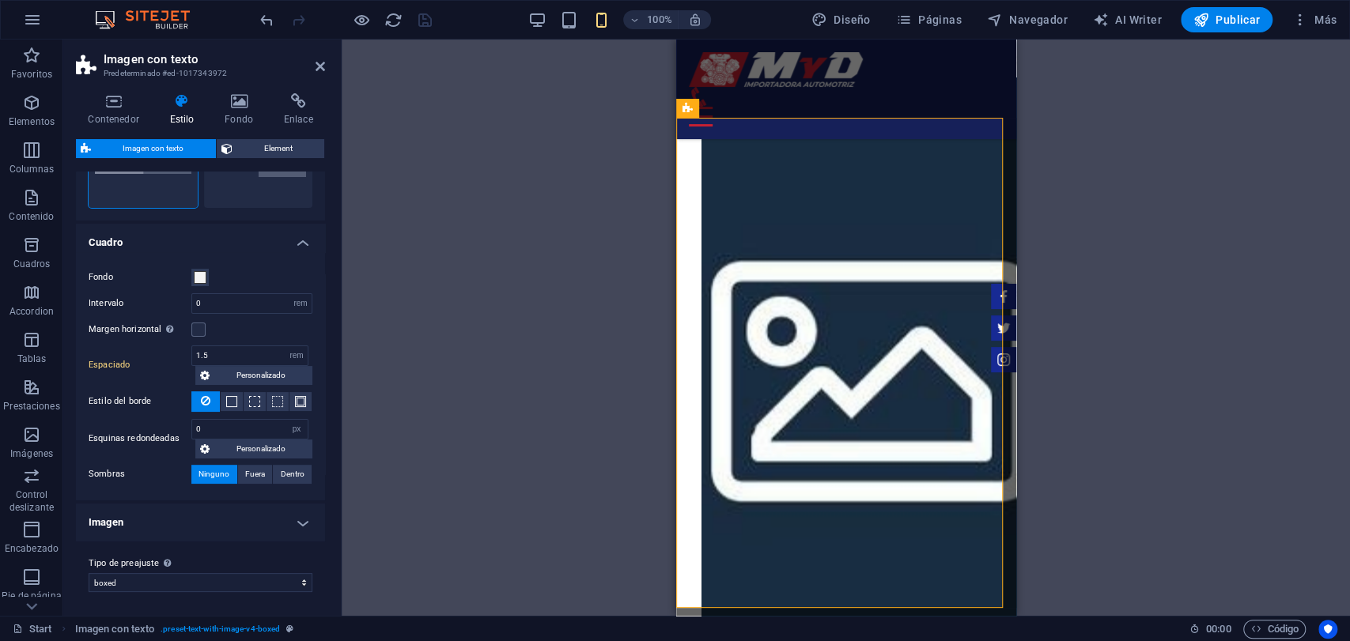
scroll to position [0, 0]
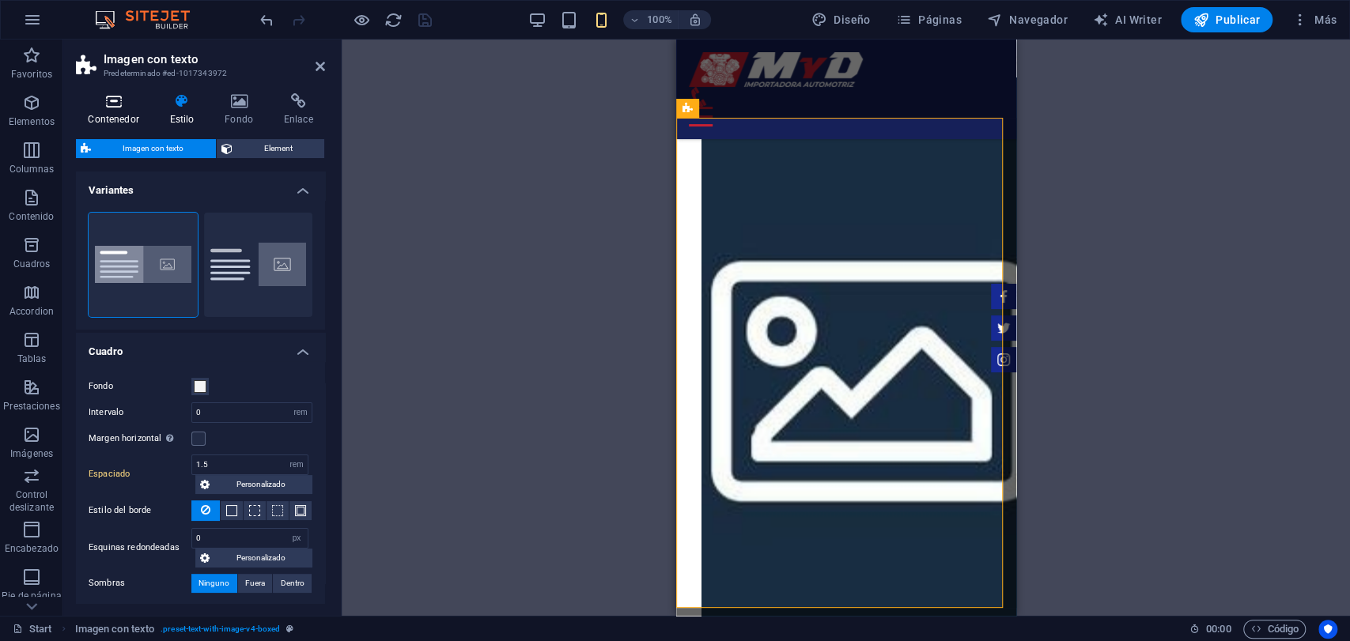
click at [130, 122] on h4 "Contenedor" at bounding box center [116, 109] width 81 height 33
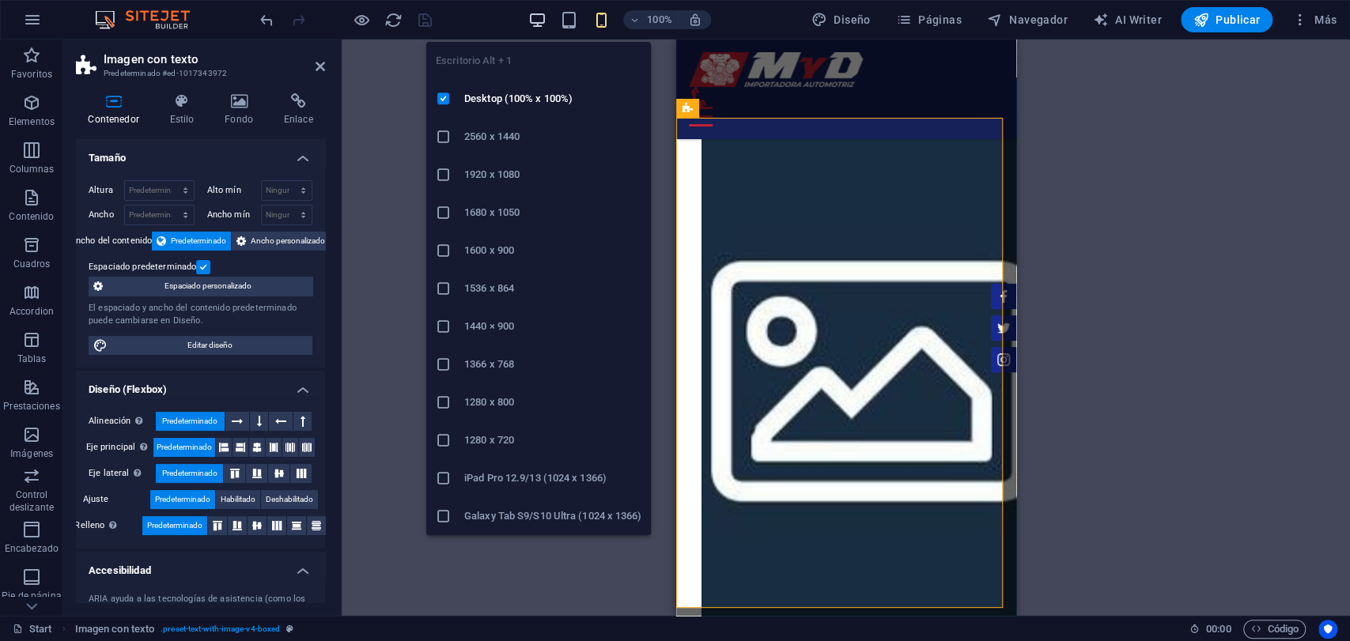
click at [542, 11] on icon "button" at bounding box center [537, 20] width 18 height 18
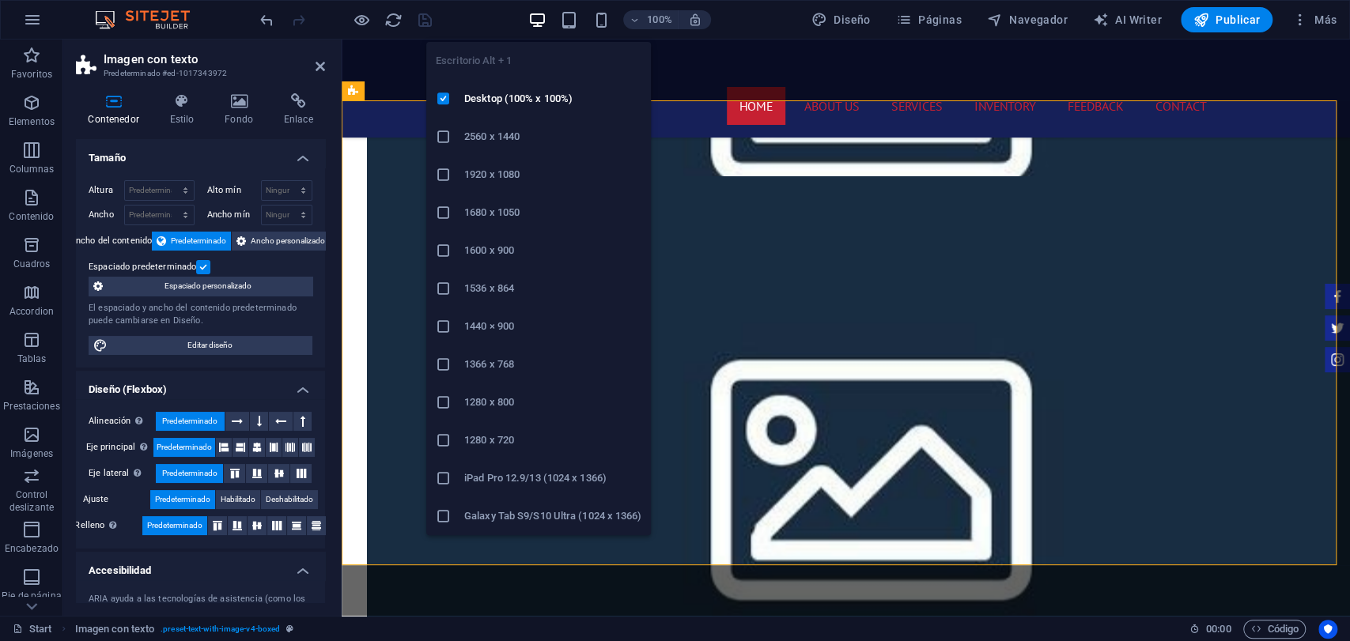
scroll to position [1303, 0]
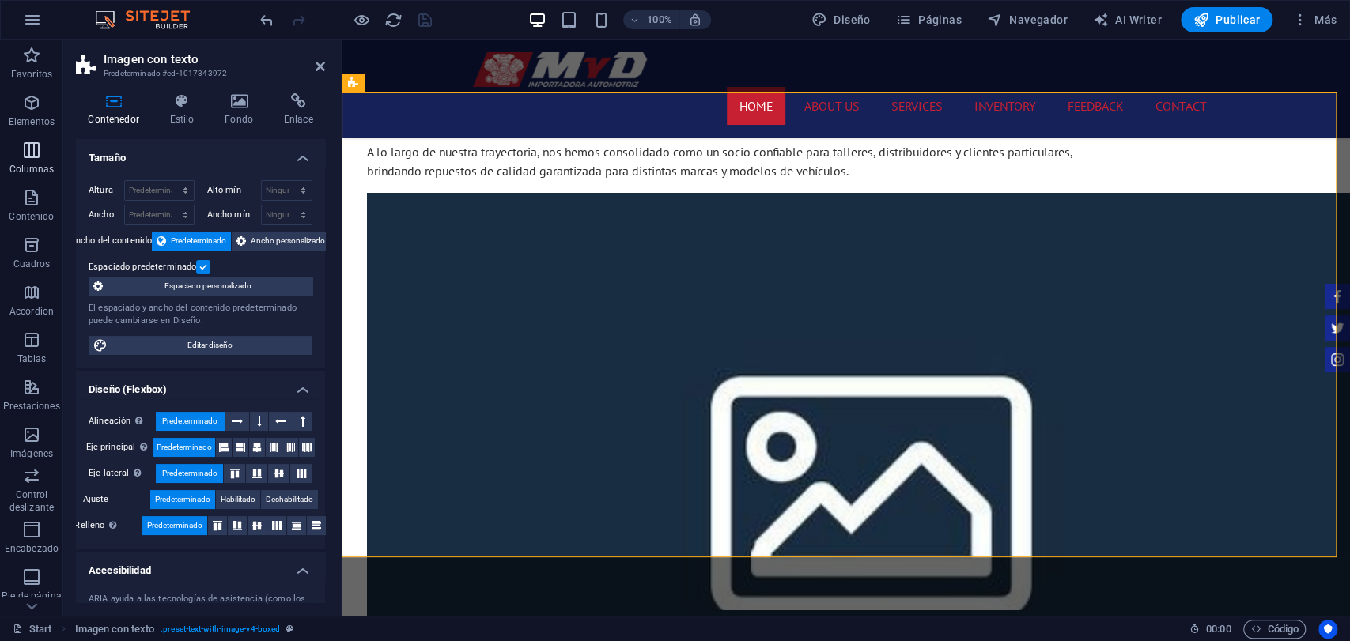
click at [6, 163] on span "Columnas" at bounding box center [31, 160] width 63 height 38
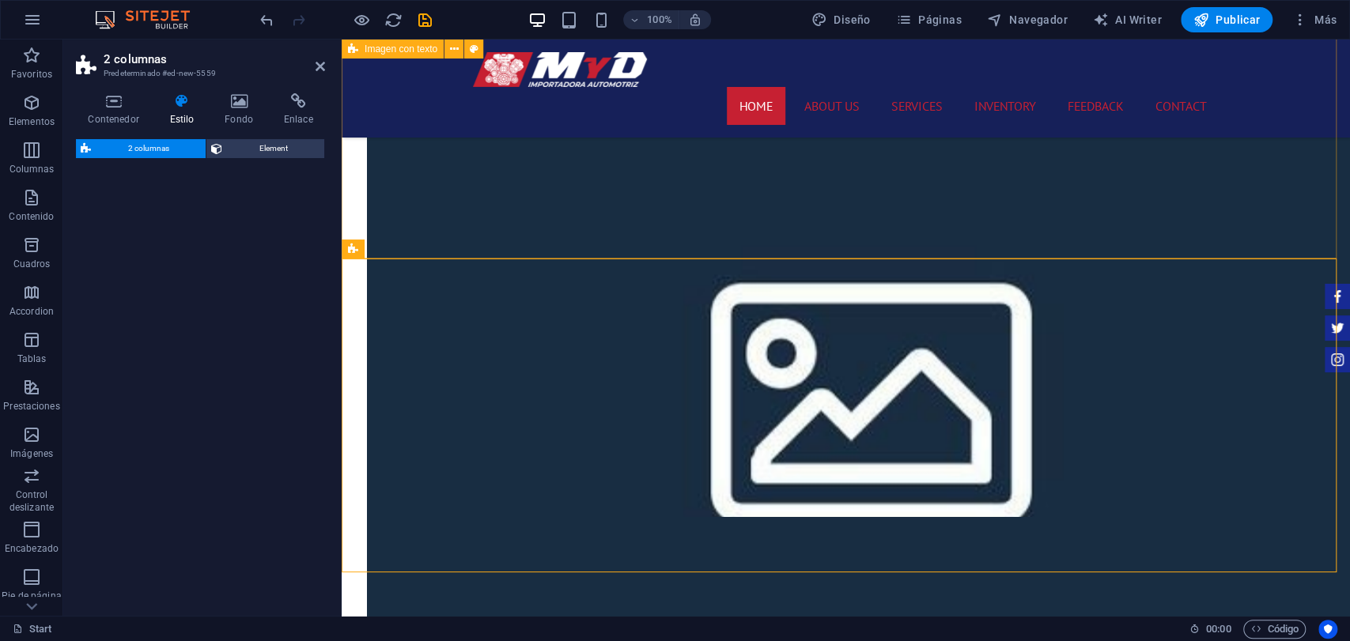
scroll to position [1602, 0]
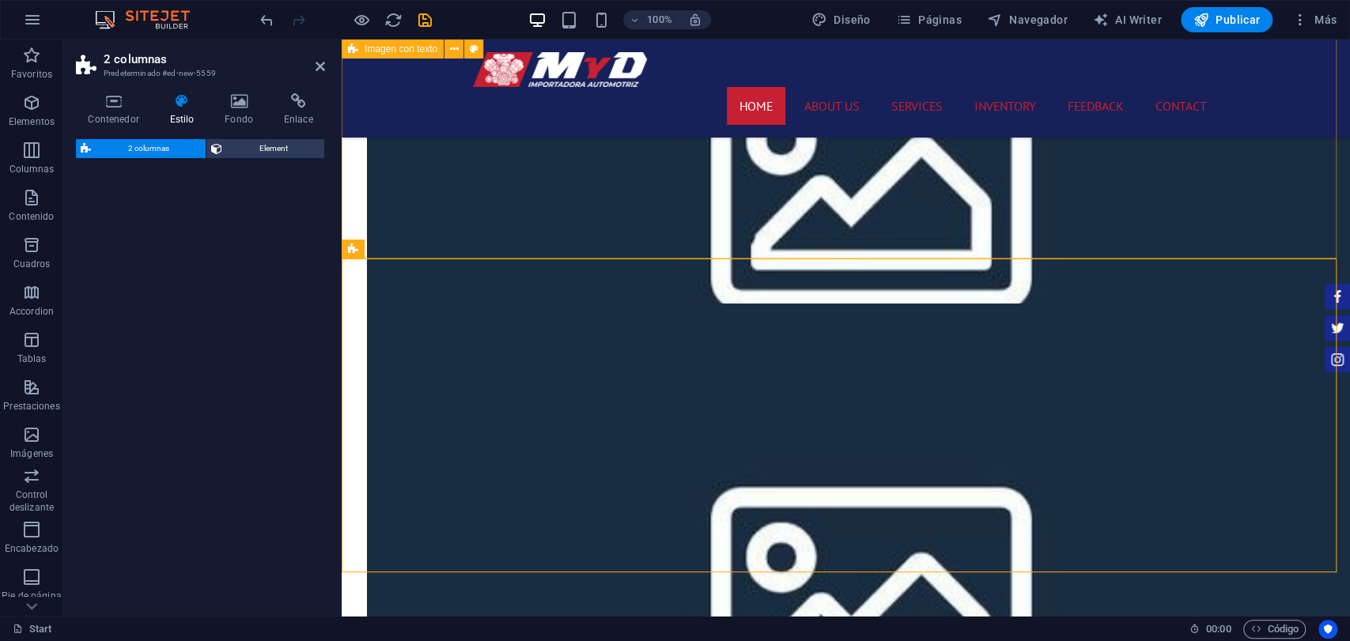
select select "rem"
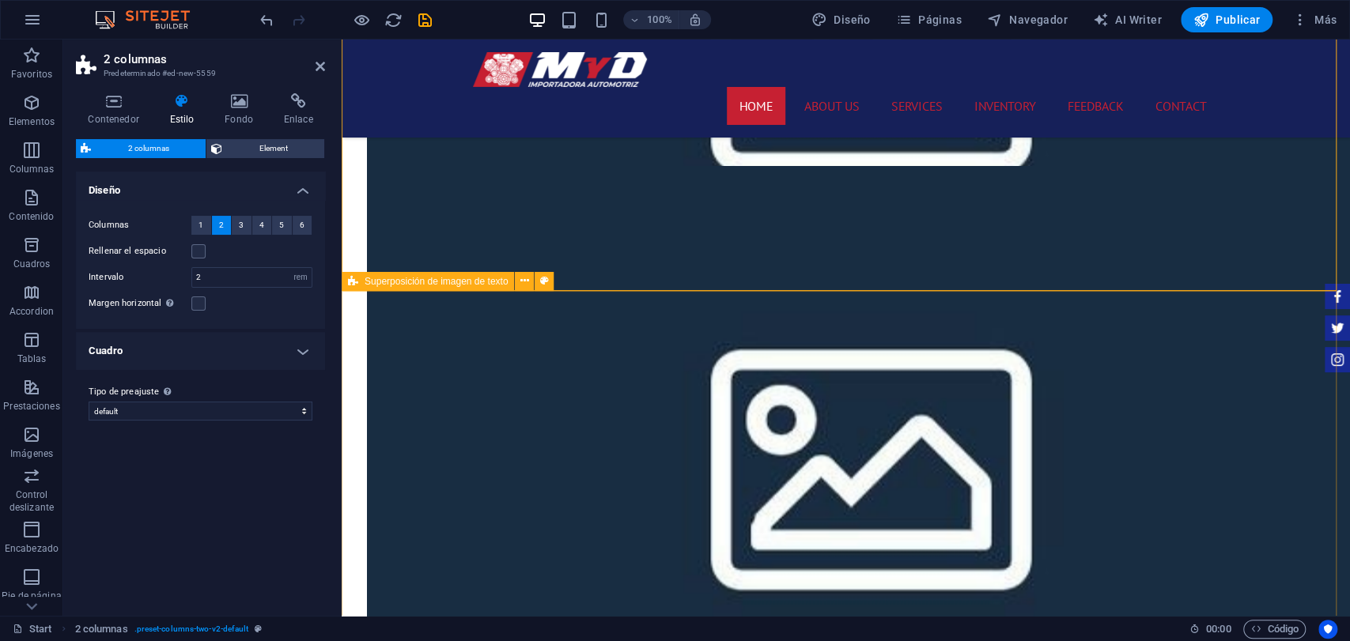
scroll to position [1916, 0]
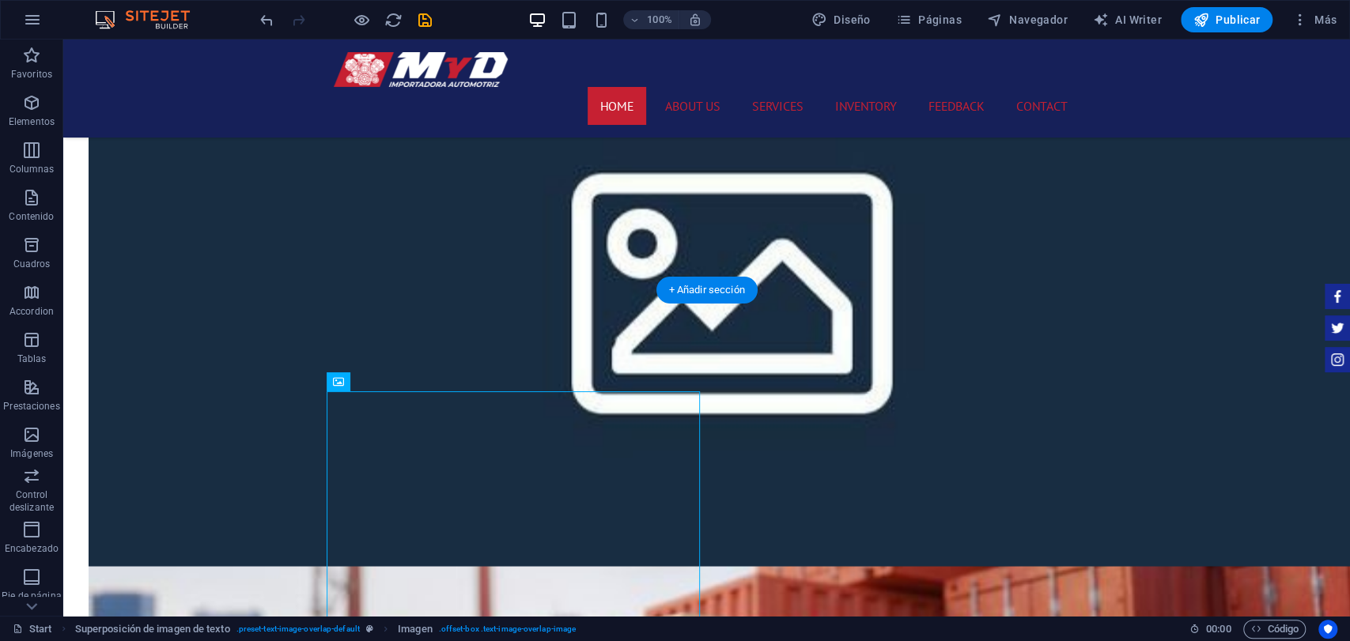
drag, startPoint x: 622, startPoint y: 462, endPoint x: 745, endPoint y: 149, distance: 335.8
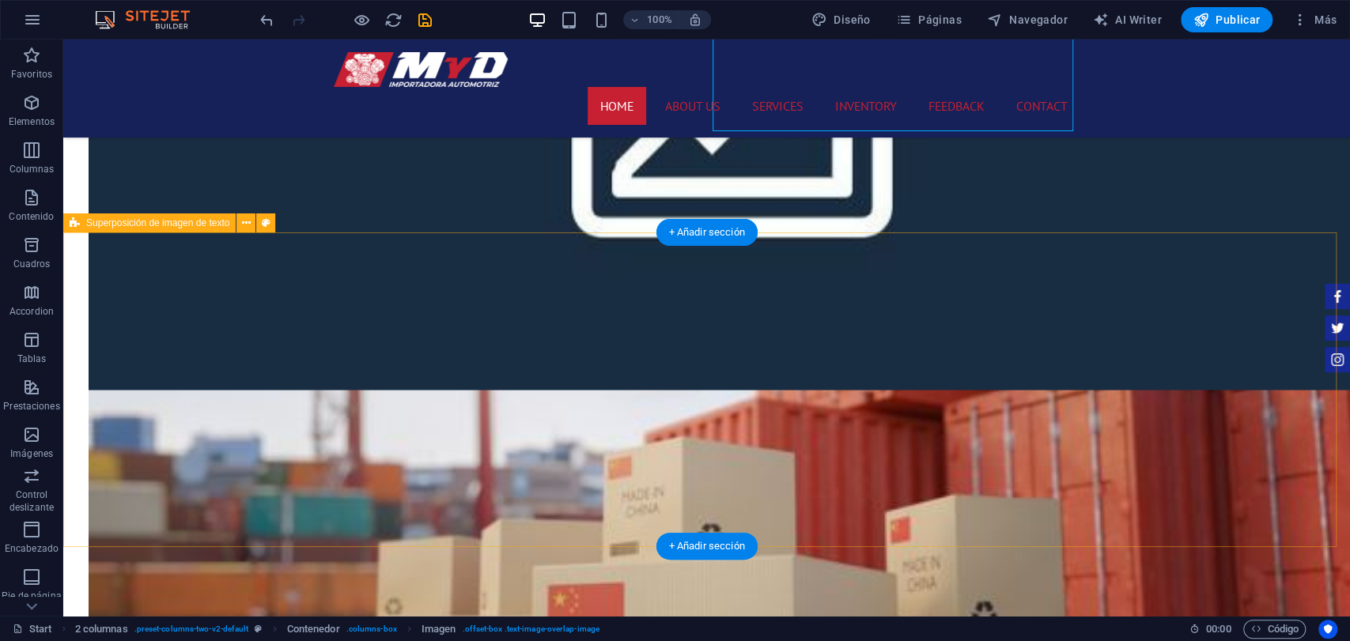
scroll to position [1740, 0]
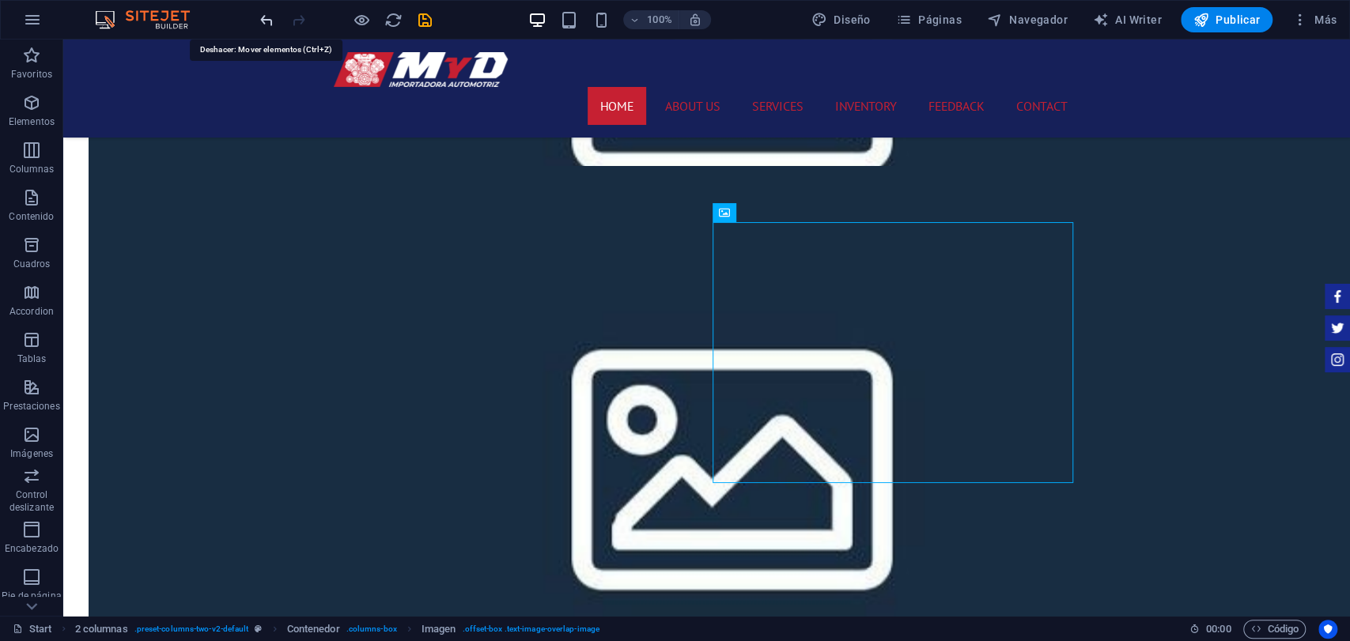
click at [269, 28] on icon "undo" at bounding box center [267, 20] width 18 height 18
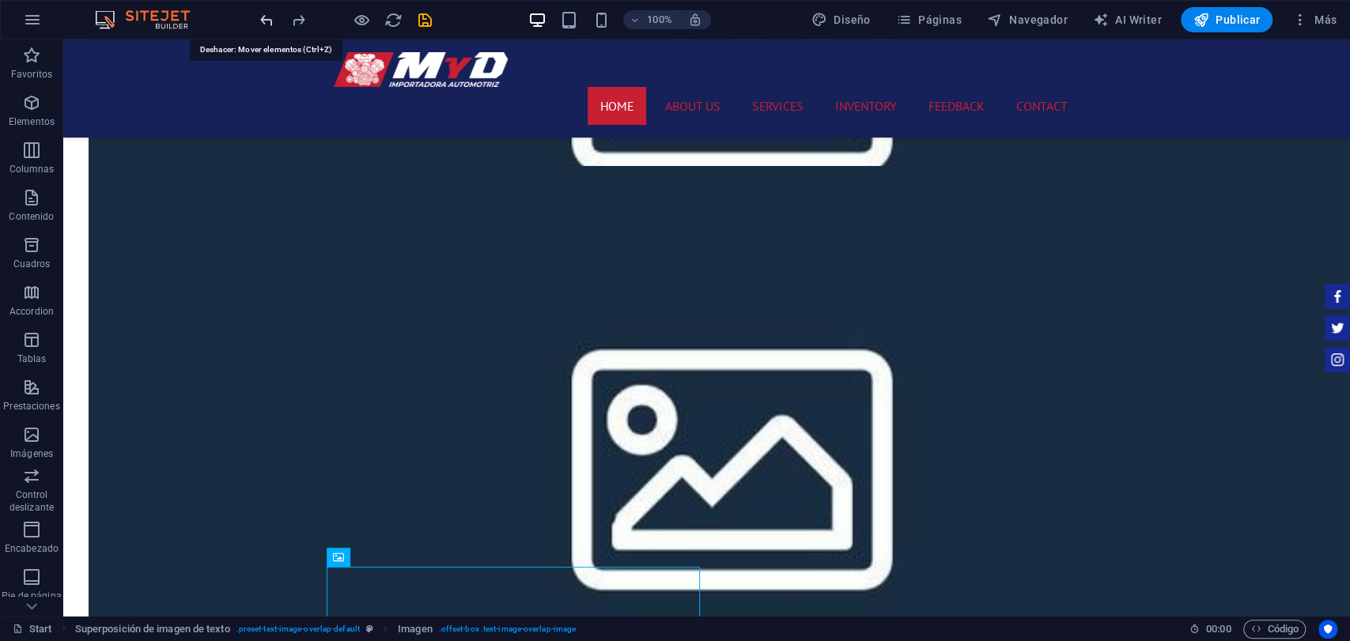
click at [269, 28] on icon "undo" at bounding box center [267, 20] width 18 height 18
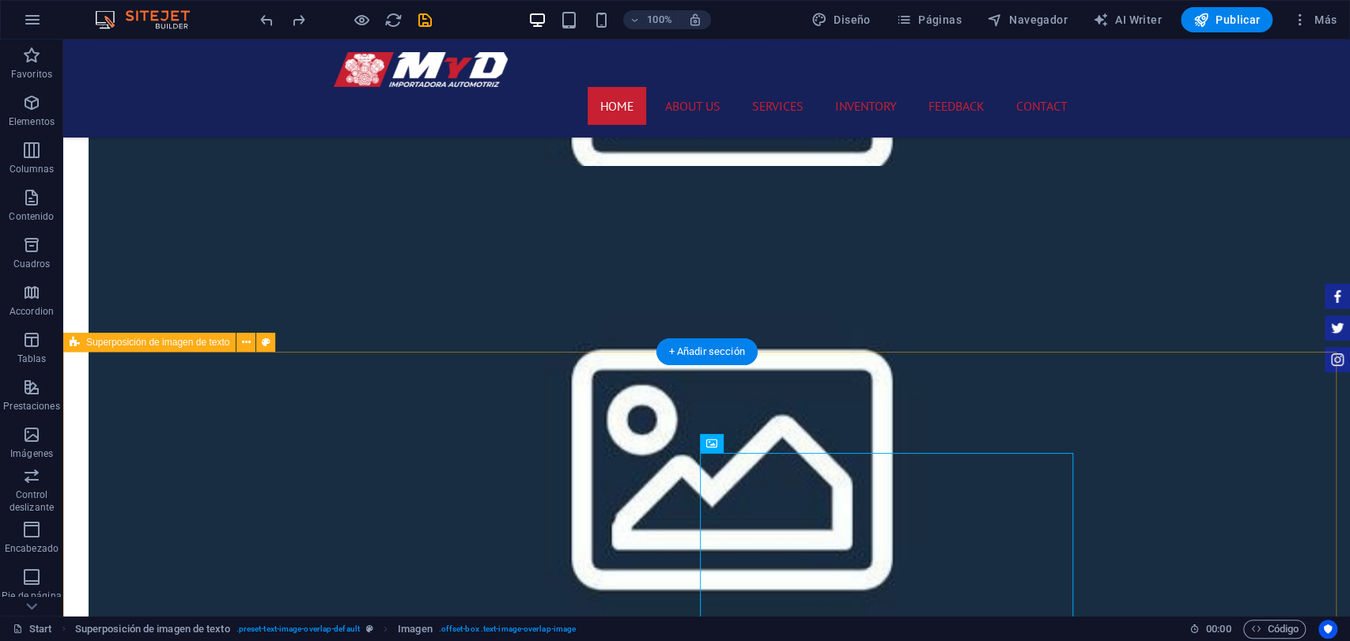
scroll to position [1828, 0]
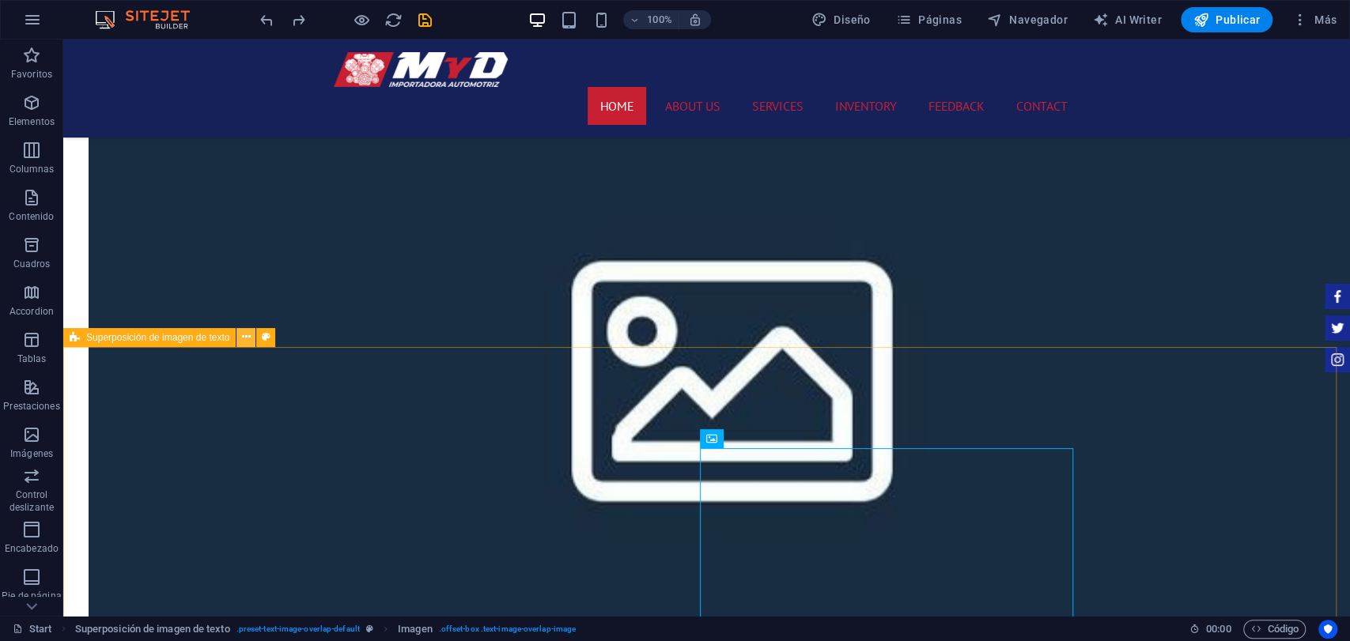
click at [246, 346] on button at bounding box center [245, 337] width 19 height 19
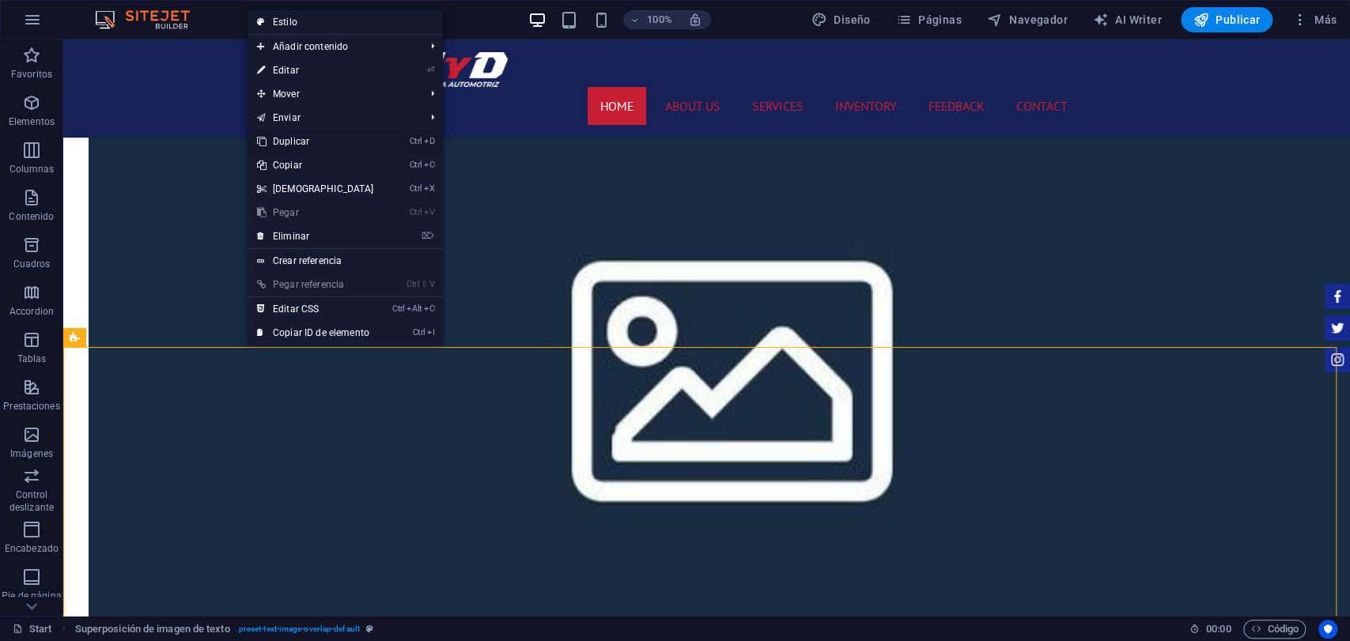
click at [300, 147] on link "Ctrl D Duplicar" at bounding box center [315, 142] width 136 height 24
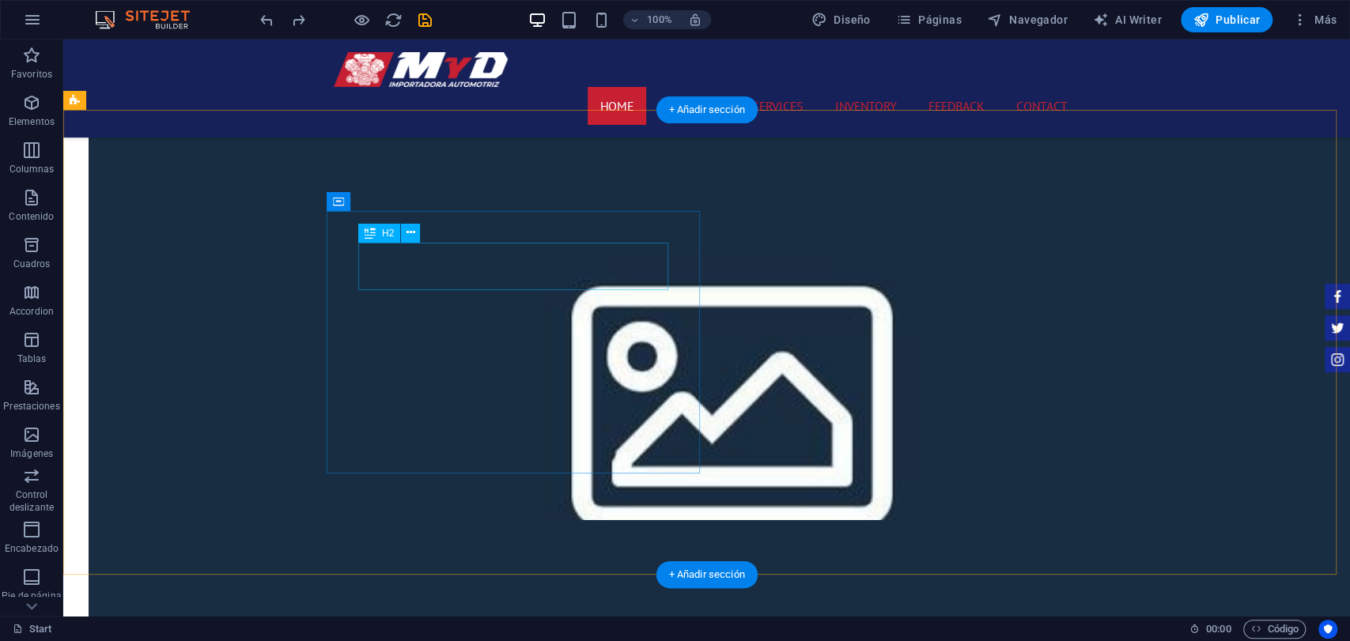
scroll to position [1238, 0]
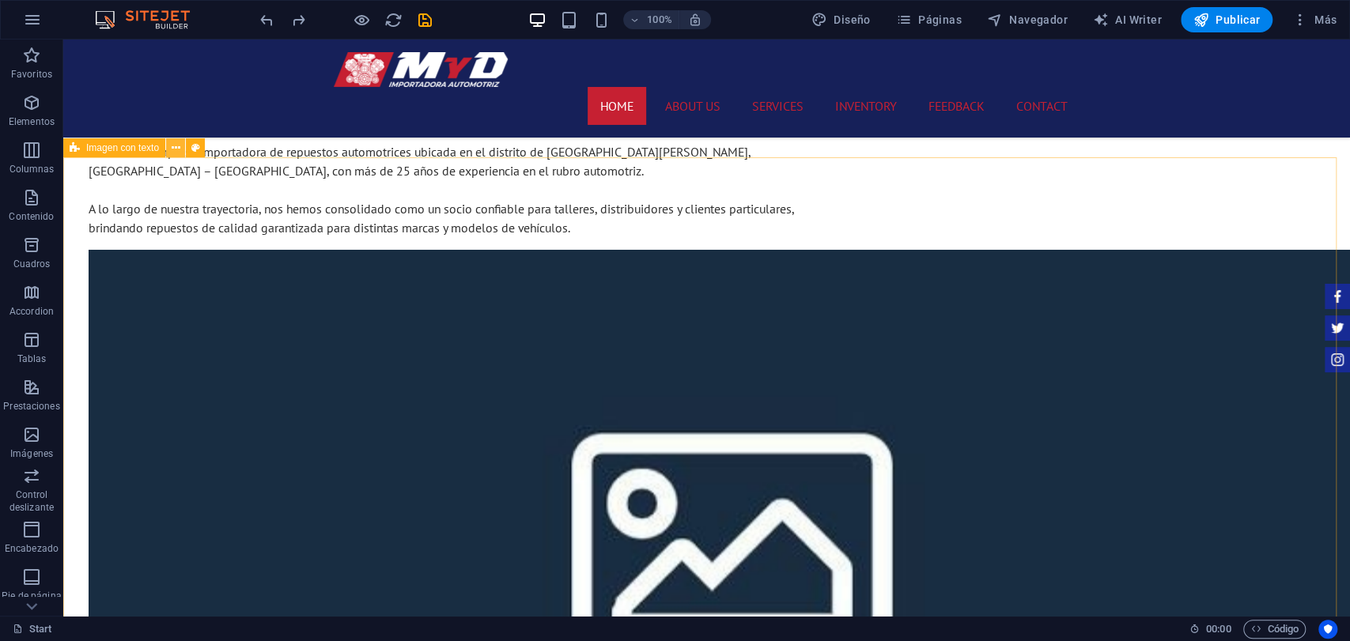
click at [176, 157] on button at bounding box center [175, 147] width 19 height 19
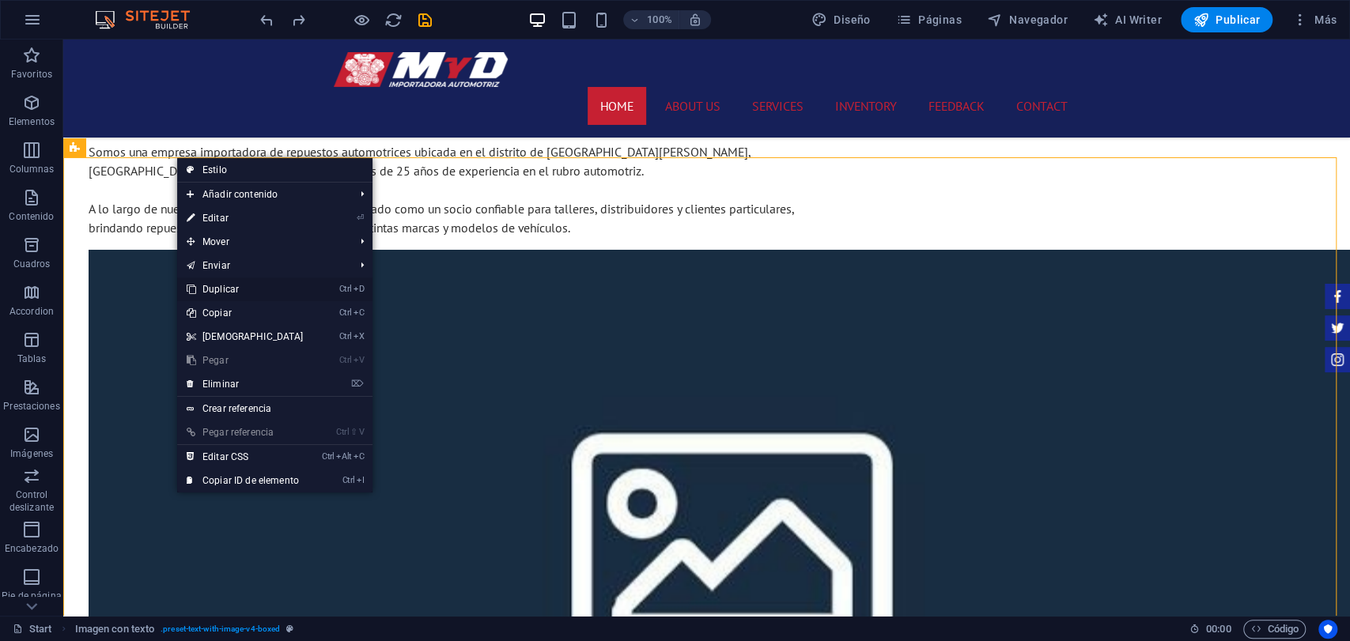
click at [232, 283] on link "Ctrl D Duplicar" at bounding box center [245, 290] width 136 height 24
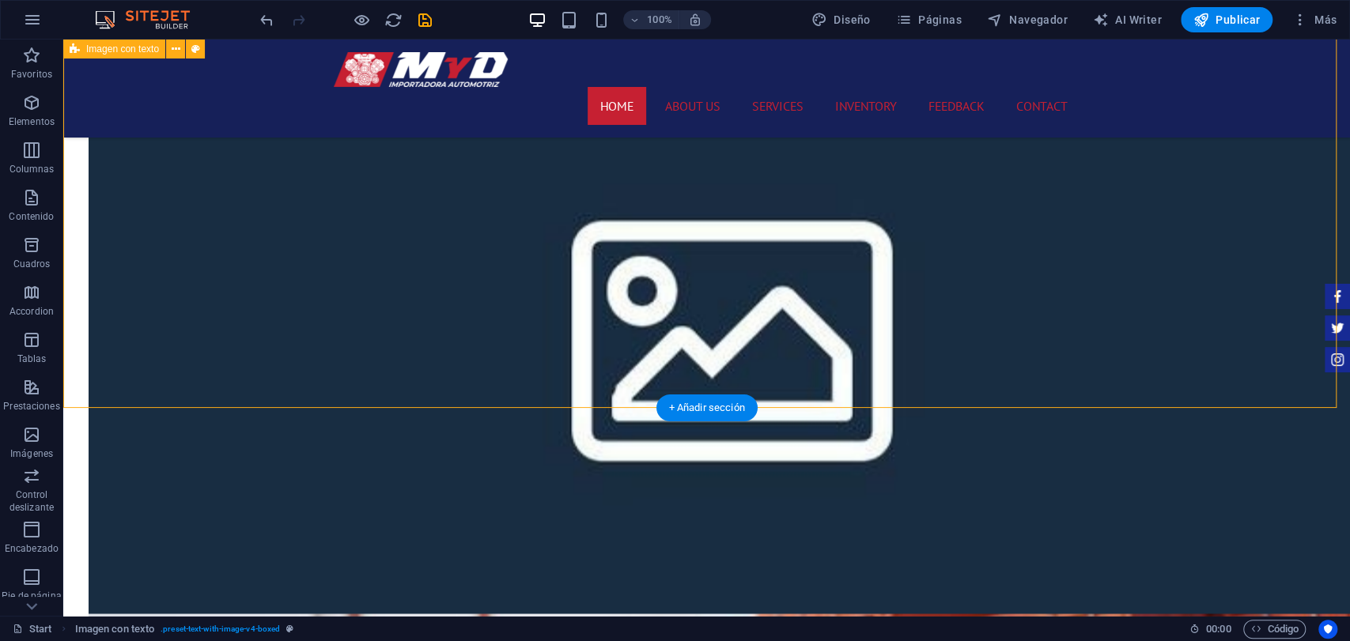
scroll to position [1853, 0]
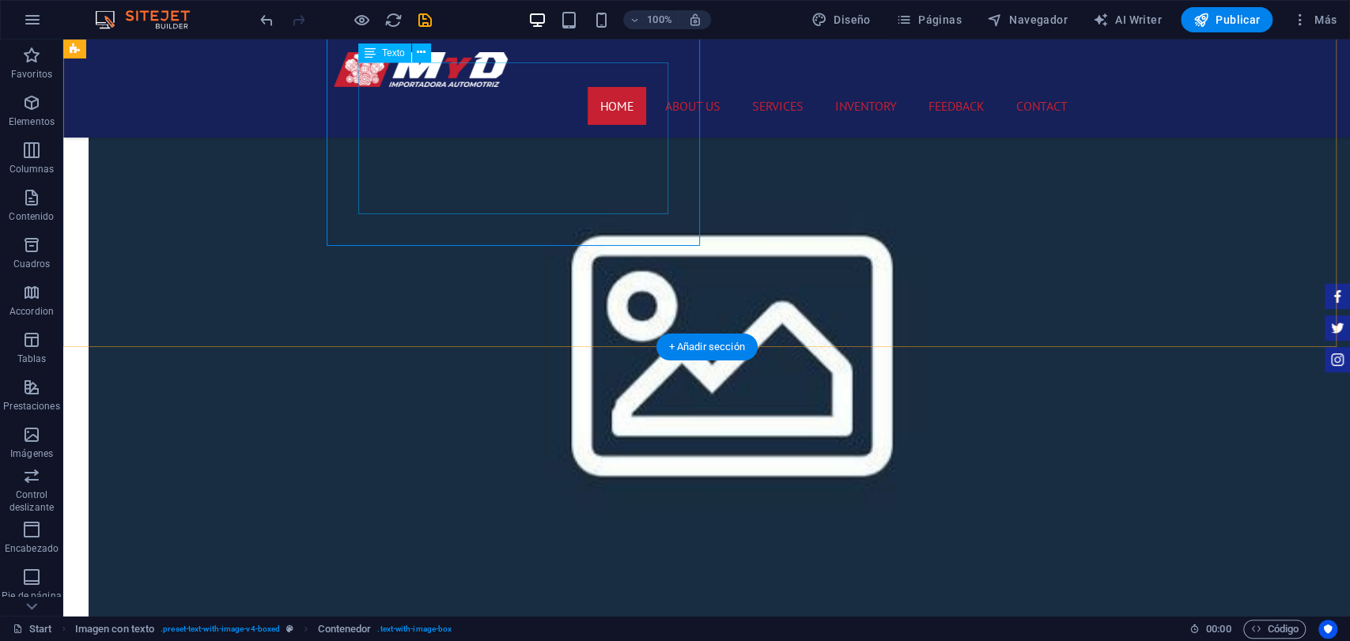
scroll to position [2029, 0]
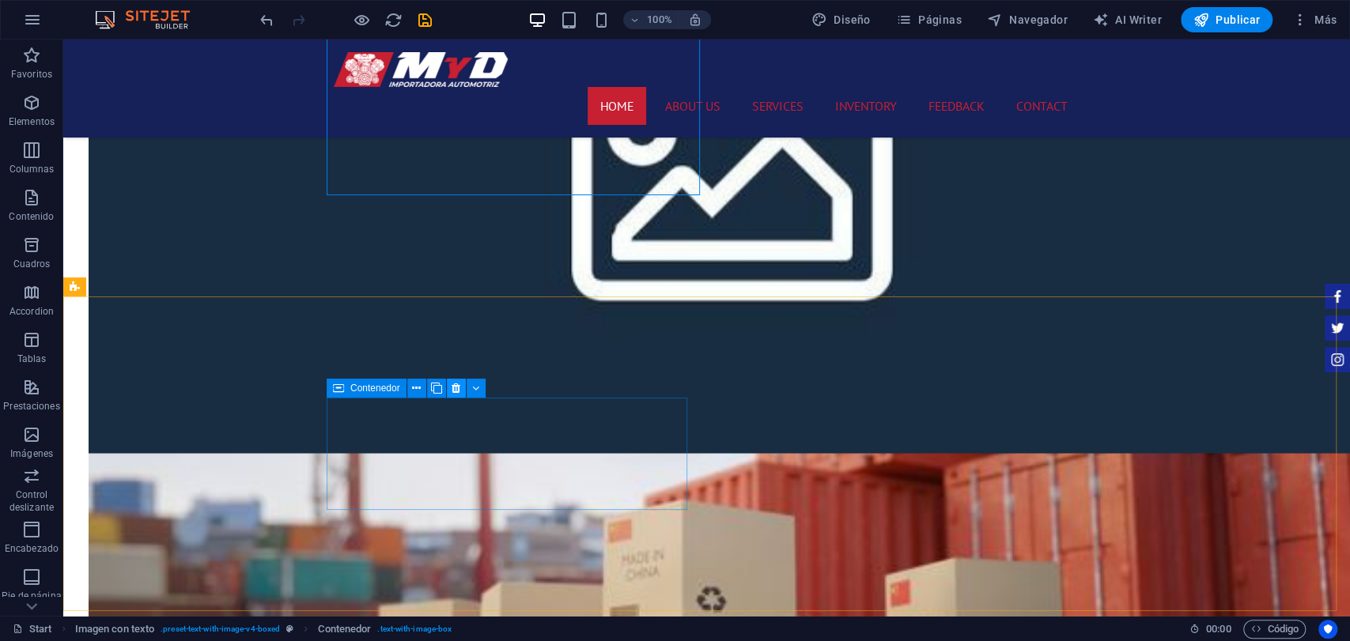
click at [455, 383] on icon at bounding box center [455, 388] width 9 height 17
click at [453, 392] on icon at bounding box center [455, 388] width 9 height 17
click at [459, 390] on icon at bounding box center [455, 388] width 9 height 17
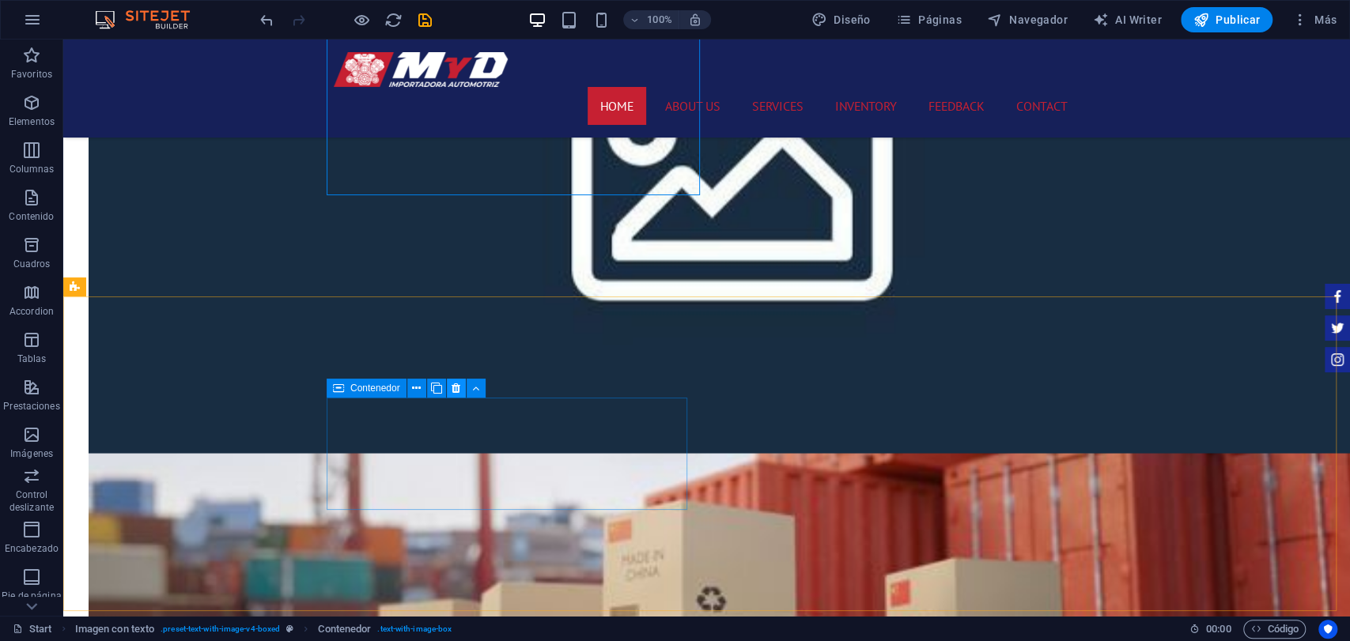
click at [459, 390] on icon at bounding box center [455, 388] width 9 height 17
drag, startPoint x: 732, startPoint y: 183, endPoint x: 523, endPoint y: 451, distance: 339.7
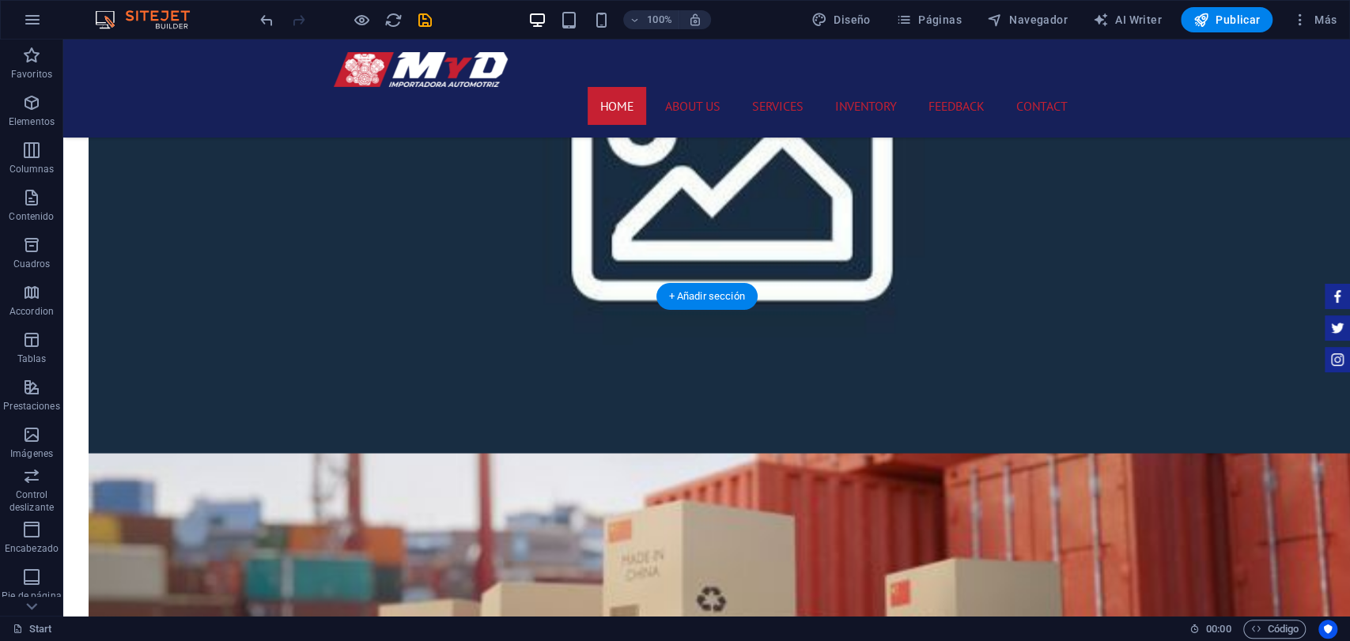
drag, startPoint x: 715, startPoint y: 168, endPoint x: 708, endPoint y: 176, distance: 9.5
drag, startPoint x: 716, startPoint y: 174, endPoint x: 493, endPoint y: 443, distance: 349.3
click at [282, 6] on div "100% Diseño Páginas Navegador AI Writer Publicar Más" at bounding box center [675, 20] width 1348 height 38
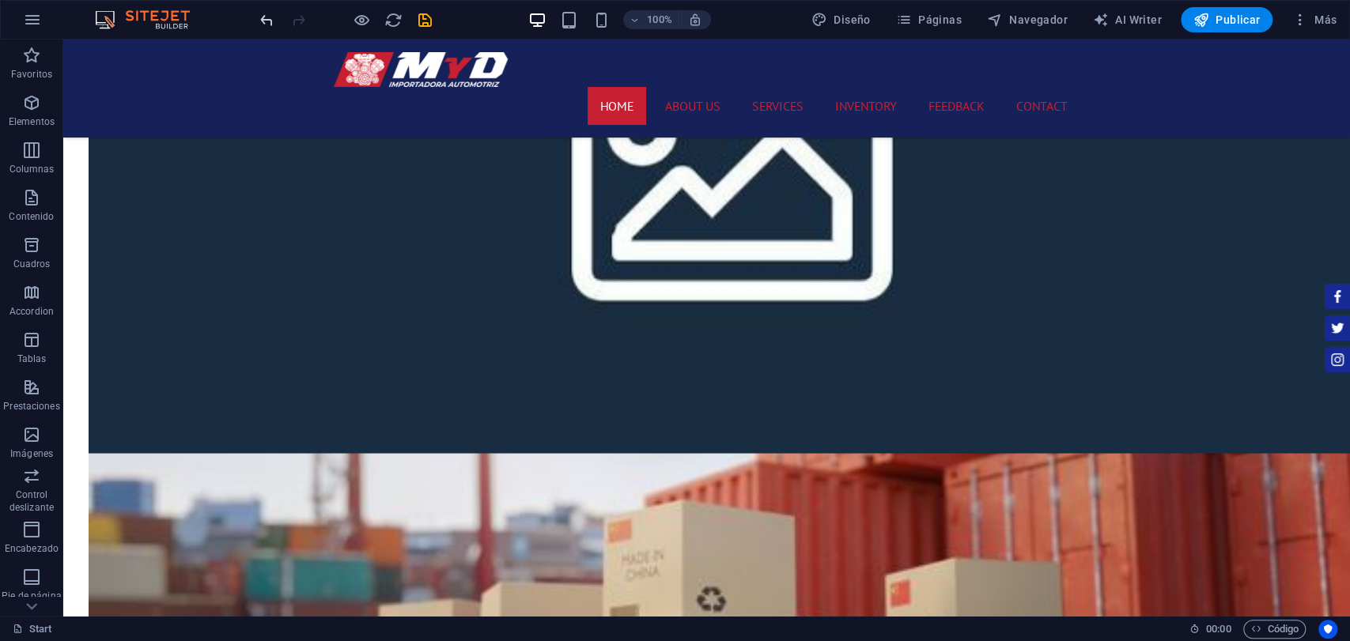
click at [269, 14] on icon "undo" at bounding box center [267, 20] width 18 height 18
drag, startPoint x: 430, startPoint y: 28, endPoint x: 413, endPoint y: 32, distance: 17.8
click at [427, 28] on icon "save" at bounding box center [425, 20] width 18 height 18
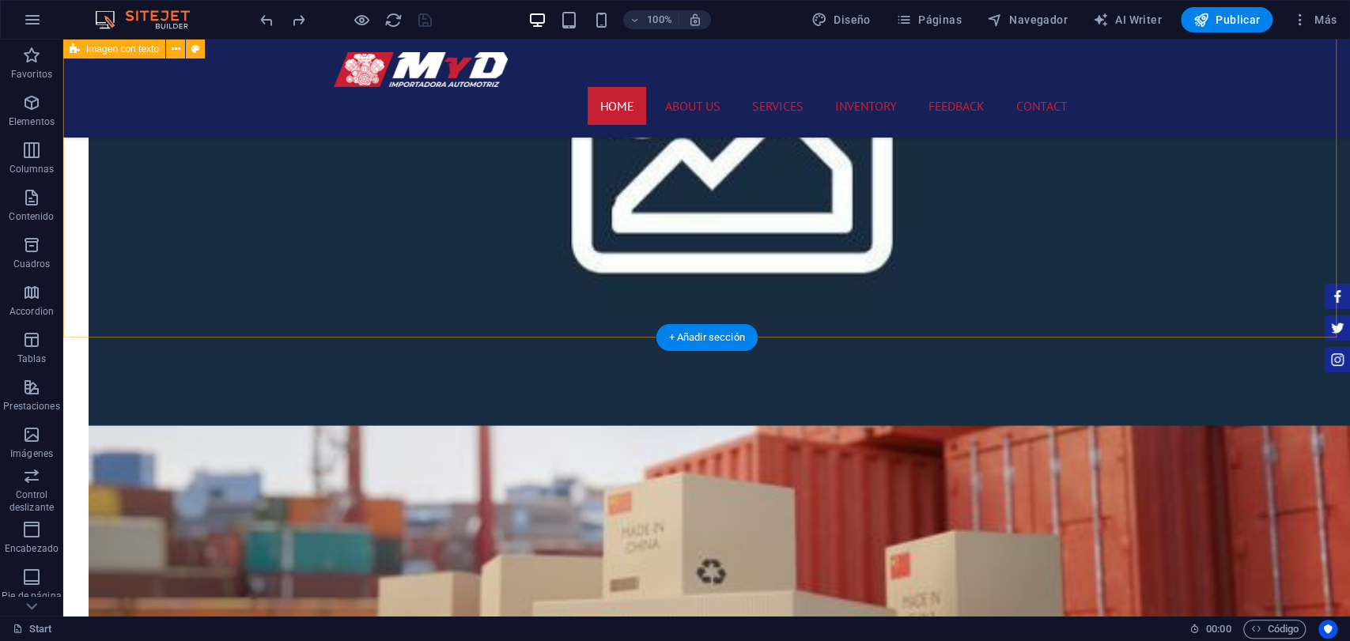
scroll to position [1853, 0]
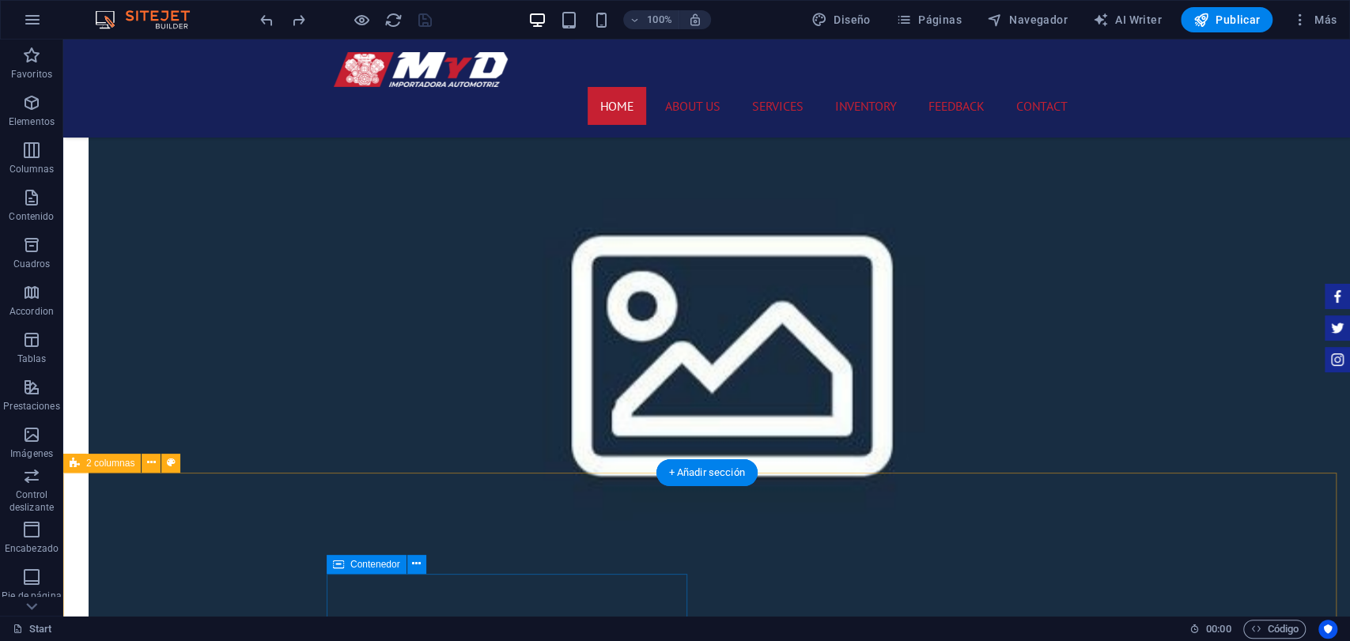
drag, startPoint x: 446, startPoint y: 178, endPoint x: 499, endPoint y: 591, distance: 416.9
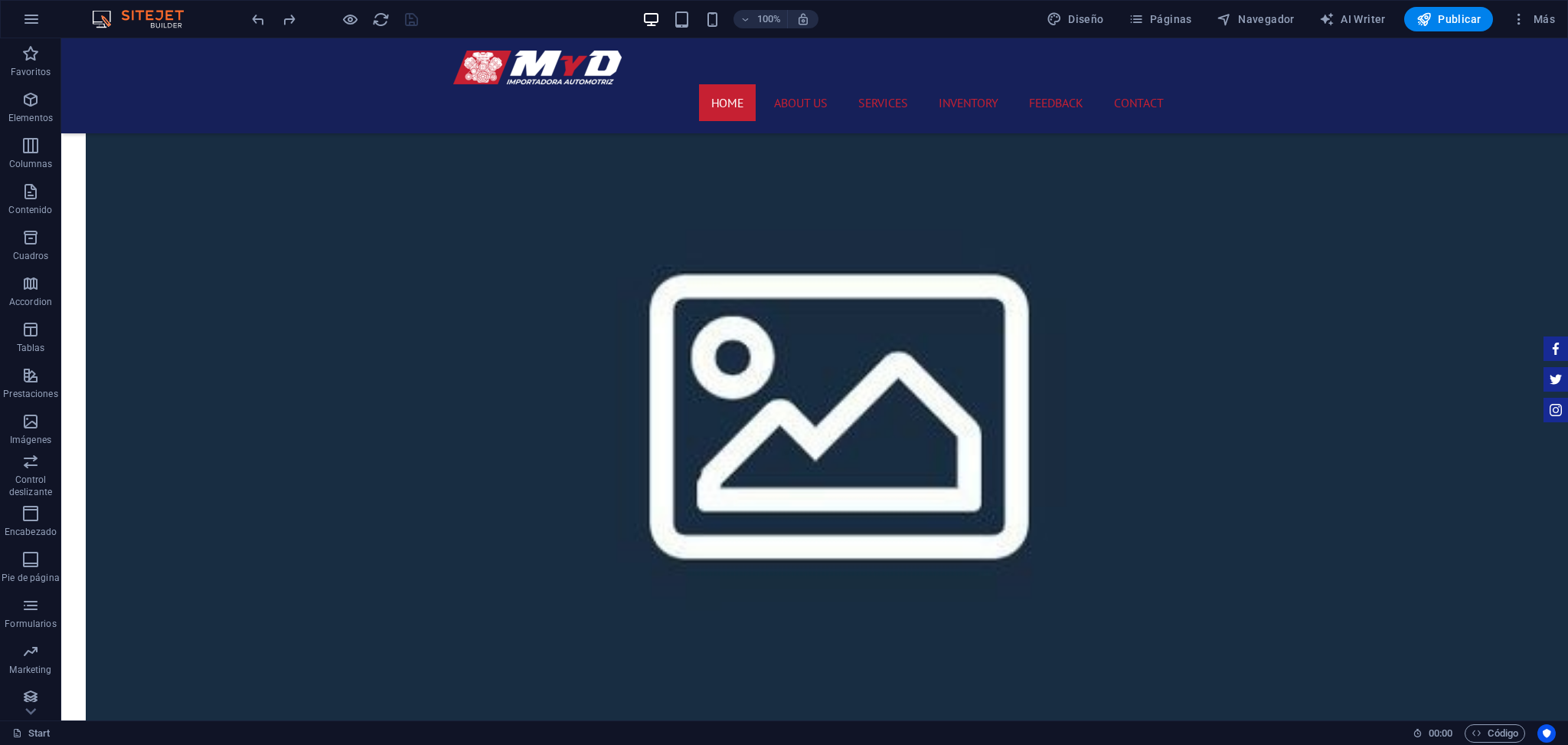
scroll to position [1880, 0]
drag, startPoint x: 1235, startPoint y: 42, endPoint x: 941, endPoint y: 400, distance: 463.2
drag, startPoint x: 521, startPoint y: 132, endPoint x: 503, endPoint y: 599, distance: 467.3
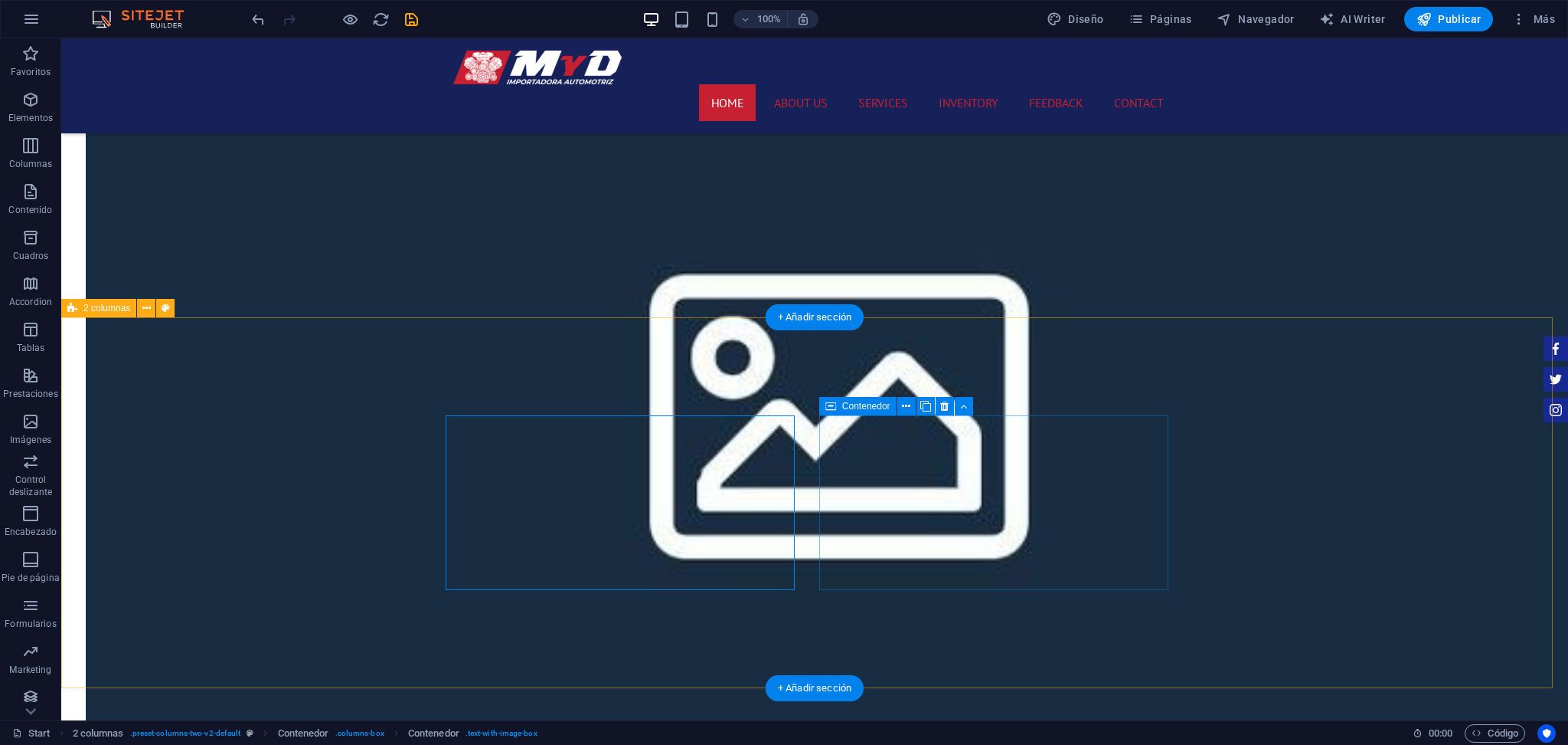
drag, startPoint x: 614, startPoint y: 140, endPoint x: 854, endPoint y: 449, distance: 391.3
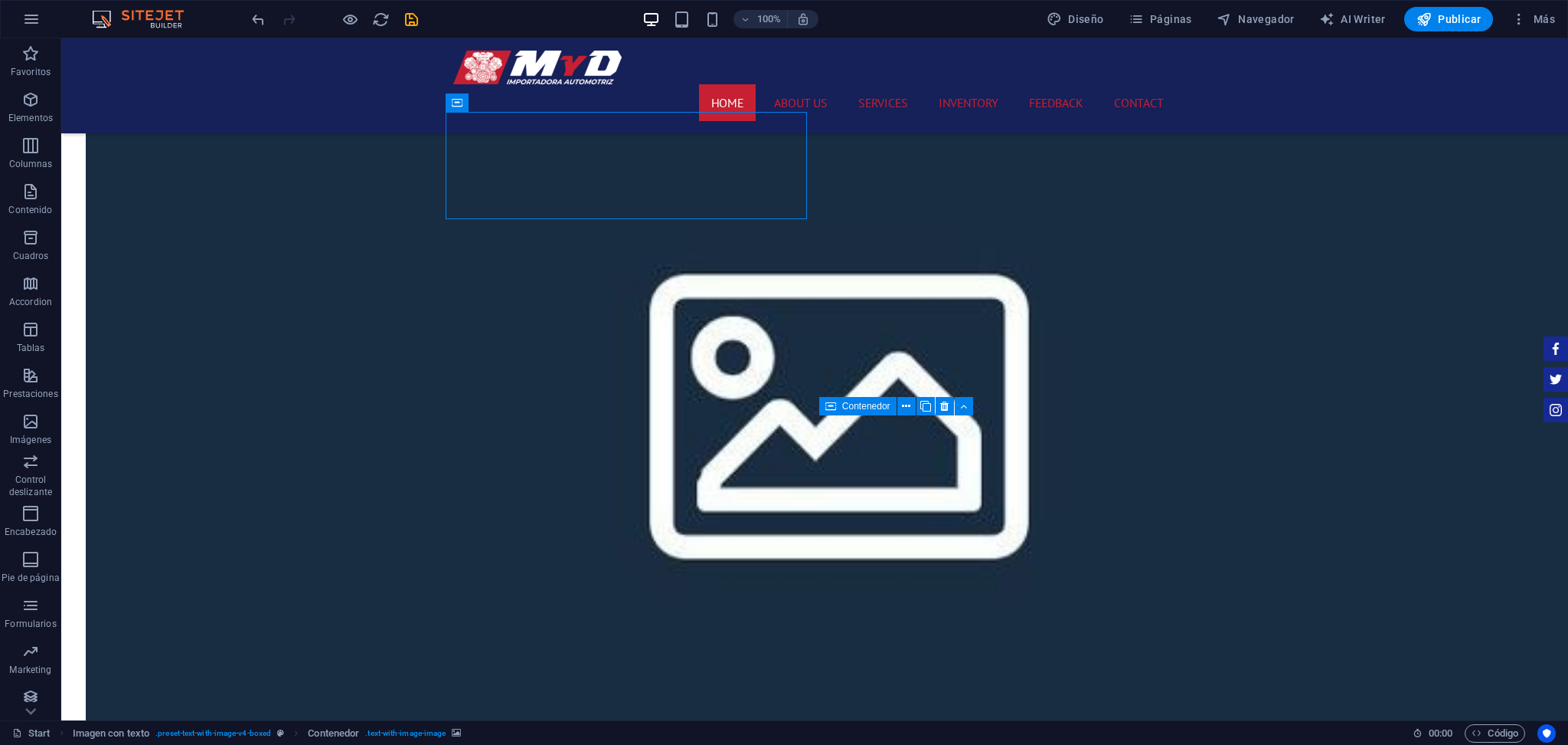
click at [424, 31] on div "100% Diseño Páginas Navegador AI Writer Publicar Más" at bounding box center [905, 18] width 1312 height 24
click at [408, 18] on icon "save" at bounding box center [412, 19] width 17 height 17
checkbox input "false"
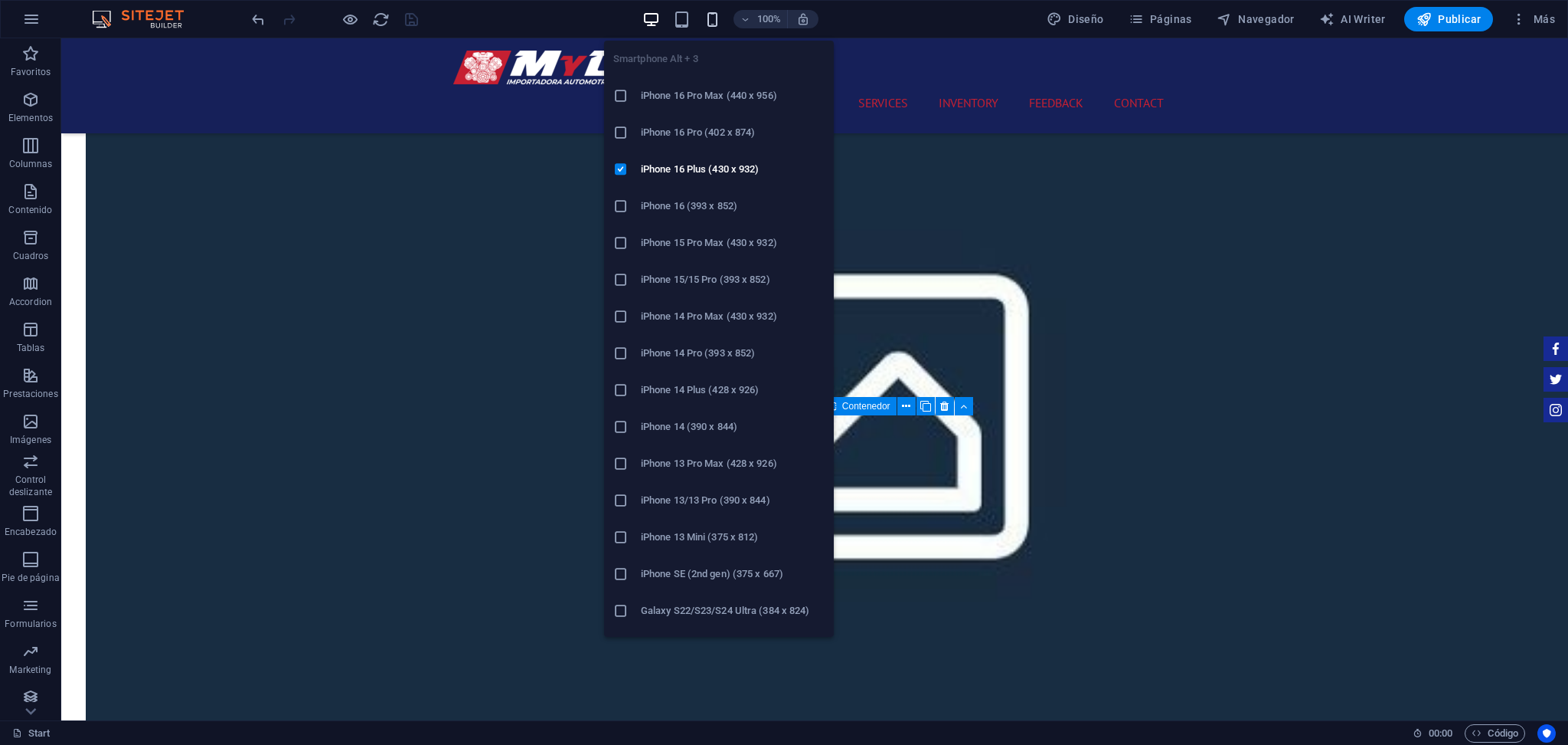
click at [717, 20] on icon "button" at bounding box center [713, 19] width 17 height 17
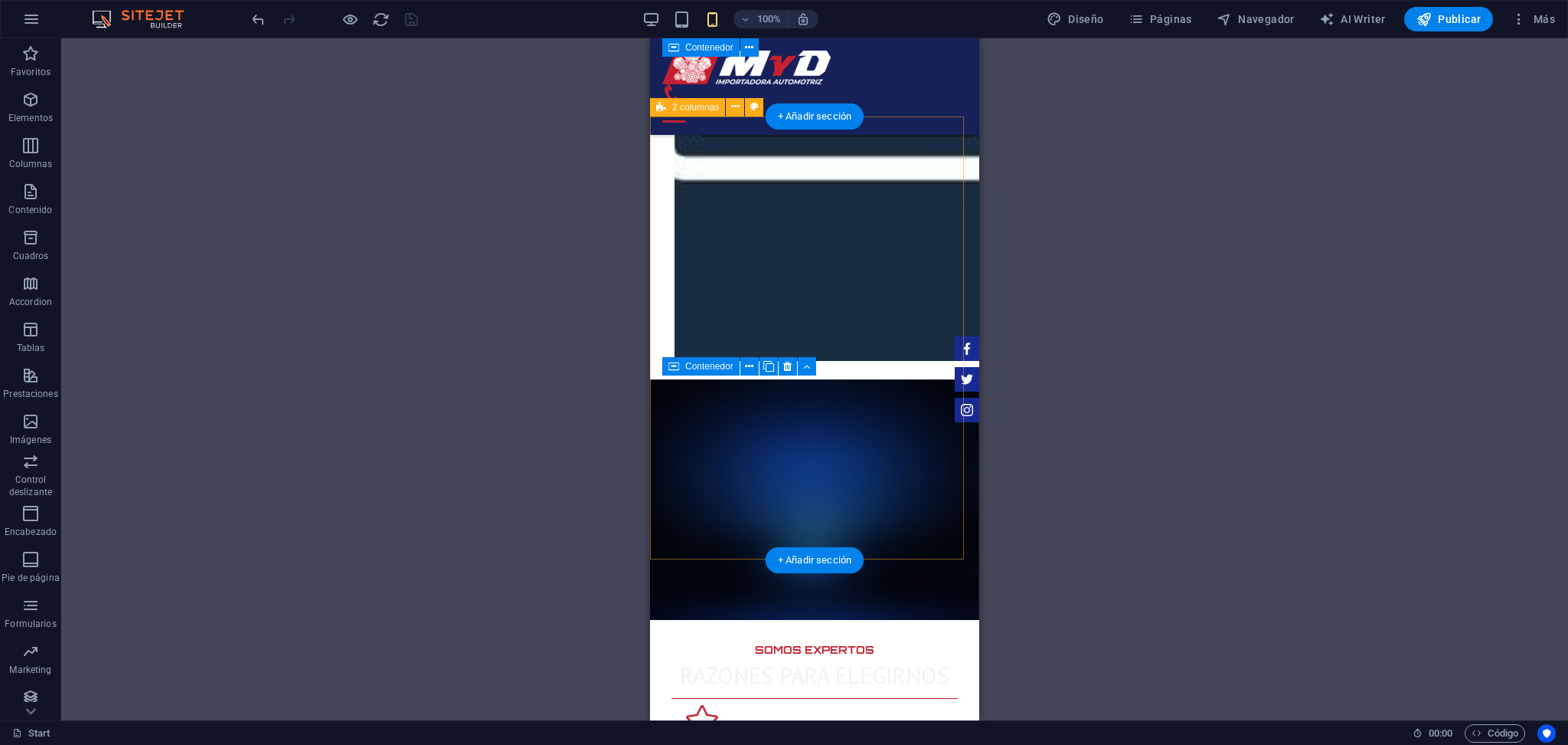
scroll to position [2388, 0]
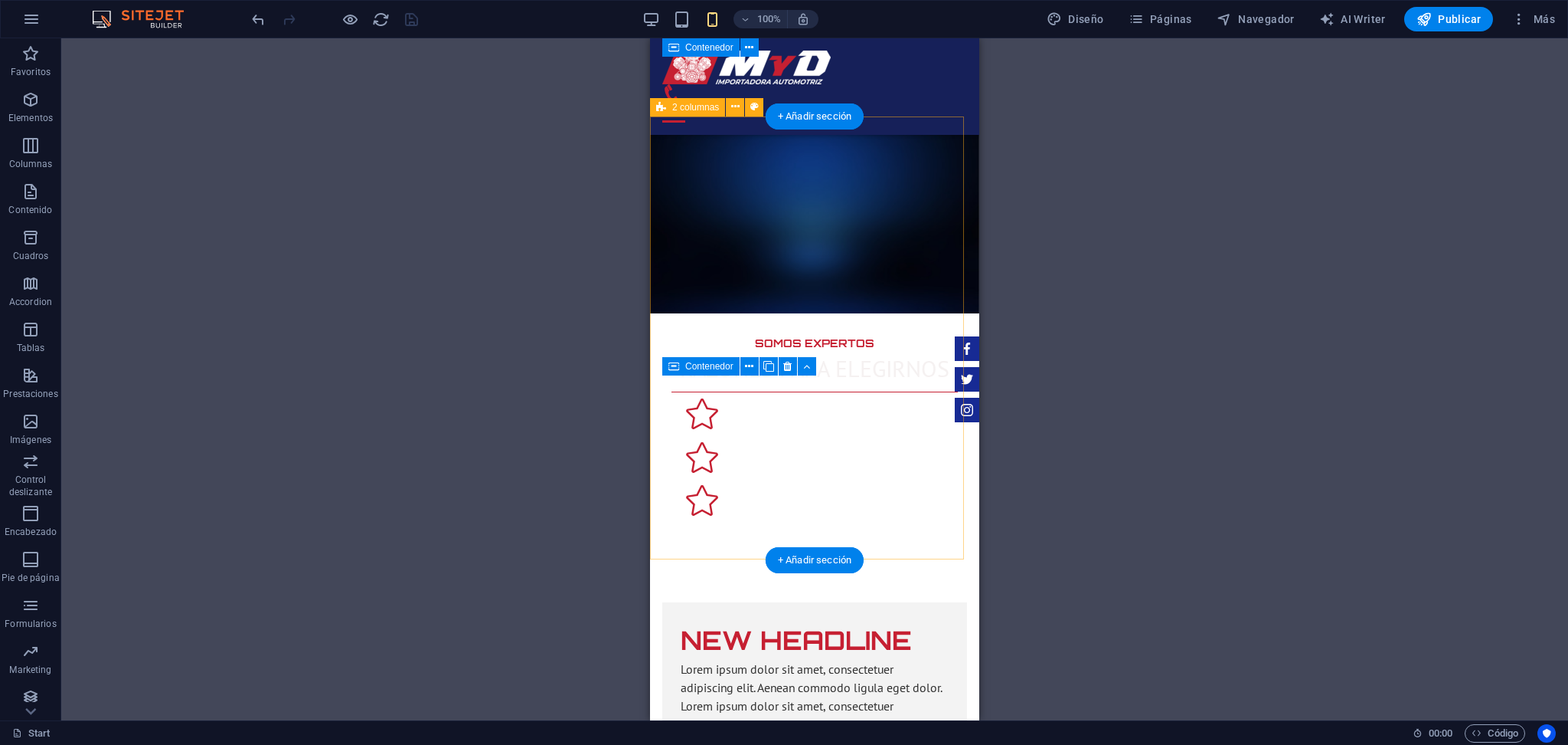
select select "rem"
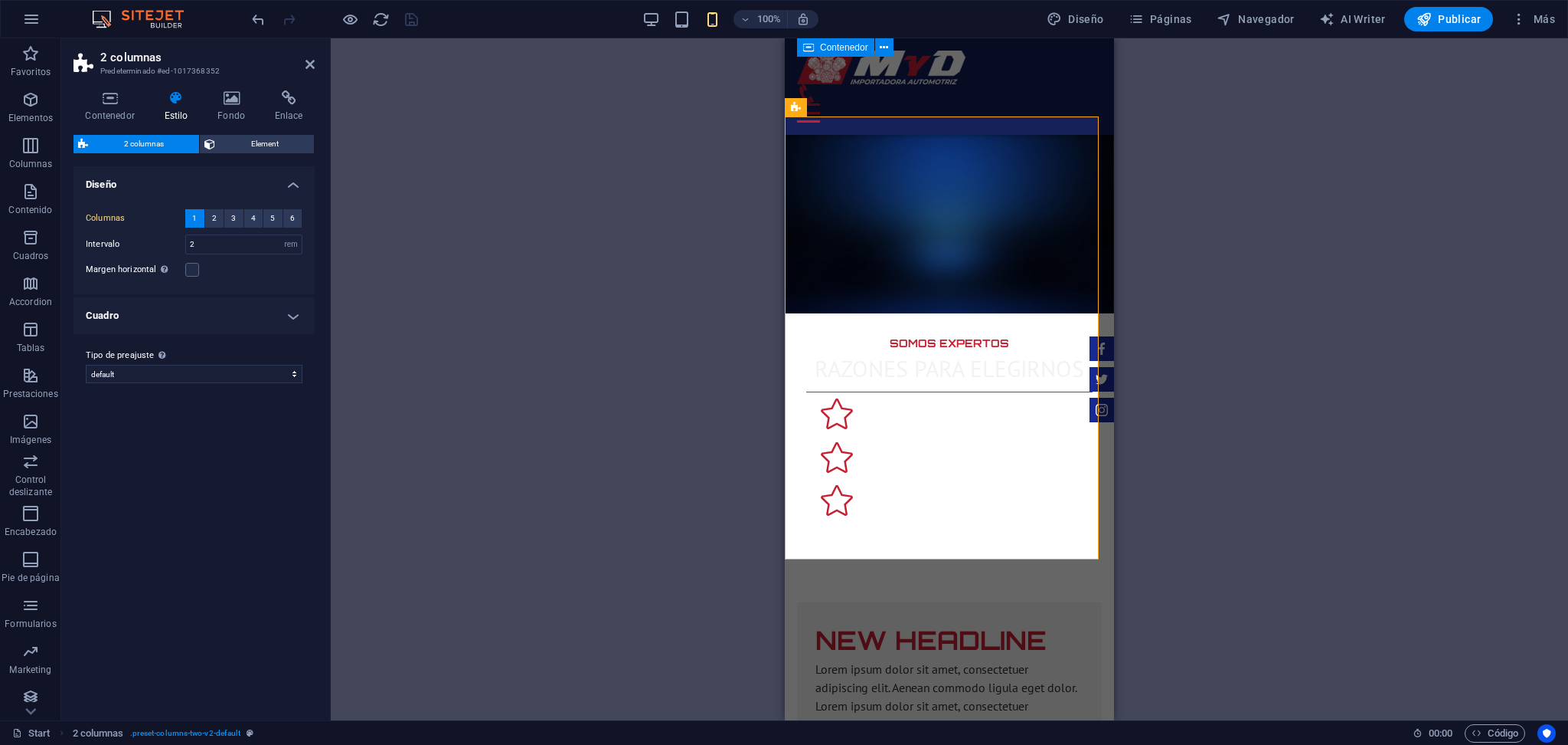
click at [216, 227] on div "Columnas 1 2 3 4 5 6 Rellenar el espacio Intervalo 2 px rem % vw vh Margen hori…" at bounding box center [194, 244] width 247 height 101
click at [214, 221] on span "2" at bounding box center [214, 218] width 5 height 18
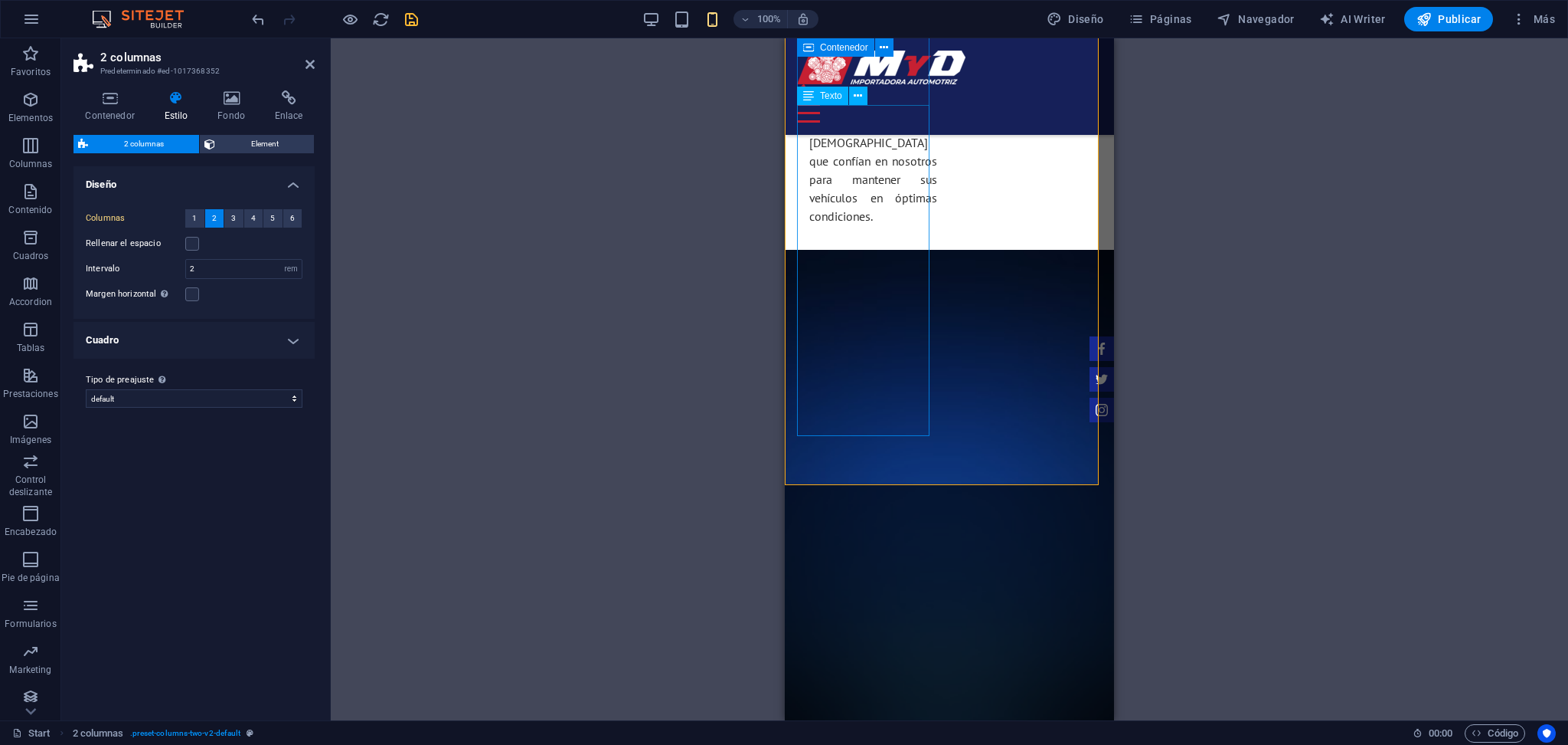
scroll to position [2592, 0]
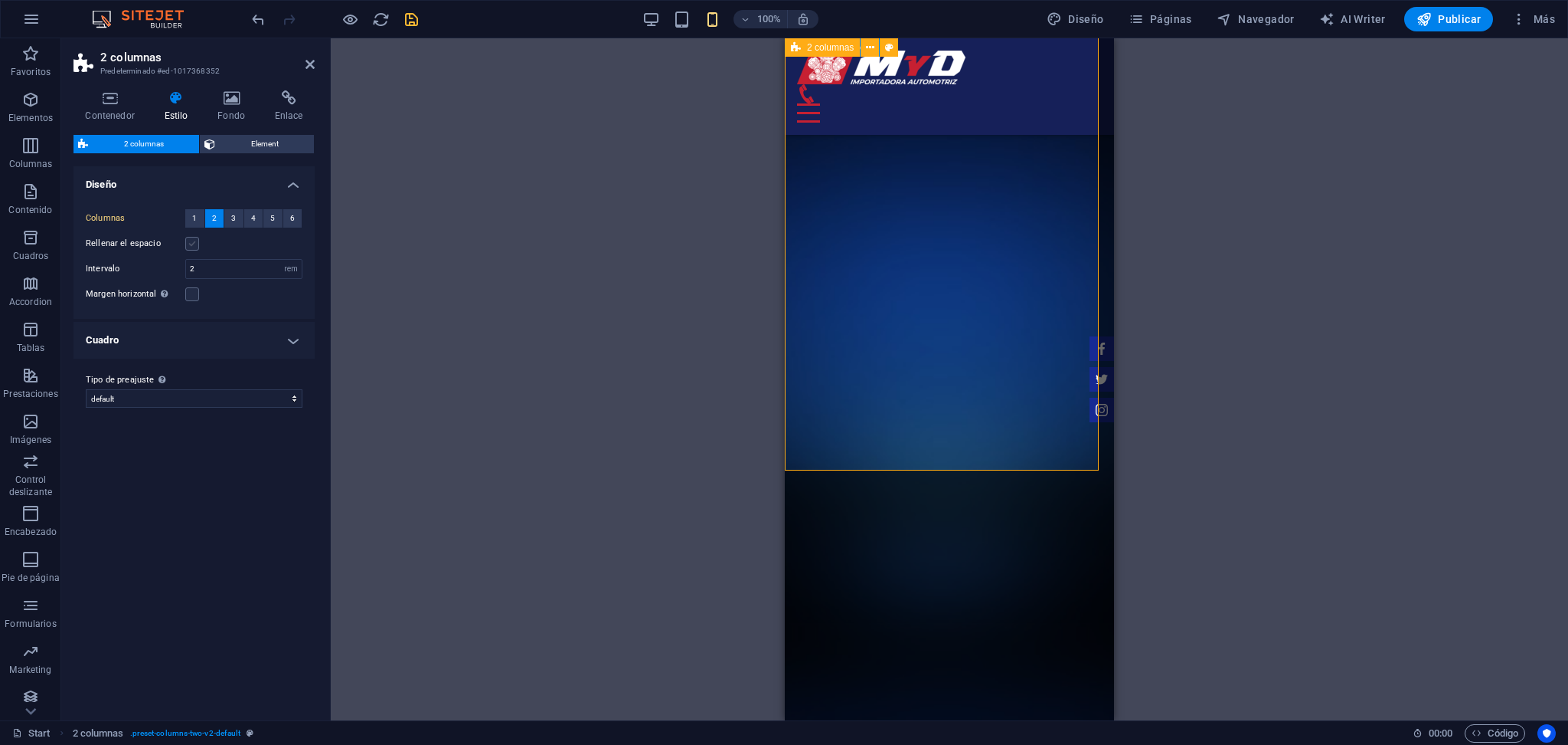
click at [196, 243] on label at bounding box center [192, 243] width 14 height 14
click at [0, 0] on input "Rellenar el espacio" at bounding box center [0, 0] width 0 height 0
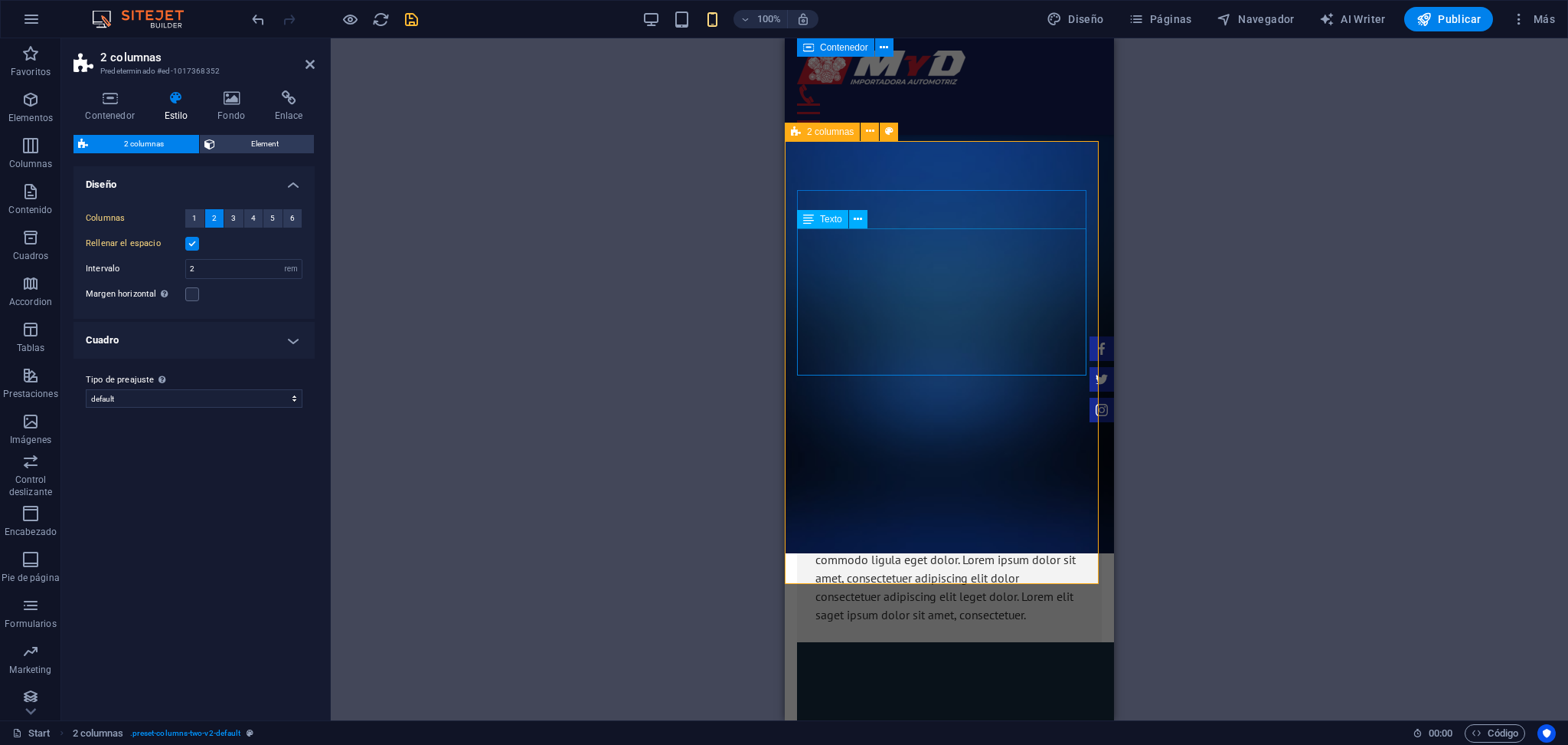
scroll to position [2388, 0]
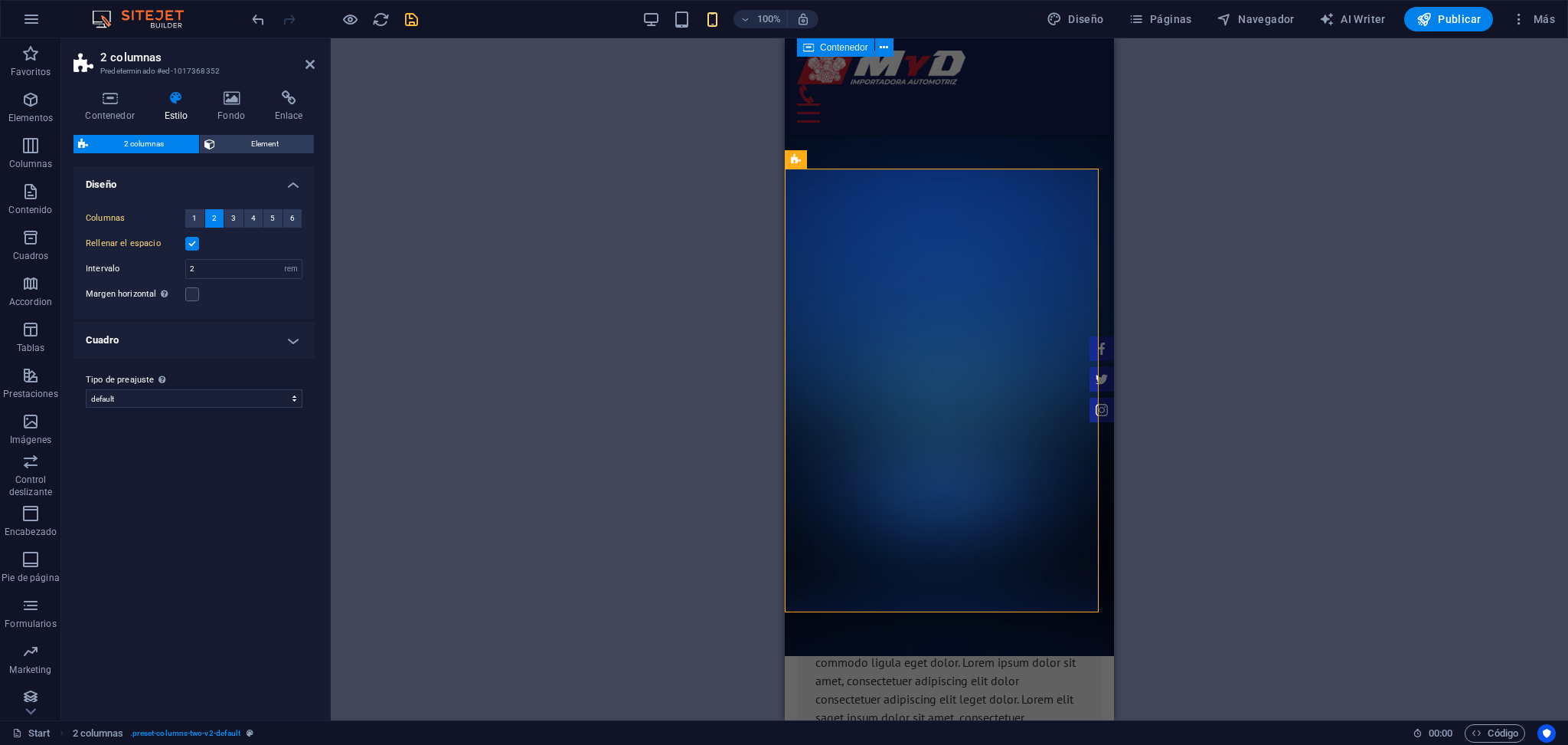
click at [200, 321] on ul "Diseño Columnas 1 2 3 4 5 6 Rellenar el espacio Intervalo 2 px rem % vw vh Marg…" at bounding box center [194, 263] width 241 height 192
click at [196, 324] on h4 "Cuadro" at bounding box center [194, 340] width 241 height 37
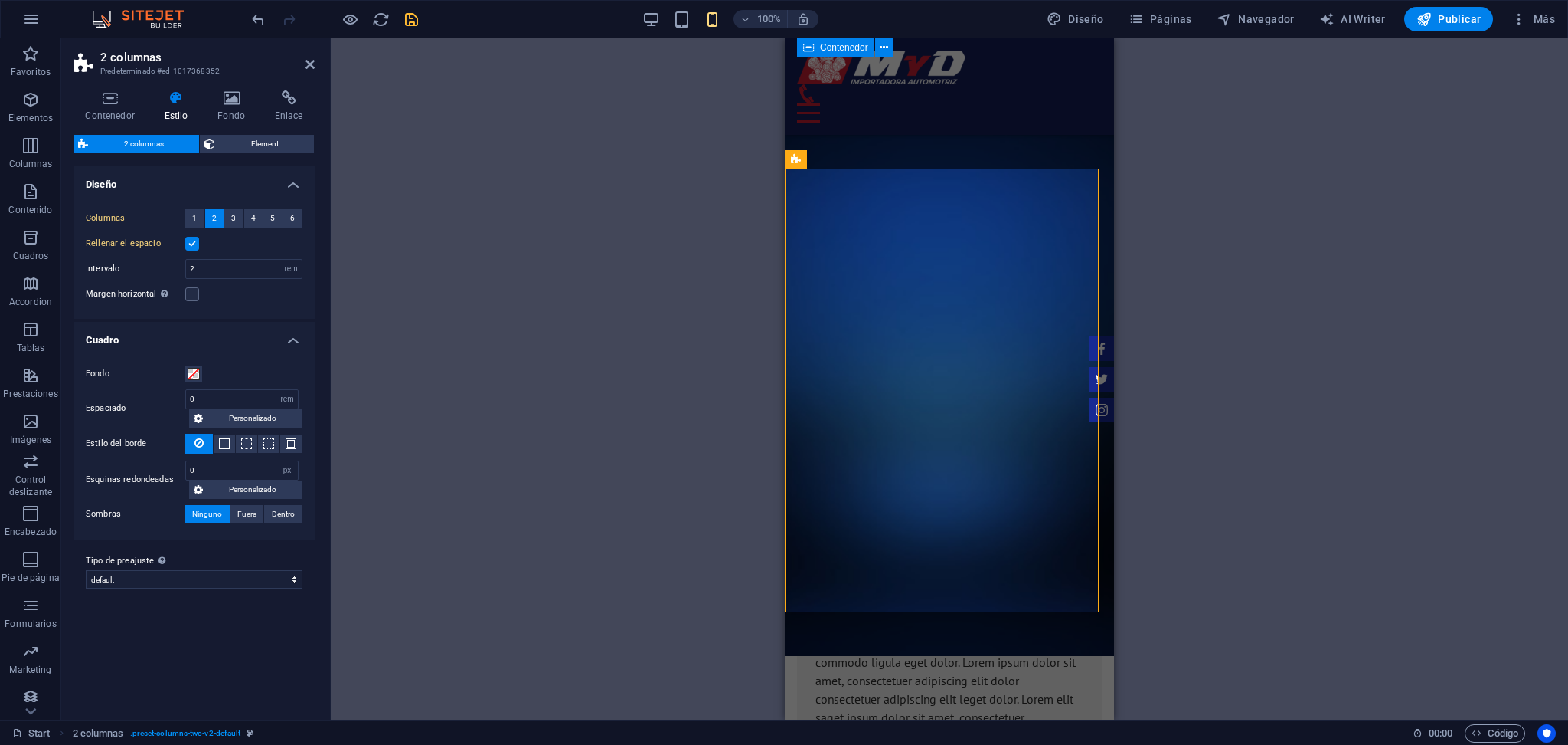
click at [196, 324] on h4 "Cuadro" at bounding box center [194, 335] width 241 height 27
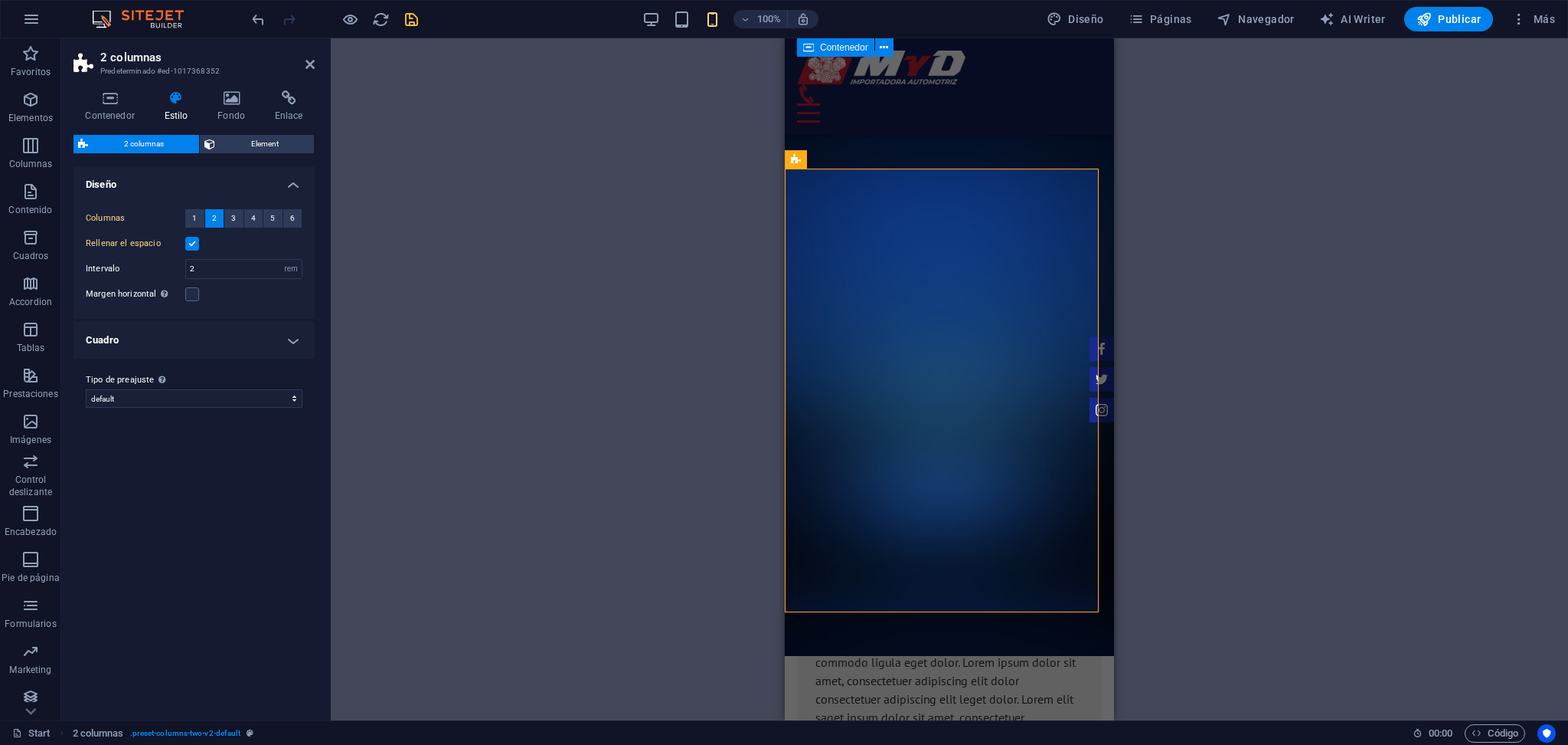
click at [196, 324] on h4 "Cuadro" at bounding box center [194, 340] width 241 height 37
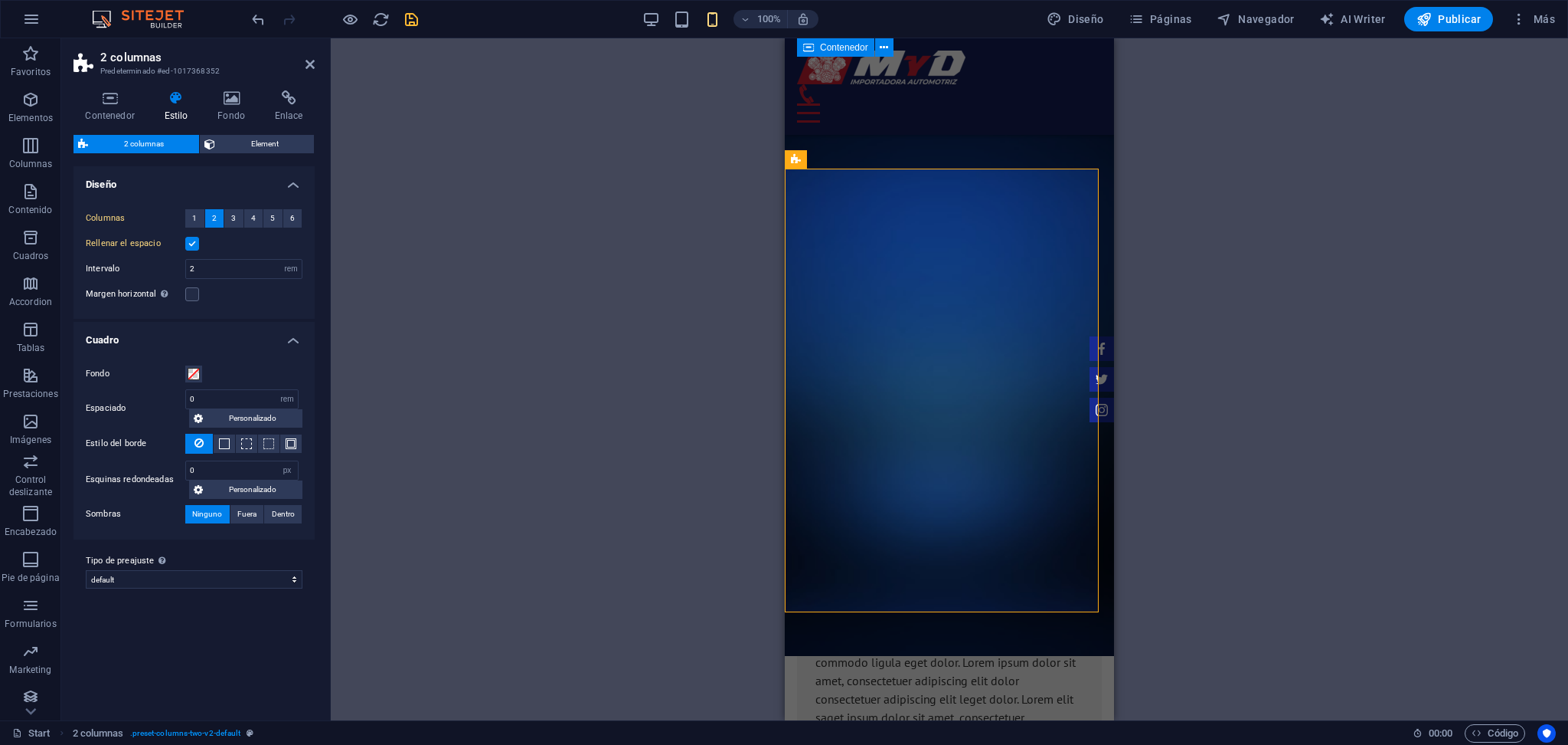
click at [196, 324] on h4 "Cuadro" at bounding box center [194, 335] width 241 height 27
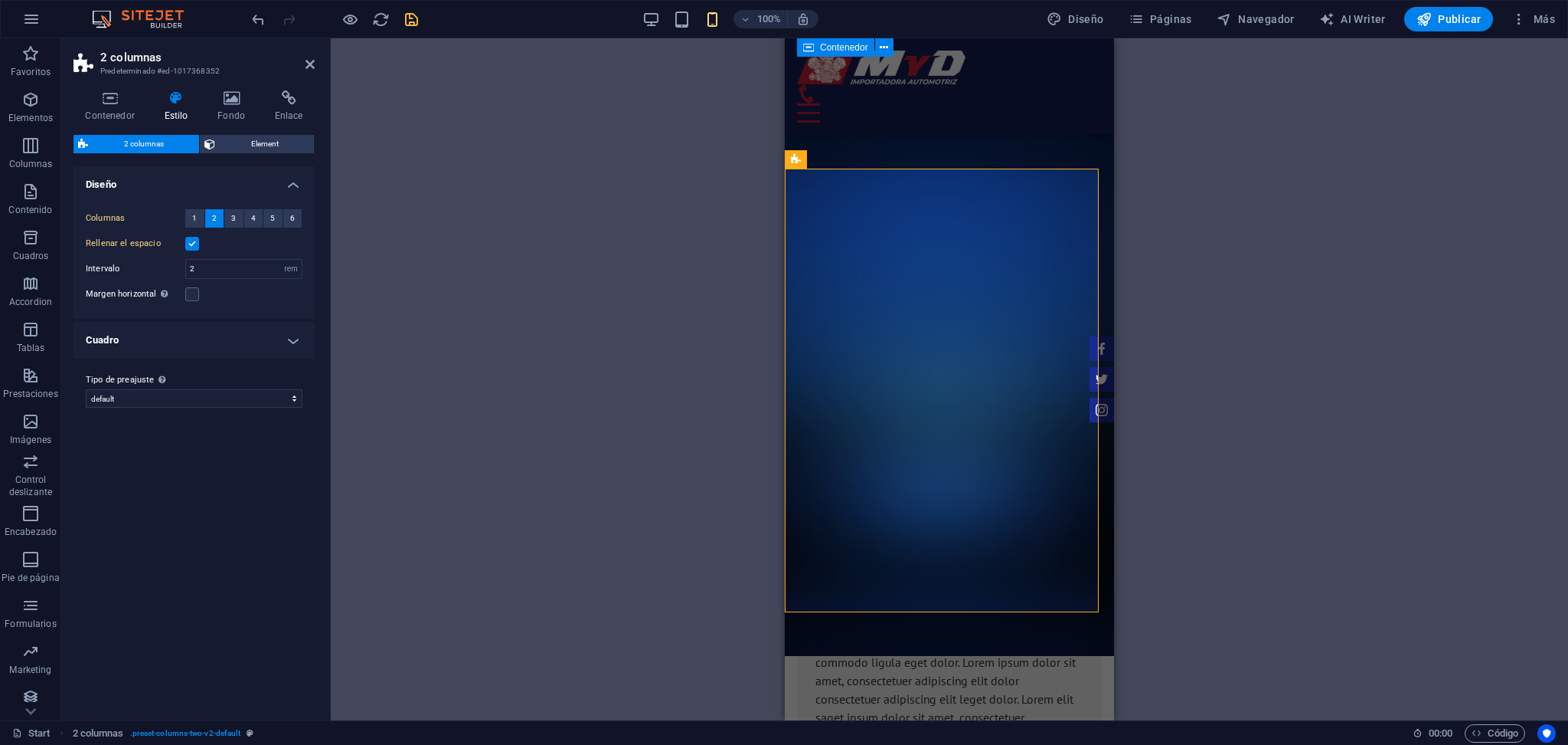
click at [189, 240] on label at bounding box center [192, 243] width 14 height 14
click at [0, 0] on input "Rellenar el espacio" at bounding box center [0, 0] width 0 height 0
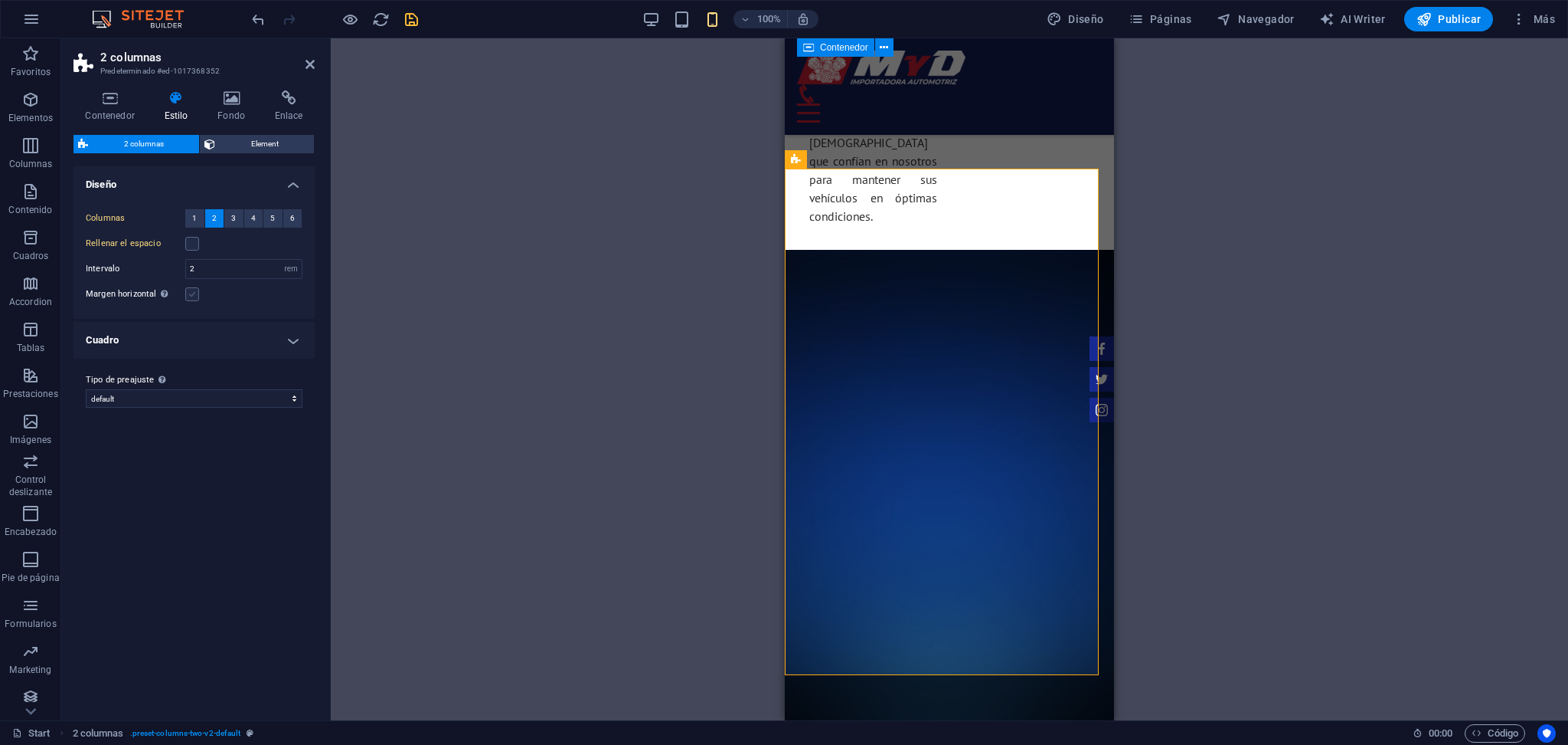
click at [192, 288] on label at bounding box center [192, 295] width 14 height 14
click at [0, 0] on input "Margen horizontal Solo si el "Ancho del contenido" de los contenedores no se ha…" at bounding box center [0, 0] width 0 height 0
click at [194, 290] on label at bounding box center [192, 295] width 14 height 14
click at [0, 0] on input "Margen horizontal Solo si el "Ancho del contenido" de los contenedores no se ha…" at bounding box center [0, 0] width 0 height 0
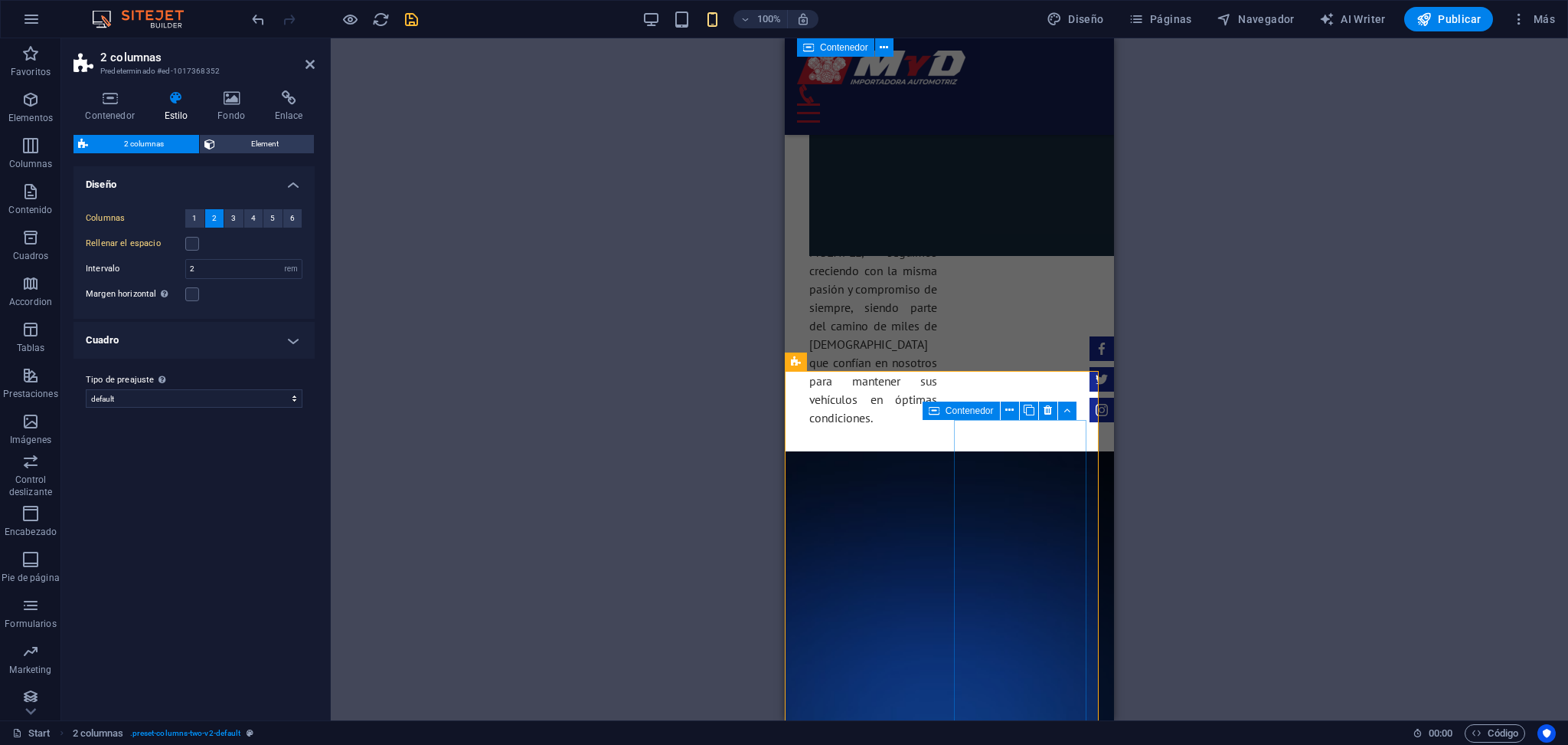
scroll to position [2184, 0]
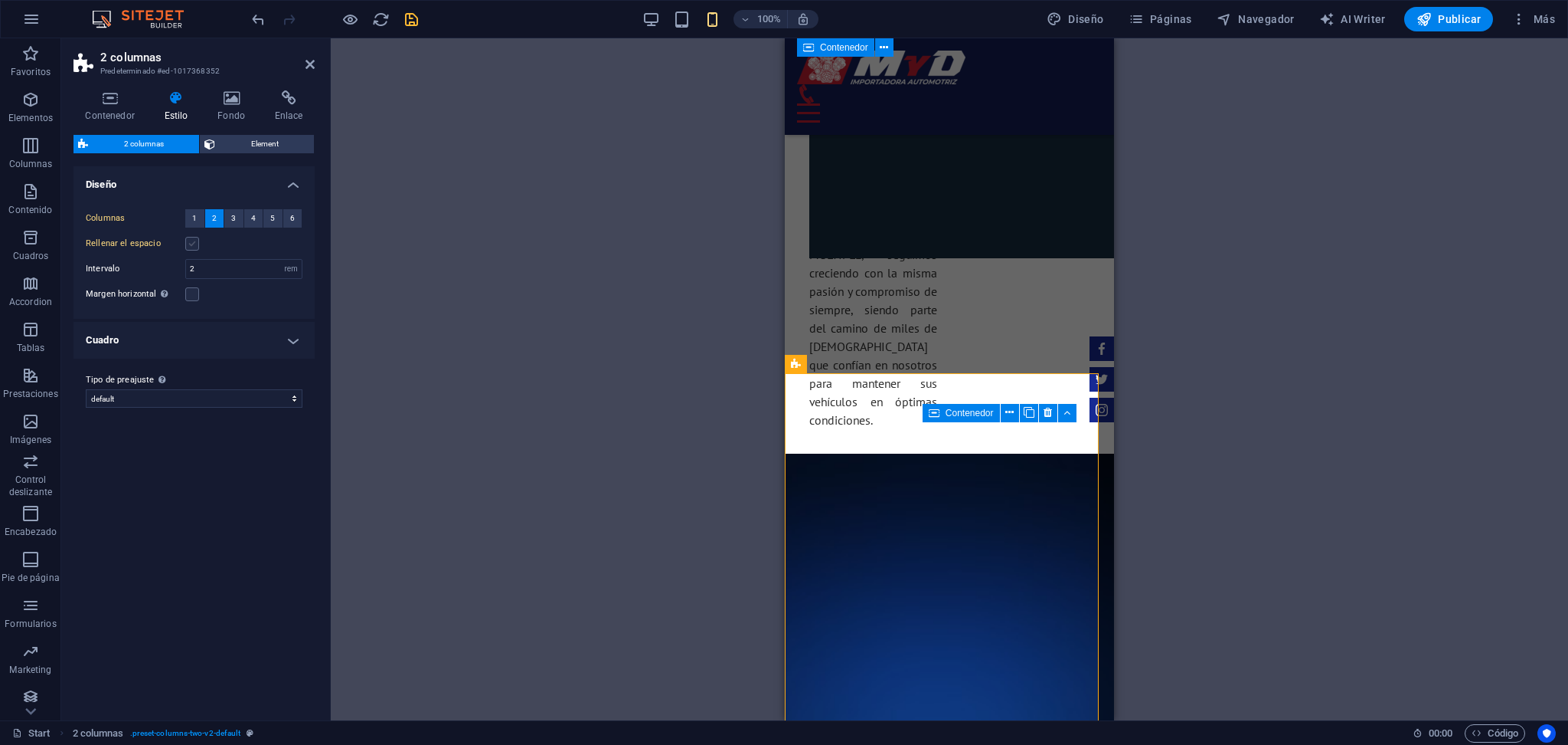
click at [195, 236] on label at bounding box center [192, 243] width 14 height 14
click at [0, 0] on input "Rellenar el espacio" at bounding box center [0, 0] width 0 height 0
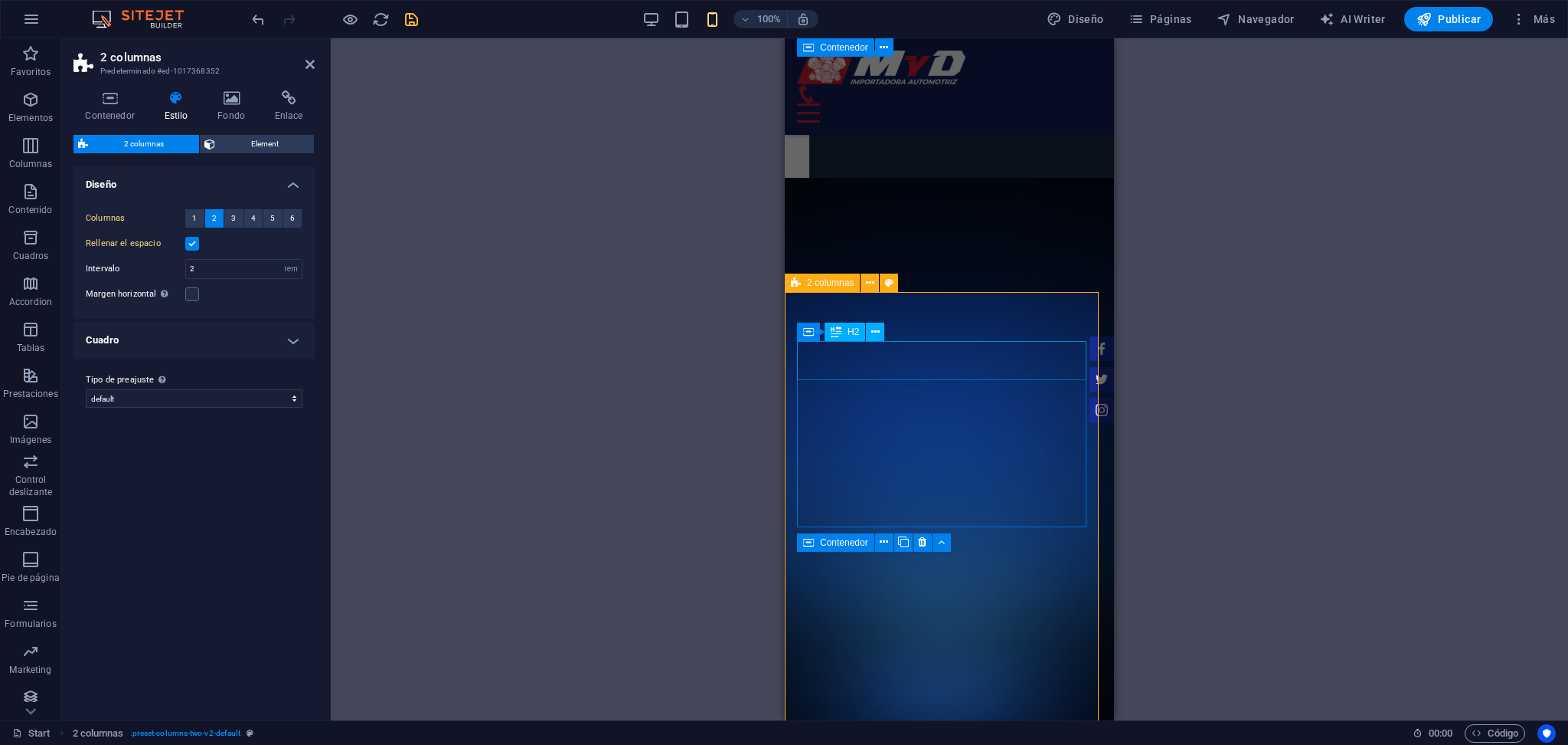
scroll to position [2285, 0]
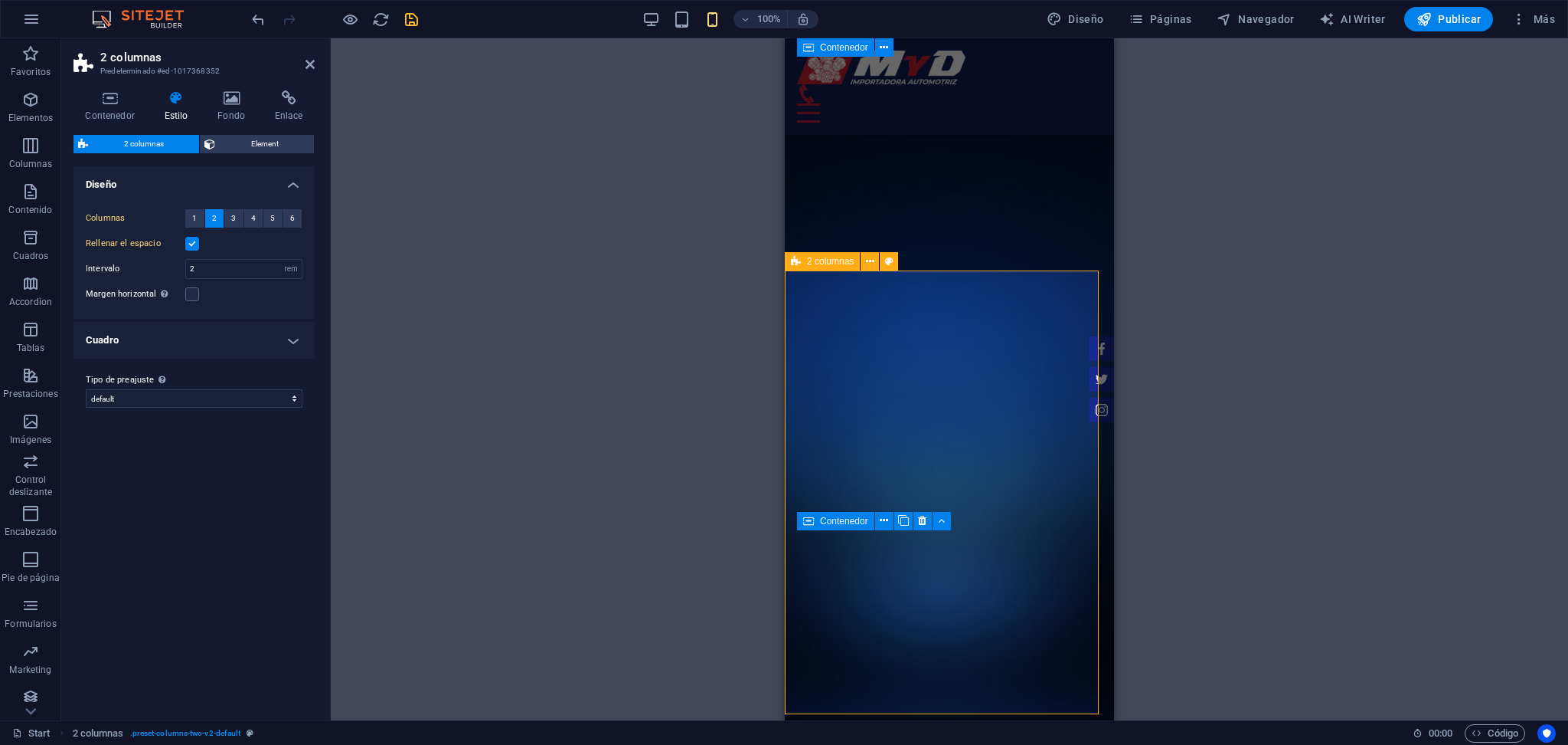
click at [429, 16] on div "100% Diseño Páginas Navegador AI Writer Publicar Más" at bounding box center [905, 18] width 1312 height 24
click at [416, 15] on icon "save" at bounding box center [412, 19] width 17 height 17
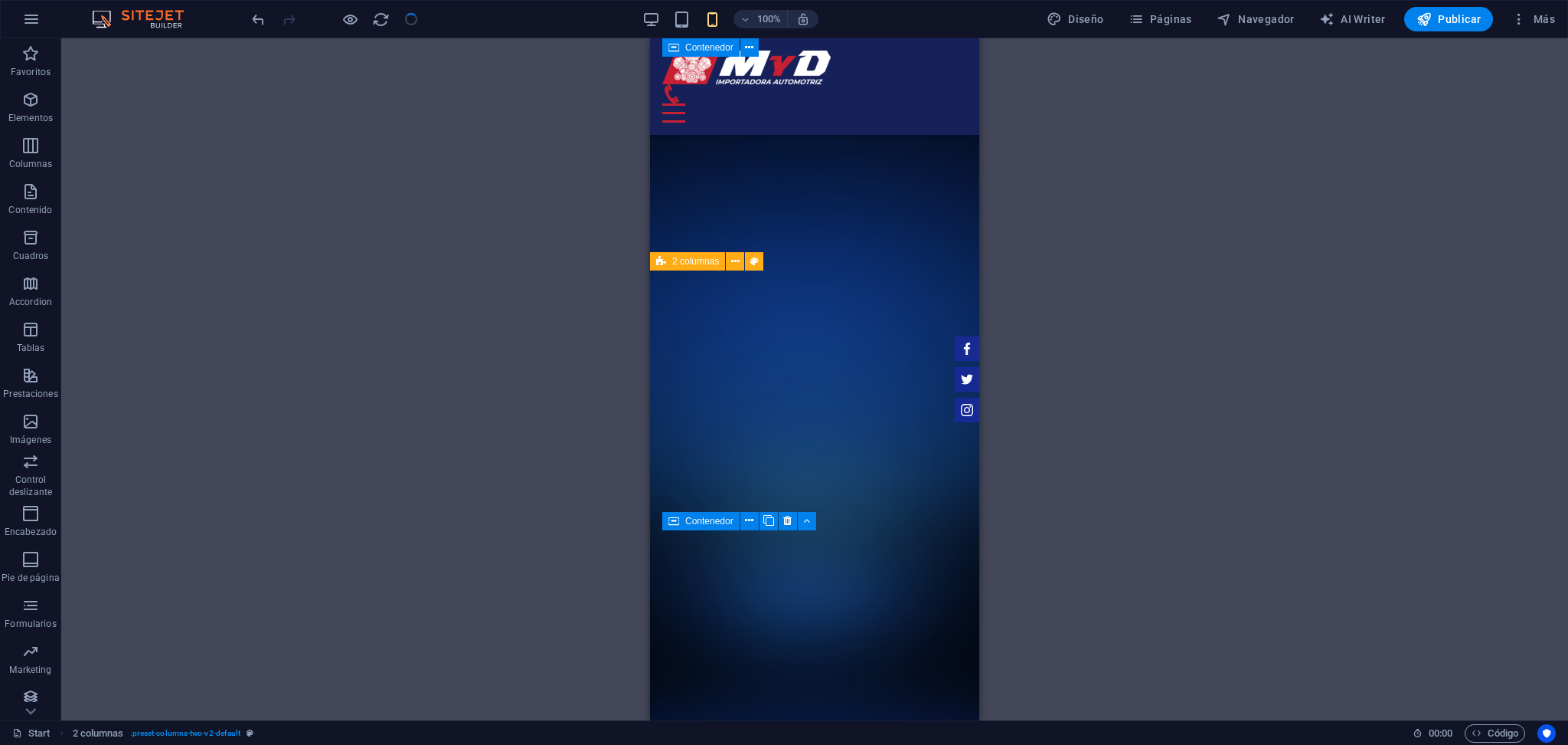
checkbox input "false"
drag, startPoint x: 653, startPoint y: 16, endPoint x: 730, endPoint y: 15, distance: 77.0
click at [730, 15] on div "100%" at bounding box center [730, 18] width 177 height 24
click at [743, 318] on icon at bounding box center [741, 310] width 9 height 16
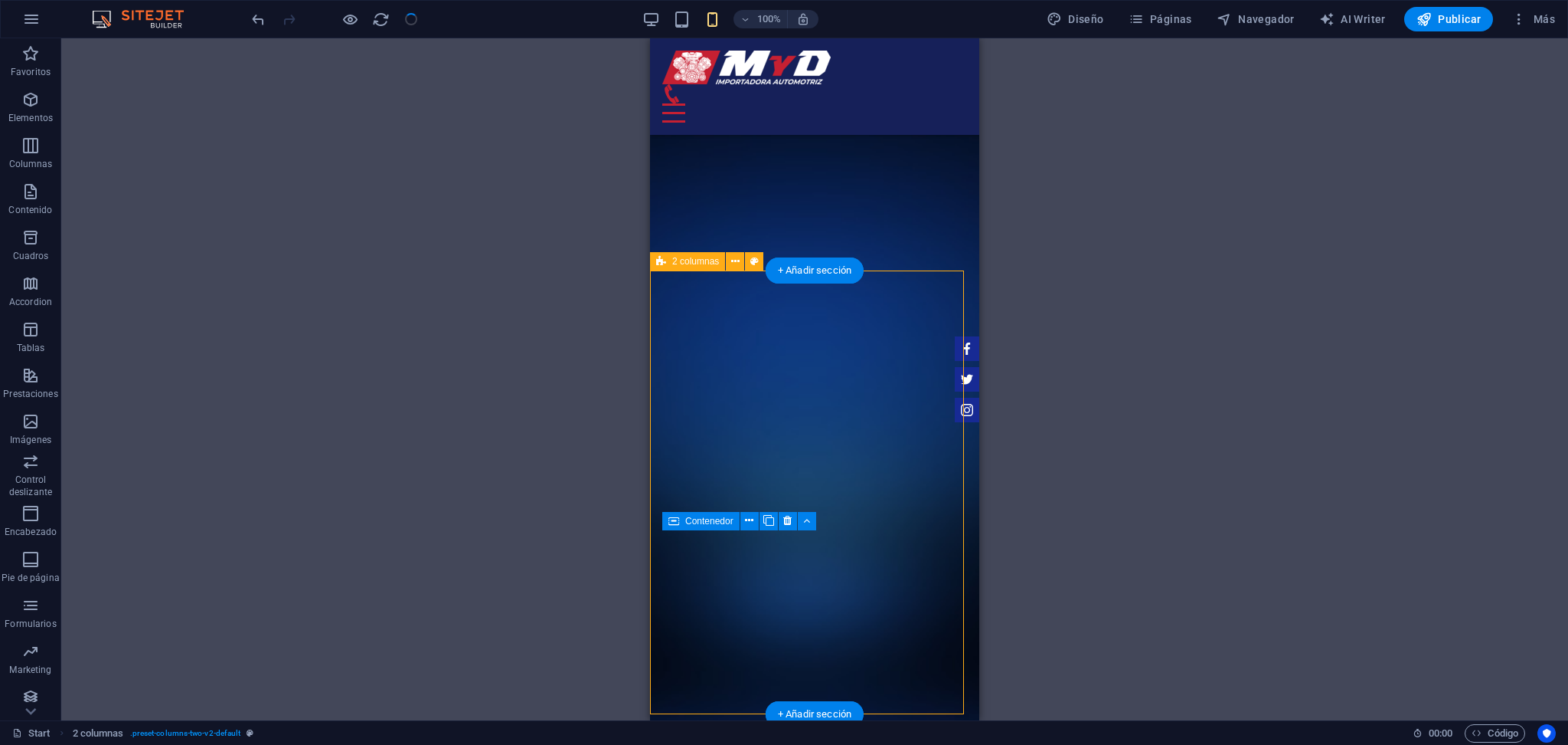
select select "rem"
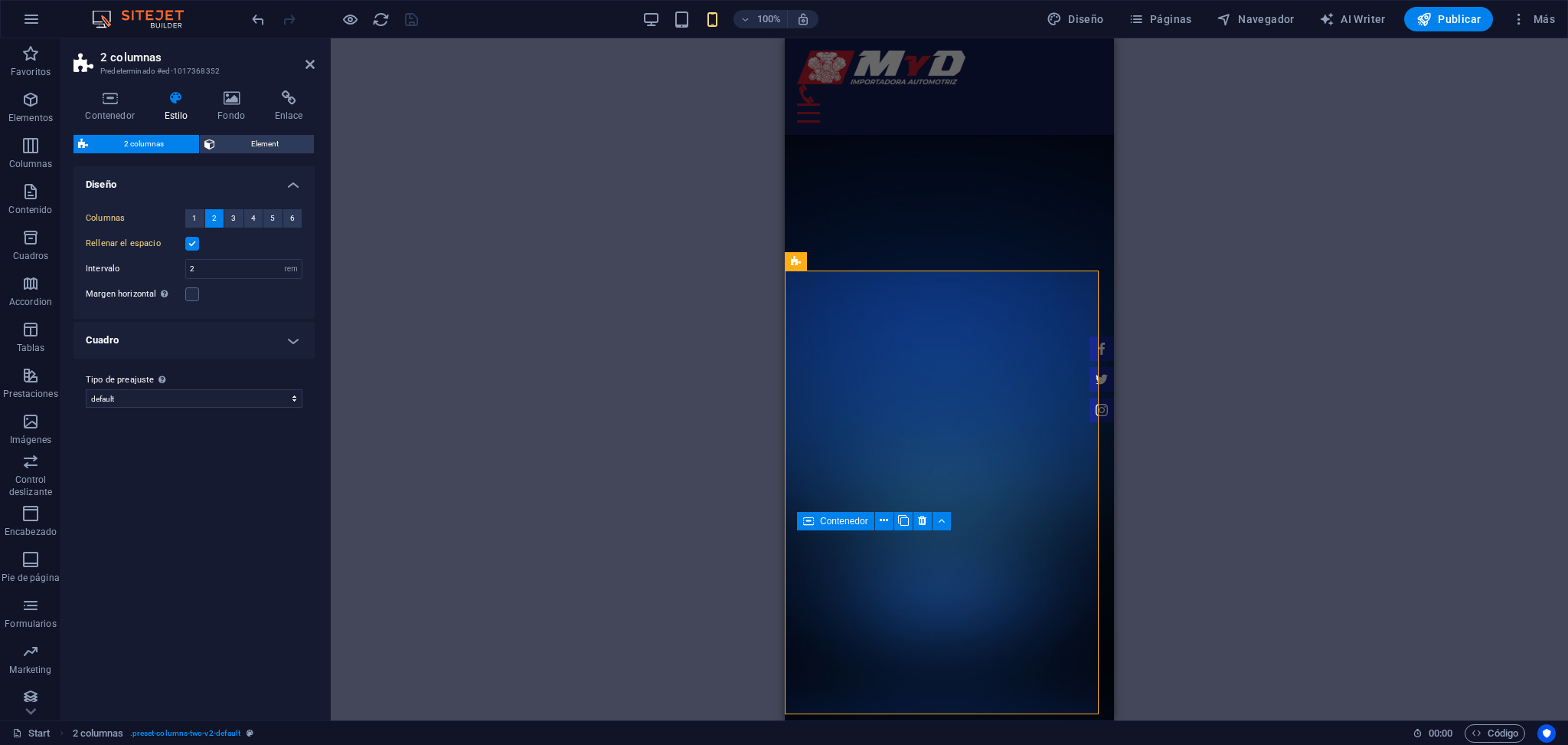
click at [299, 234] on div "Rellenar el espacio" at bounding box center [195, 243] width 217 height 18
click at [628, 38] on header "100% Diseño Páginas Navegador AI Writer Publicar Más" at bounding box center [784, 19] width 1568 height 39
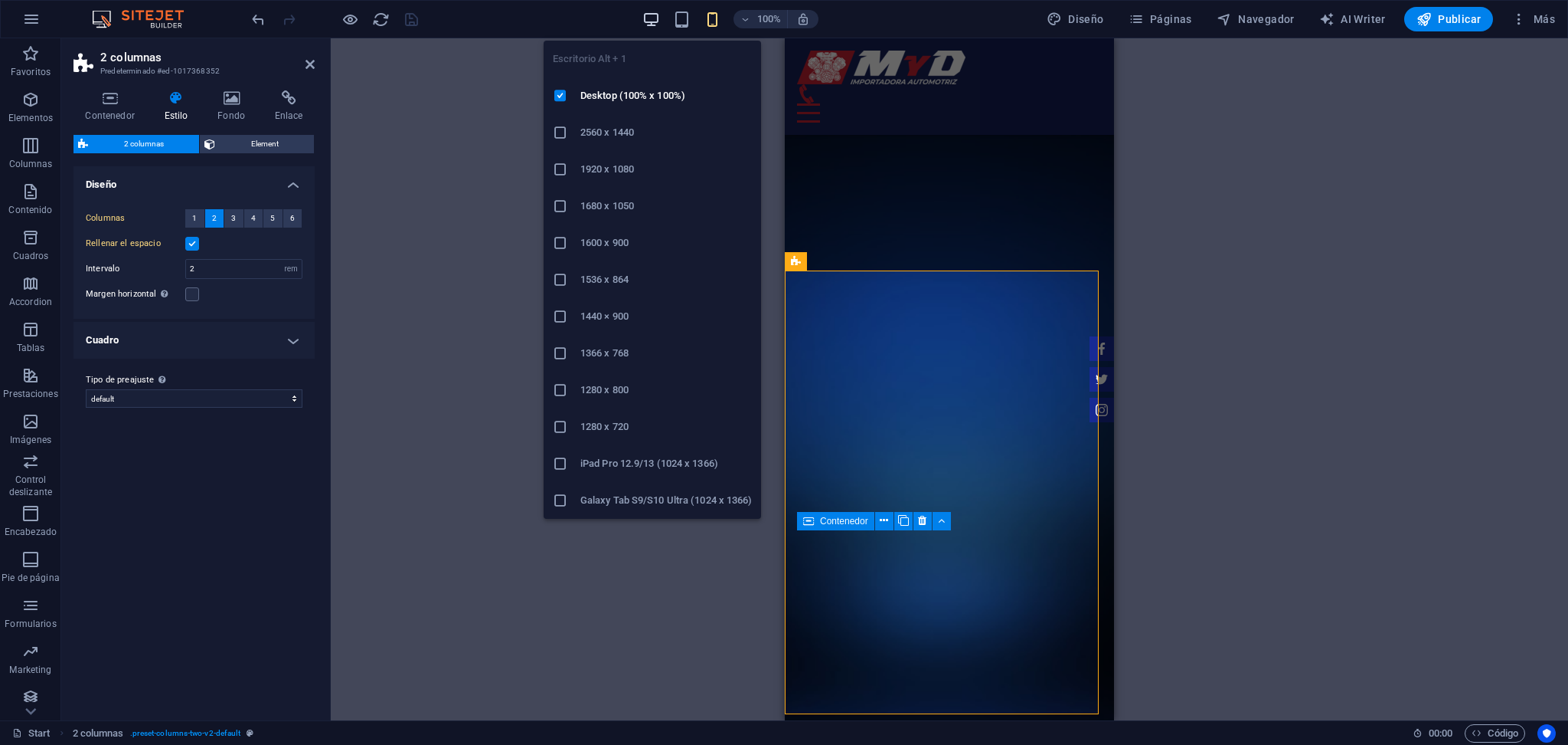
click at [651, 25] on icon "button" at bounding box center [651, 19] width 17 height 17
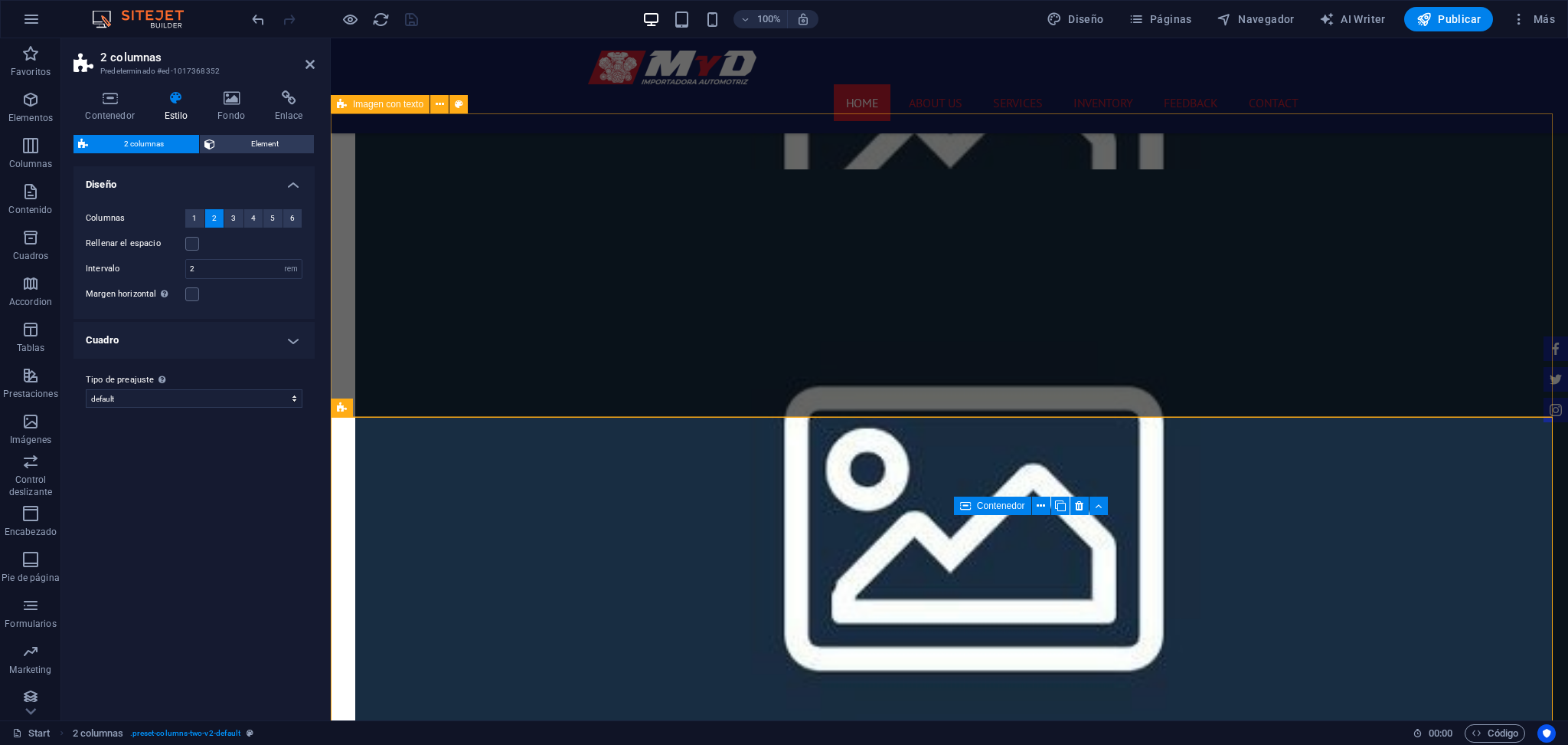
scroll to position [1781, 0]
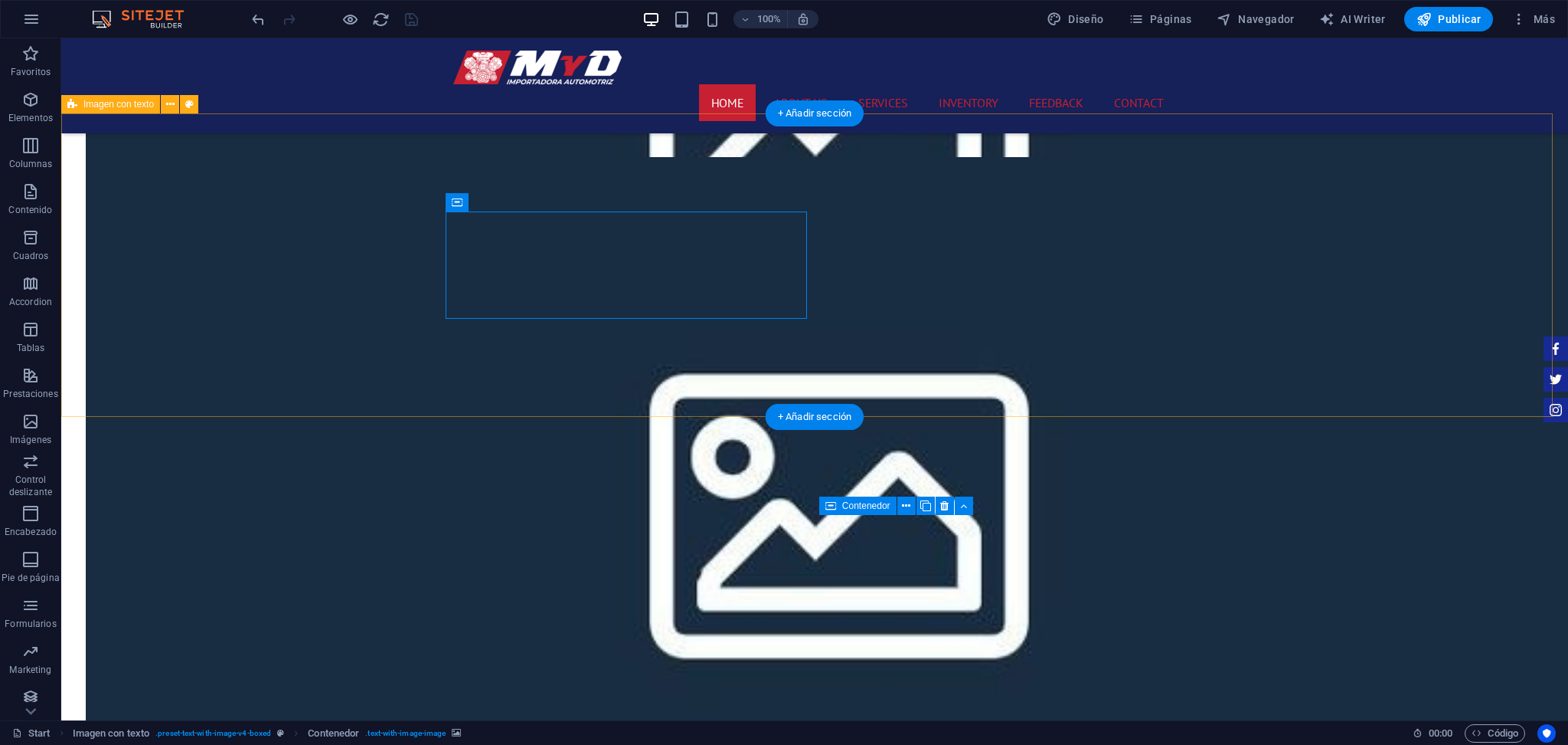
scroll to position [1679, 0]
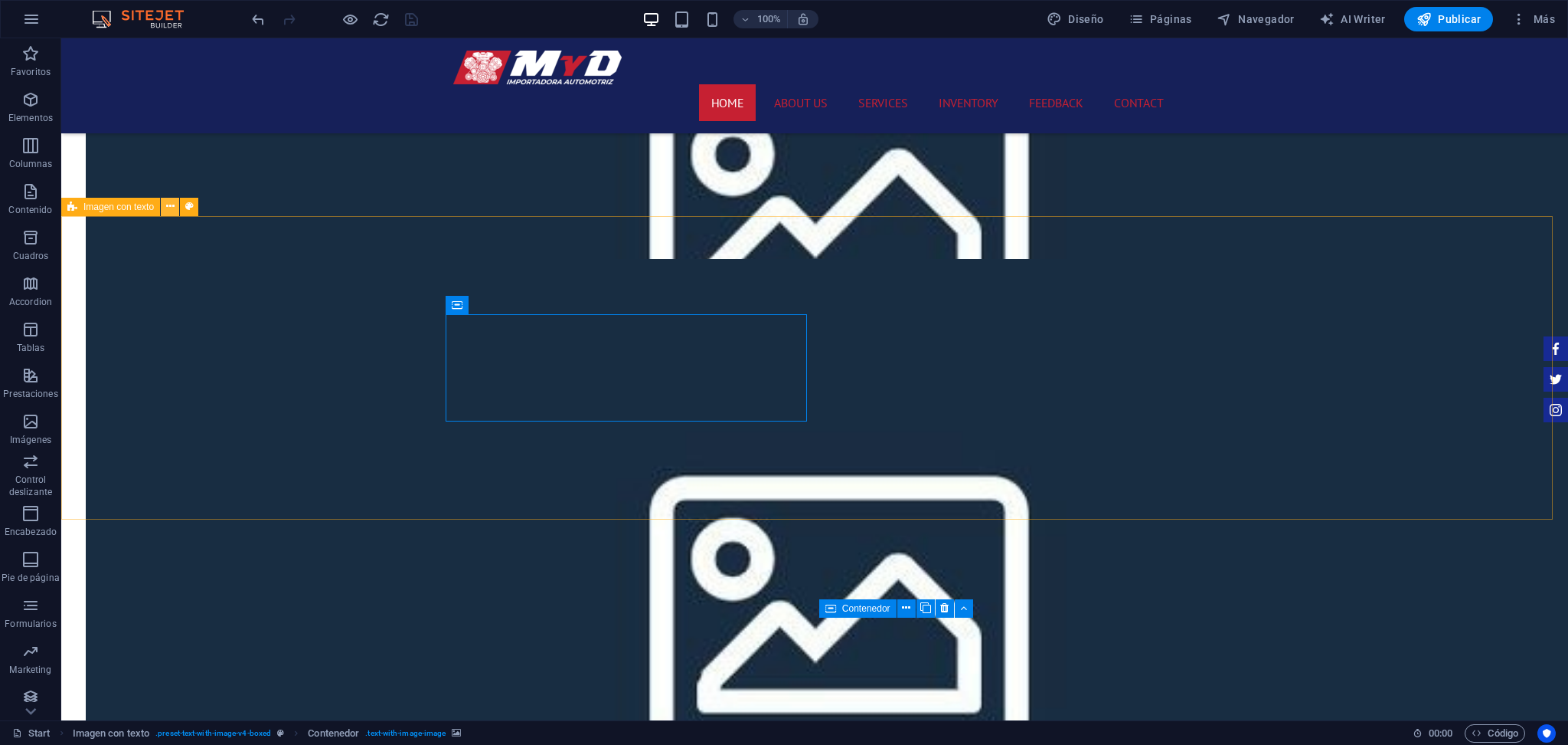
click at [169, 213] on icon at bounding box center [170, 206] width 9 height 16
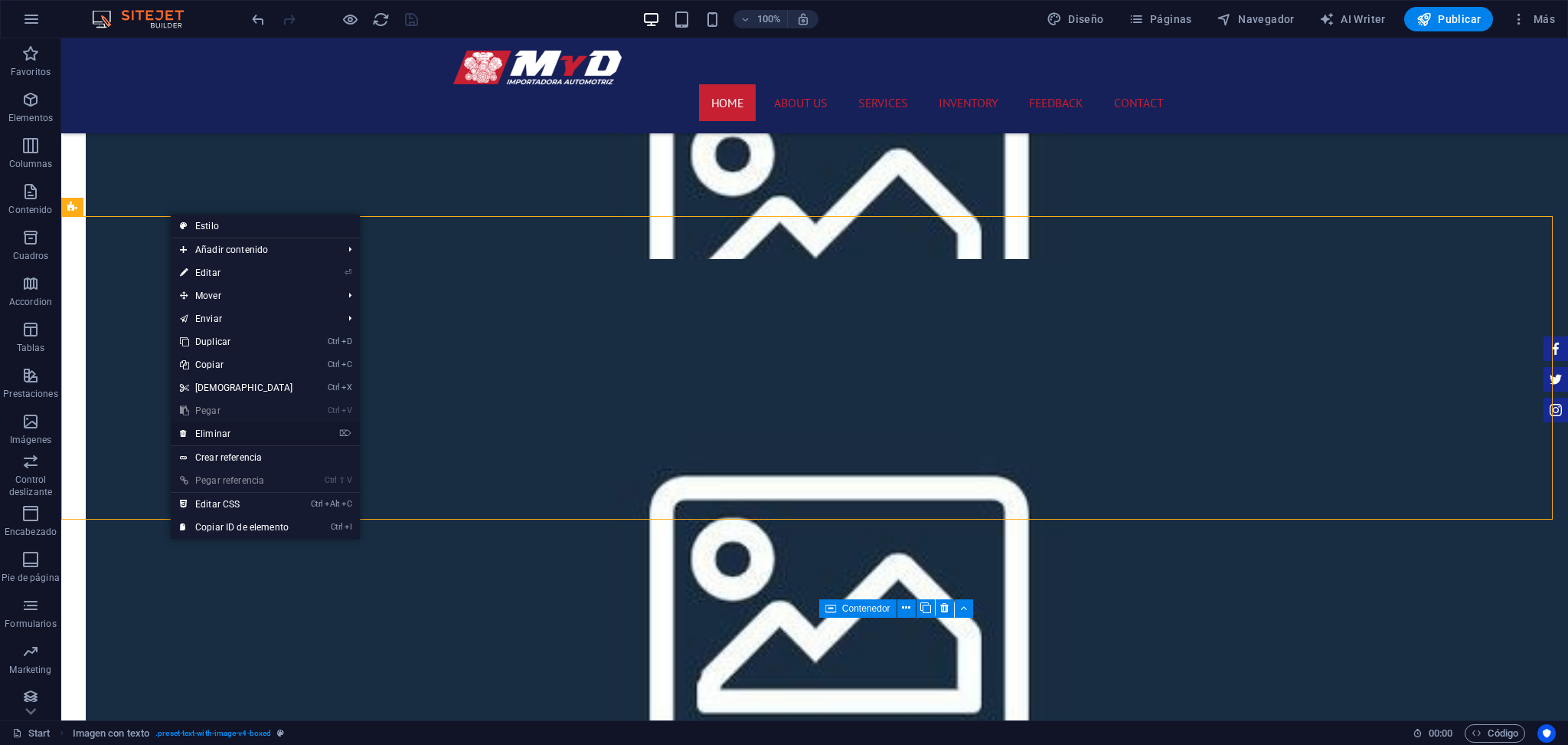
click at [235, 422] on link "⌦ Eliminar" at bounding box center [236, 434] width 132 height 23
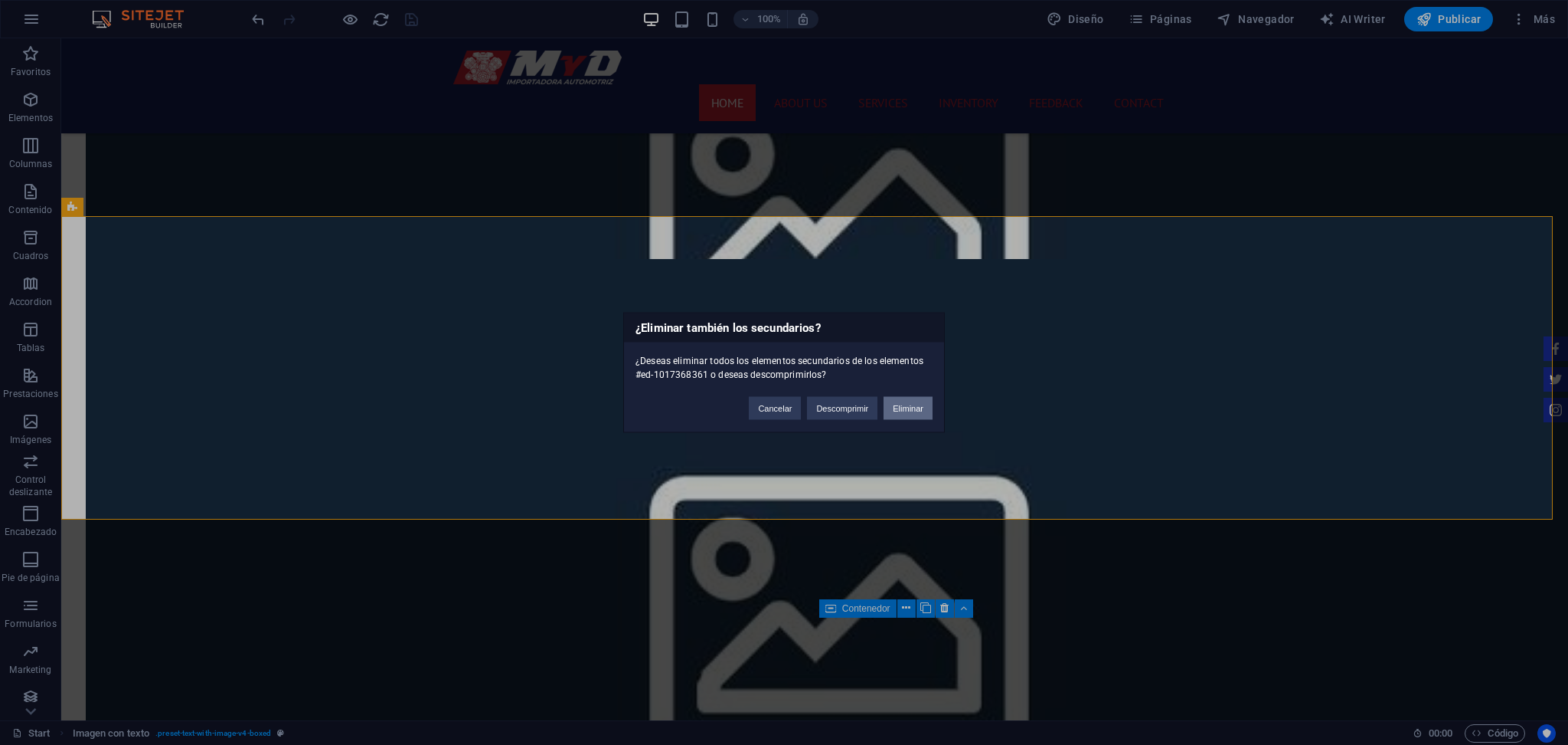
click at [900, 405] on button "Eliminar" at bounding box center [907, 409] width 49 height 23
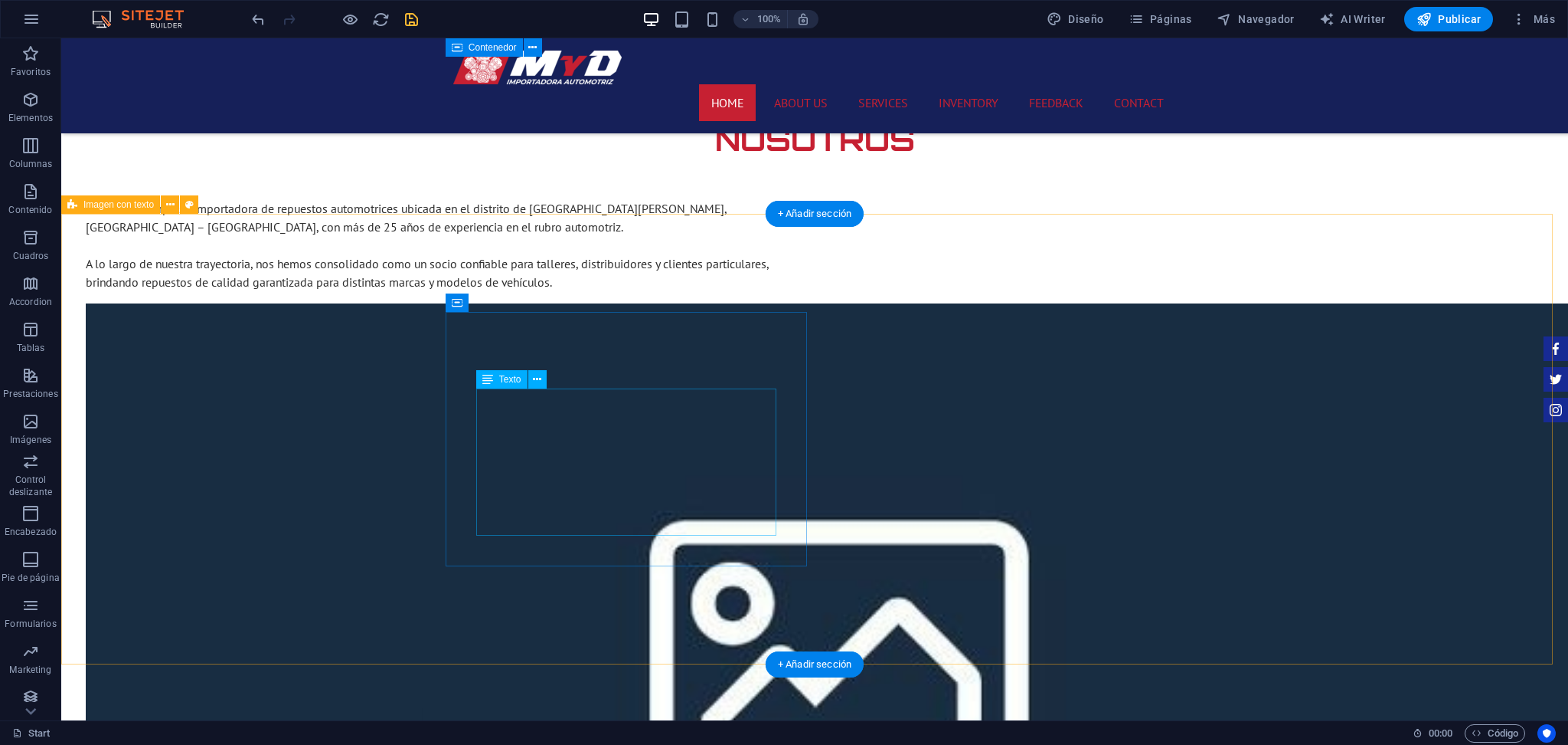
scroll to position [1226, 0]
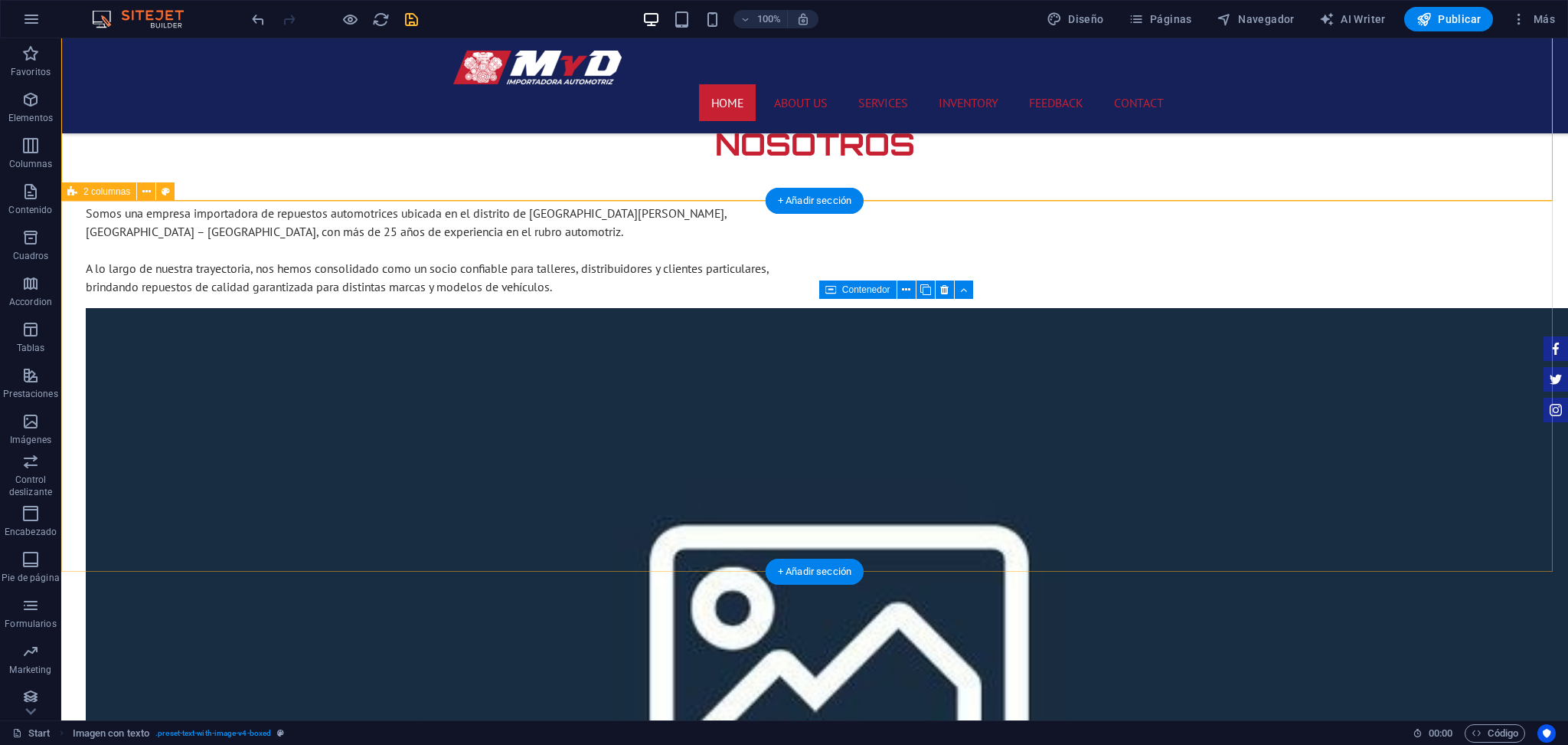
scroll to position [1736, 0]
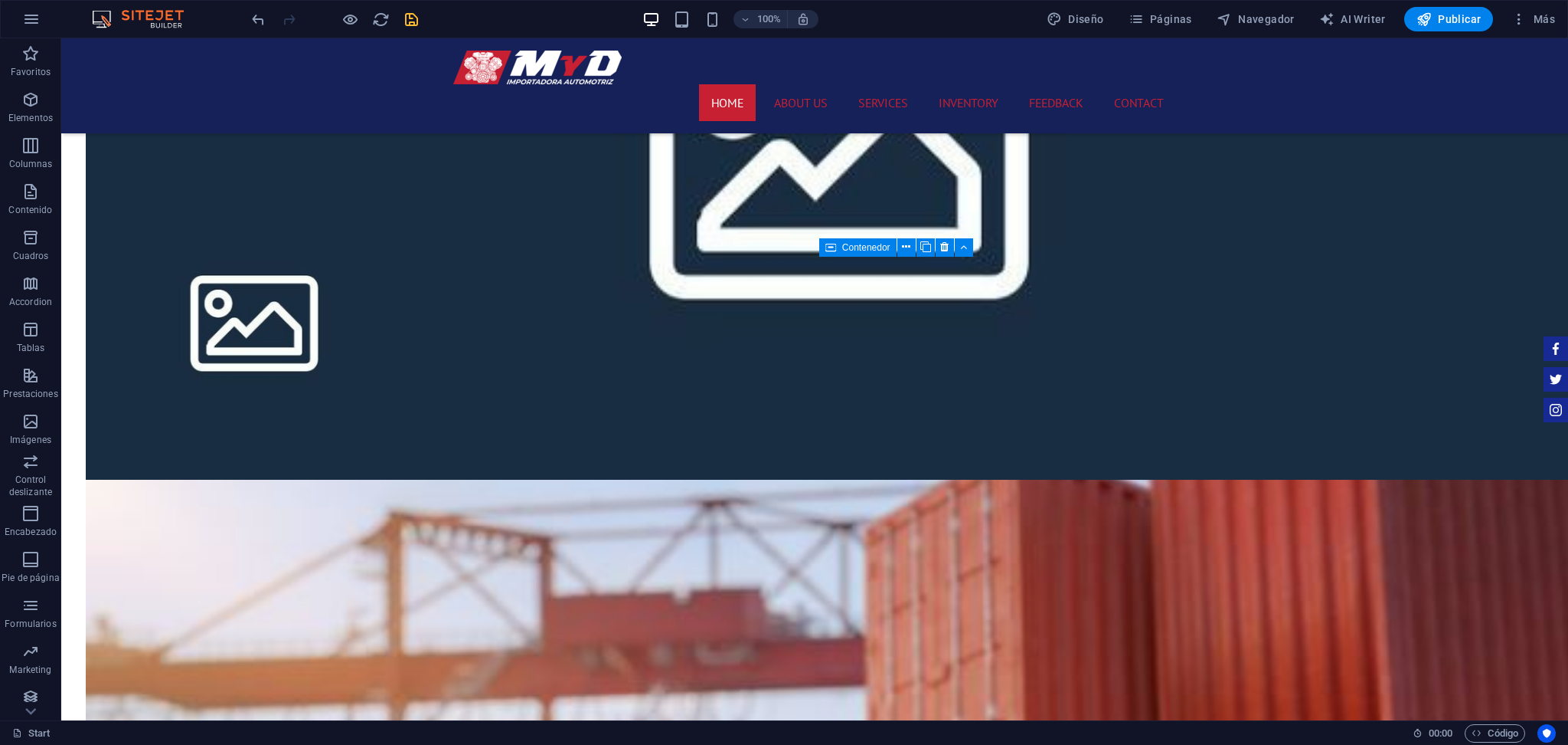
click at [702, 18] on div "100%" at bounding box center [730, 18] width 177 height 24
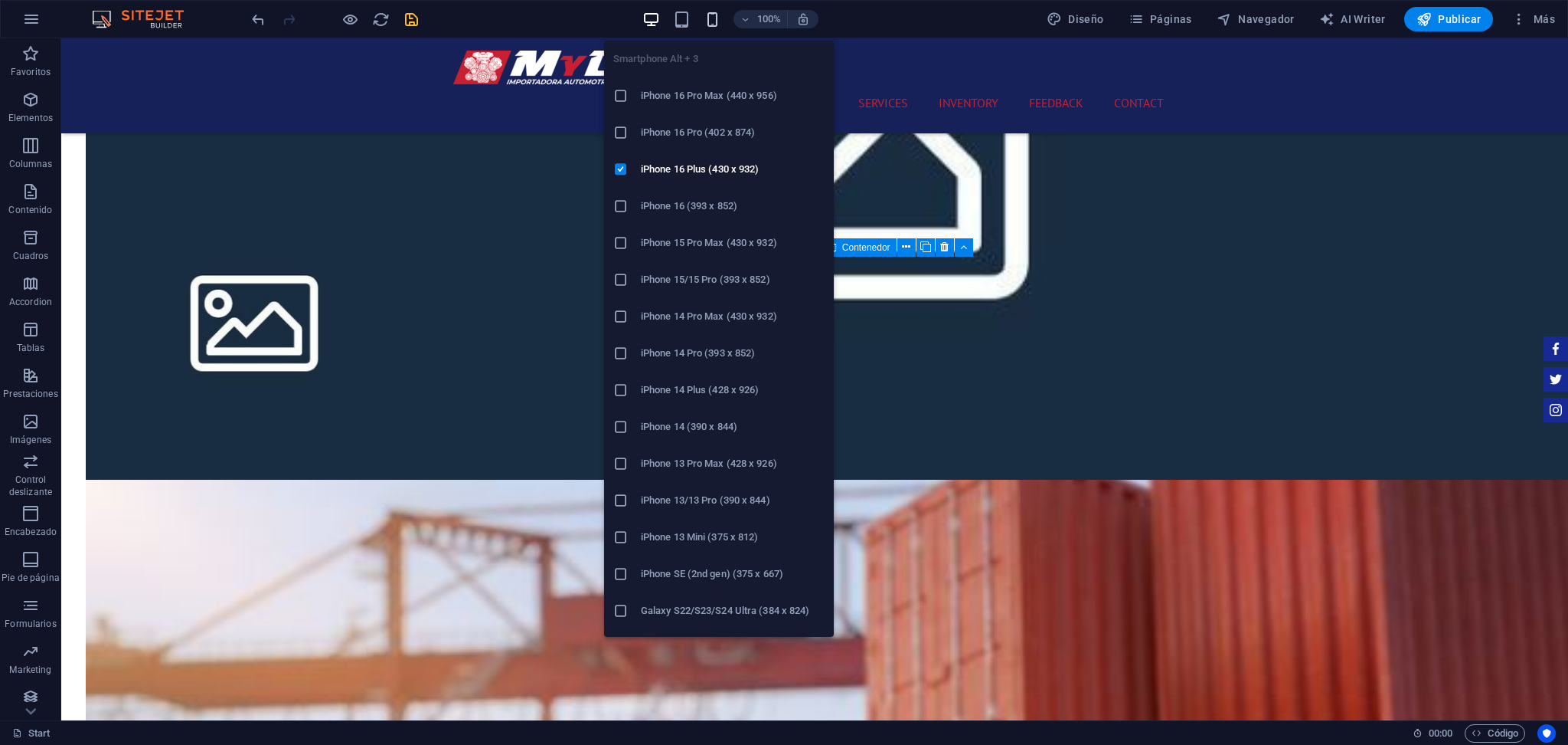
drag, startPoint x: 712, startPoint y: 16, endPoint x: 192, endPoint y: 211, distance: 555.4
click at [712, 16] on icon "button" at bounding box center [713, 19] width 17 height 17
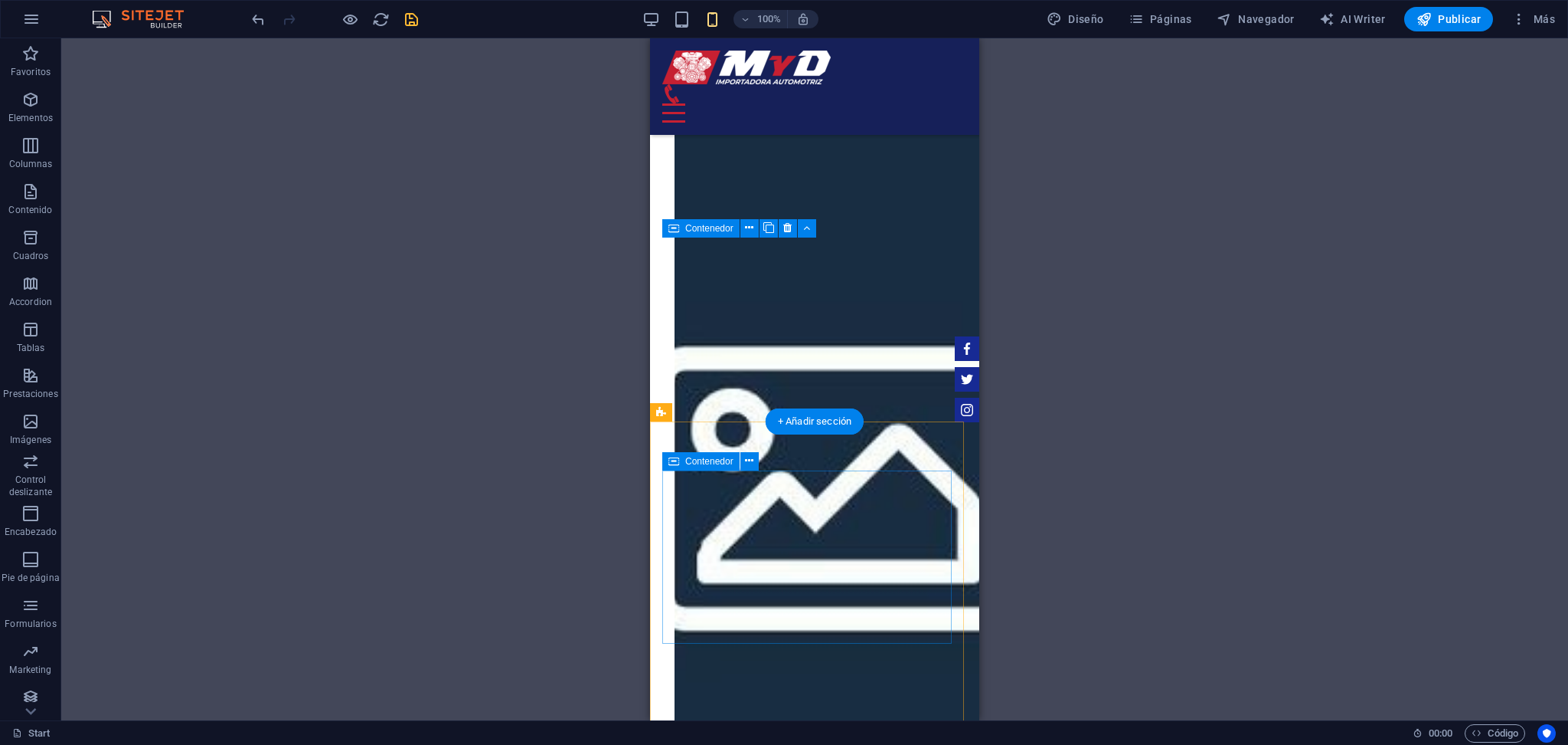
scroll to position [2345, 0]
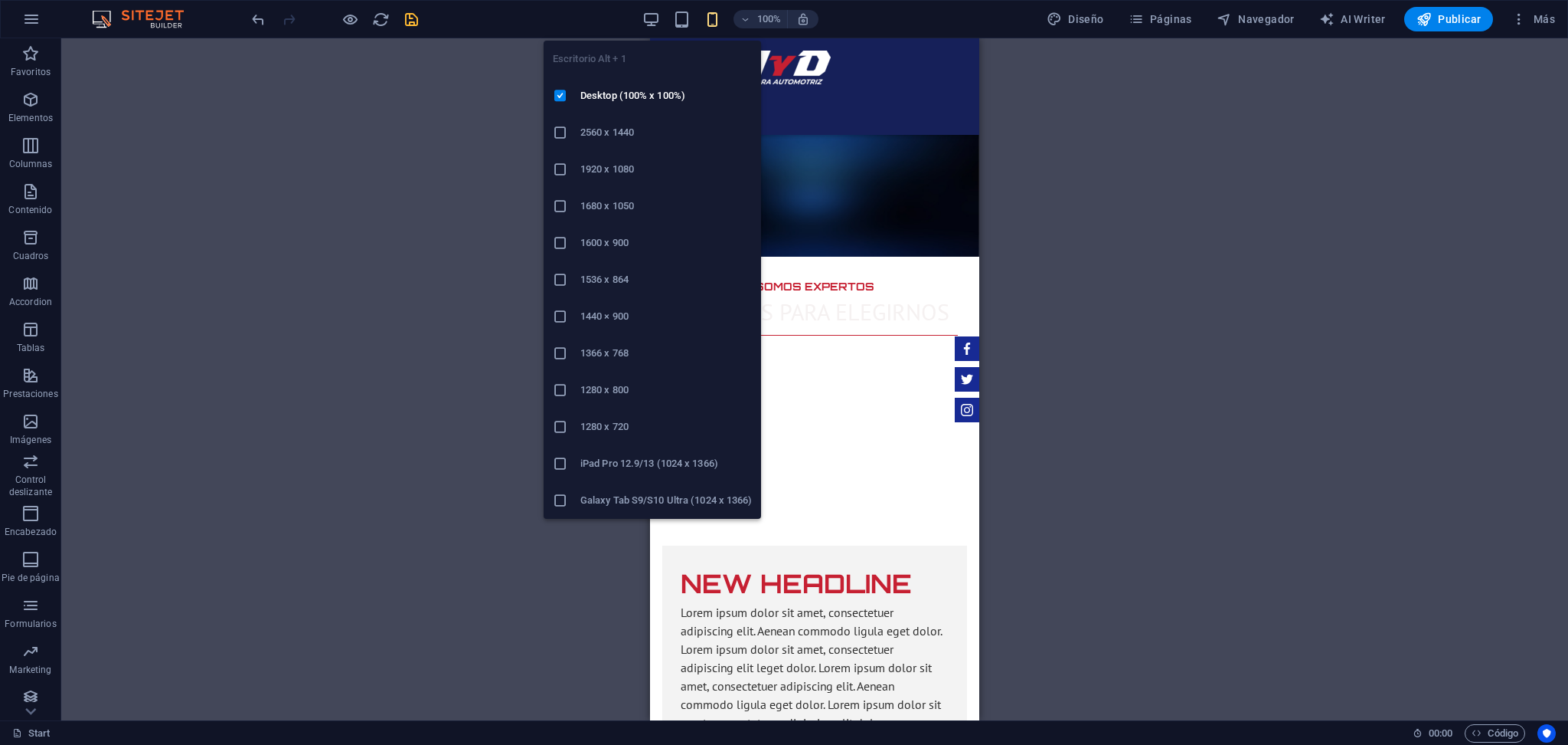
click at [671, 13] on div "100%" at bounding box center [730, 18] width 177 height 24
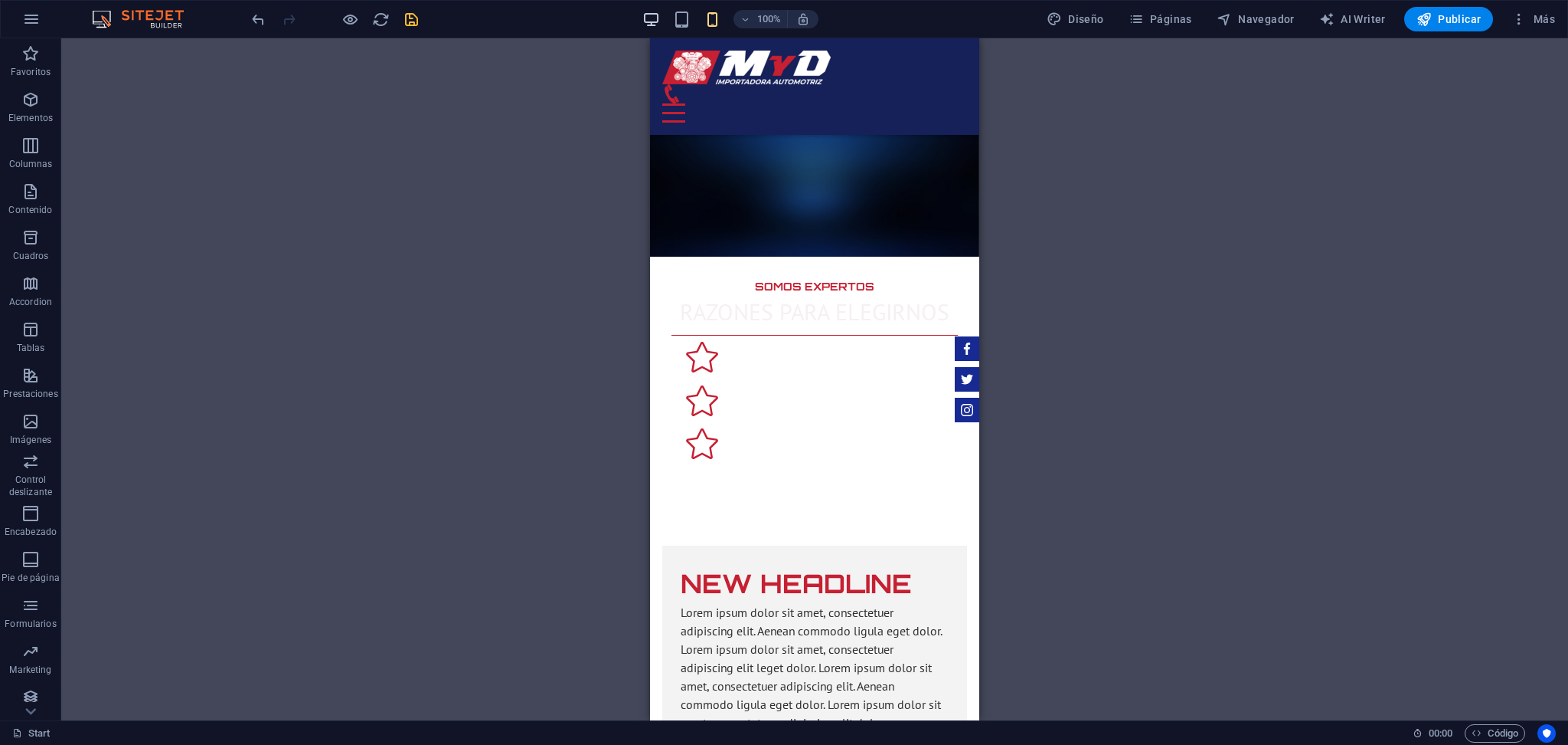
click at [660, 13] on icon "button" at bounding box center [651, 19] width 17 height 17
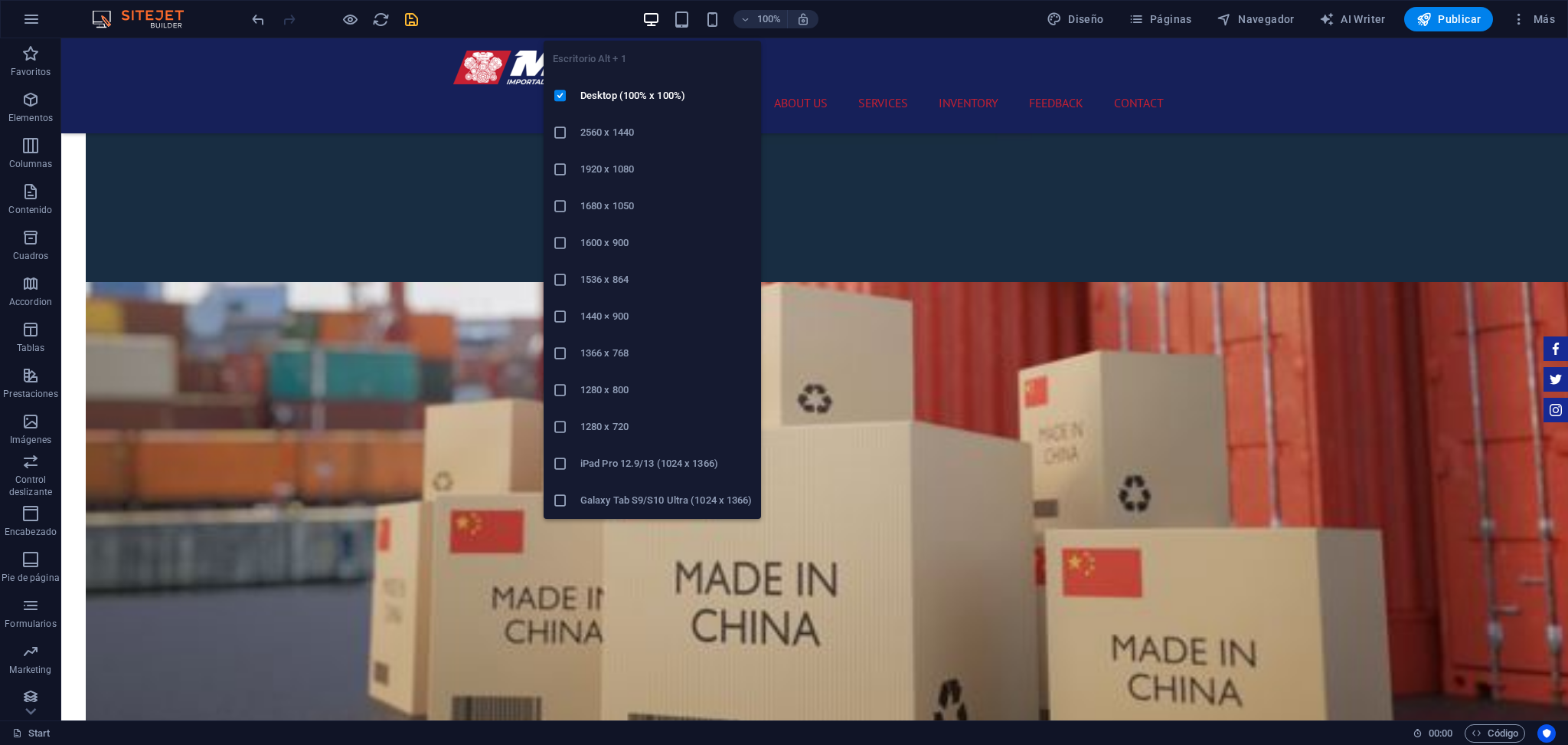
scroll to position [2351, 0]
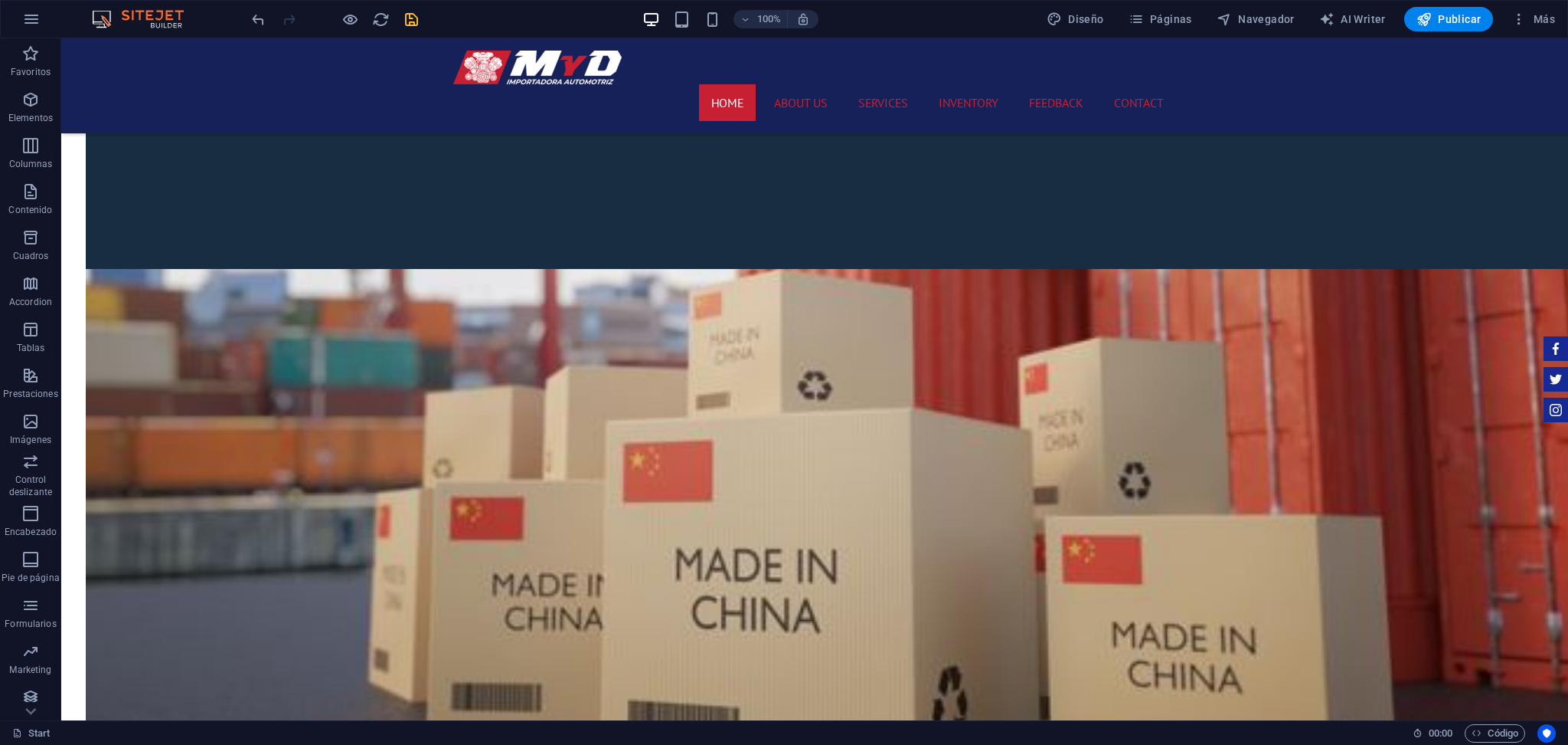
click at [394, 29] on div at bounding box center [334, 18] width 171 height 24
click at [410, 25] on icon "save" at bounding box center [412, 19] width 17 height 17
checkbox input "false"
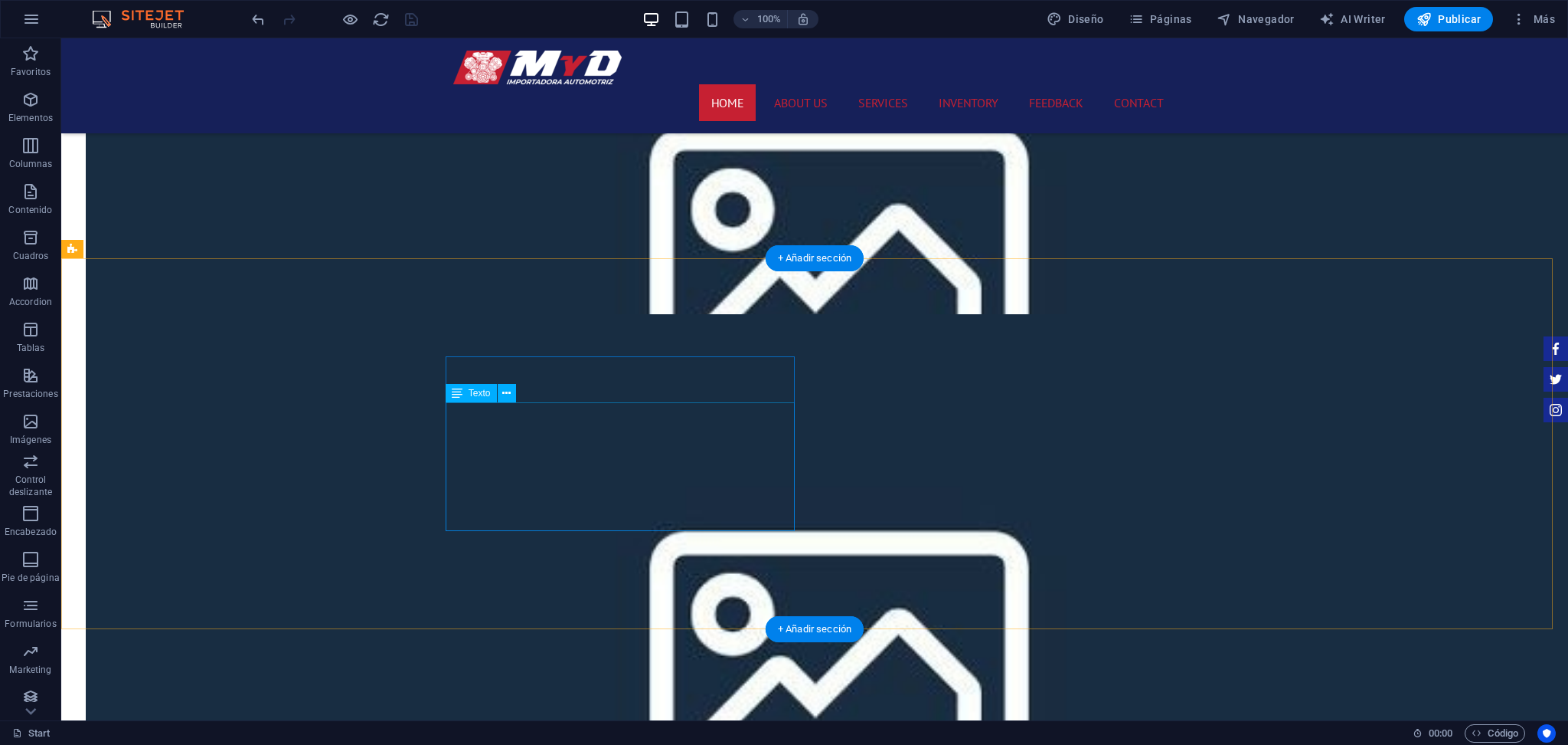
scroll to position [1636, 0]
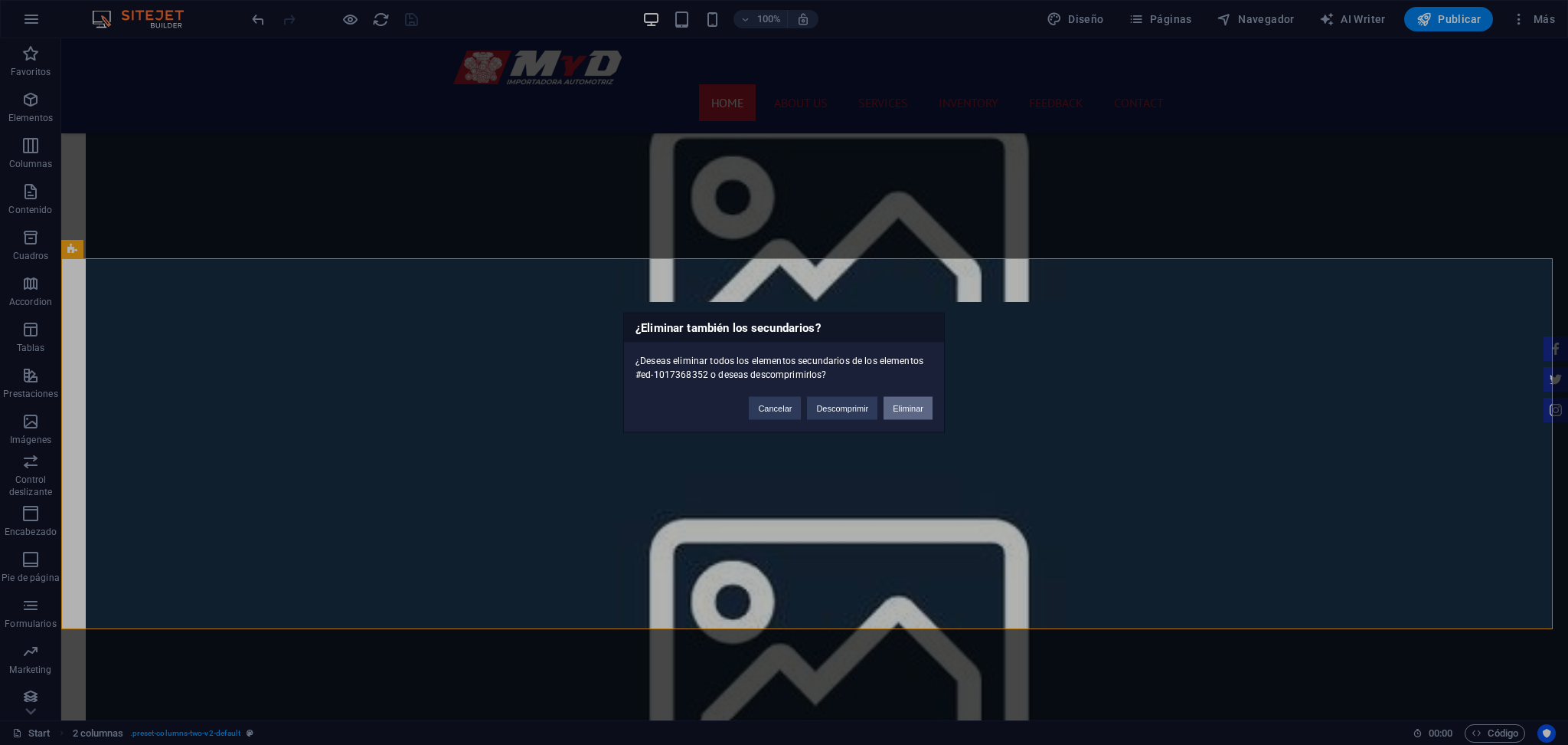
click at [896, 414] on button "Eliminar" at bounding box center [907, 409] width 49 height 23
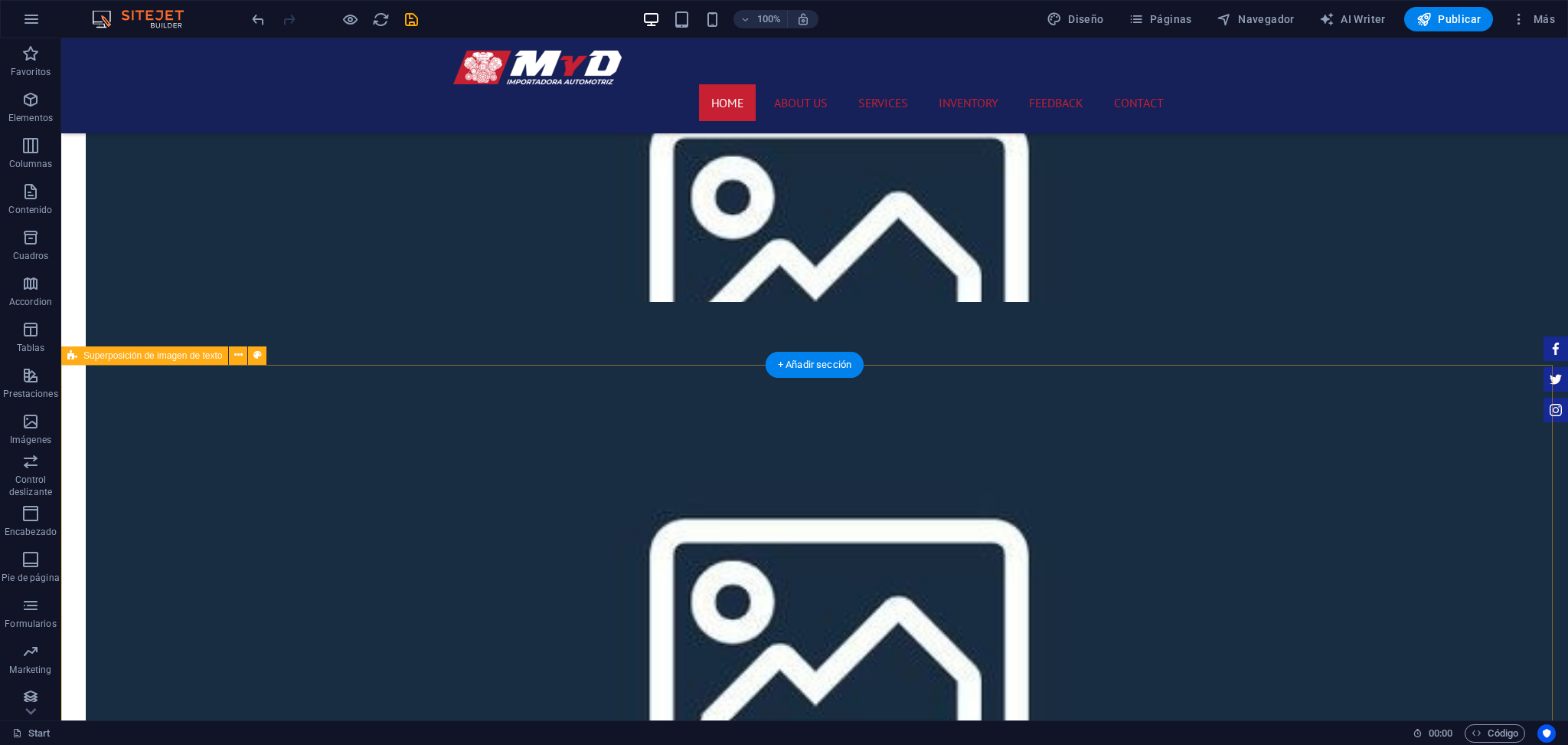
scroll to position [1432, 0]
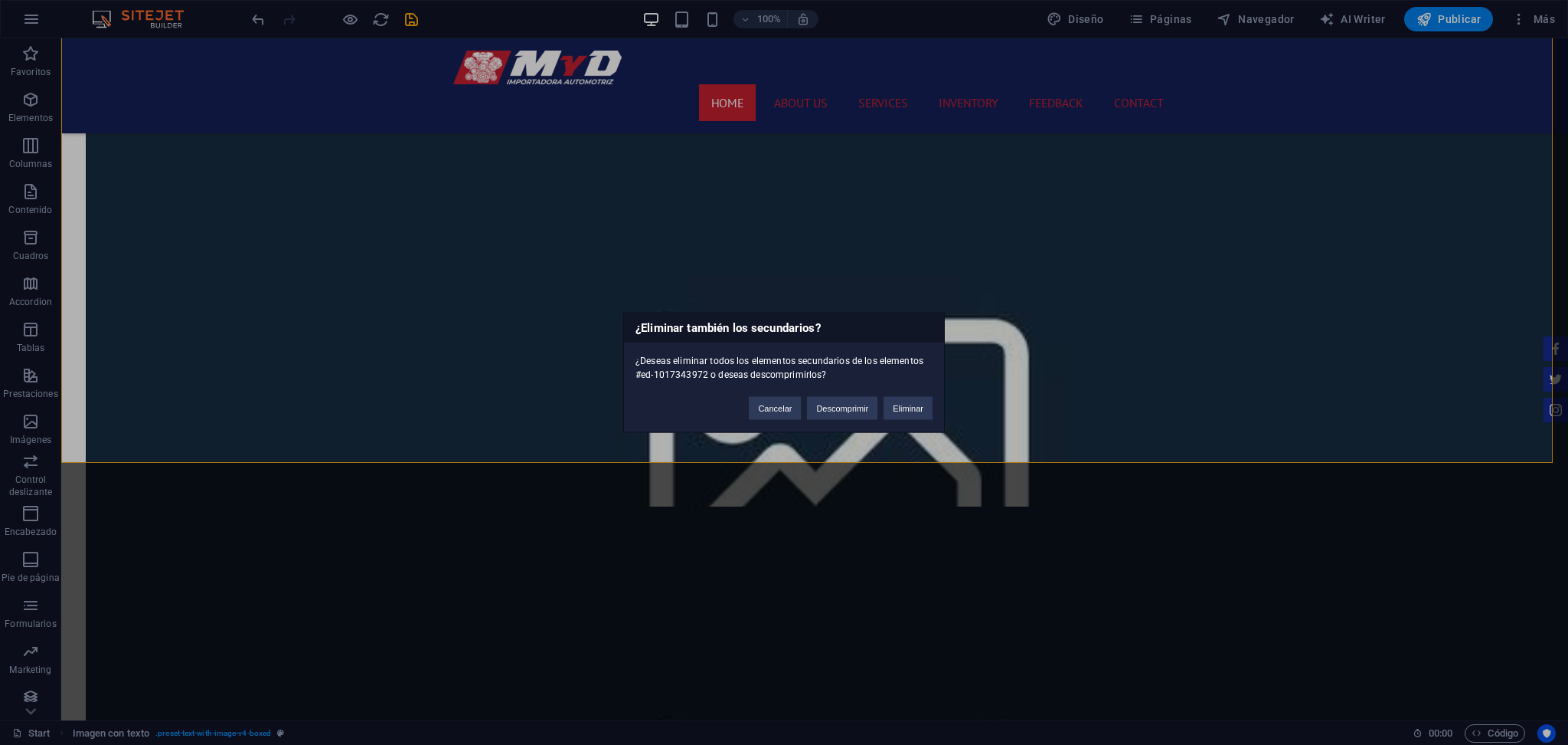
click at [907, 423] on div "¿Eliminar también los secundarios? ¿Deseas eliminar todos los elementos secunda…" at bounding box center [784, 373] width 322 height 120
click at [907, 408] on button "Eliminar" at bounding box center [907, 409] width 49 height 23
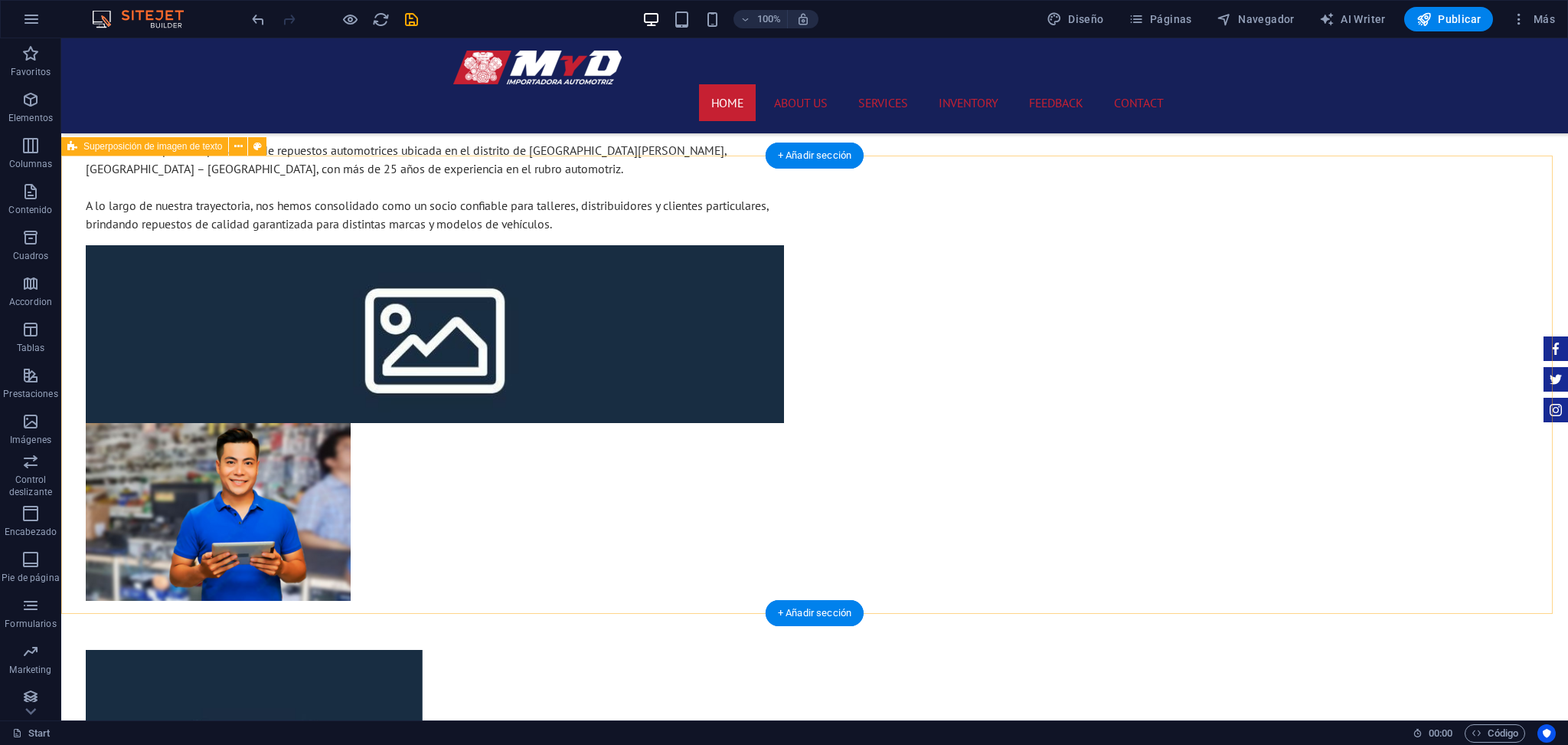
scroll to position [1595, 0]
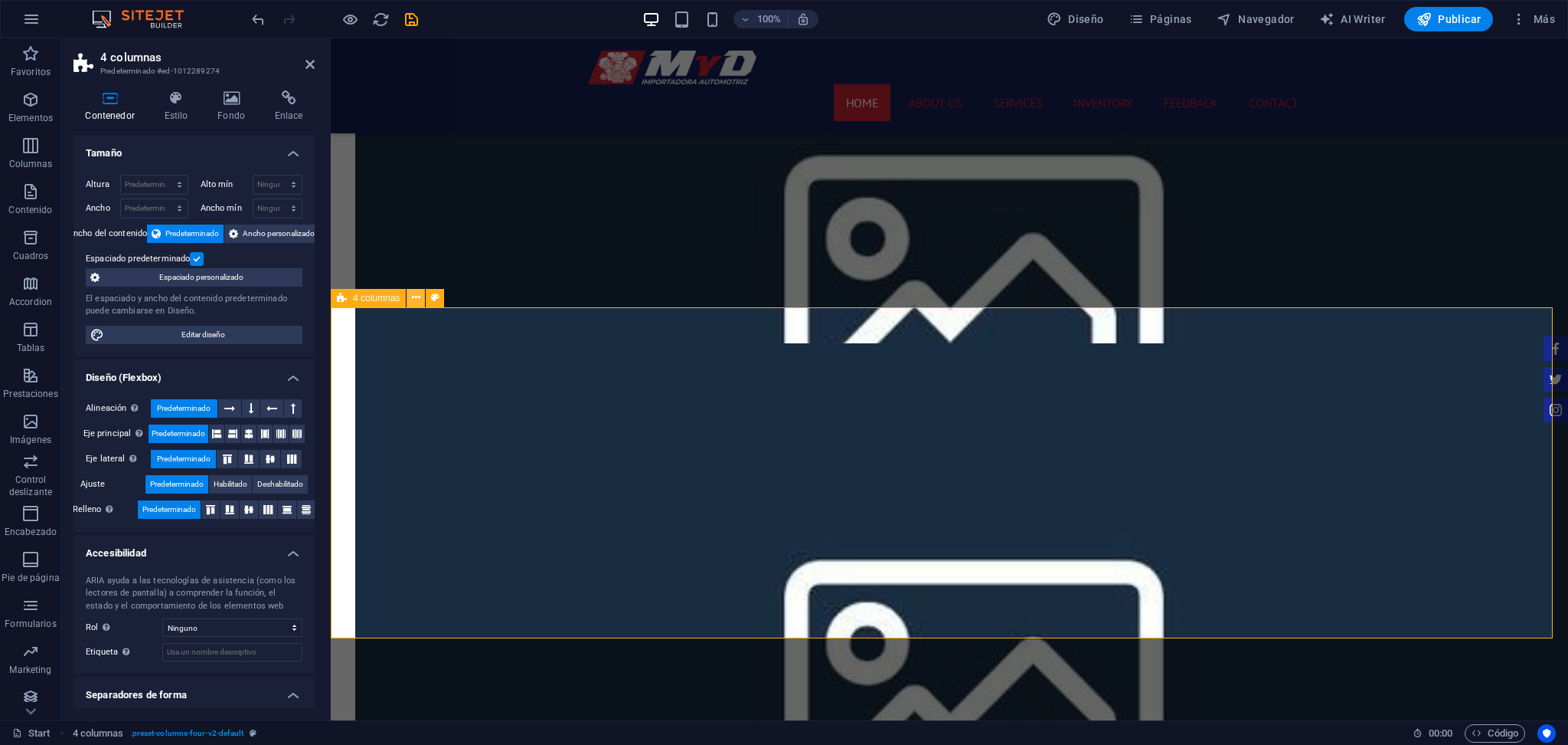
click at [416, 301] on icon at bounding box center [415, 297] width 9 height 16
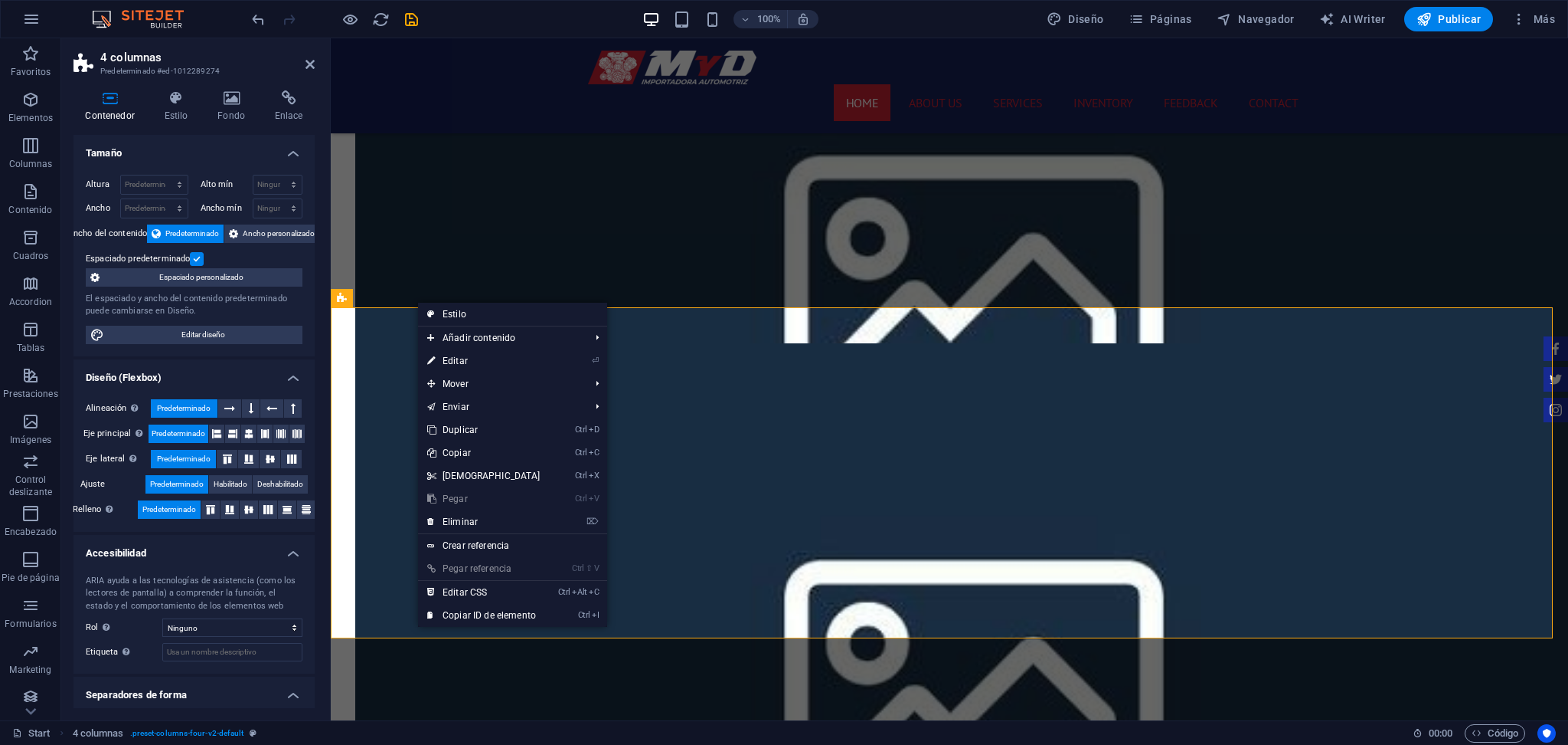
click at [494, 509] on link "Ctrl V Pegar" at bounding box center [484, 499] width 132 height 23
click at [494, 513] on link "⌦ Eliminar" at bounding box center [484, 522] width 132 height 23
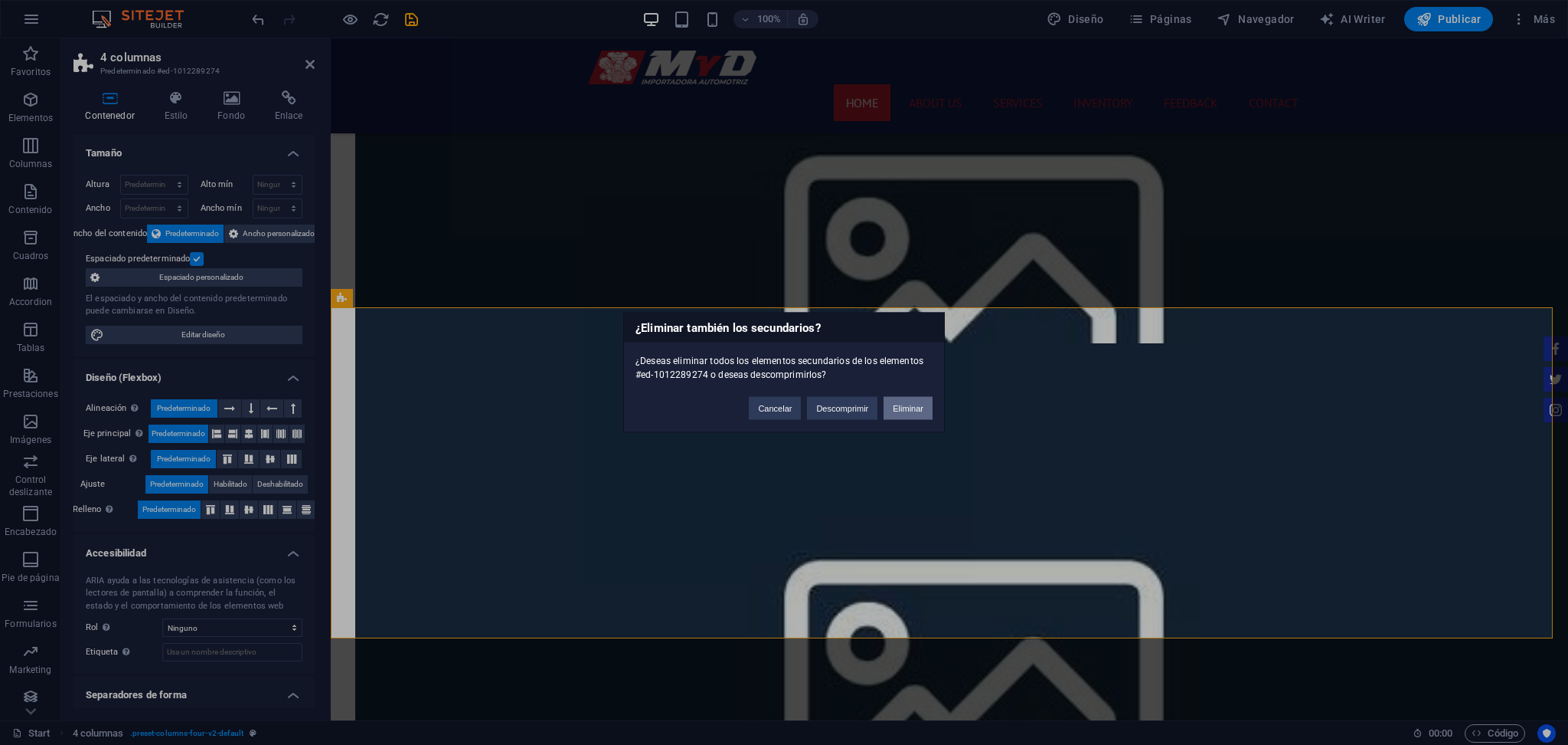
click at [899, 399] on button "Eliminar" at bounding box center [907, 409] width 49 height 23
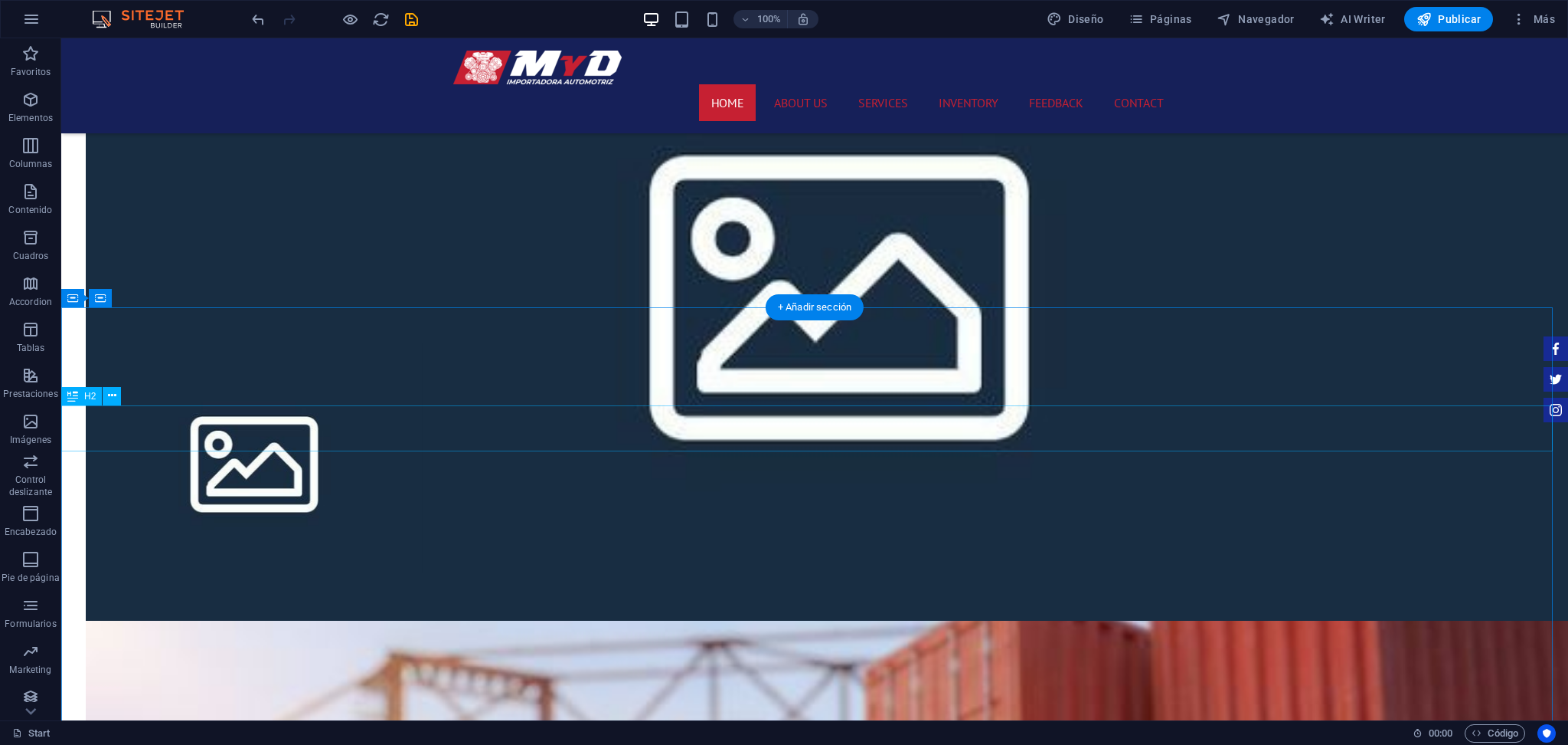
scroll to position [1186, 0]
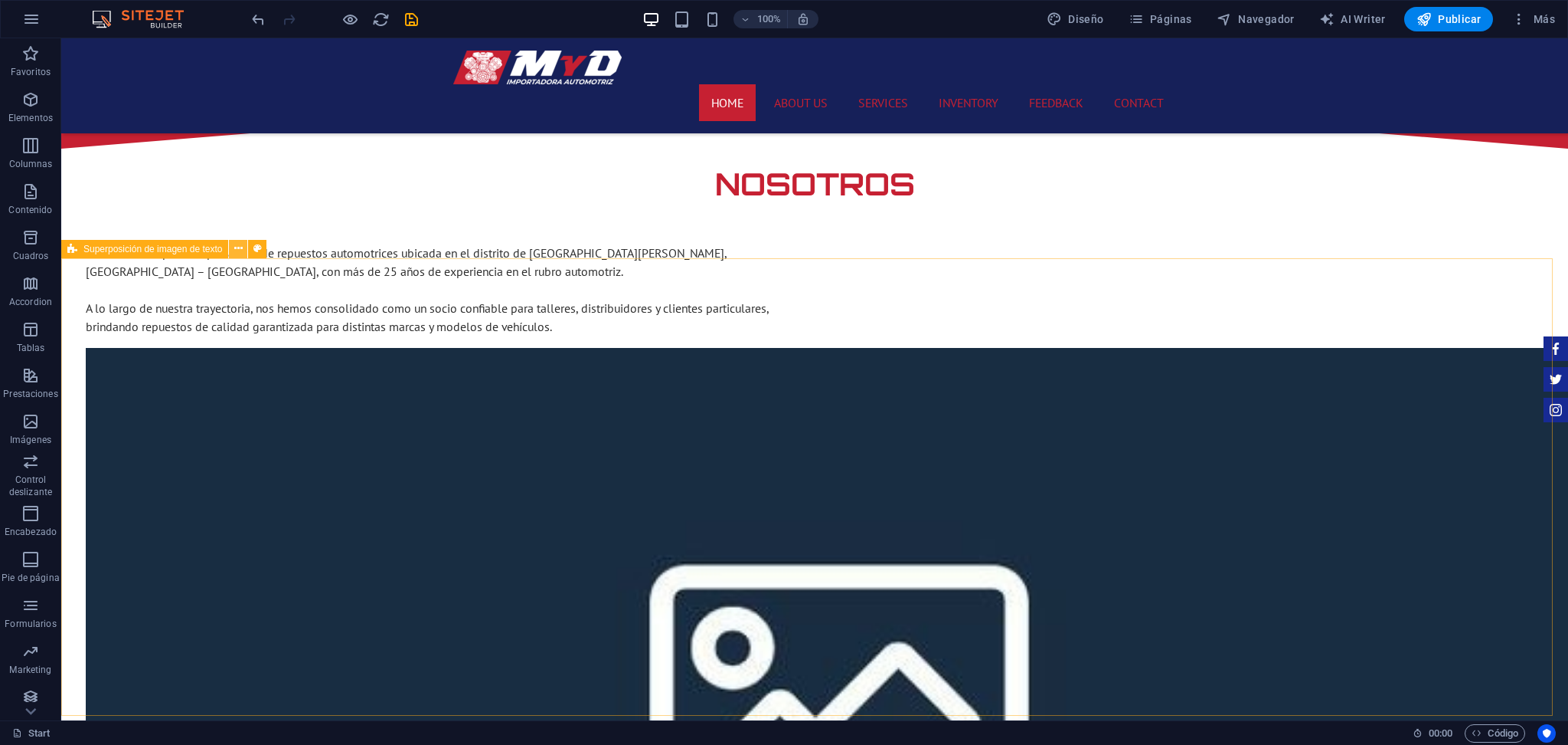
click at [236, 251] on icon at bounding box center [238, 248] width 9 height 16
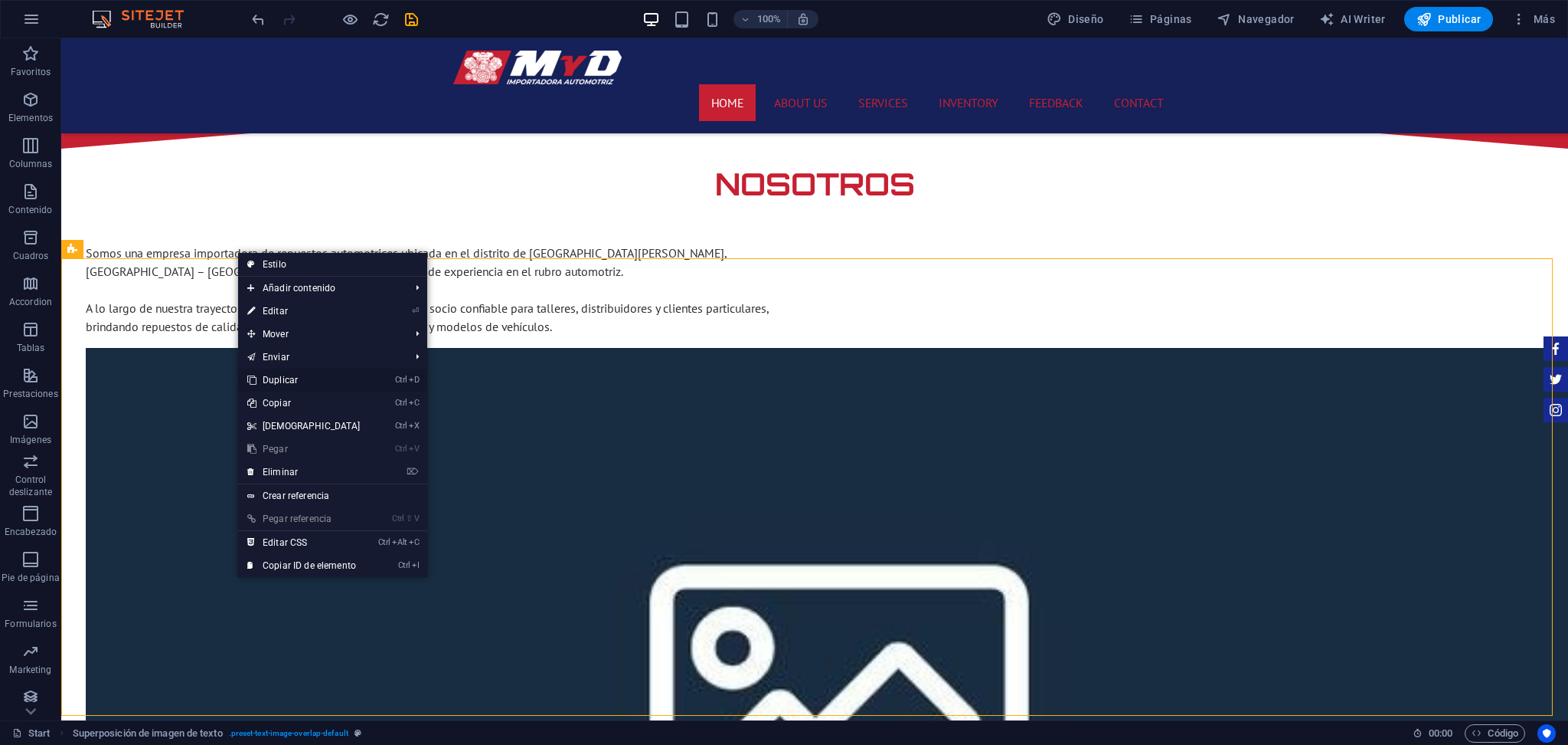
click at [331, 374] on link "Ctrl D Duplicar" at bounding box center [304, 380] width 132 height 23
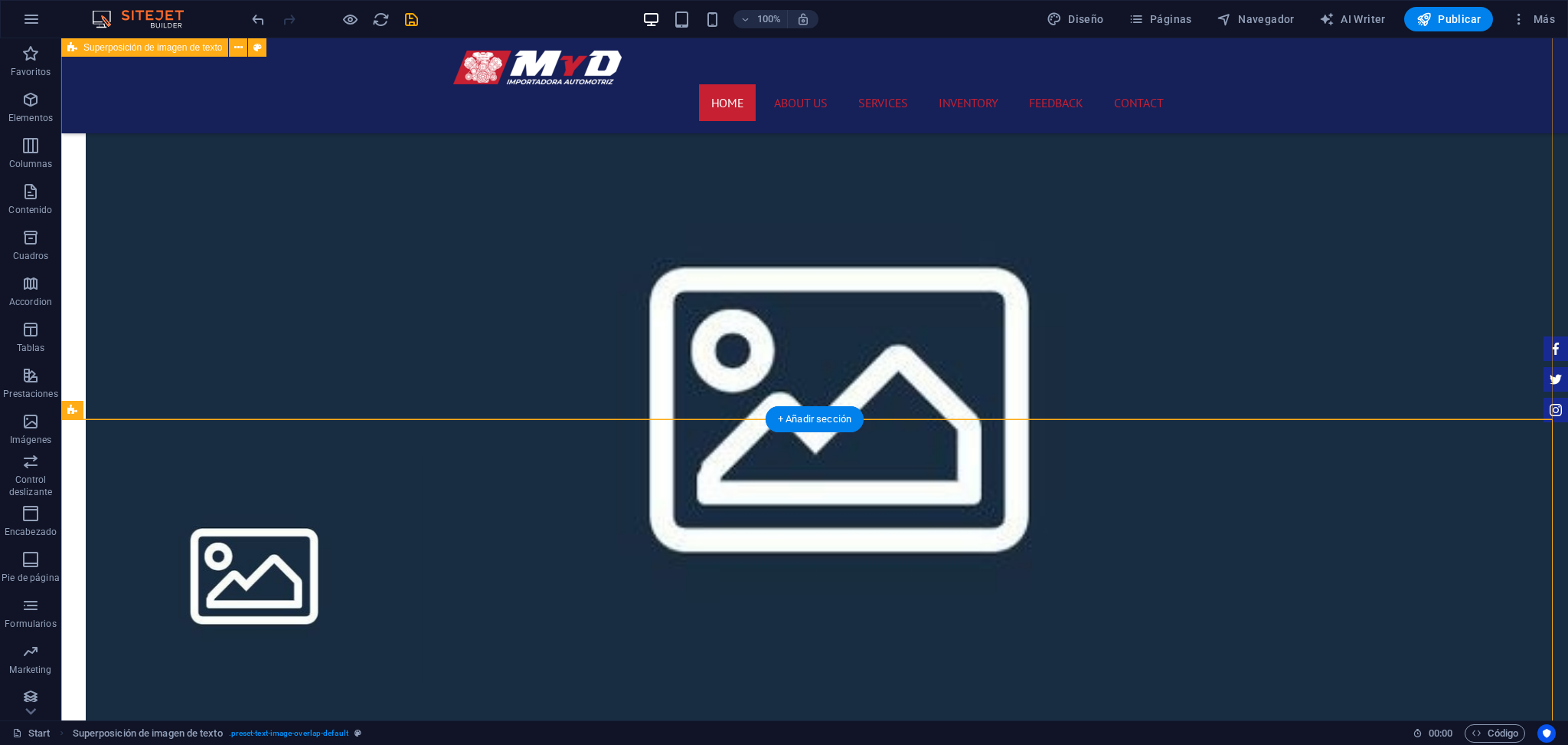
scroll to position [1595, 0]
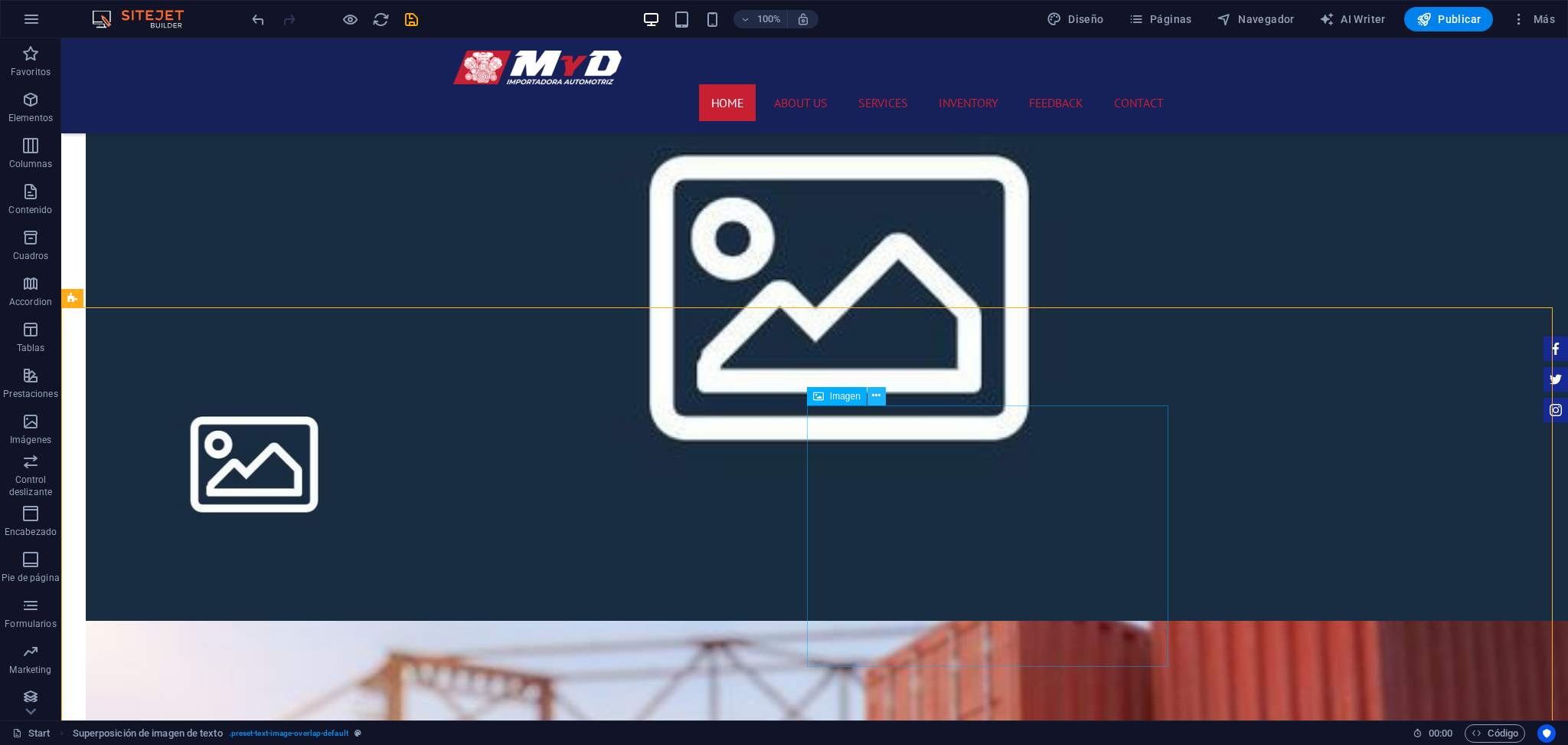
click at [868, 397] on button at bounding box center [876, 395] width 18 height 18
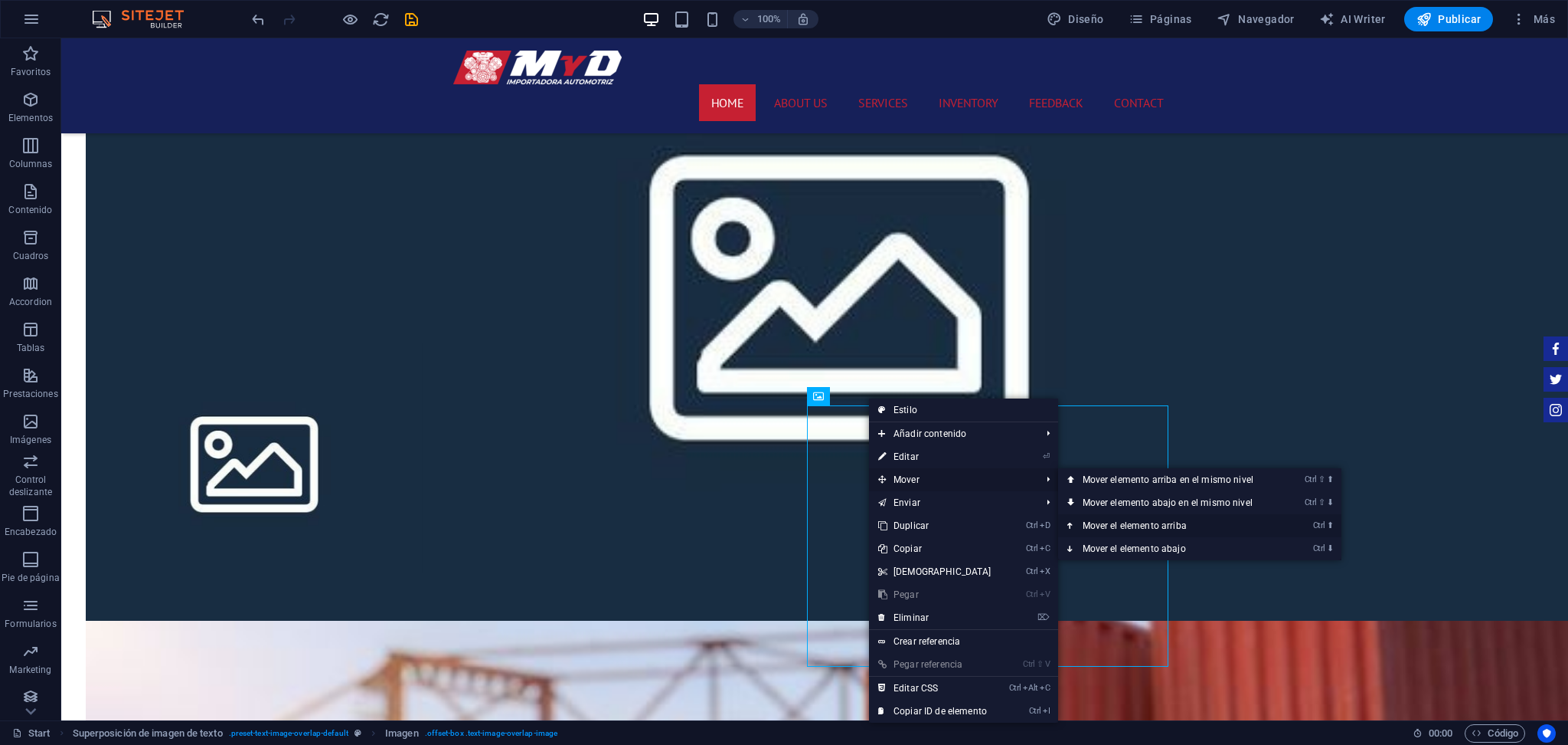
click at [1122, 517] on link "Ctrl ⬆ Mover el elemento arriba" at bounding box center [1171, 526] width 226 height 23
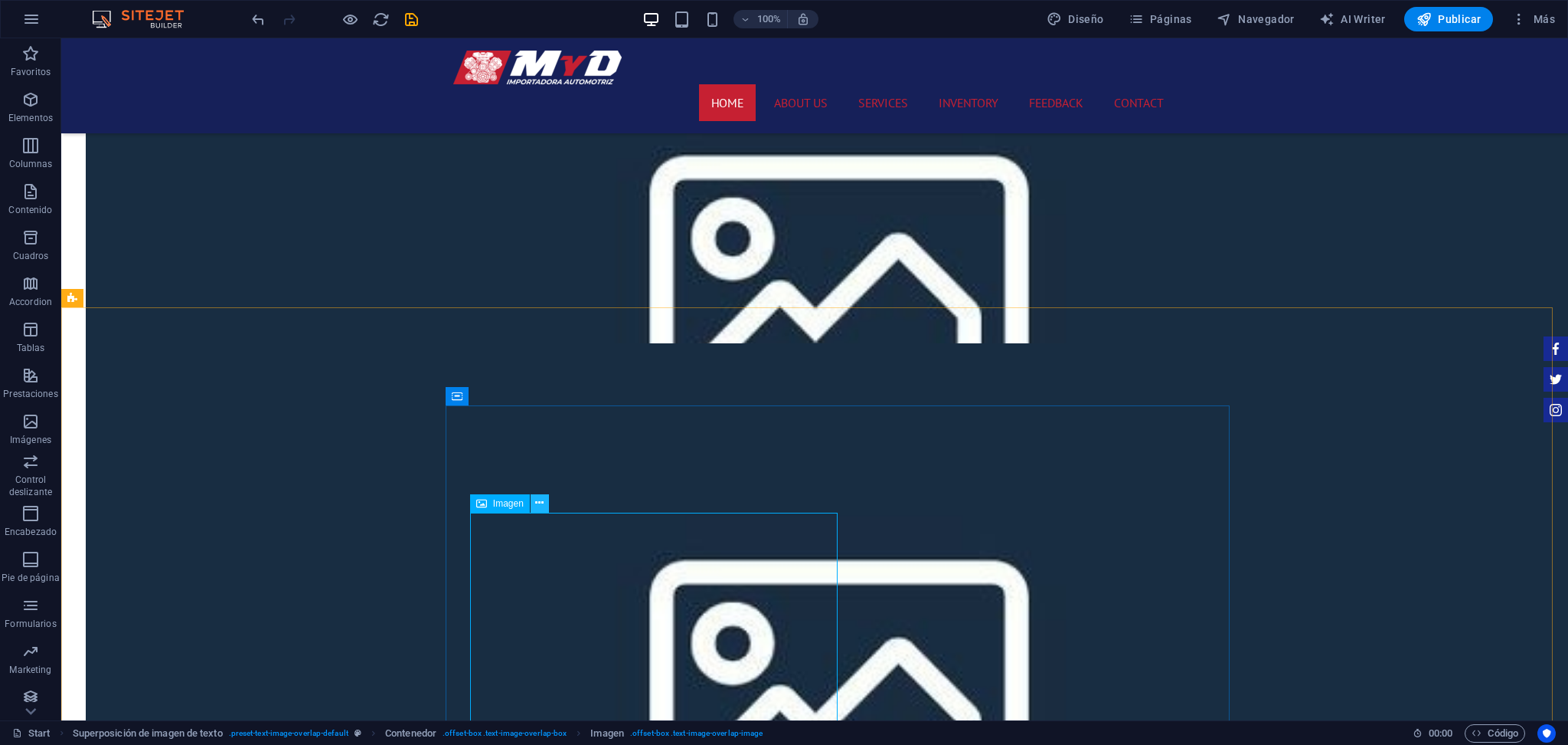
click at [540, 512] on button at bounding box center [539, 503] width 18 height 18
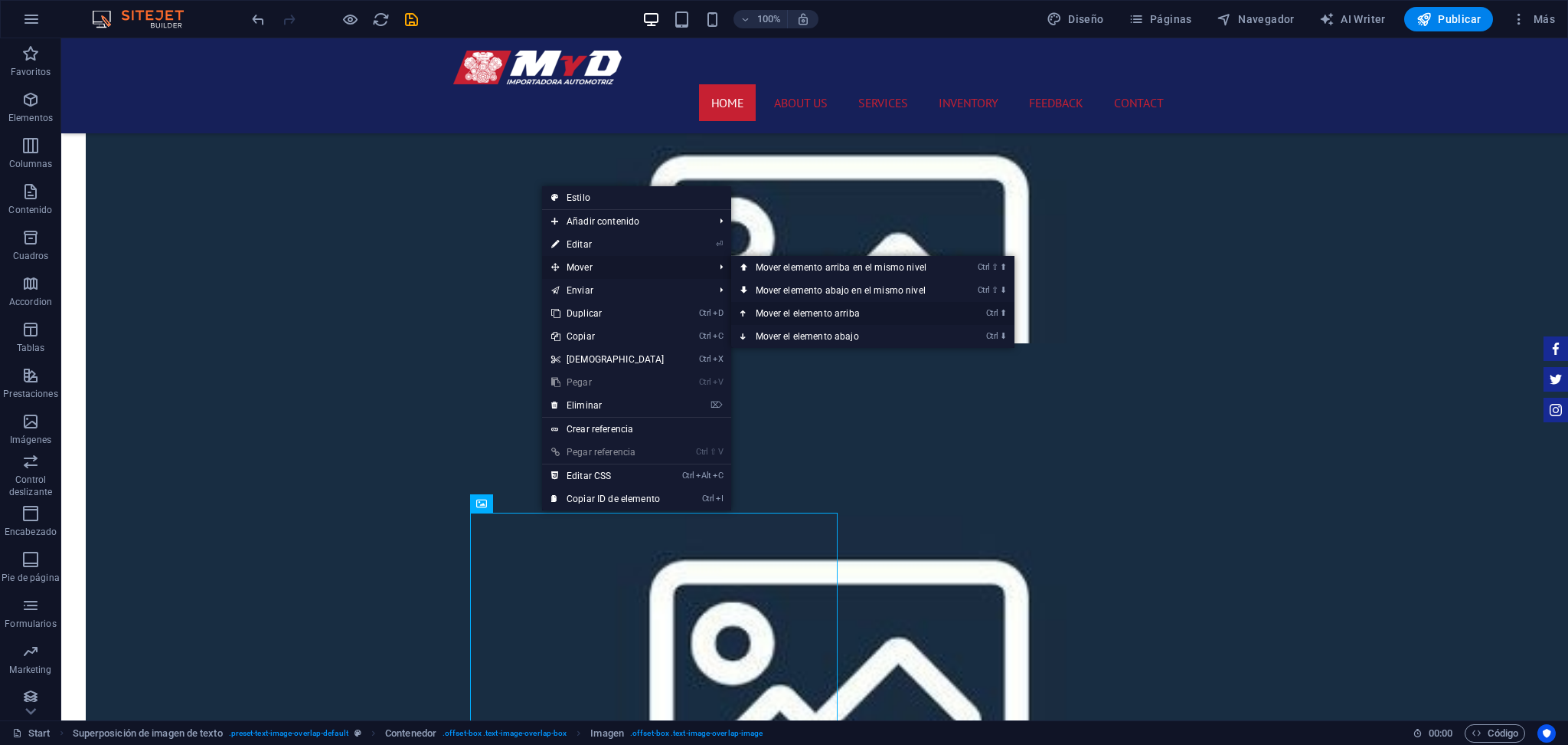
click at [809, 313] on link "Ctrl ⬆ Mover el elemento arriba" at bounding box center [844, 314] width 226 height 23
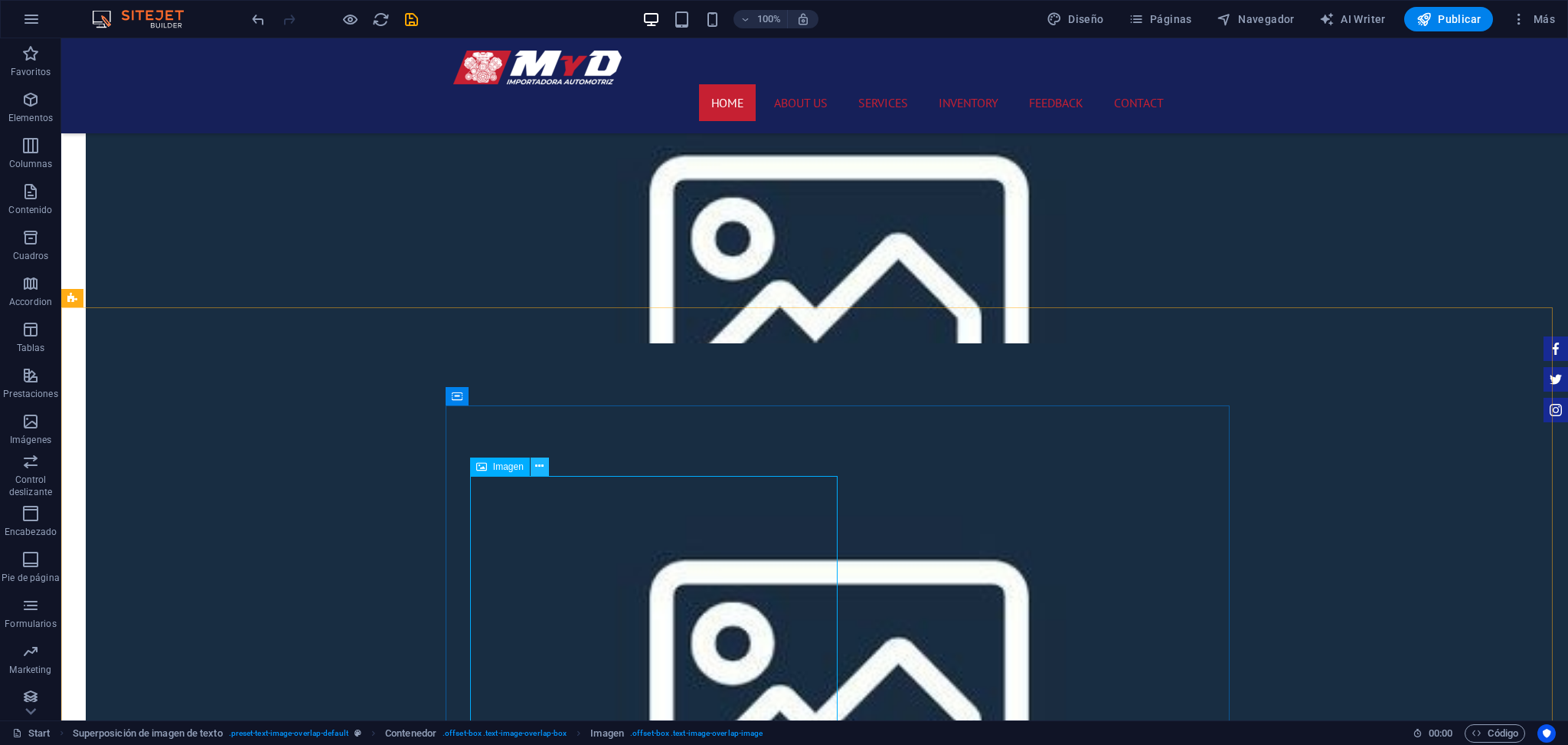
click at [543, 459] on icon at bounding box center [539, 466] width 9 height 16
click at [537, 463] on icon at bounding box center [539, 466] width 9 height 16
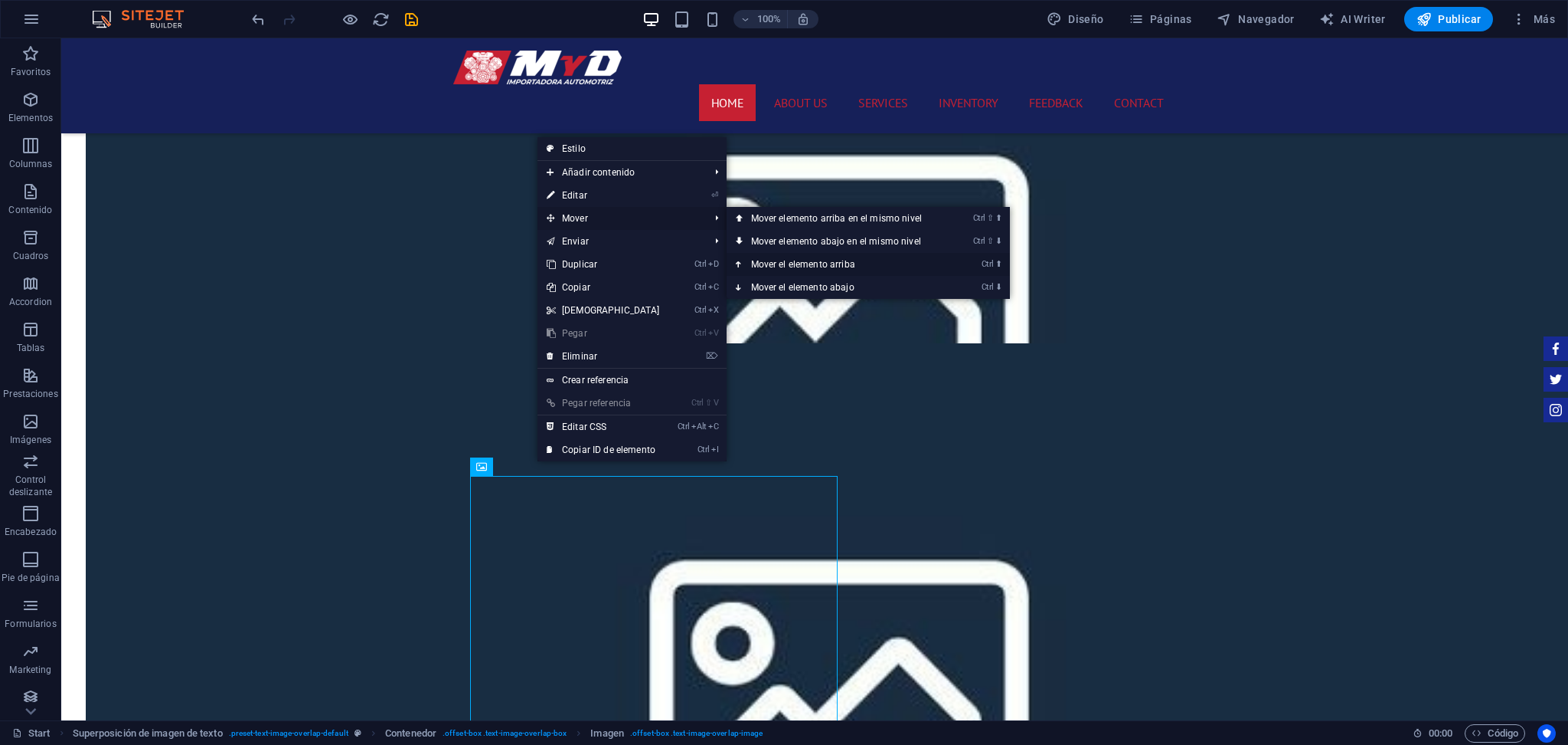
click at [776, 269] on link "Ctrl ⬆ Mover el elemento arriba" at bounding box center [839, 264] width 226 height 23
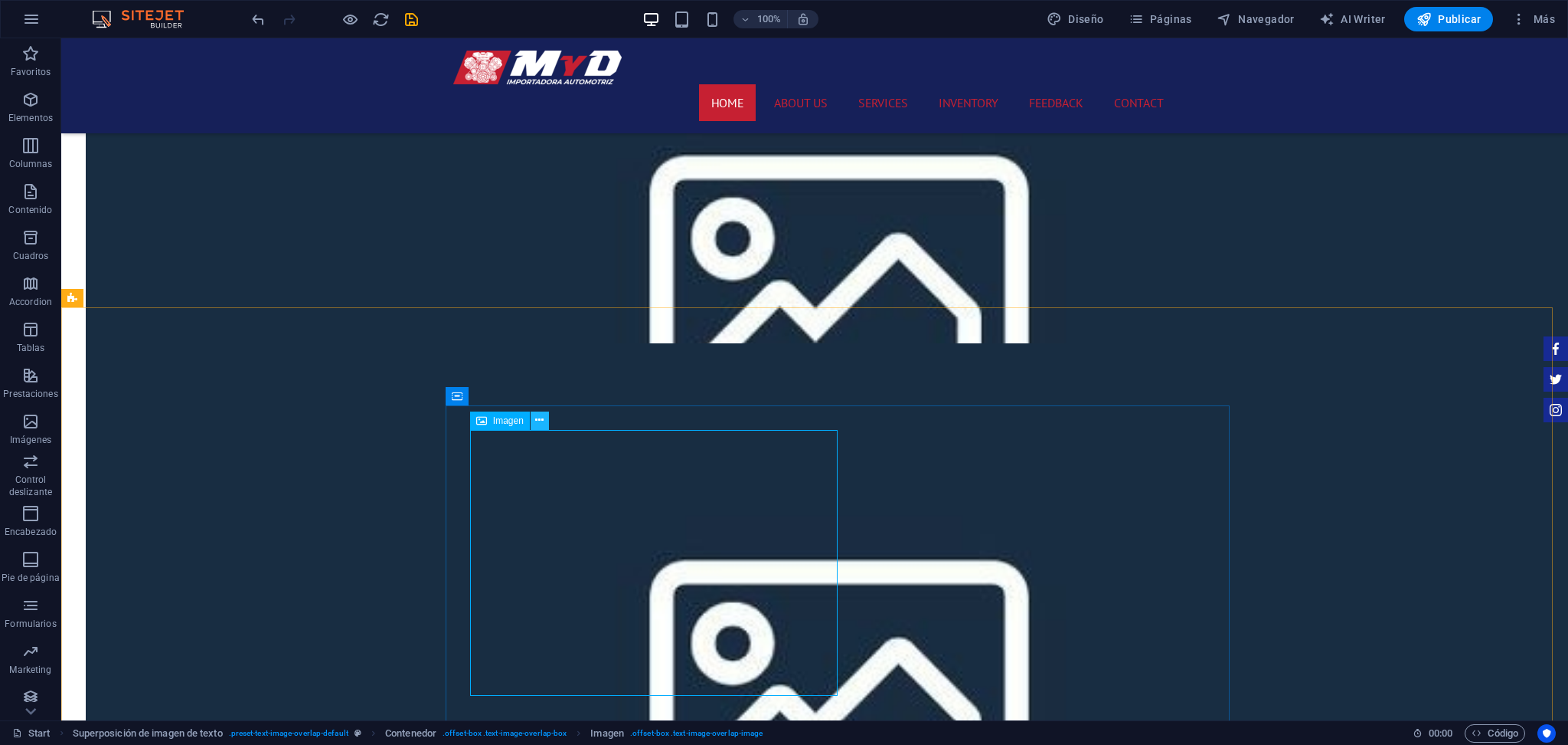
click at [540, 426] on icon at bounding box center [539, 419] width 9 height 16
click at [540, 421] on icon at bounding box center [539, 419] width 9 height 16
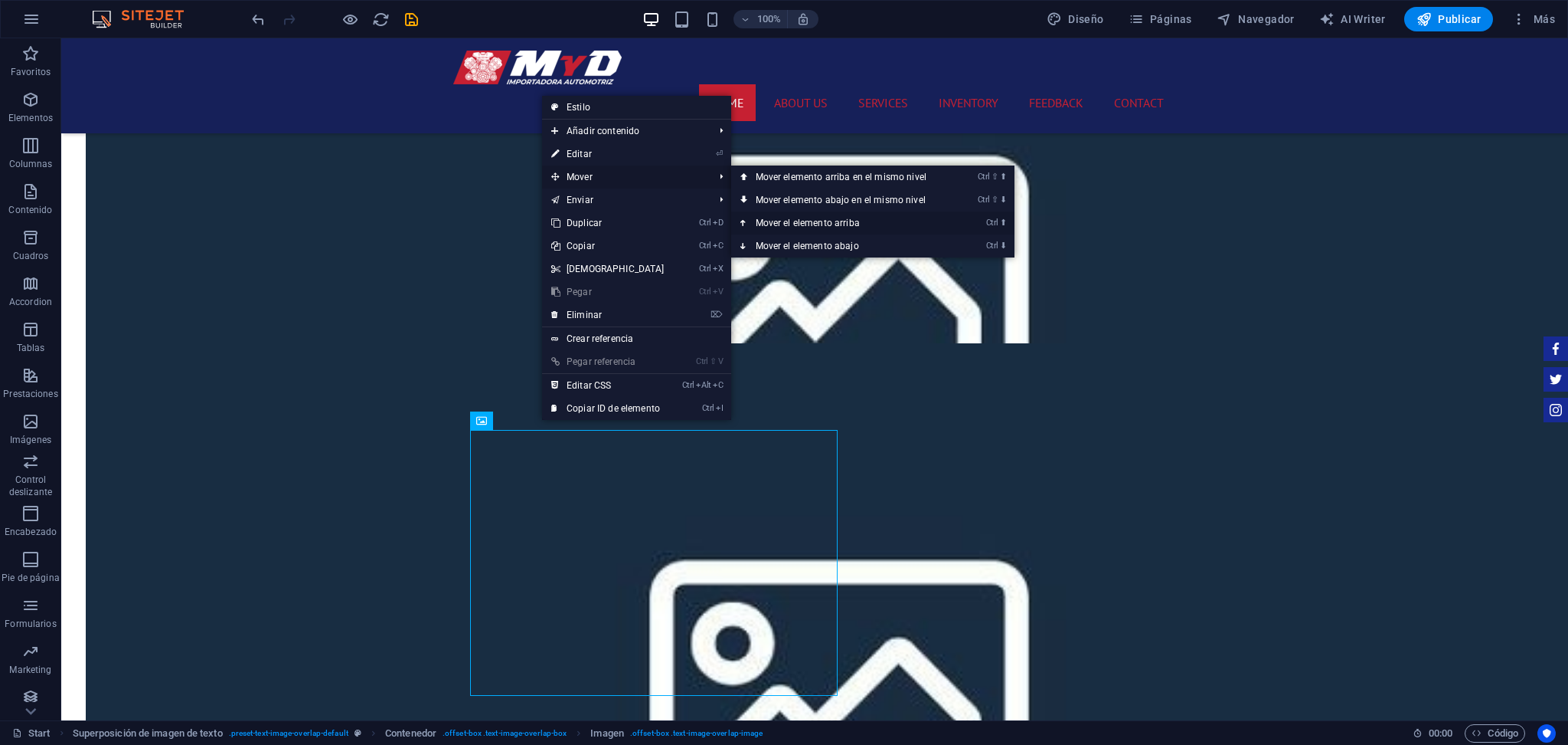
click at [792, 227] on link "Ctrl ⬆ Mover el elemento arriba" at bounding box center [844, 223] width 226 height 23
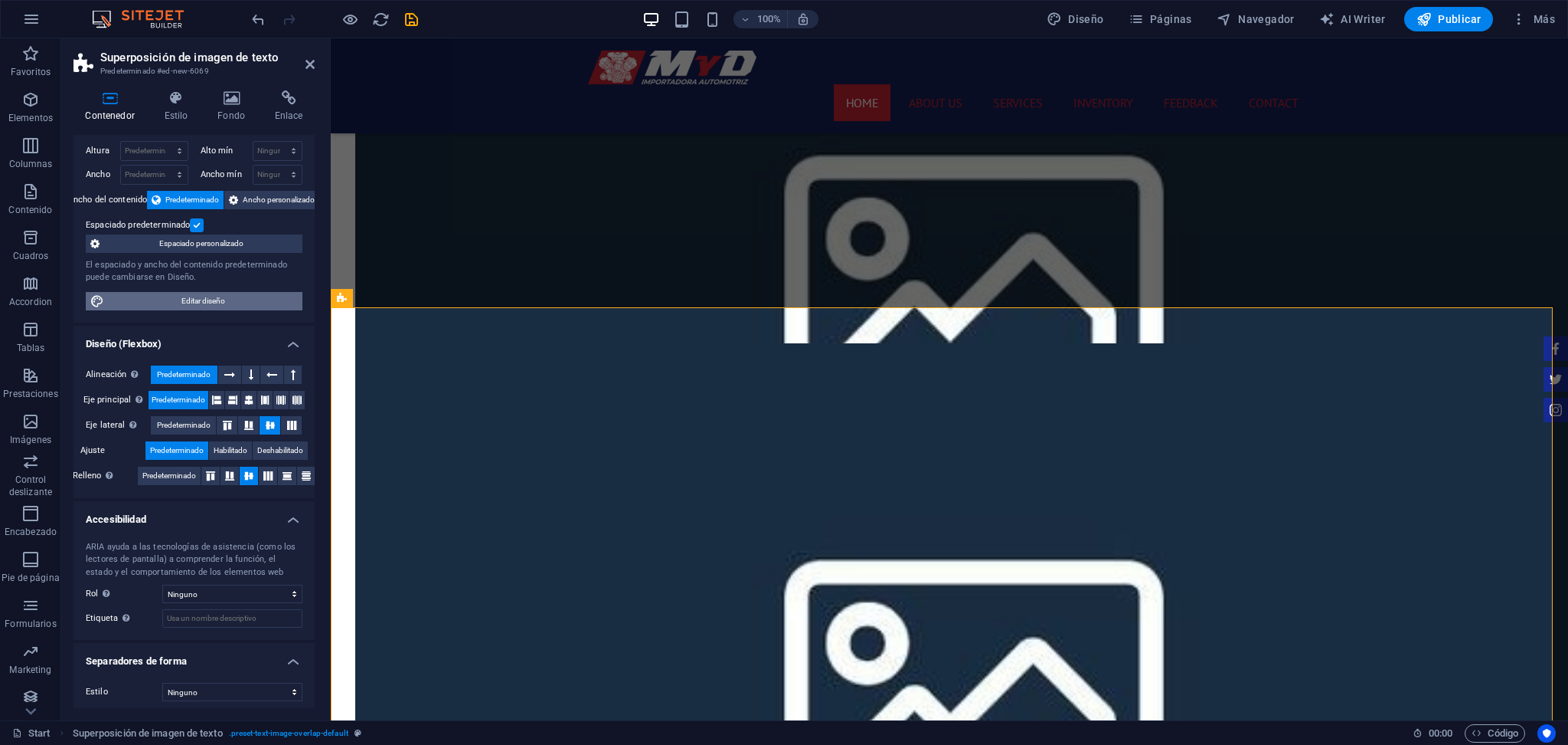
scroll to position [39, 0]
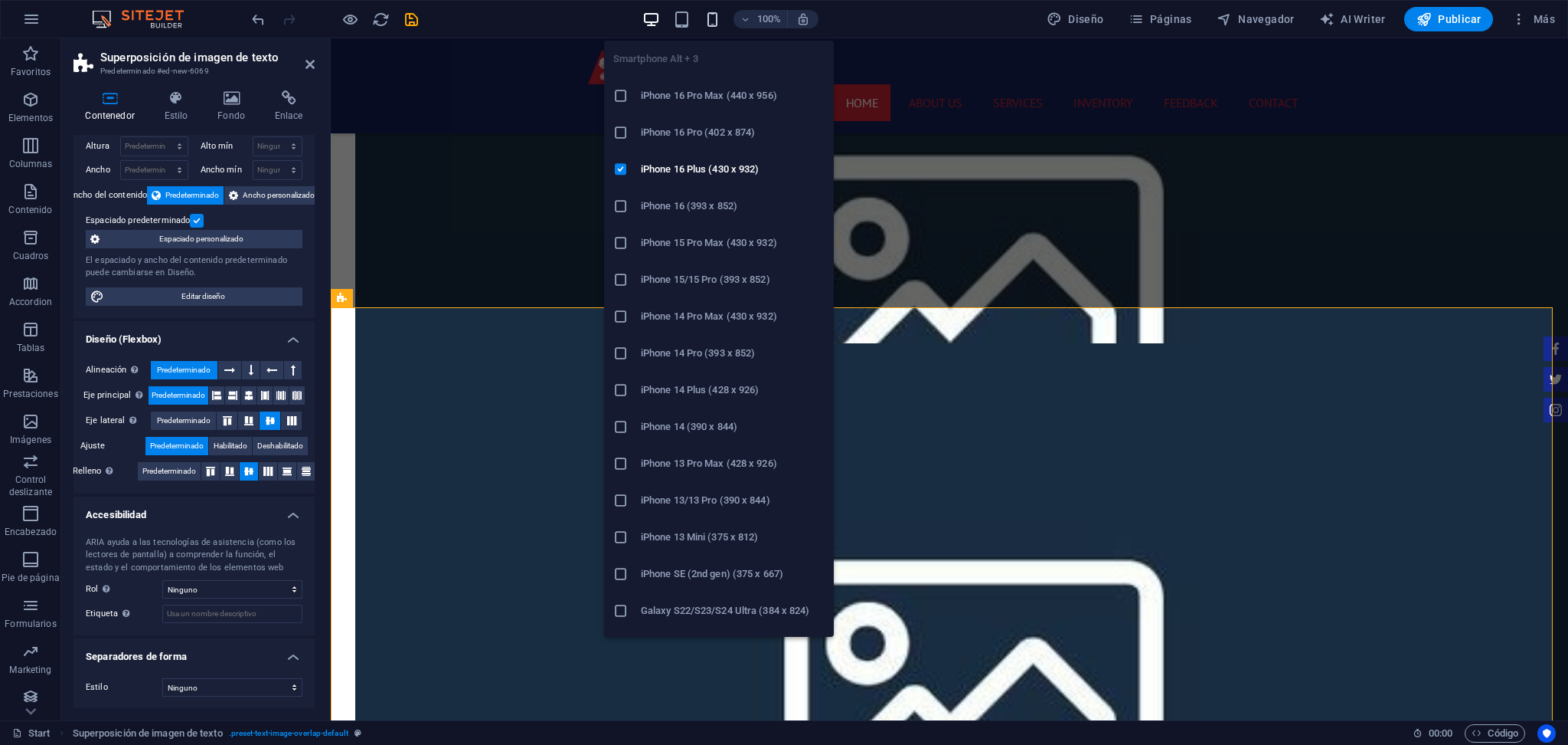
click at [706, 24] on icon "button" at bounding box center [713, 19] width 17 height 17
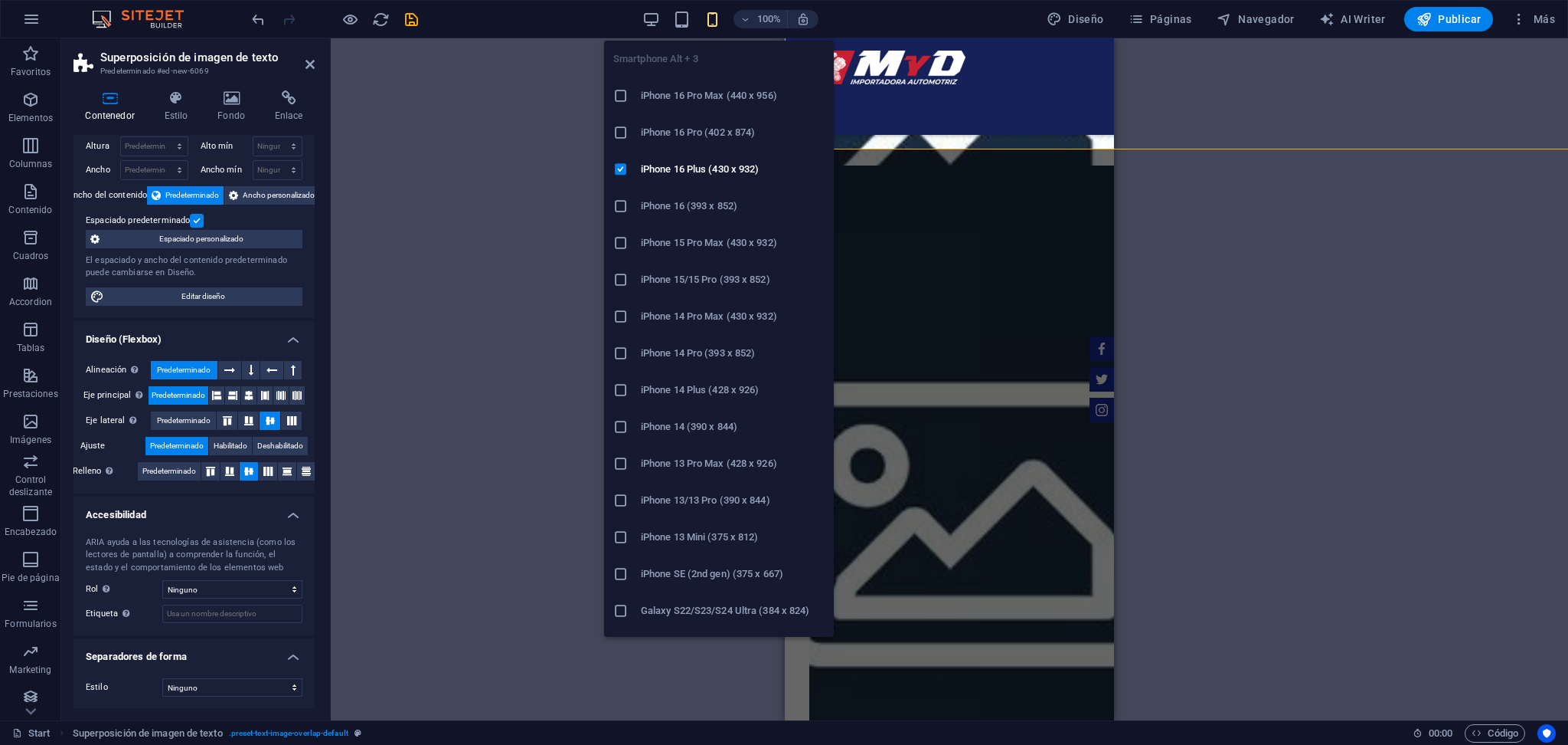
scroll to position [2210, 0]
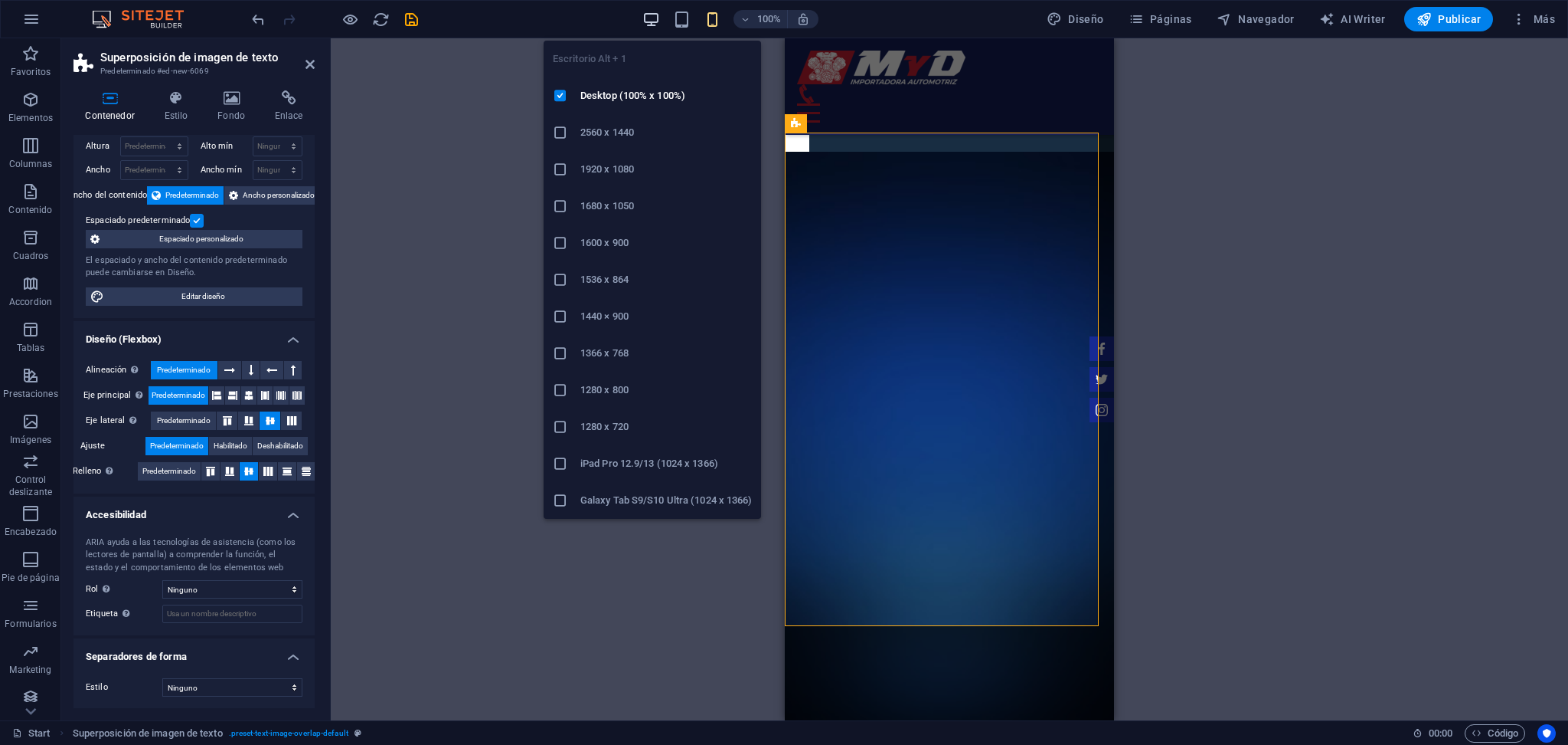
click at [660, 21] on icon "button" at bounding box center [651, 19] width 17 height 17
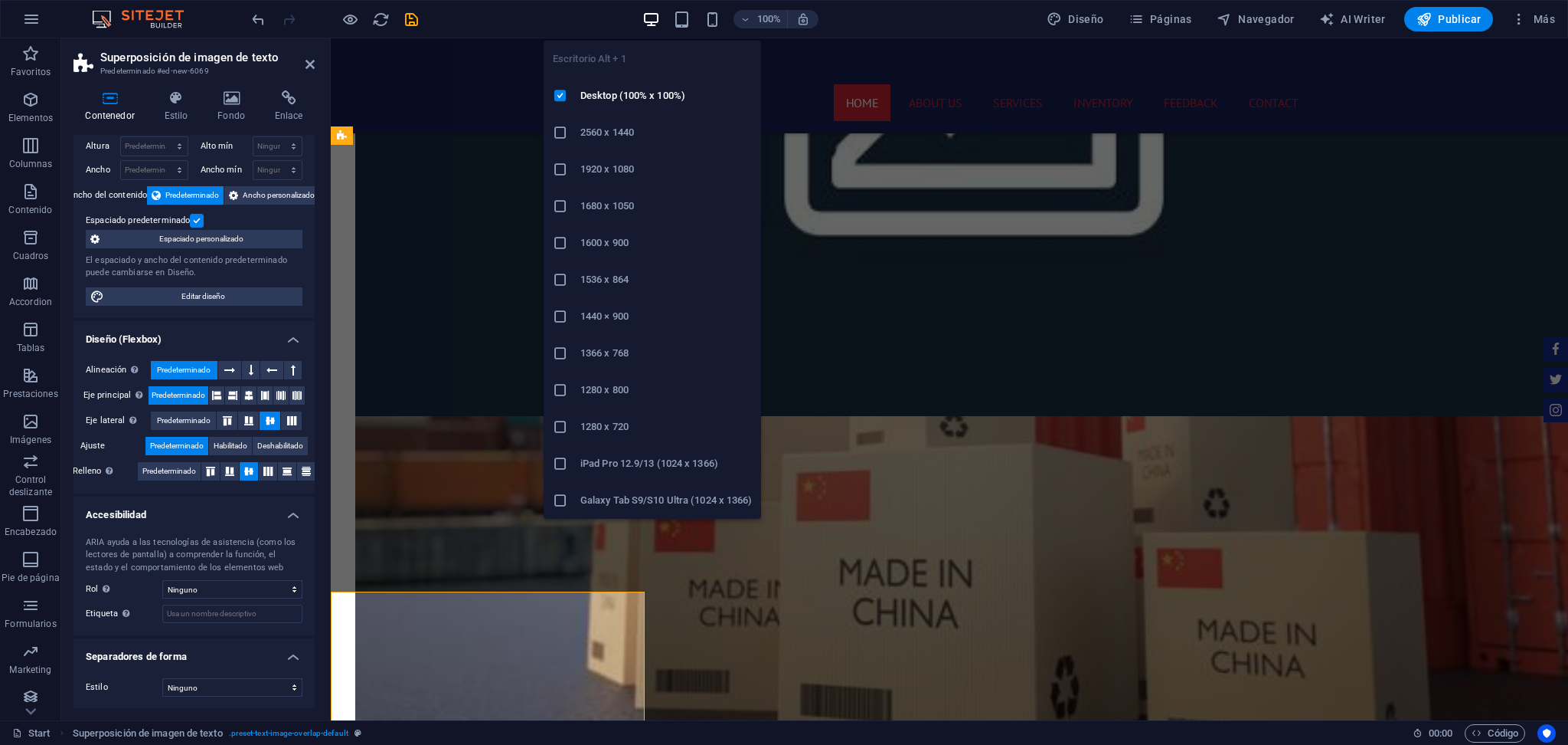
scroll to position [1752, 0]
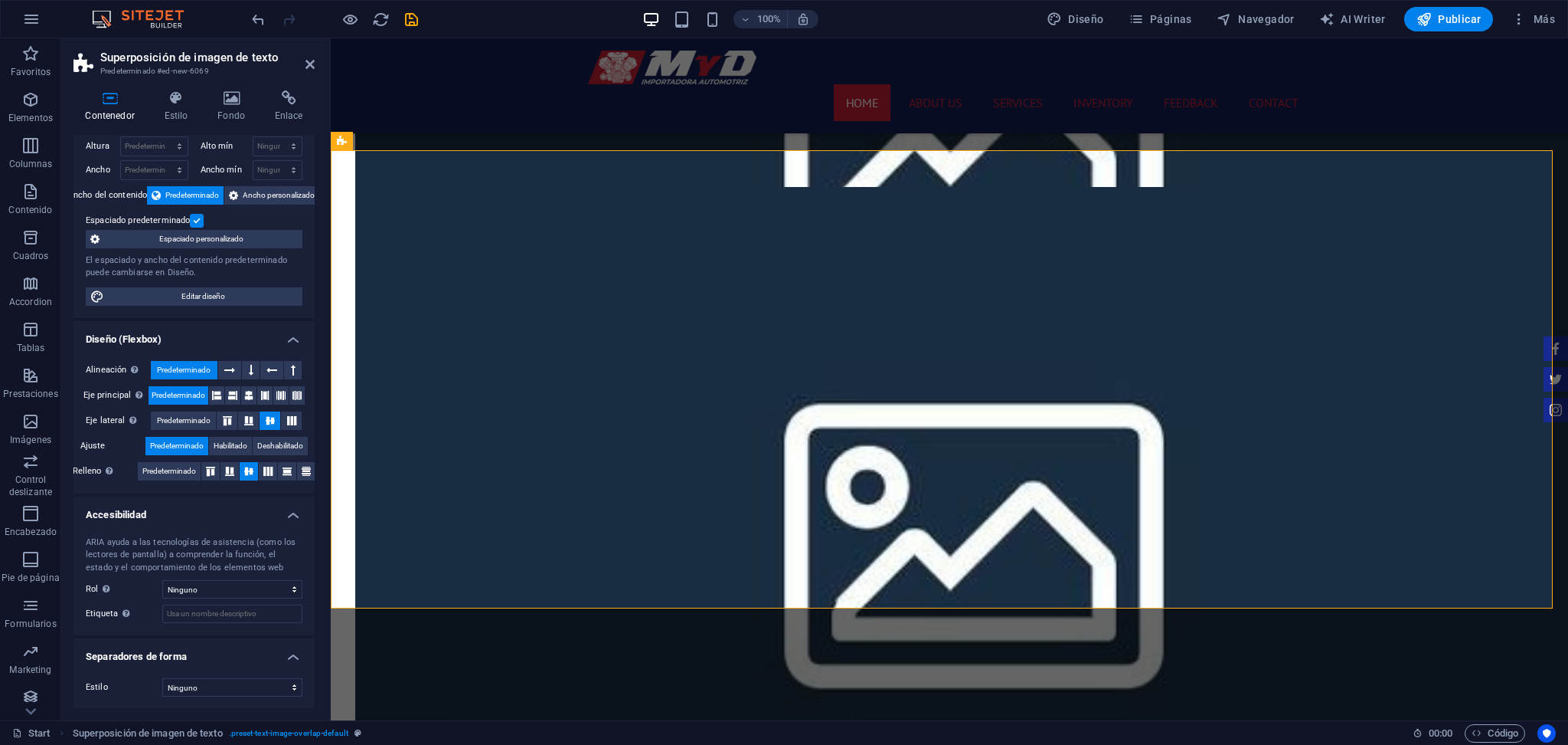
click at [422, 16] on div "100% Diseño Páginas Navegador AI Writer Publicar Más" at bounding box center [905, 18] width 1312 height 24
click at [407, 25] on icon "save" at bounding box center [412, 19] width 17 height 17
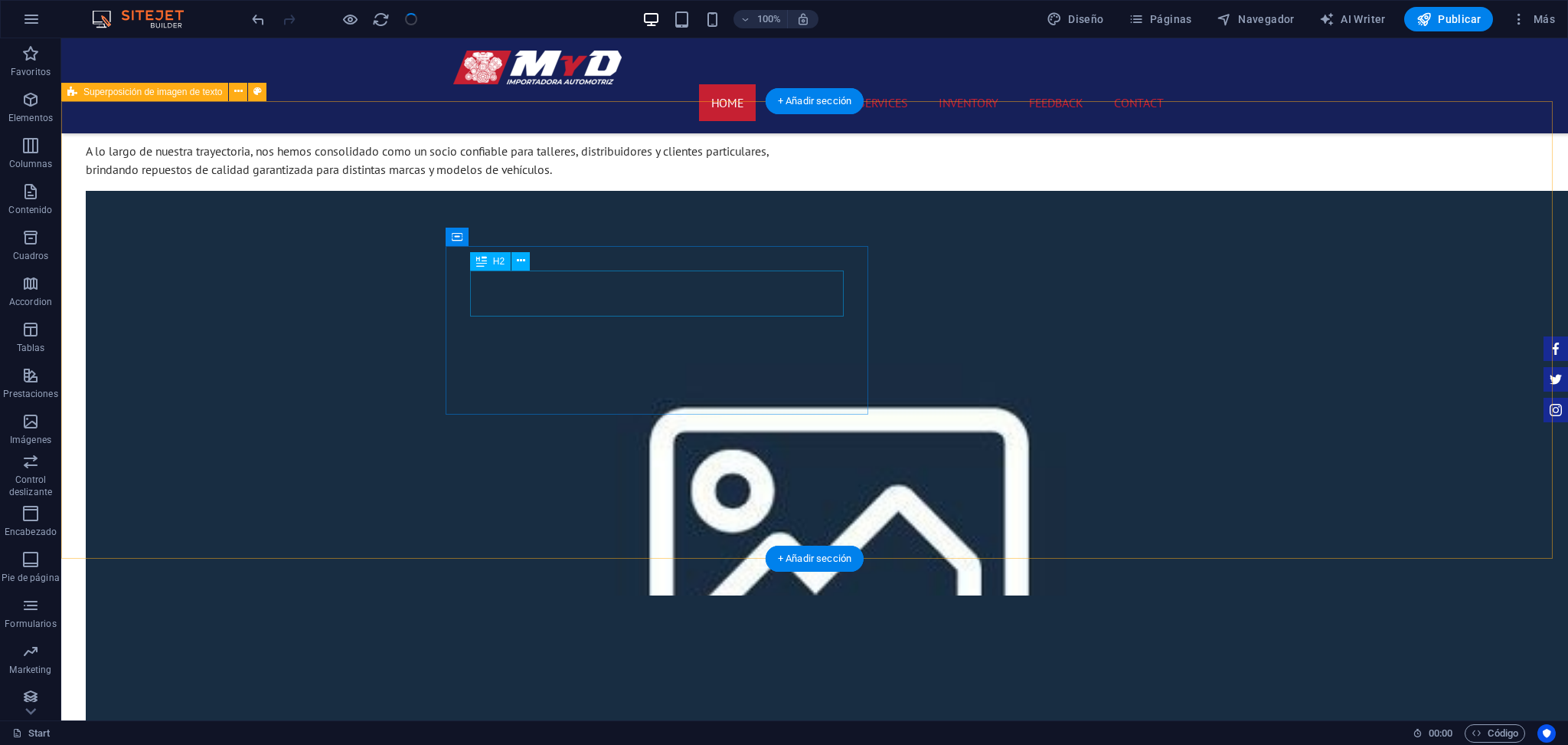
scroll to position [1343, 0]
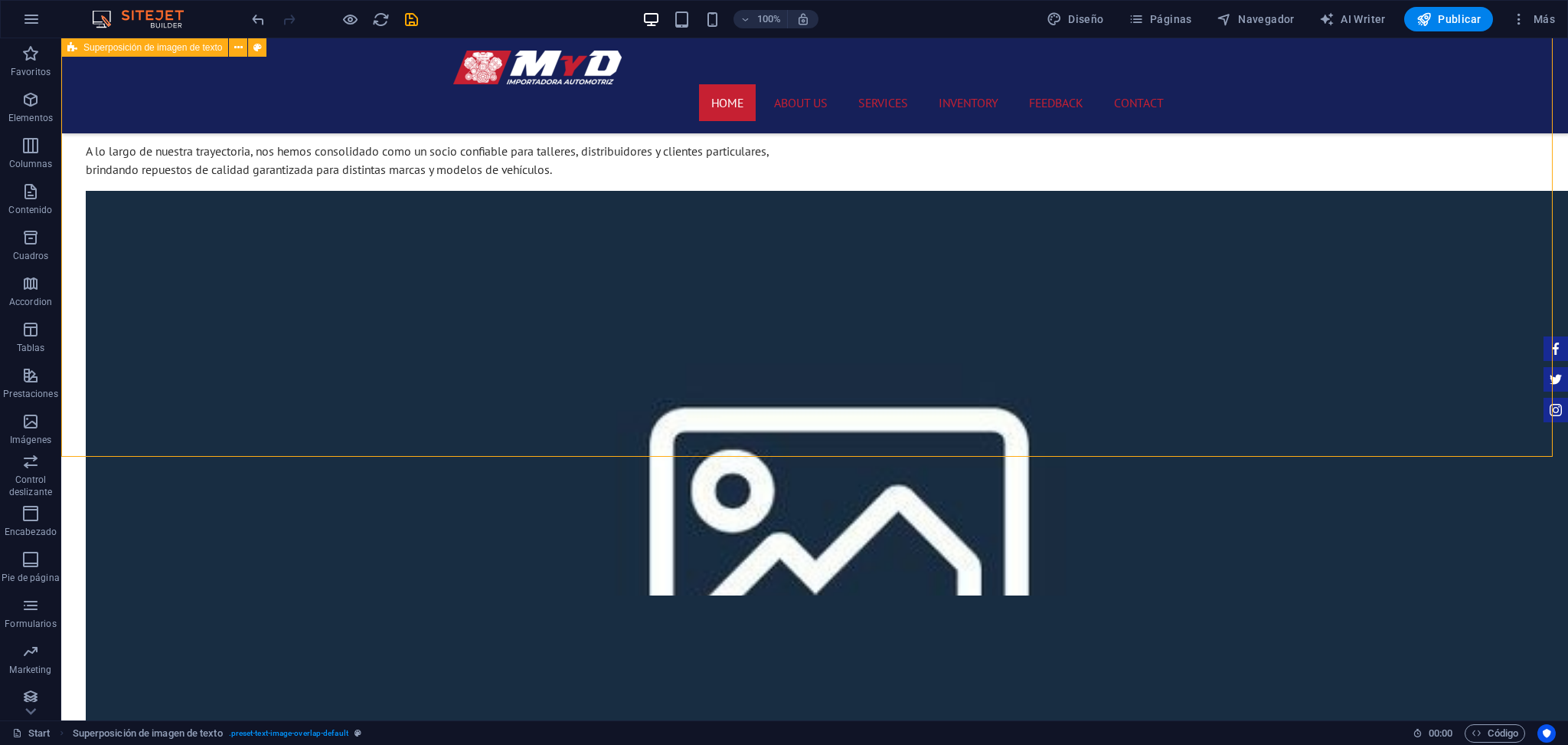
scroll to position [1444, 0]
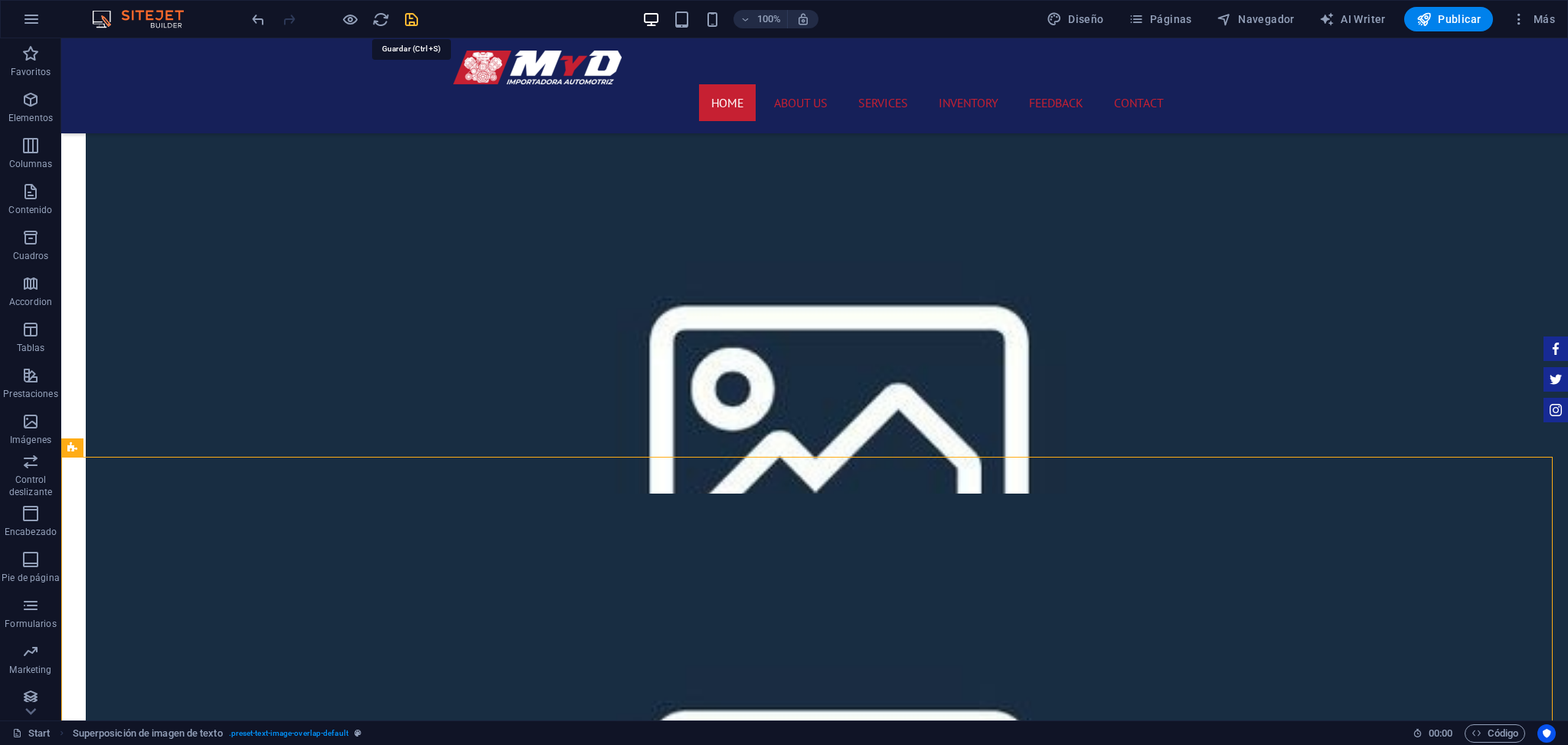
click at [404, 16] on icon "save" at bounding box center [412, 19] width 17 height 17
checkbox input "false"
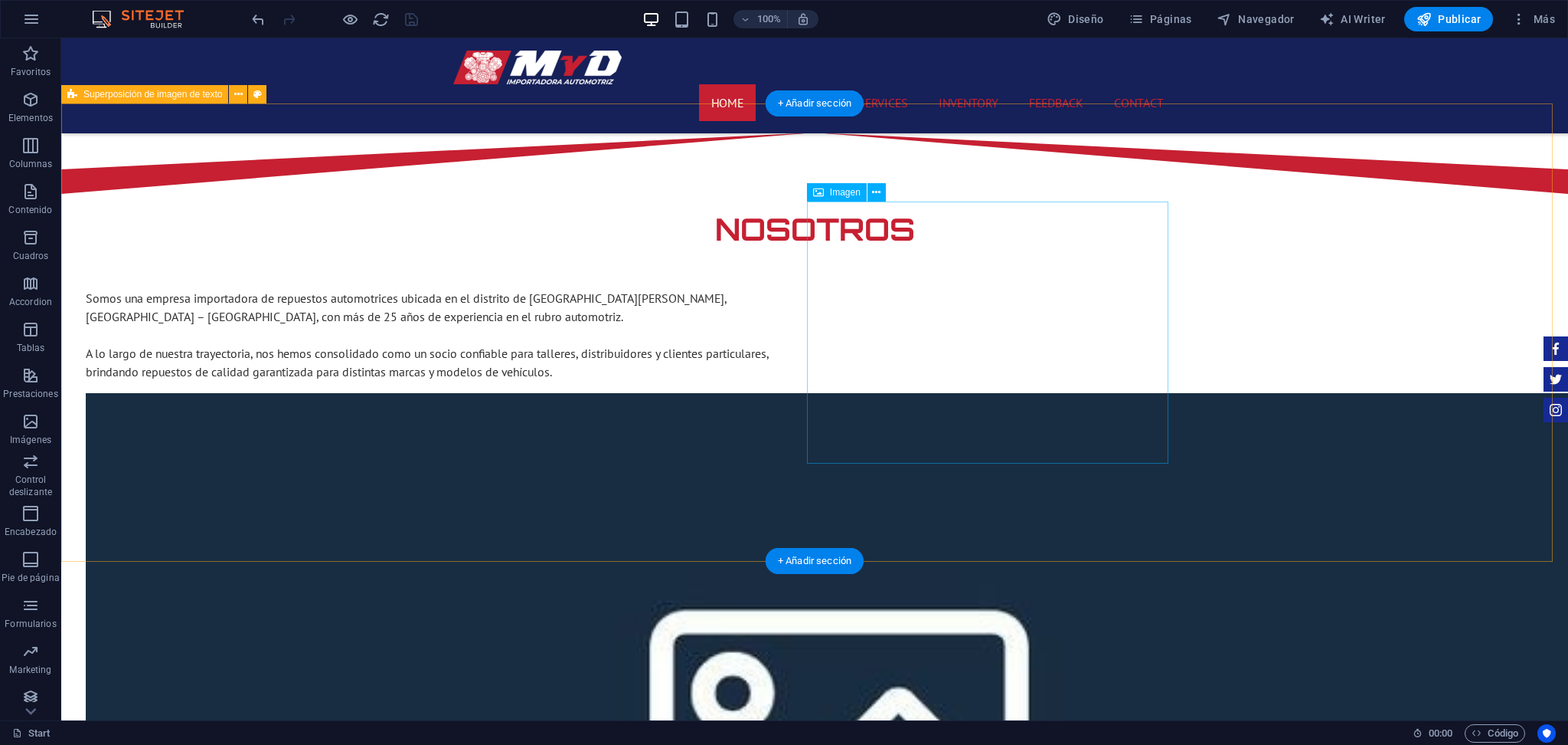
scroll to position [1343, 0]
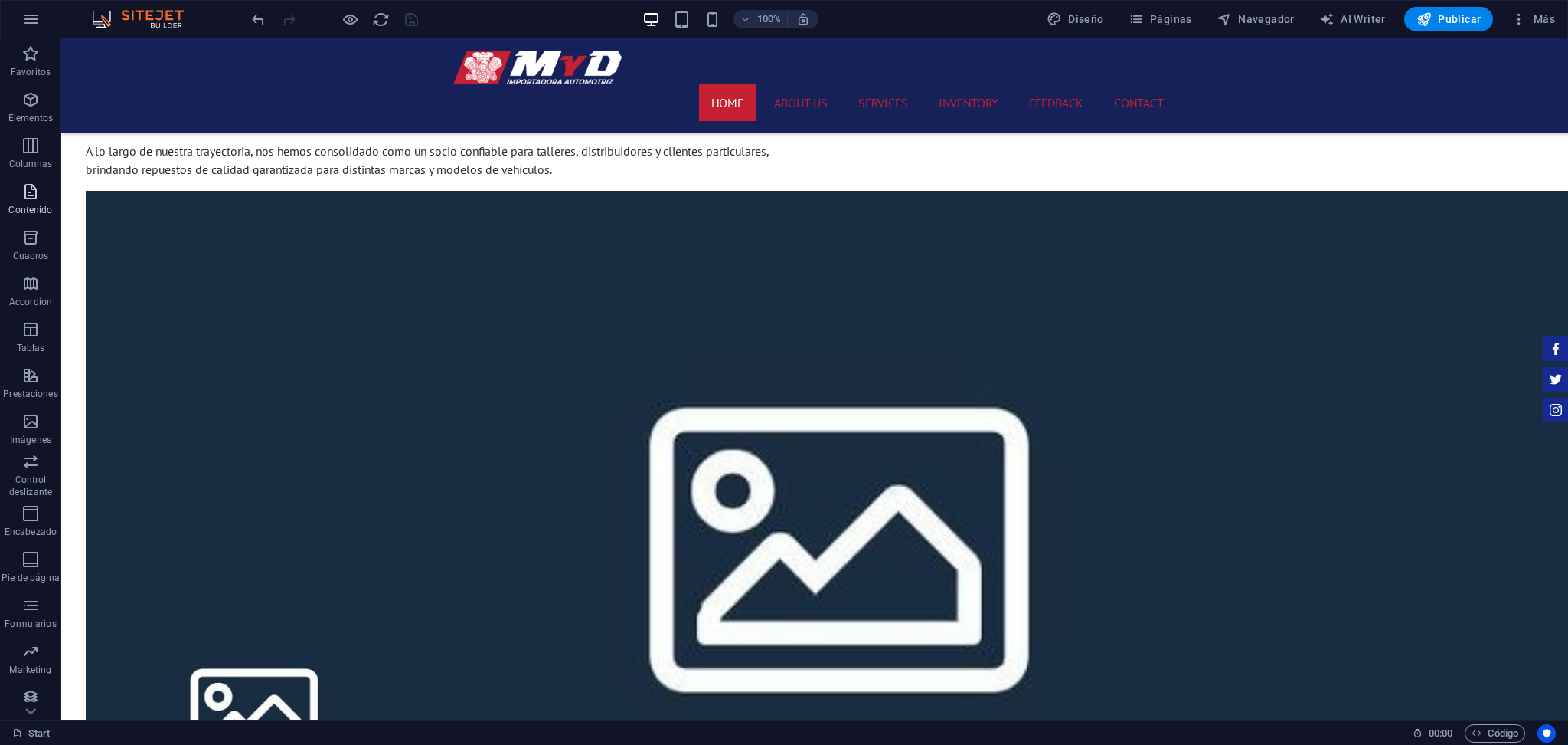
click at [4, 193] on span "Contenido" at bounding box center [30, 201] width 61 height 37
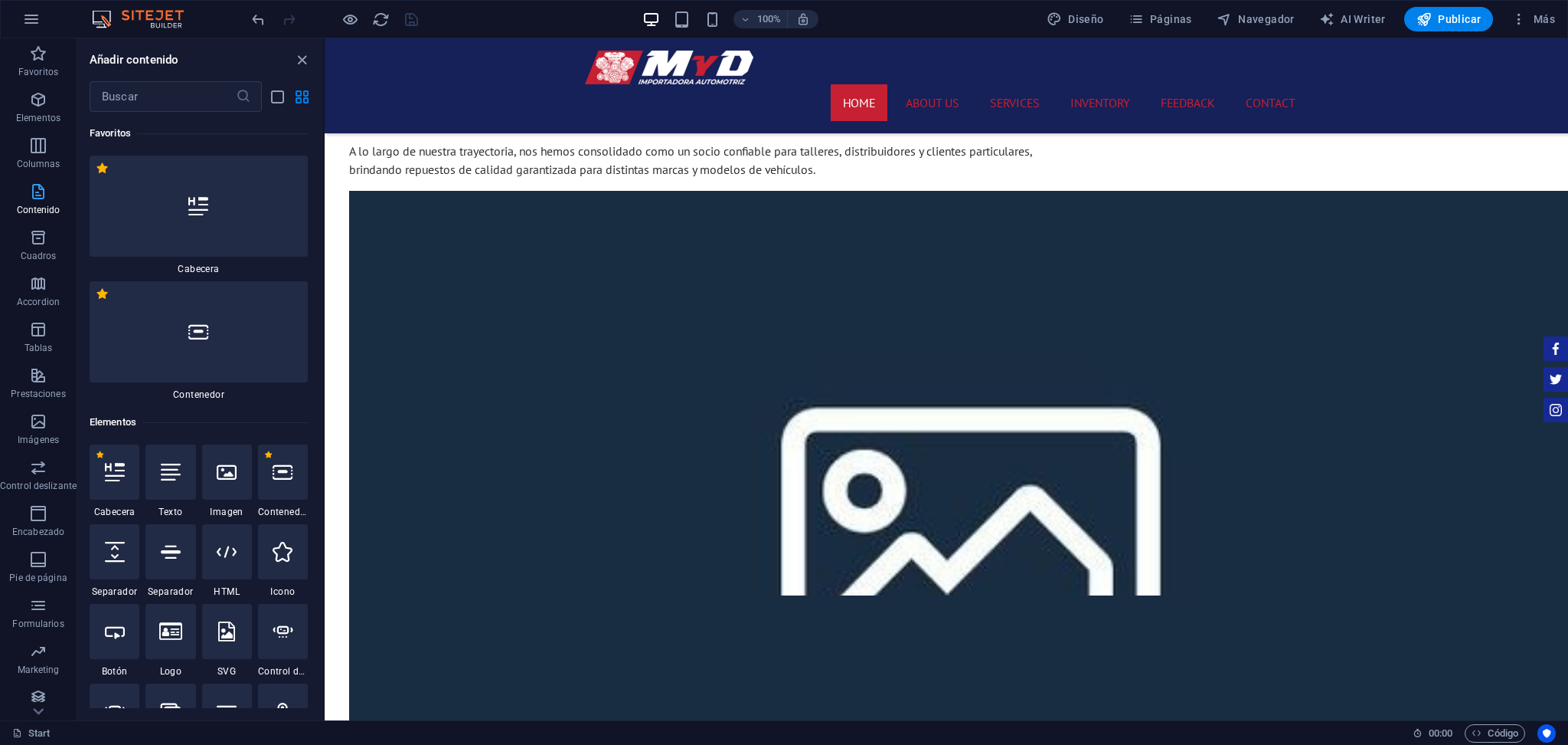
click at [21, 202] on span "Contenido" at bounding box center [38, 201] width 77 height 37
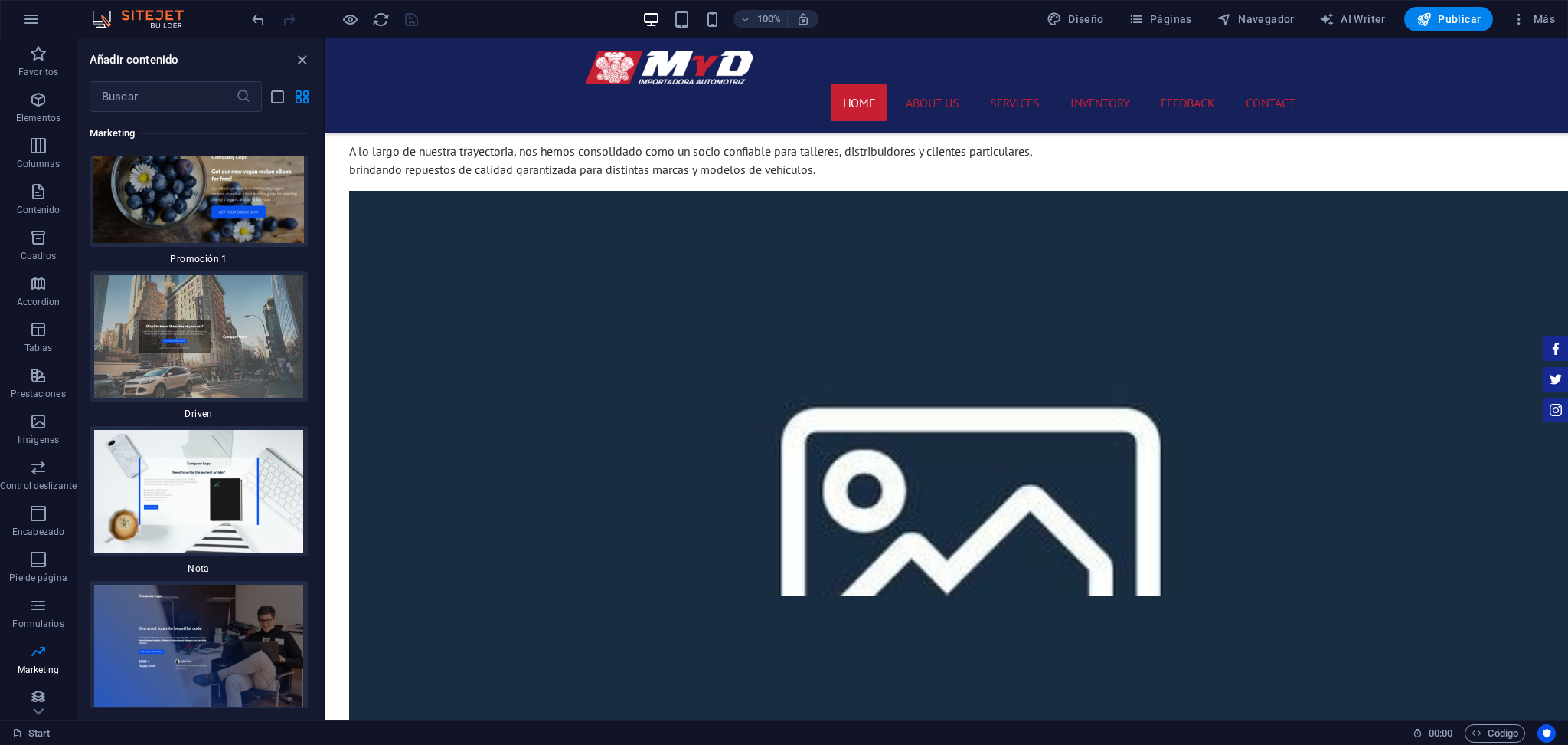
scroll to position [26909, 0]
